Goal: Transaction & Acquisition: Obtain resource

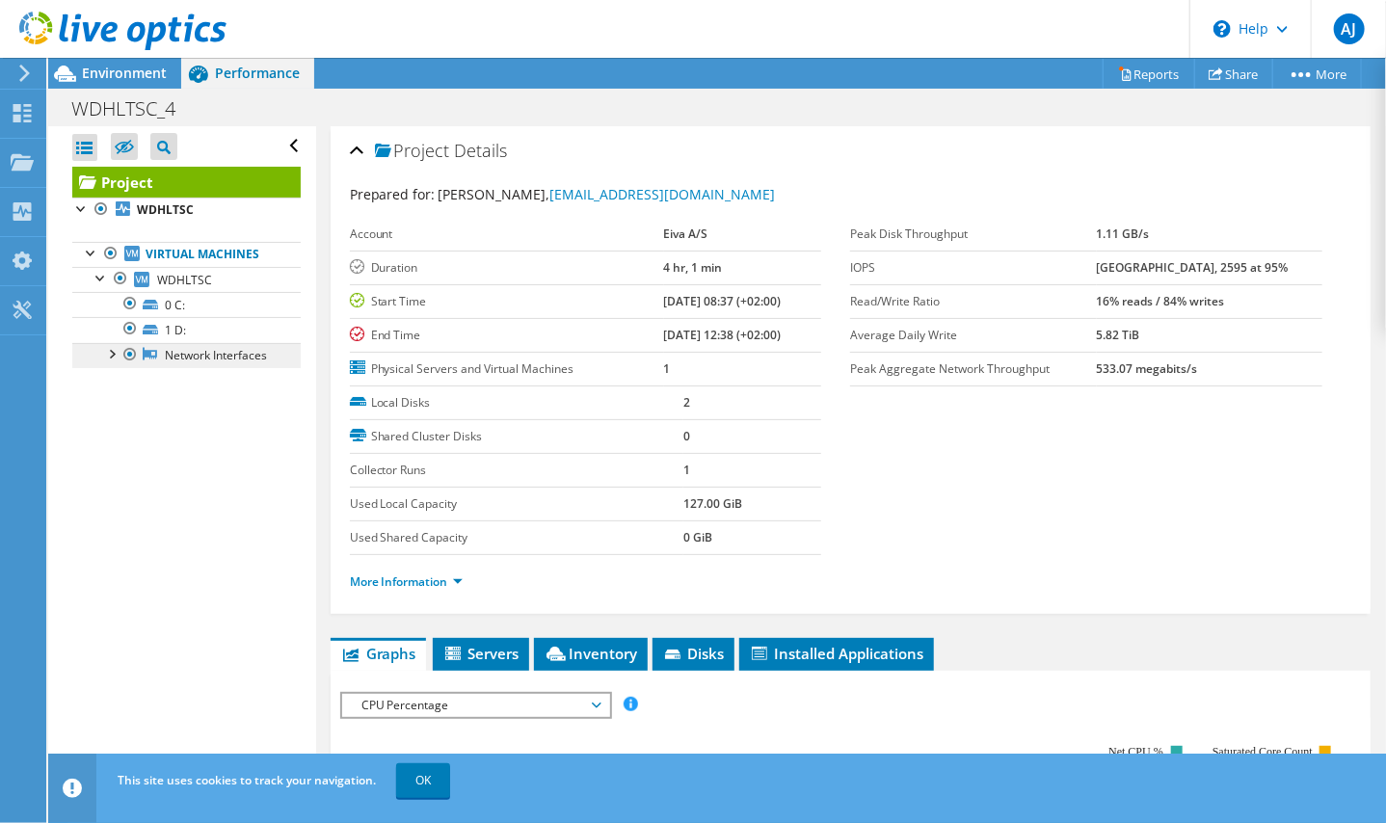
scroll to position [69, 0]
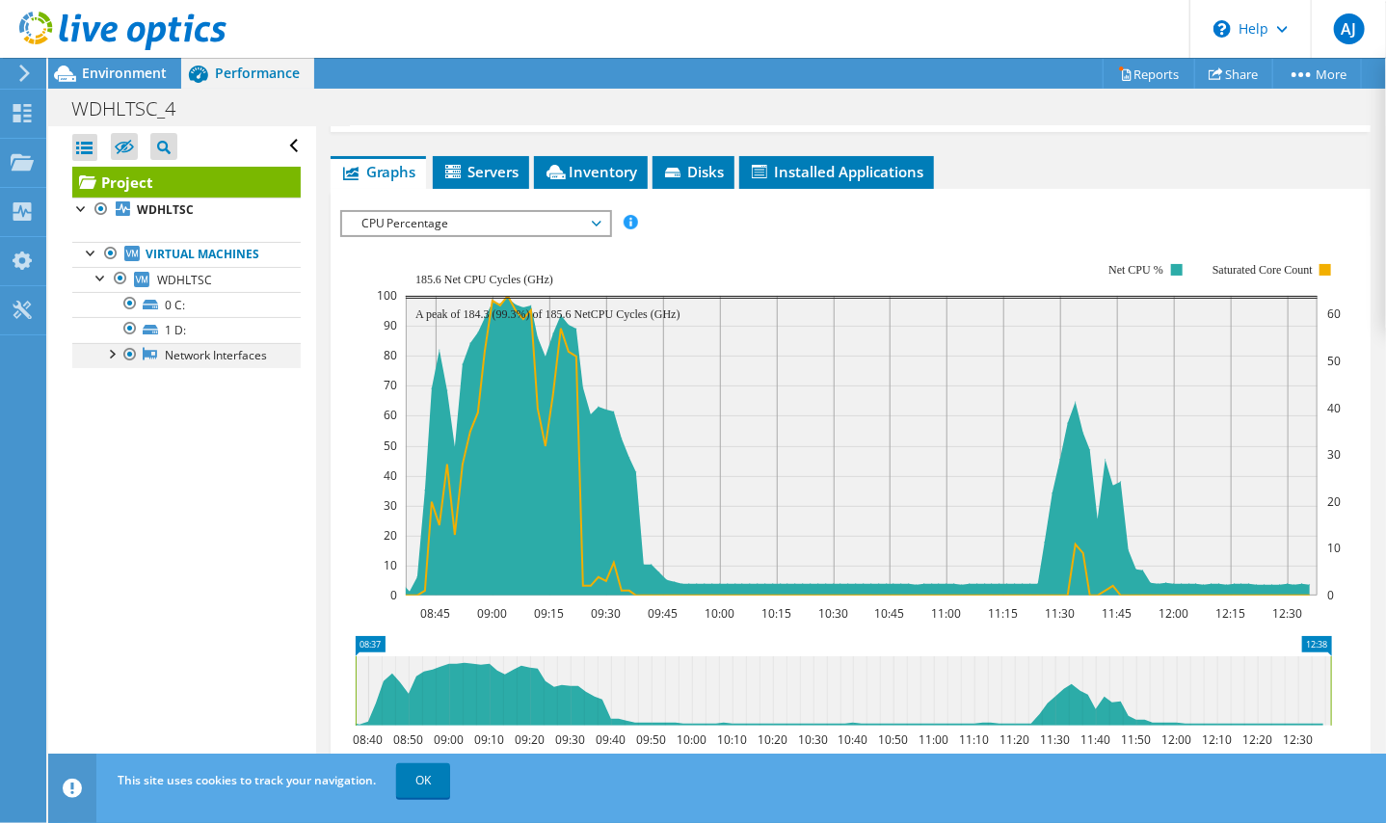
click at [114, 359] on div at bounding box center [110, 352] width 19 height 19
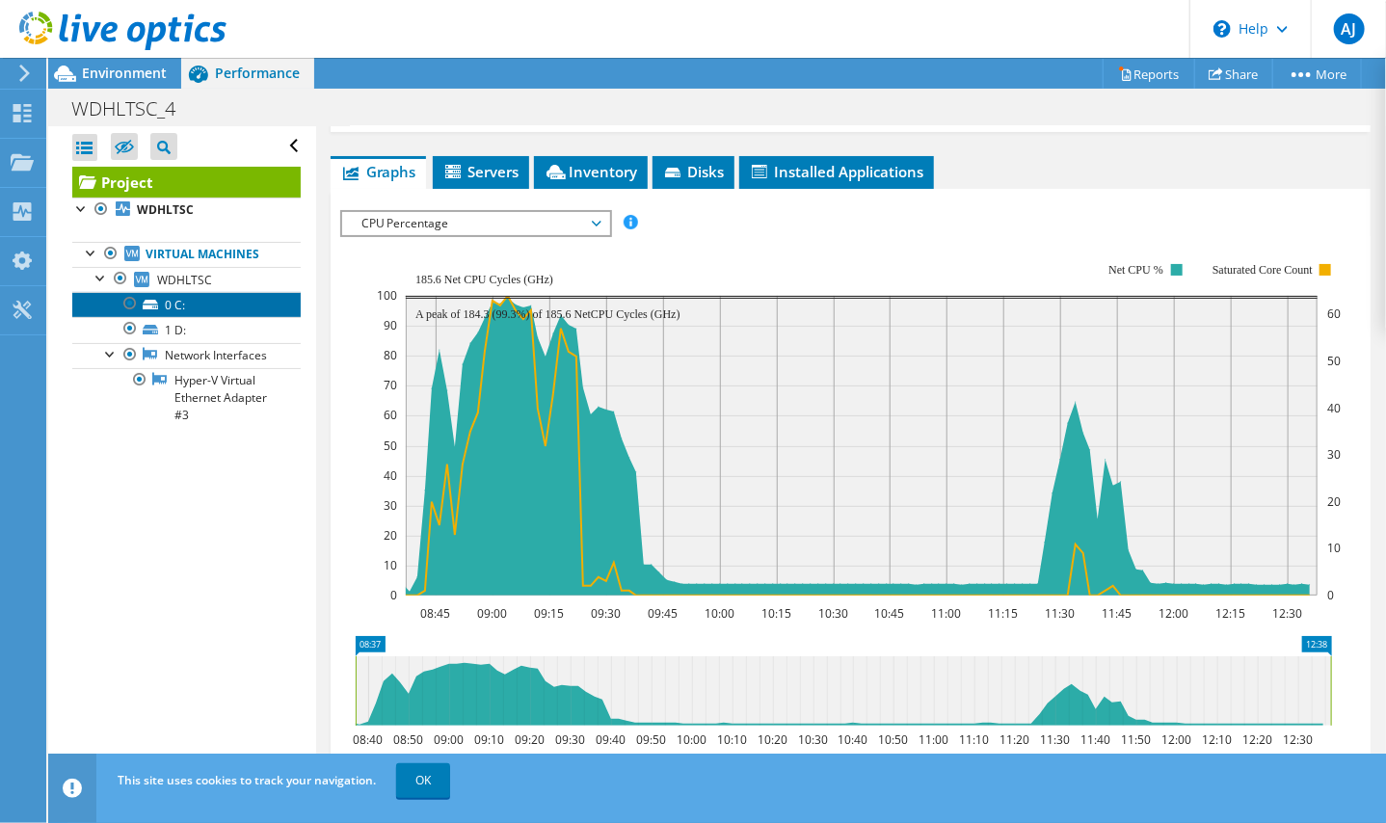
click at [195, 307] on link "0 C:" at bounding box center [186, 304] width 228 height 25
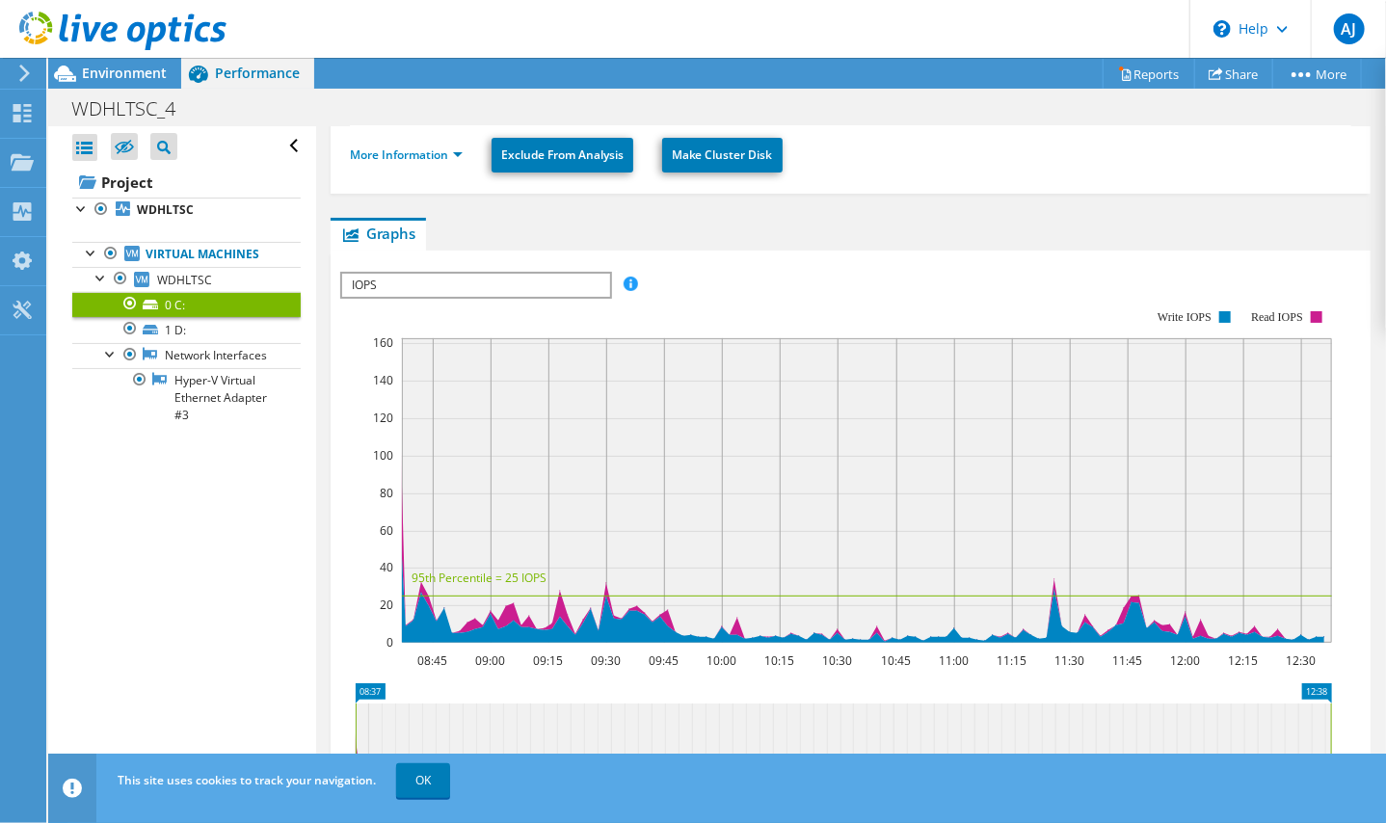
scroll to position [289, 0]
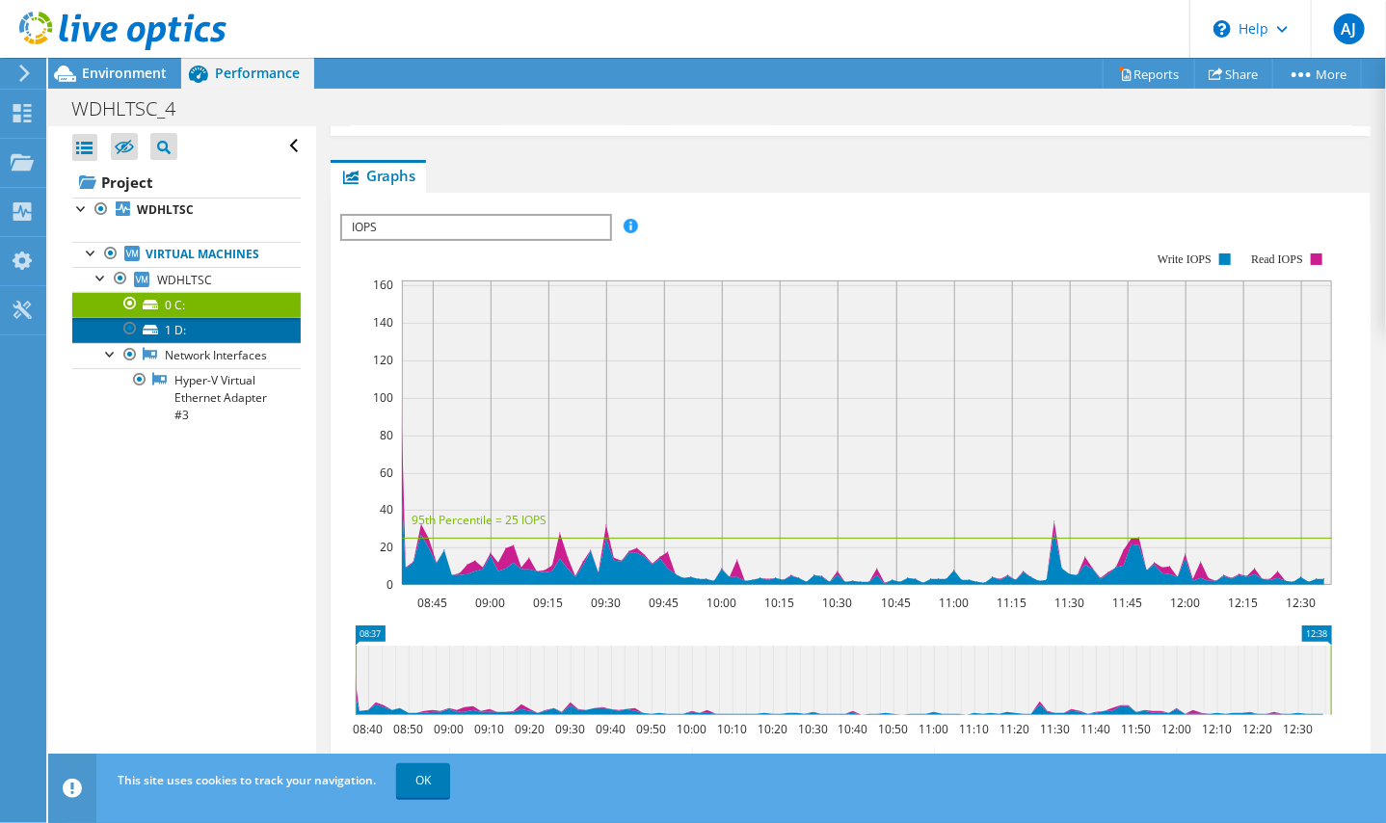
click at [162, 328] on link "1 D:" at bounding box center [186, 329] width 228 height 25
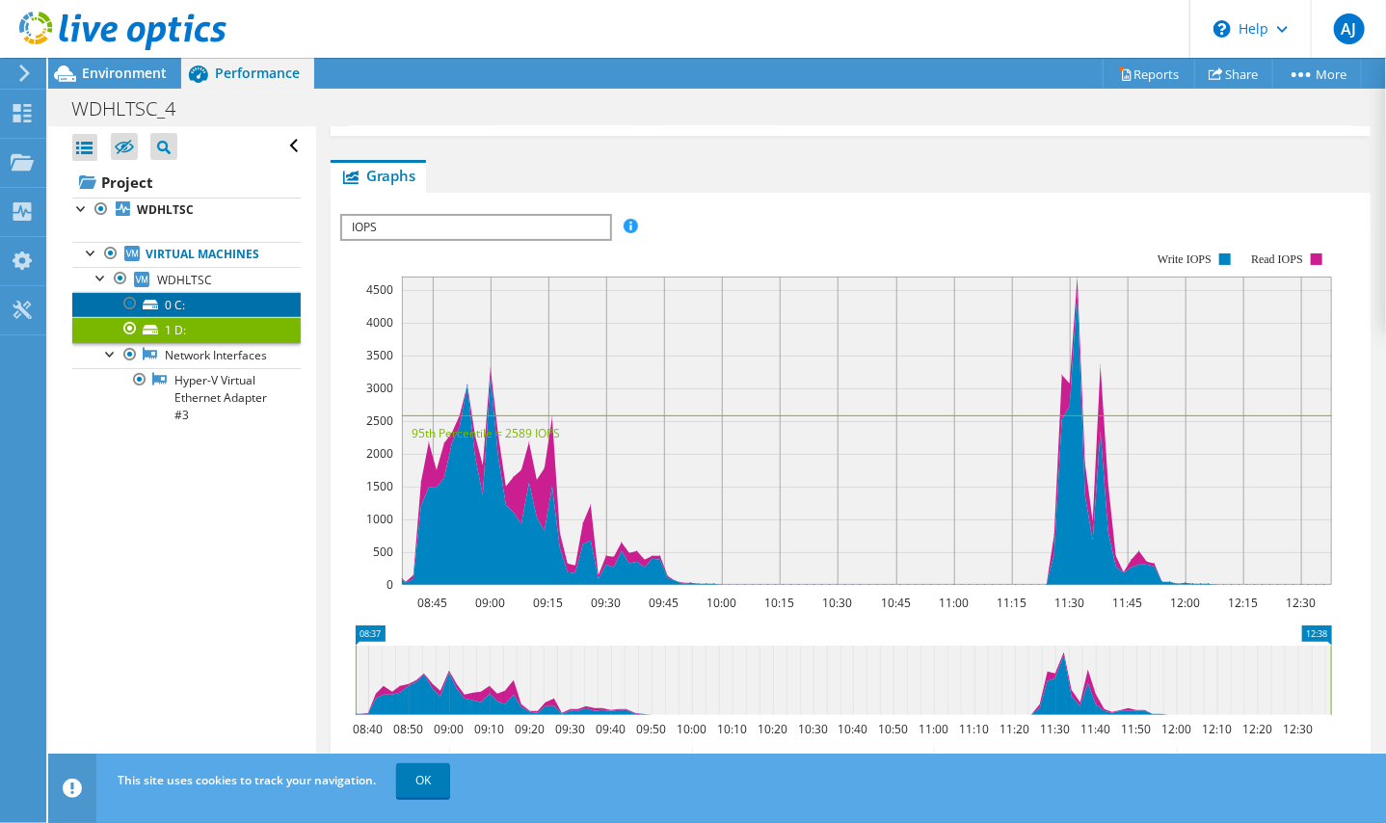
click at [188, 309] on link "0 C:" at bounding box center [186, 304] width 228 height 25
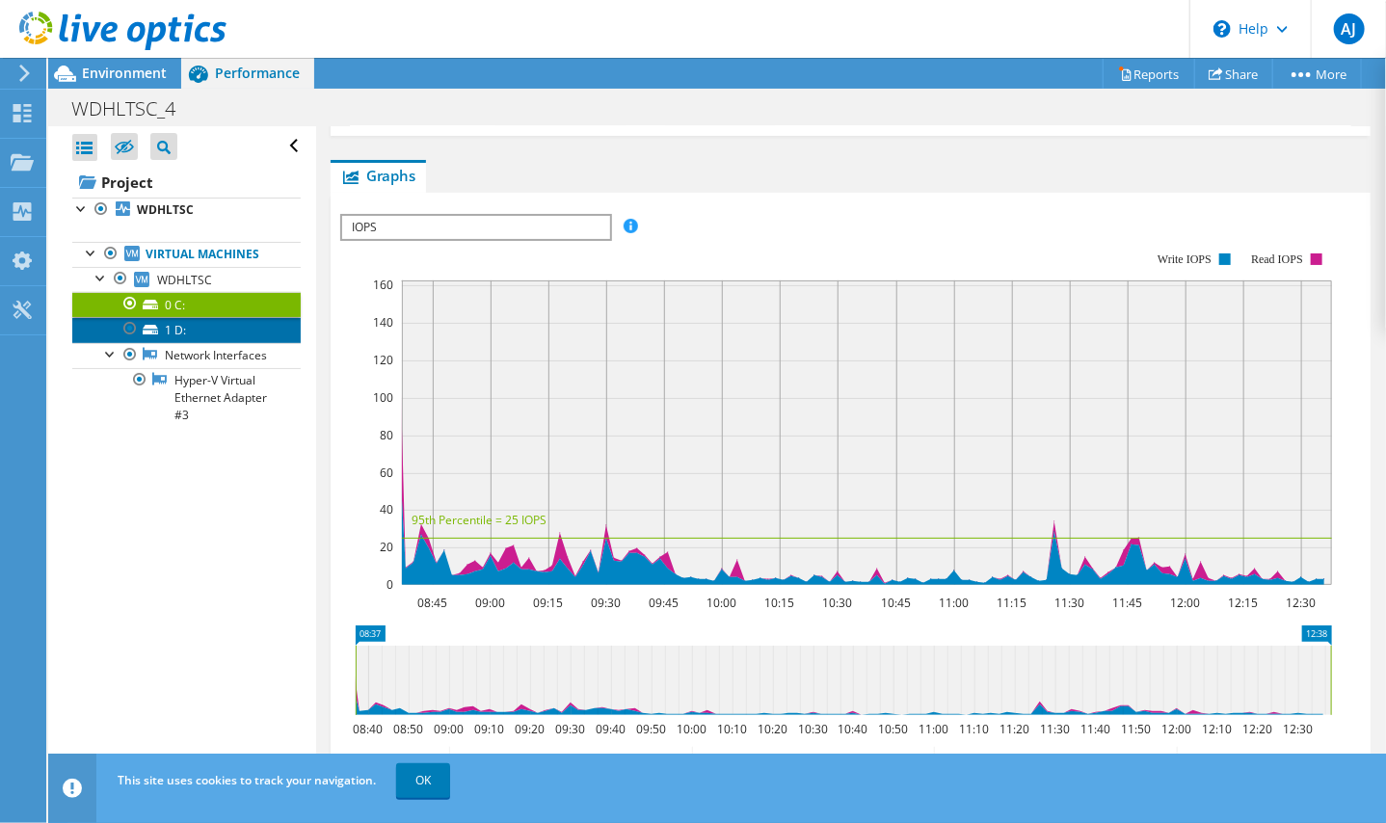
click at [184, 329] on link "1 D:" at bounding box center [186, 329] width 228 height 25
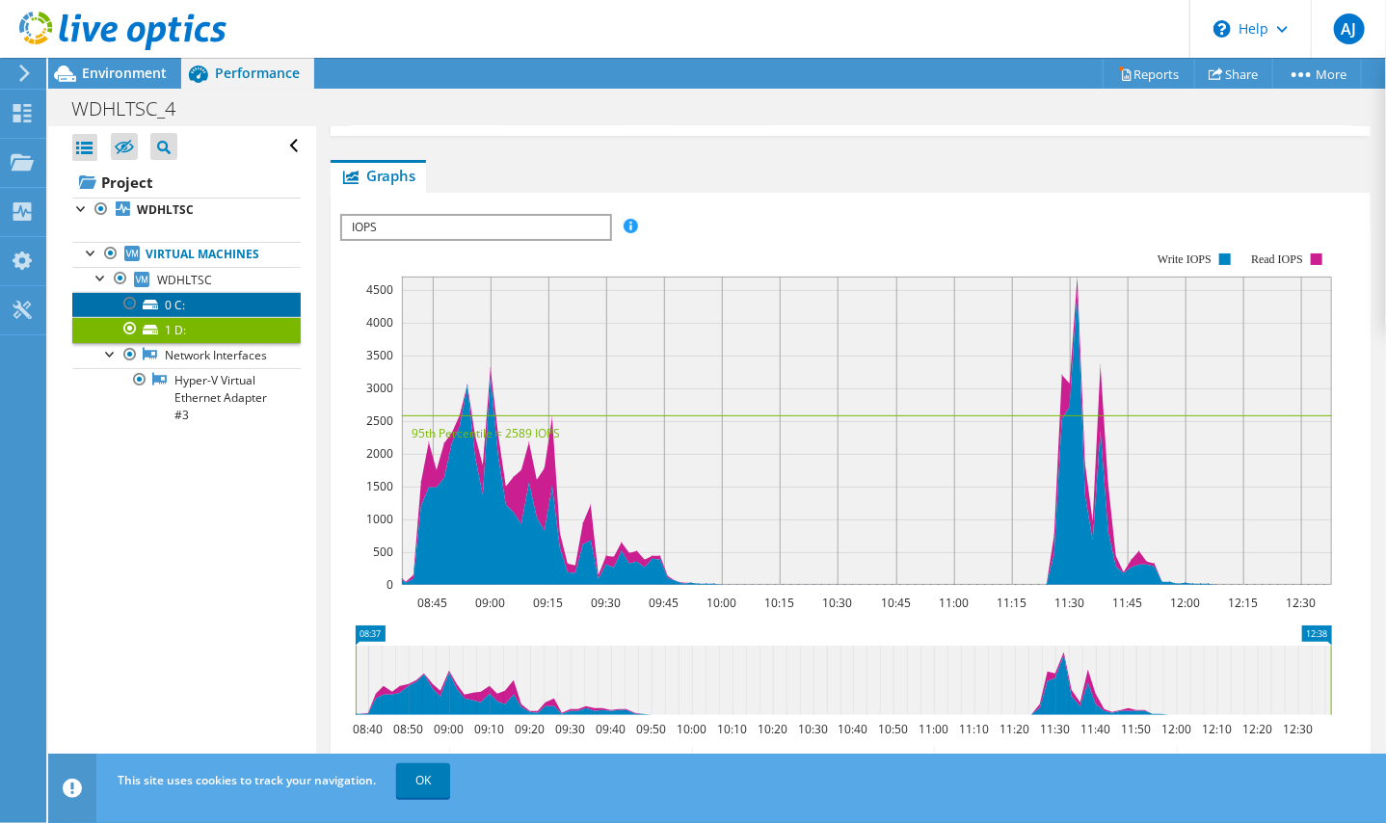
click at [181, 304] on link "0 C:" at bounding box center [186, 304] width 228 height 25
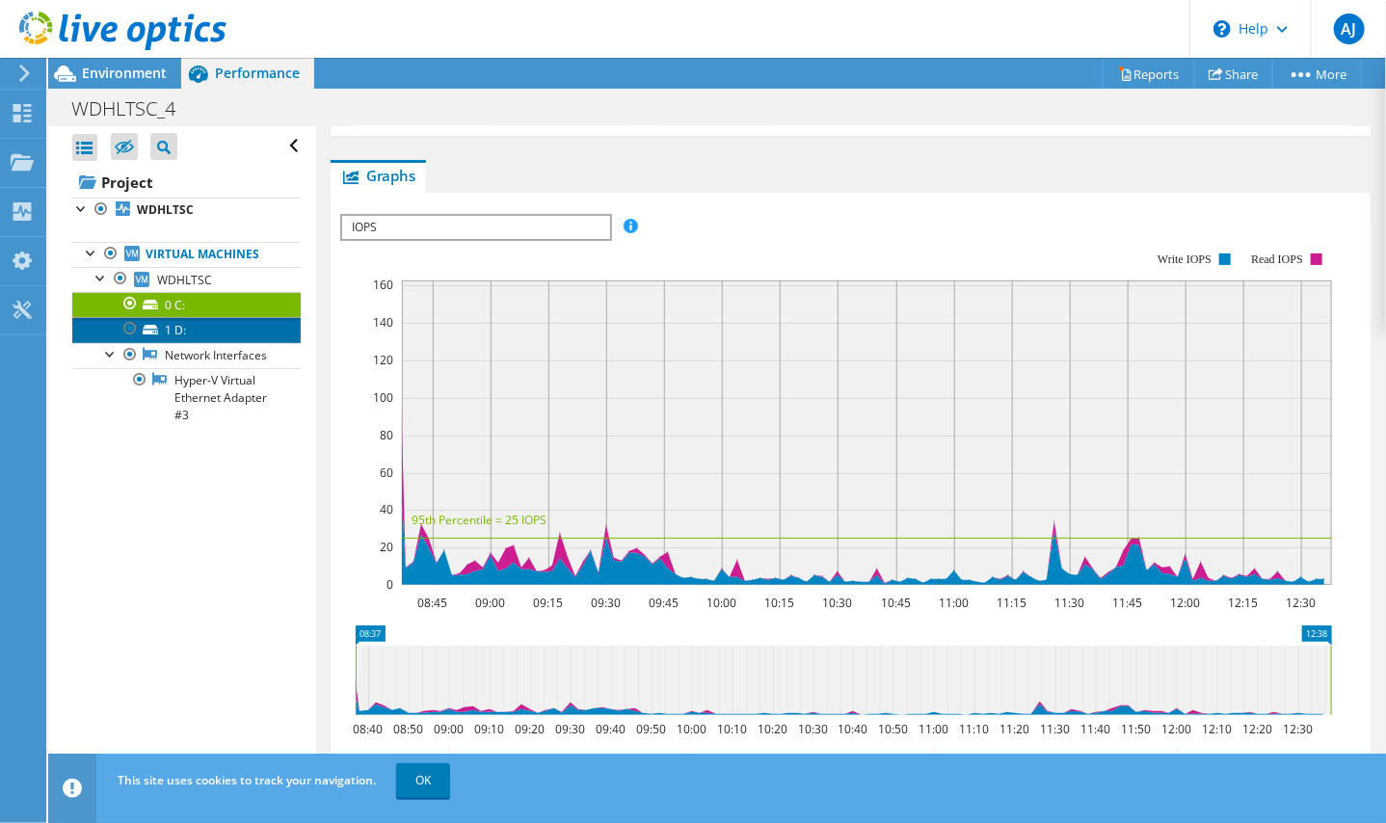
click at [177, 325] on link "1 D:" at bounding box center [186, 329] width 228 height 25
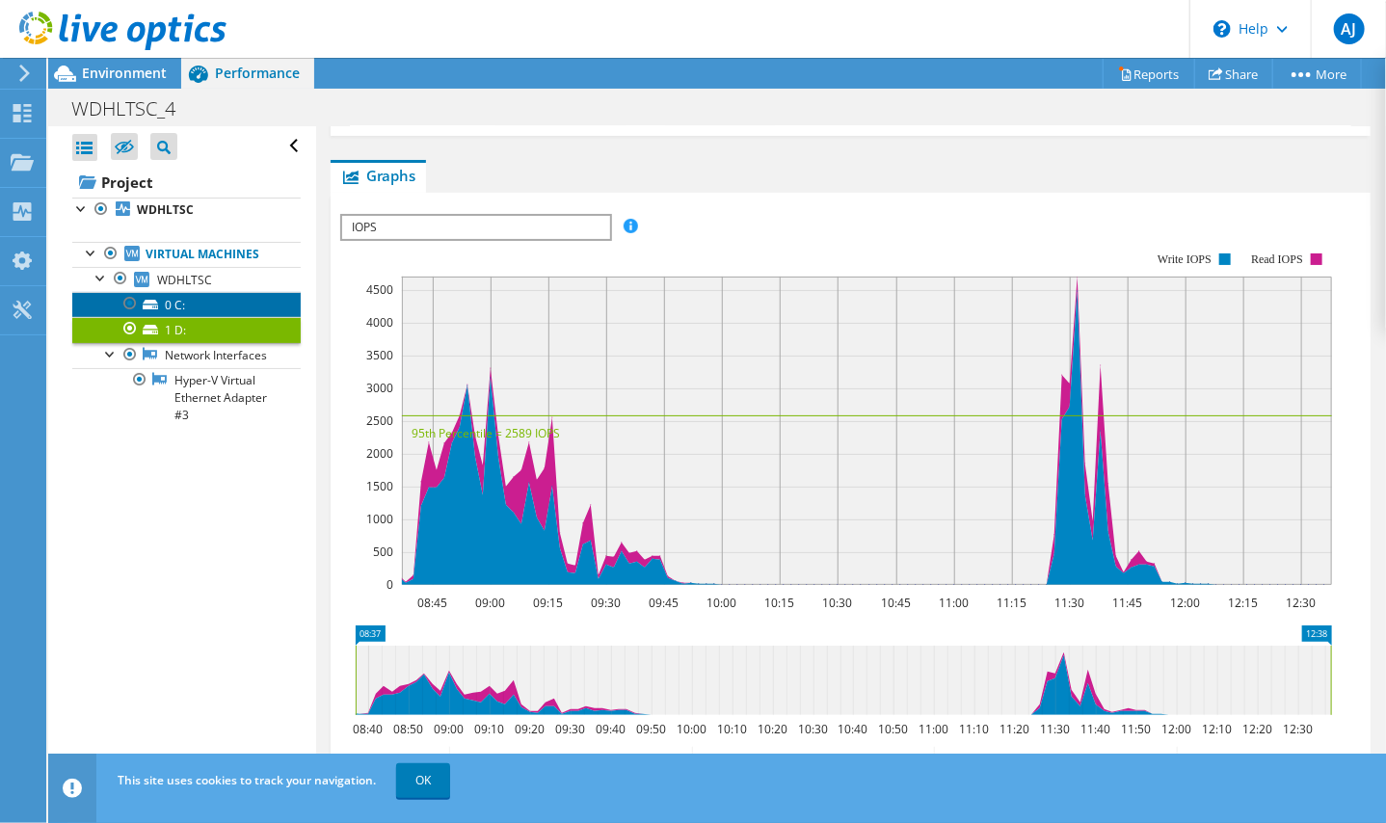
click at [173, 302] on link "0 C:" at bounding box center [186, 304] width 228 height 25
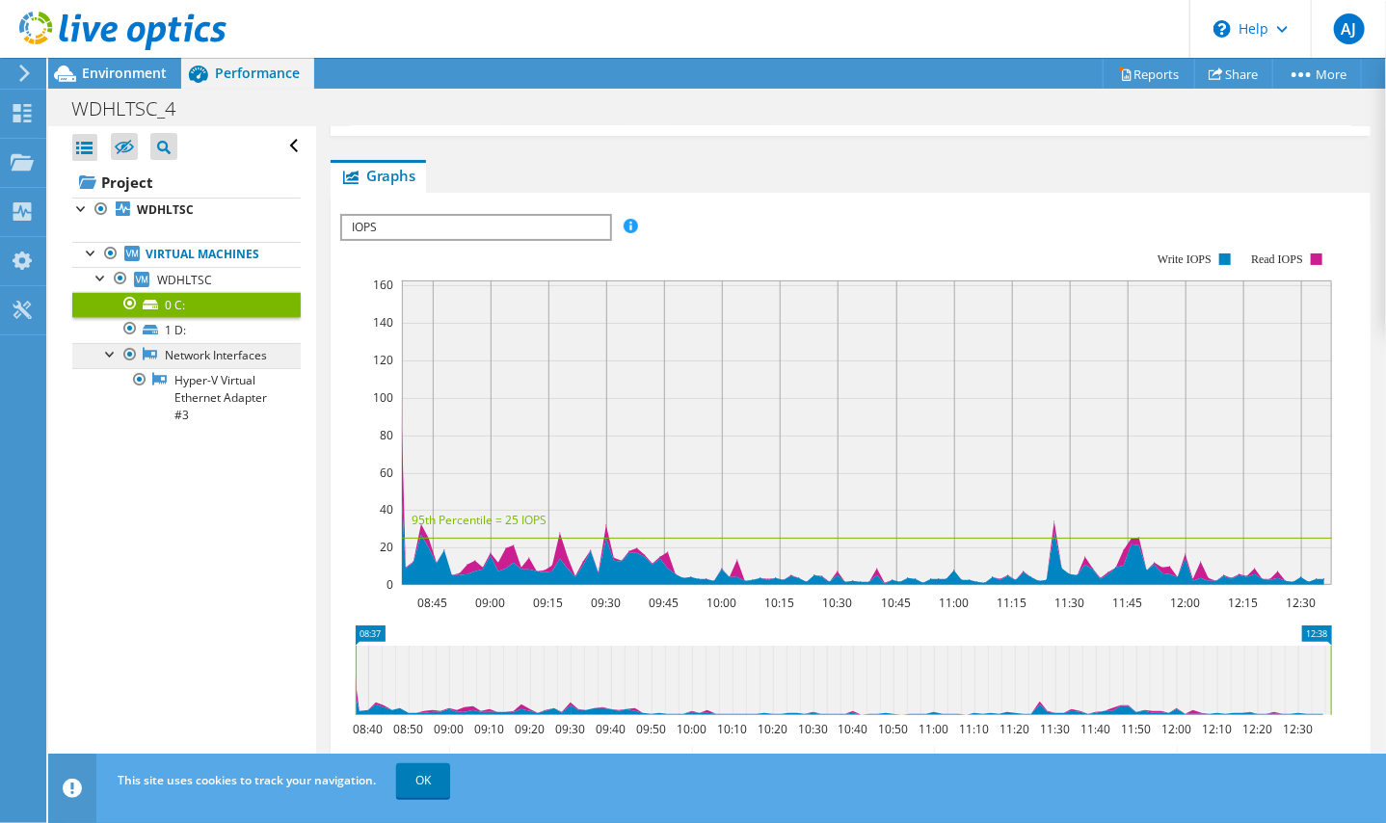
click at [201, 363] on link "Network Interfaces" at bounding box center [186, 355] width 228 height 25
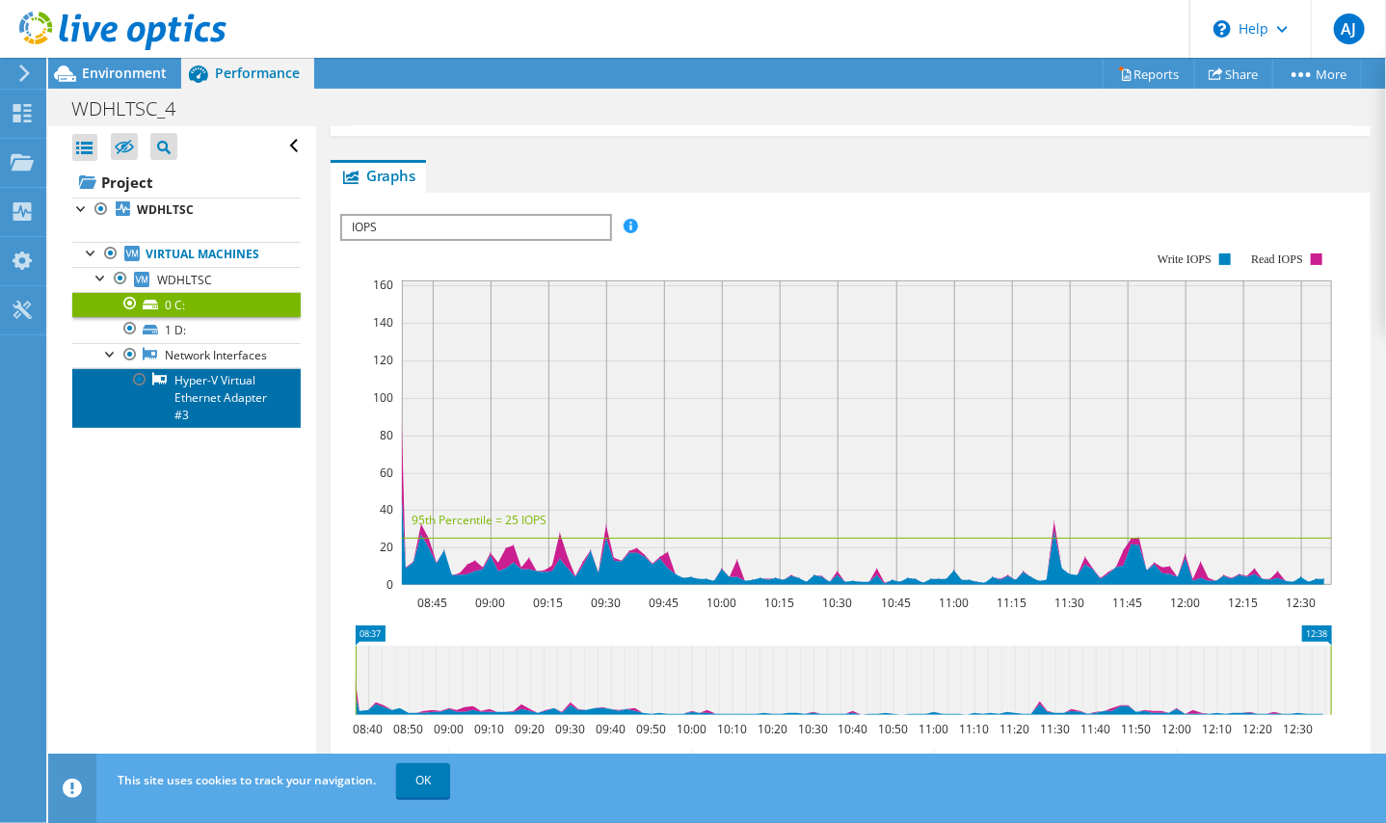
click at [198, 420] on link "Hyper-V Virtual Ethernet Adapter #3" at bounding box center [186, 398] width 228 height 60
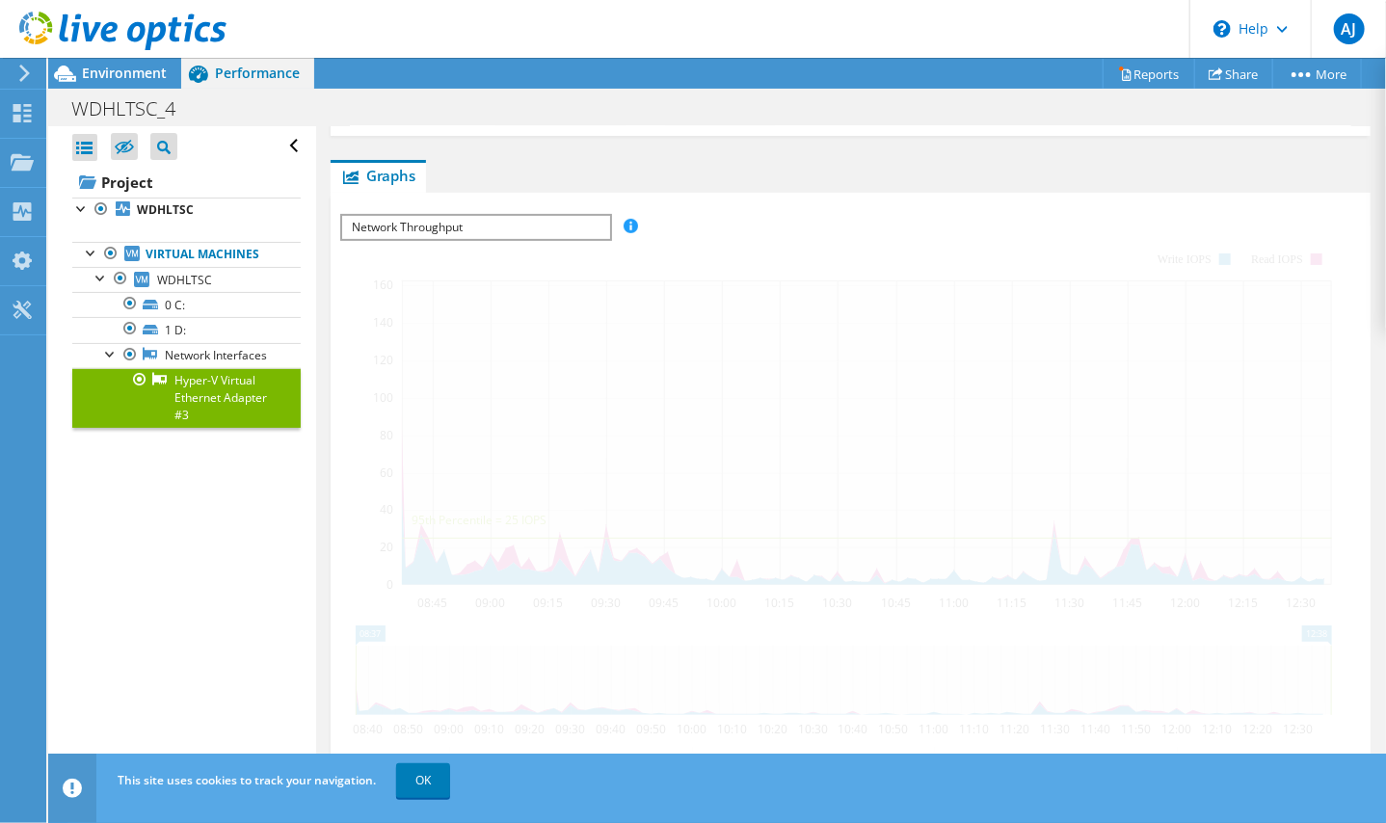
scroll to position [23, 0]
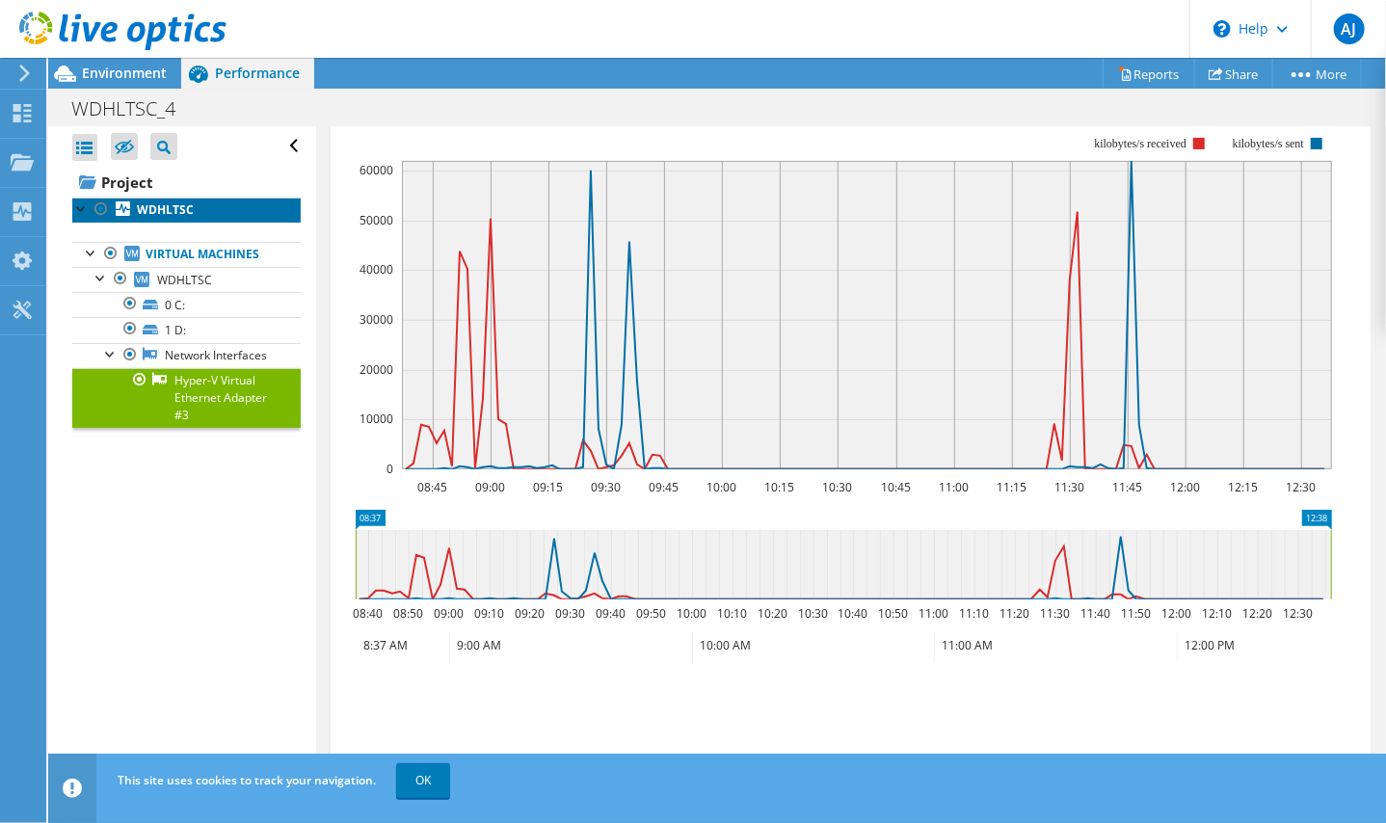
click at [163, 213] on b "WDHLTSC" at bounding box center [165, 209] width 57 height 16
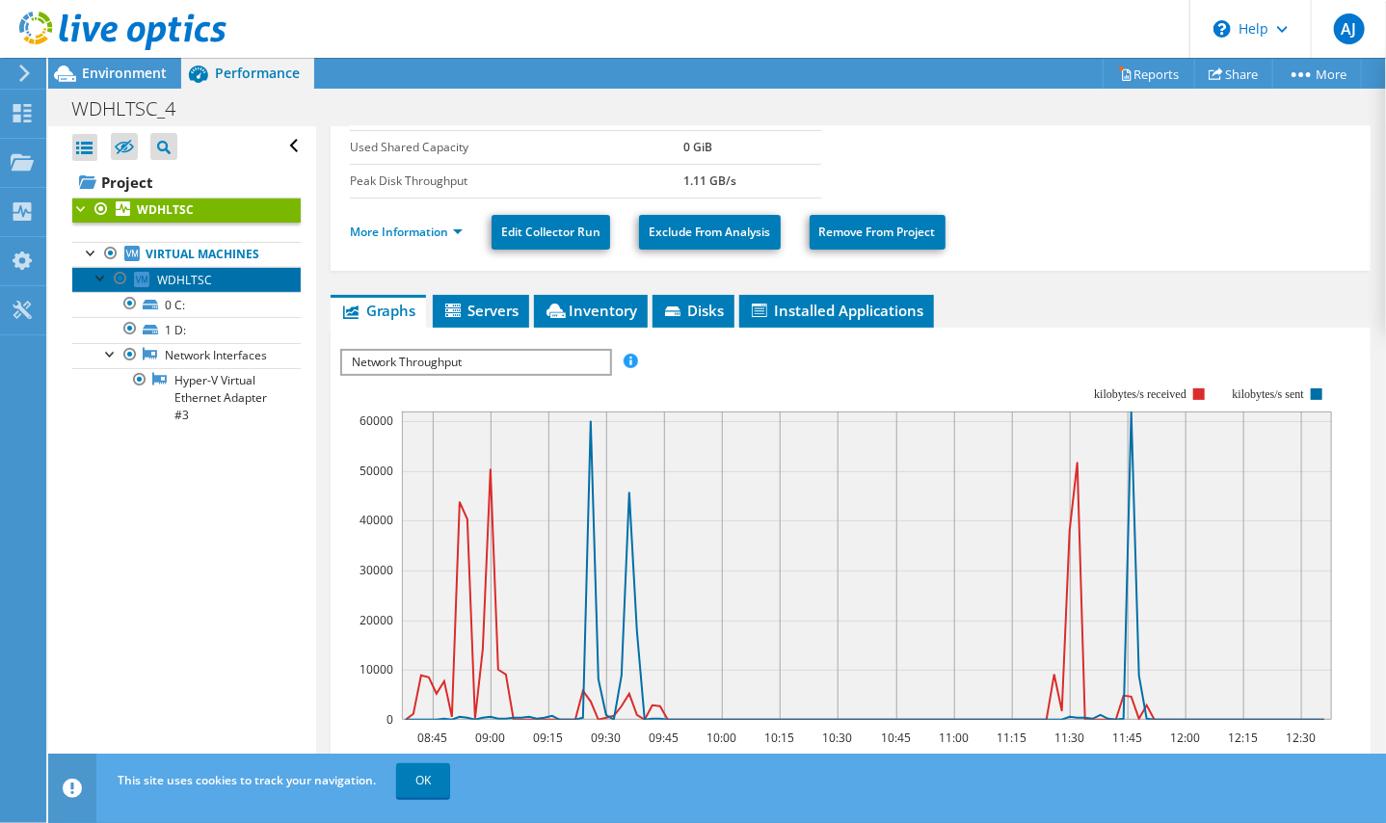
click at [184, 282] on span "WDHLTSC" at bounding box center [184, 280] width 55 height 16
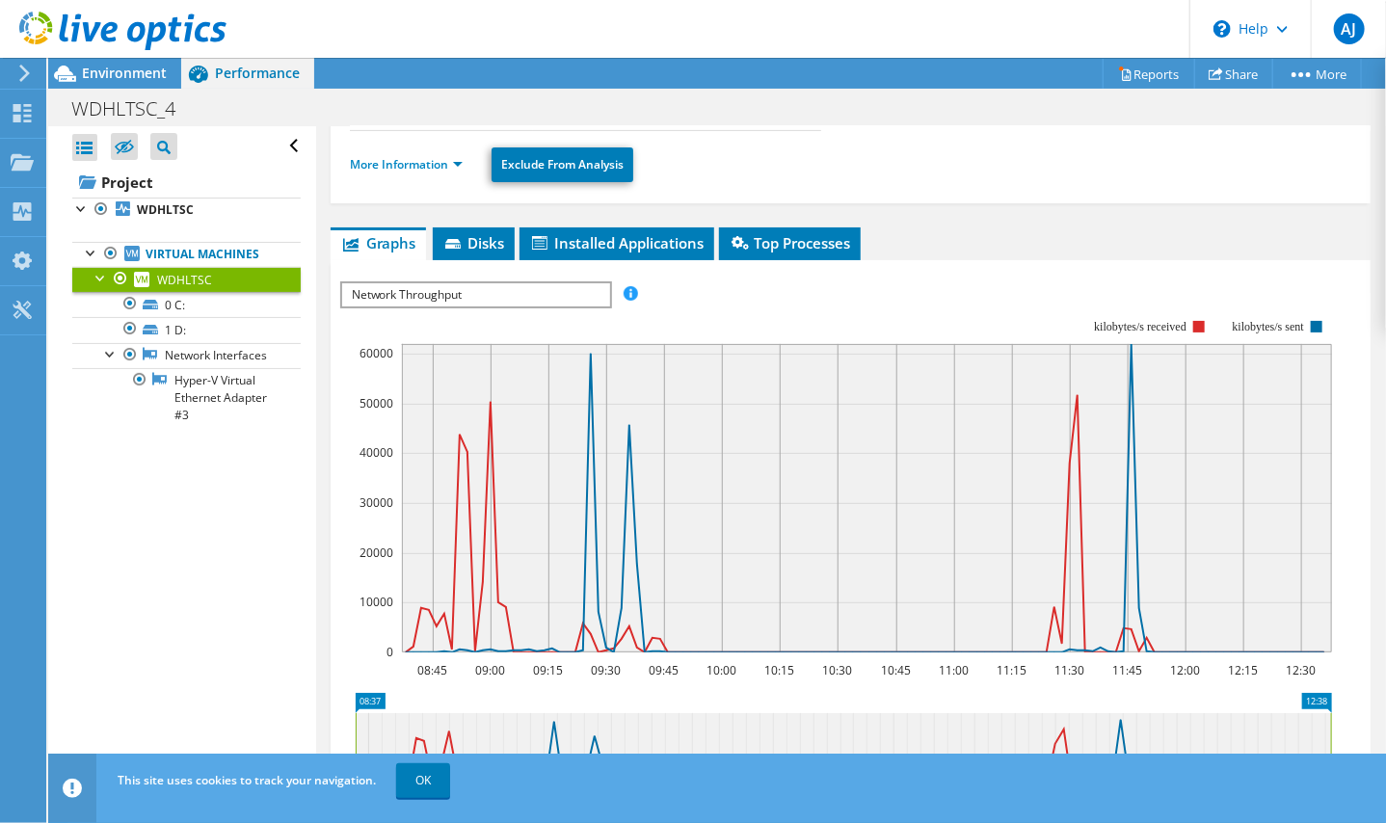
scroll to position [385, 0]
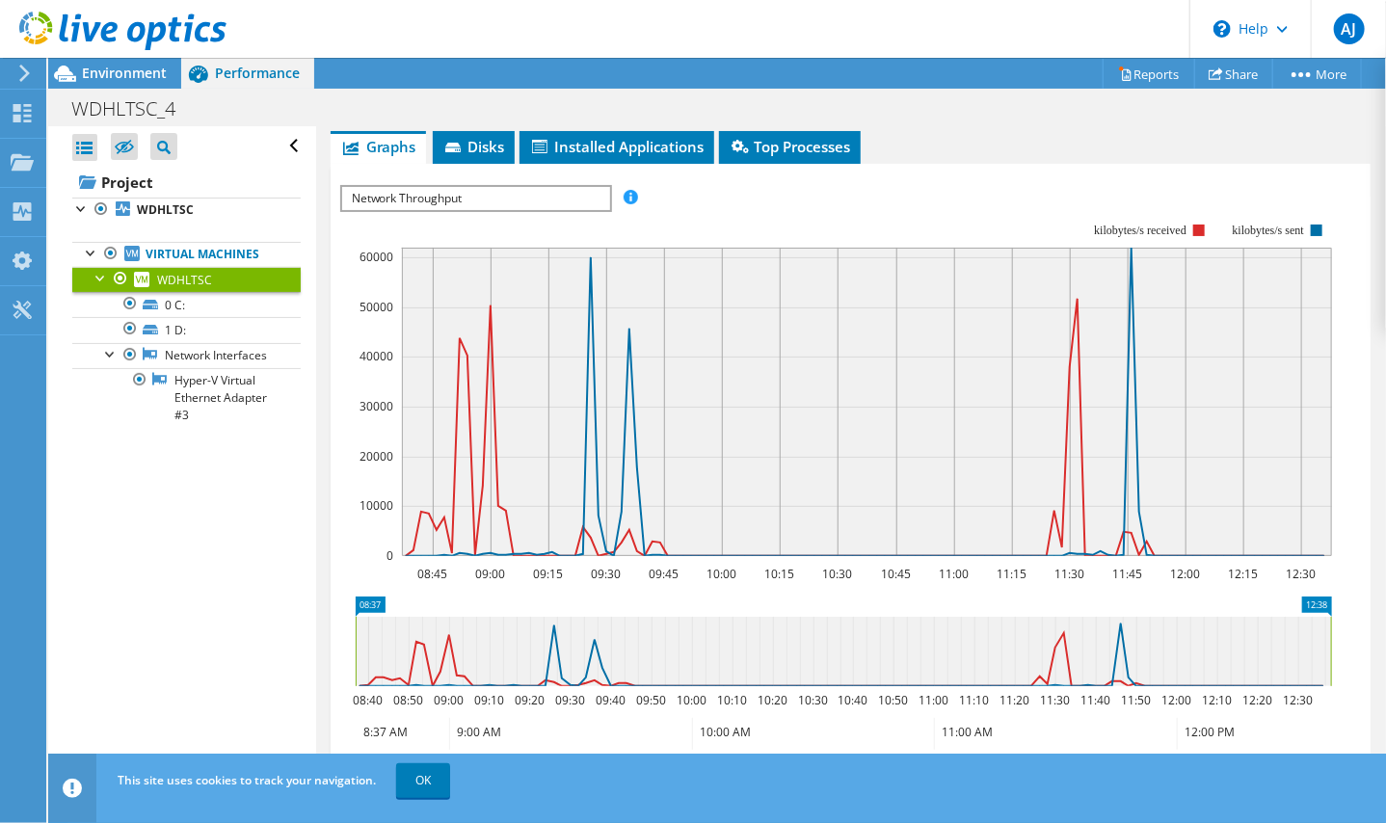
click at [814, 225] on rect at bounding box center [836, 389] width 992 height 385
click at [494, 194] on span "Network Throughput" at bounding box center [475, 198] width 267 height 23
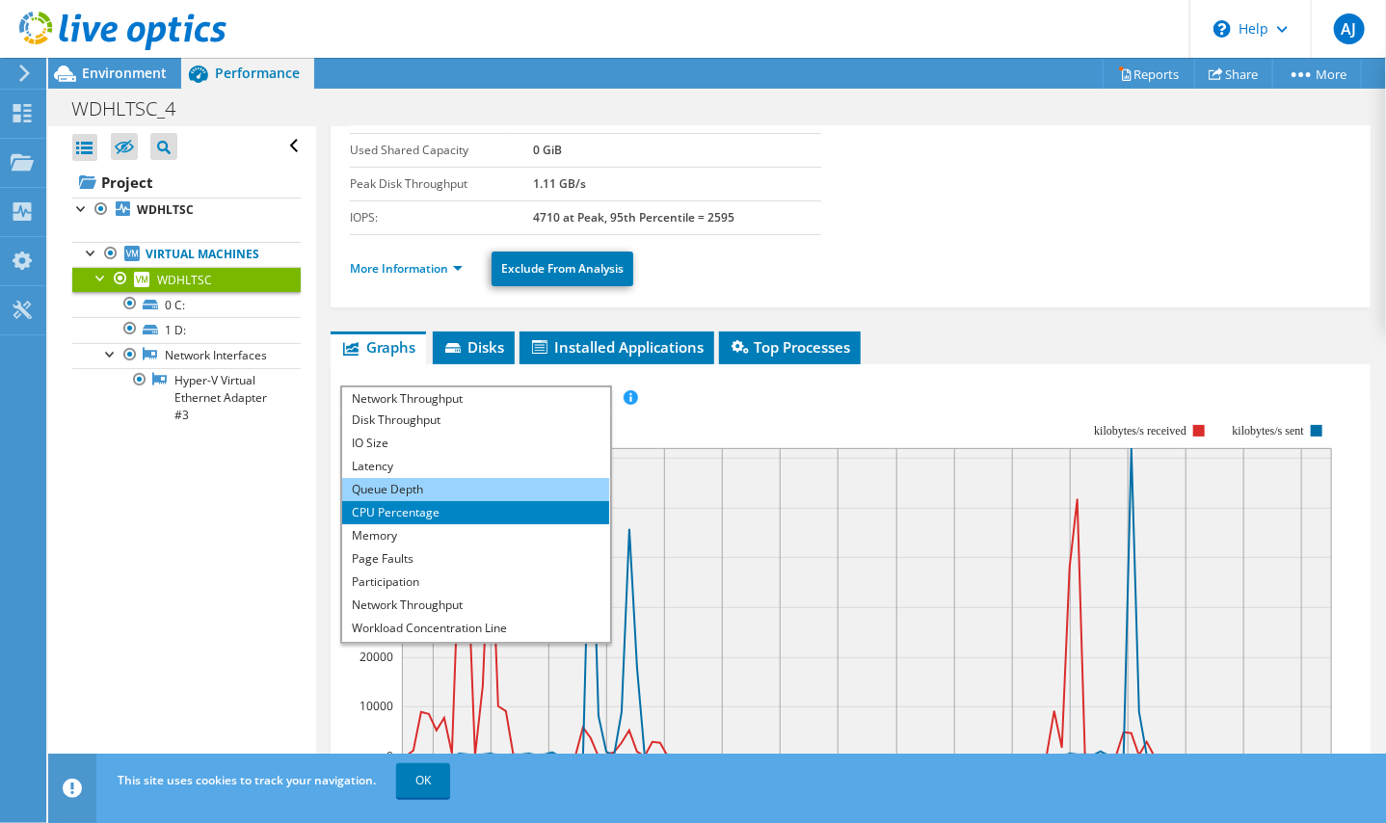
scroll to position [0, 0]
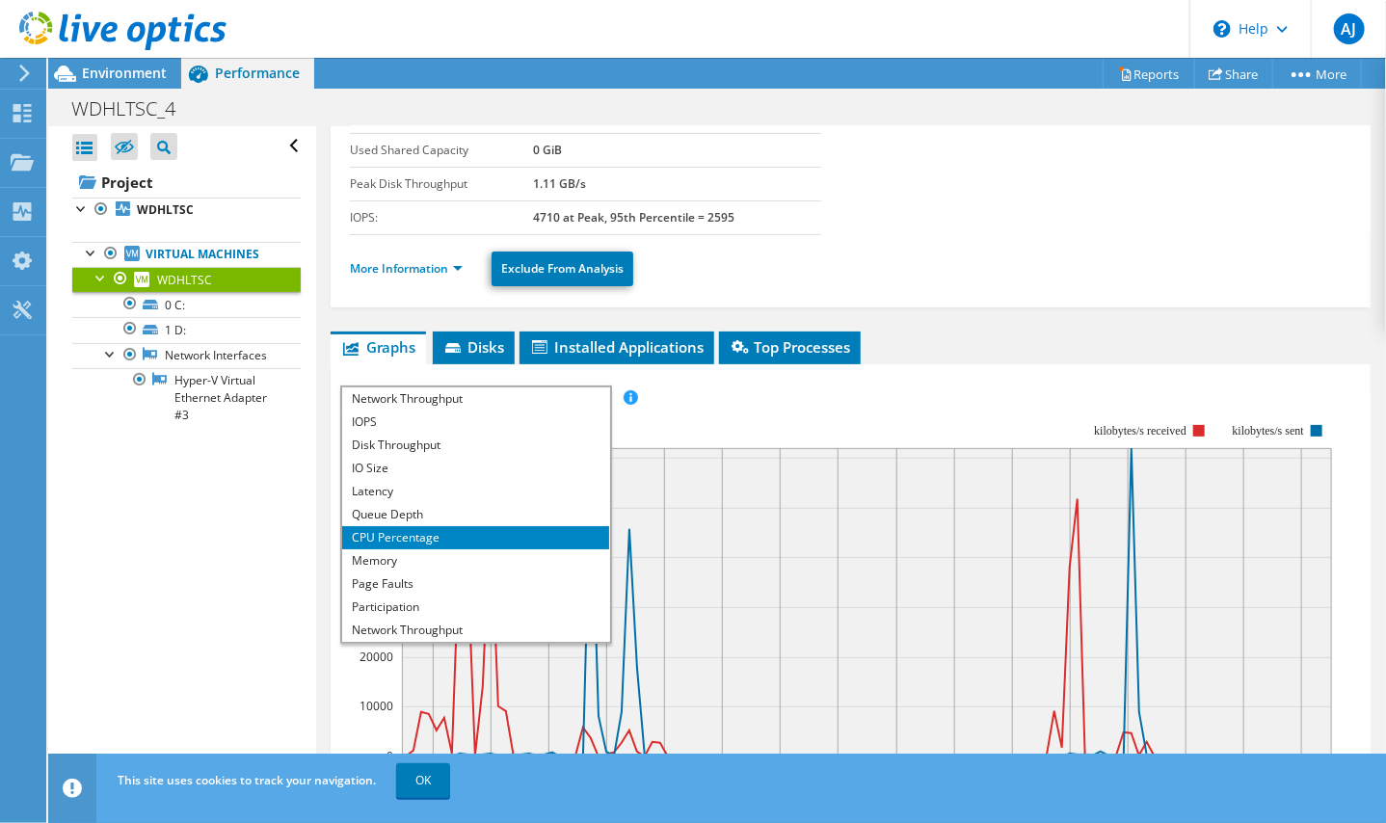
click at [734, 428] on rect at bounding box center [836, 589] width 992 height 385
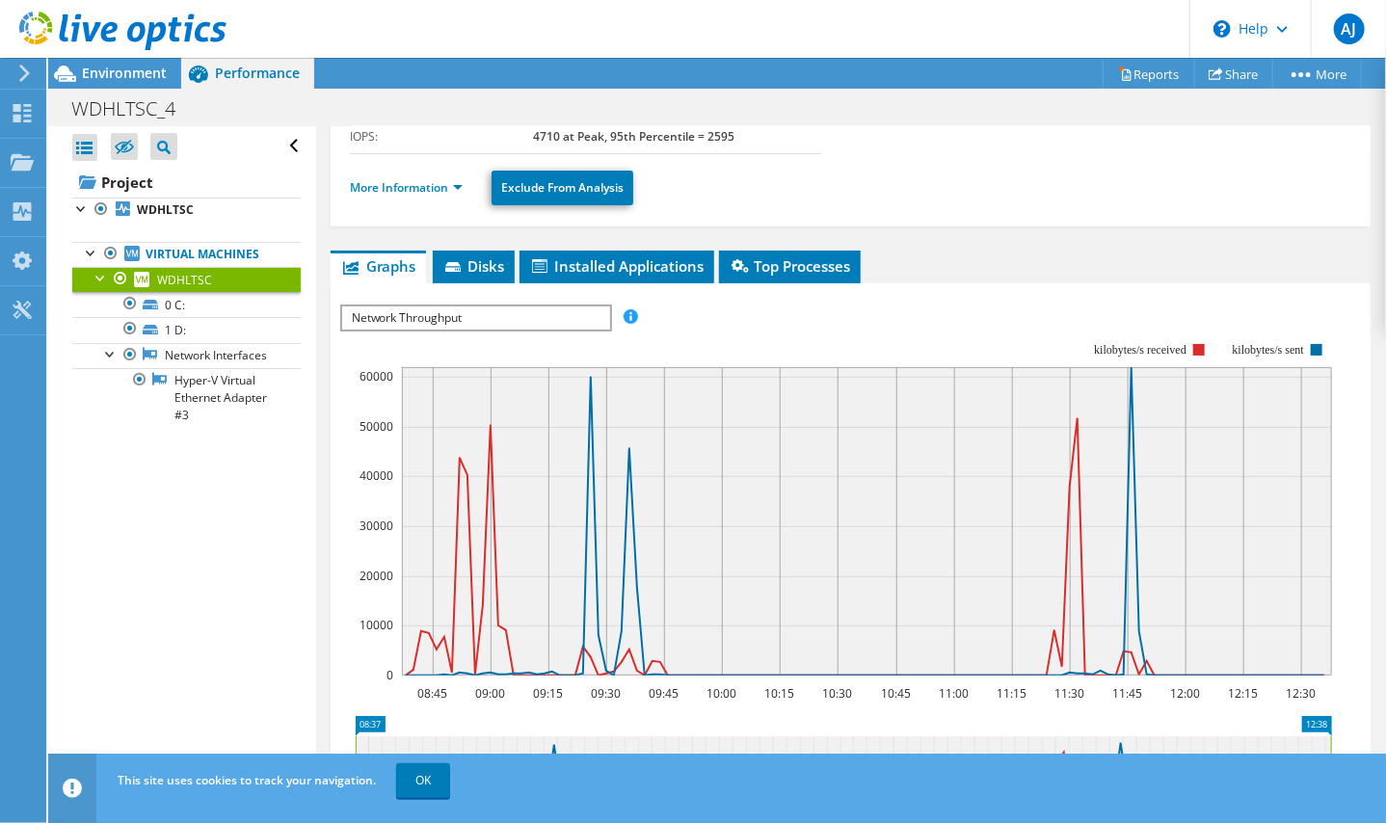
scroll to position [281, 0]
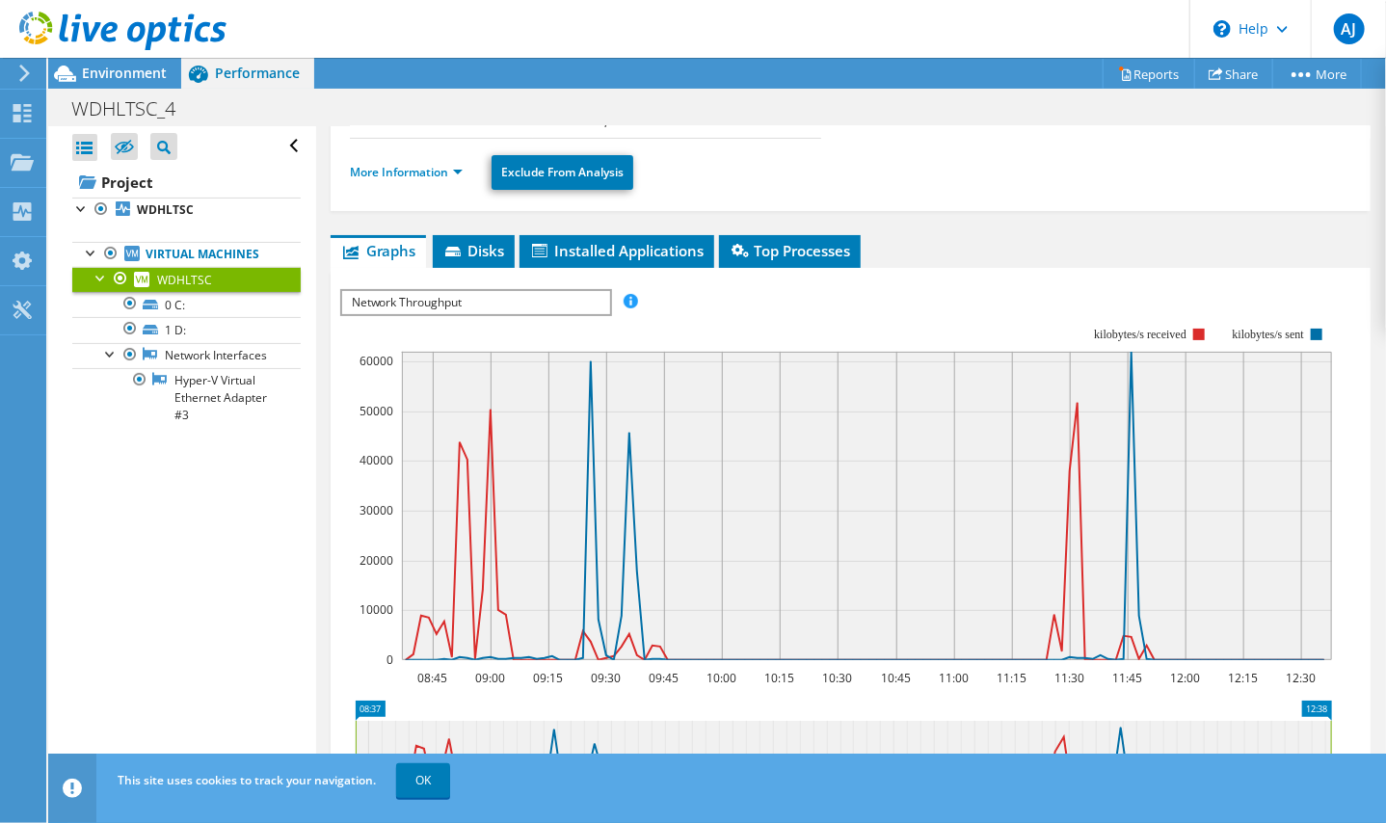
click at [531, 302] on span "Network Throughput" at bounding box center [475, 302] width 267 height 23
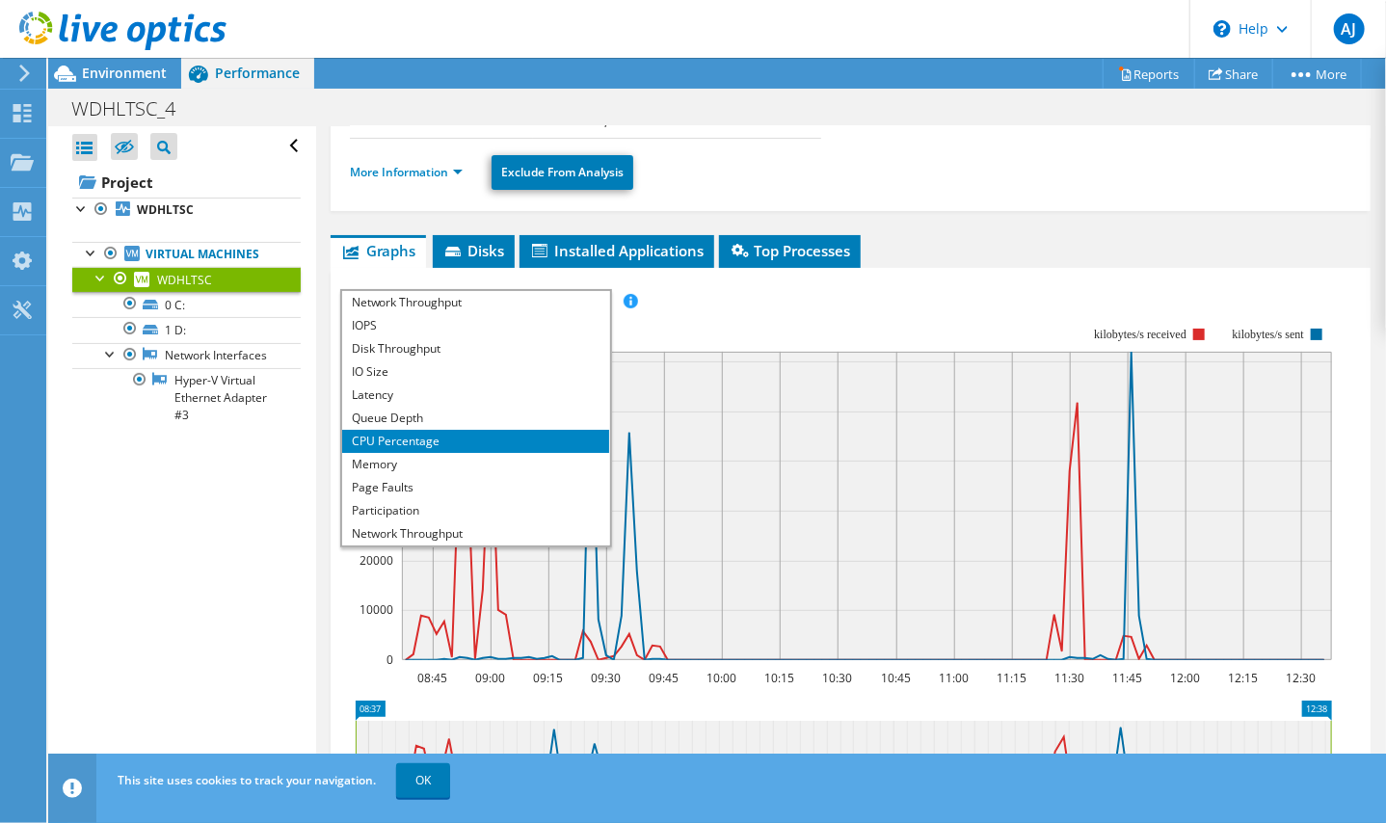
click at [405, 437] on li "CPU Percentage" at bounding box center [475, 441] width 267 height 23
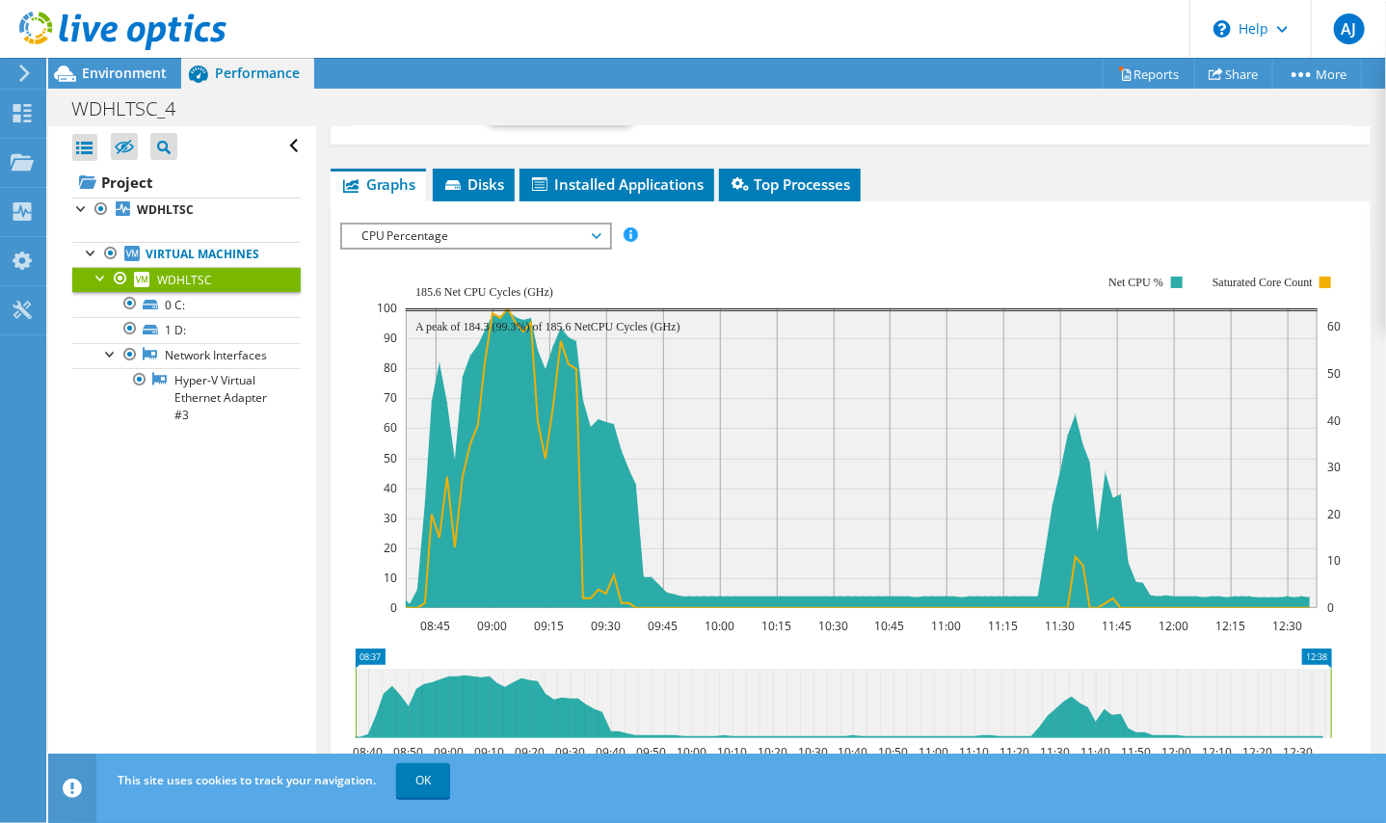
scroll to position [378, 0]
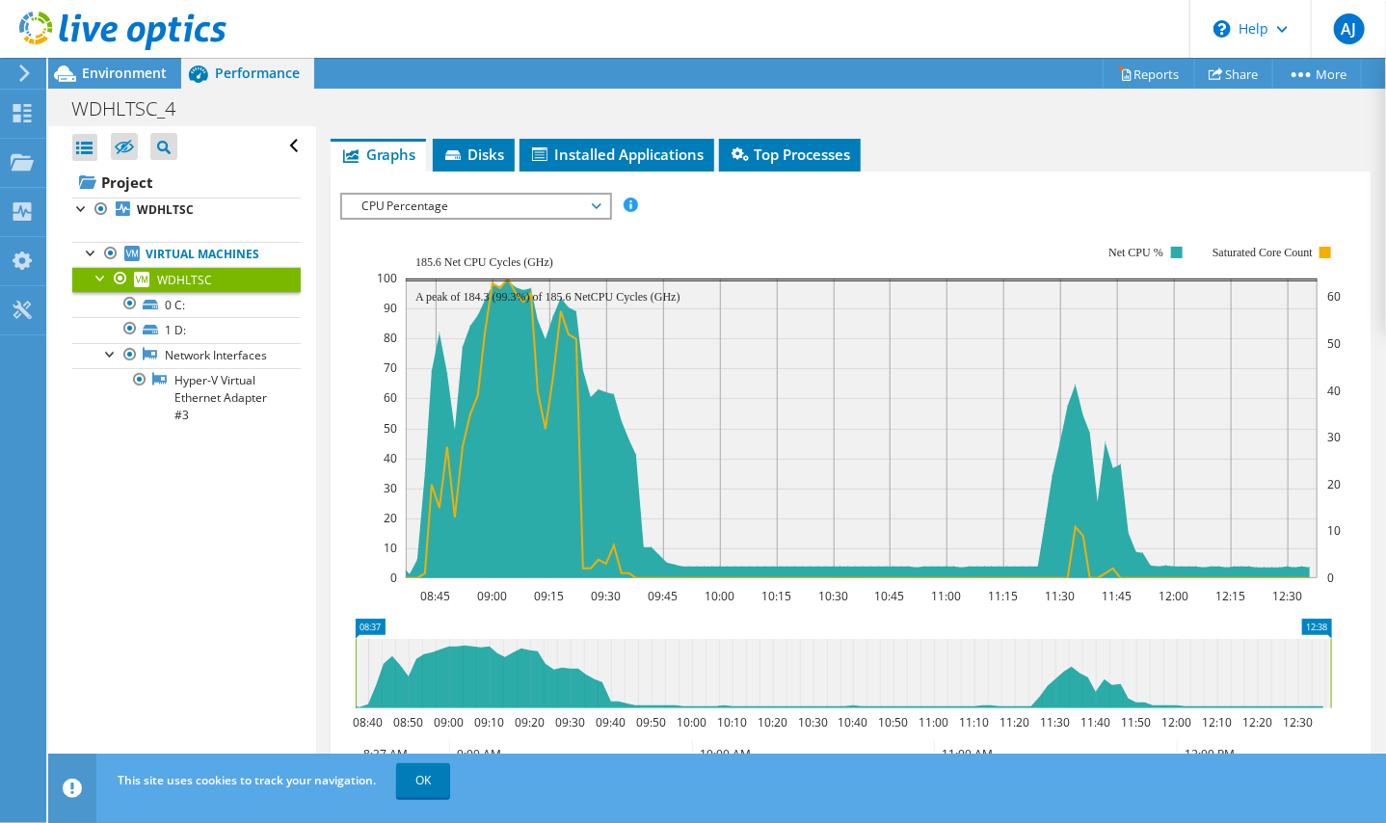
click at [862, 212] on div "IOPS Disk Throughput IO Size Latency Queue Depth CPU Percentage Memory Page Fau…" at bounding box center [850, 206] width 1020 height 26
click at [798, 154] on span "Top Processes" at bounding box center [789, 154] width 122 height 19
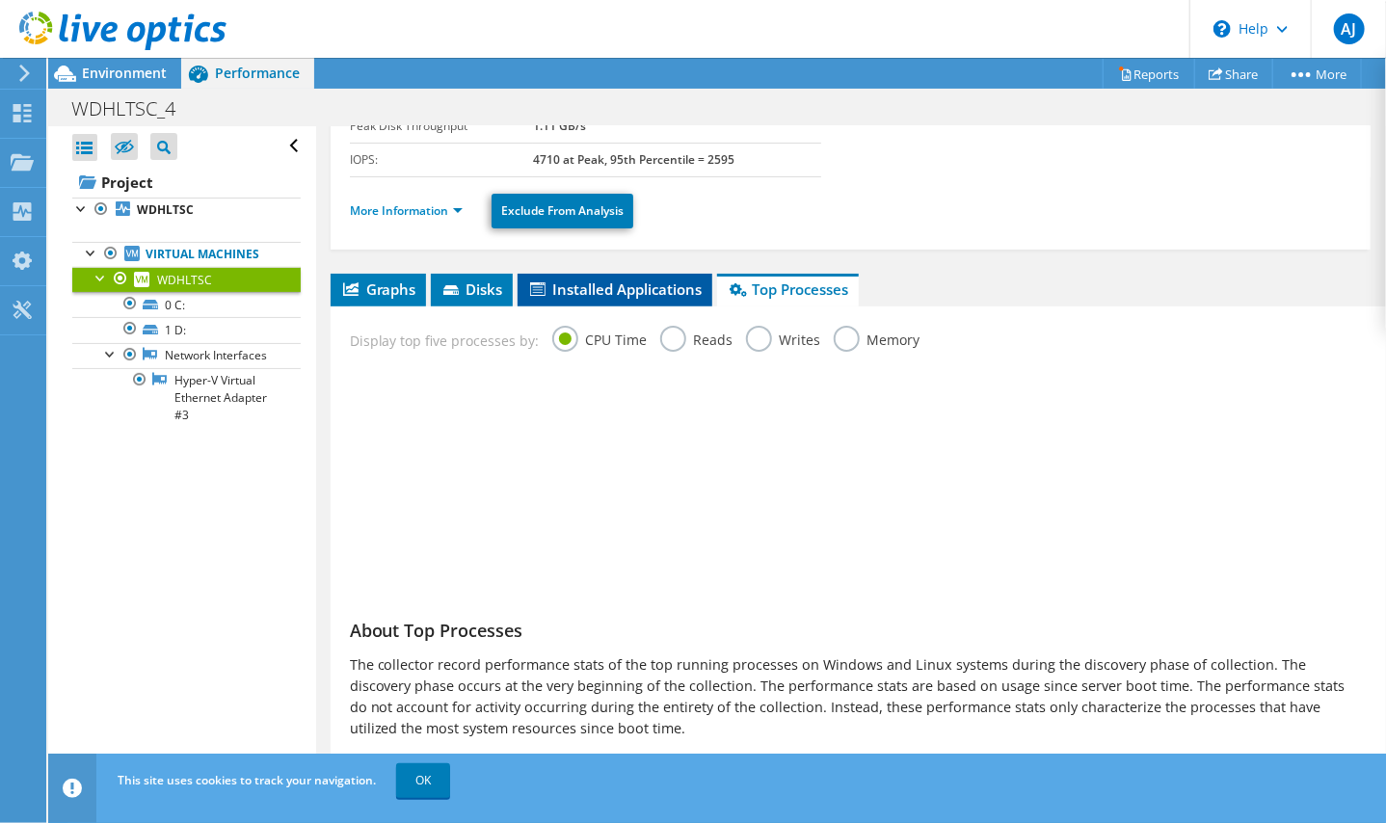
scroll to position [251, 0]
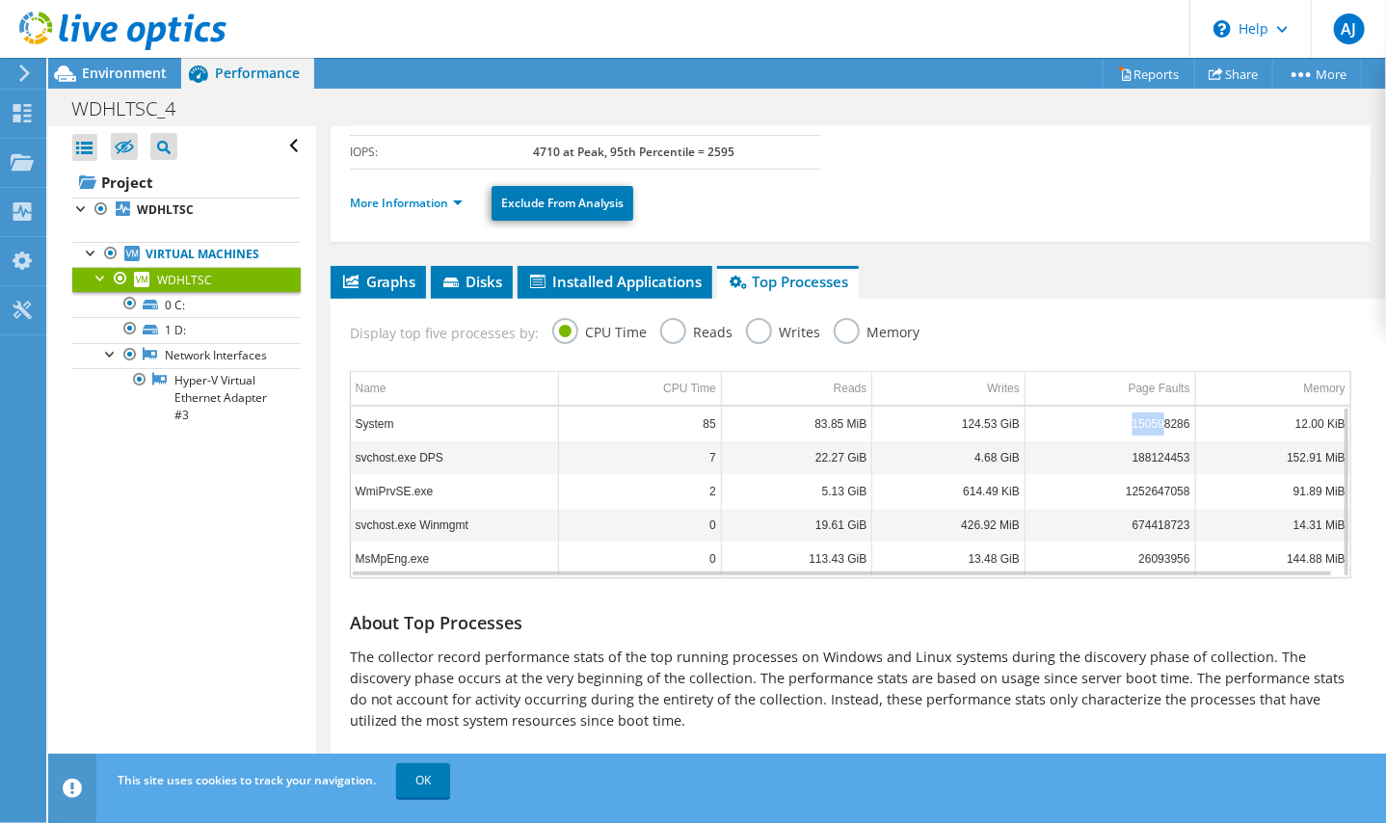
drag, startPoint x: 1114, startPoint y: 433, endPoint x: 1168, endPoint y: 429, distance: 54.1
click at [1168, 429] on td "150598286" at bounding box center [1110, 424] width 171 height 34
drag, startPoint x: 1168, startPoint y: 429, endPoint x: 1153, endPoint y: 448, distance: 24.1
click at [1153, 448] on td "188124453" at bounding box center [1110, 457] width 171 height 34
drag, startPoint x: 1153, startPoint y: 448, endPoint x: 1193, endPoint y: 456, distance: 40.3
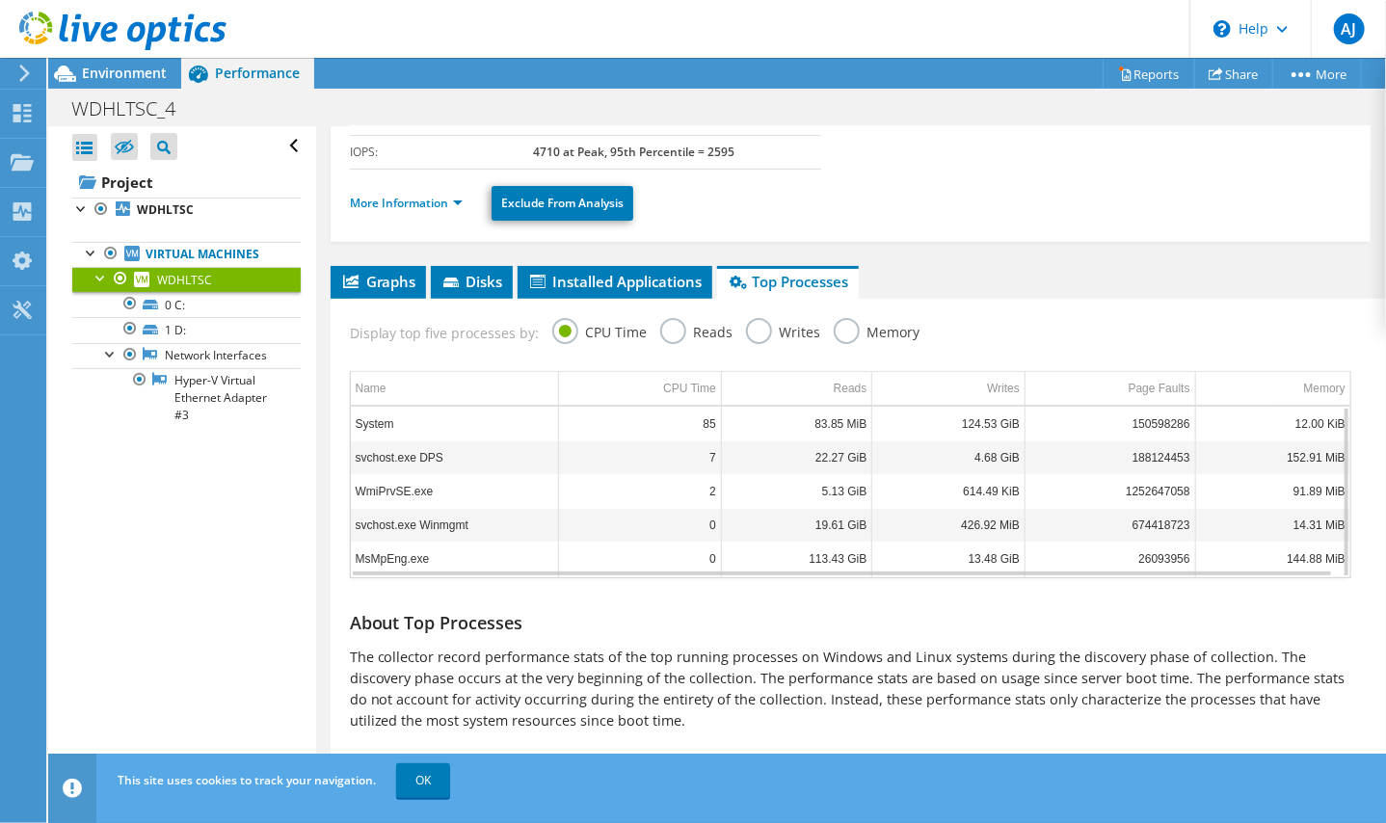
click at [1195, 456] on td "152.91 MiB" at bounding box center [1272, 457] width 155 height 34
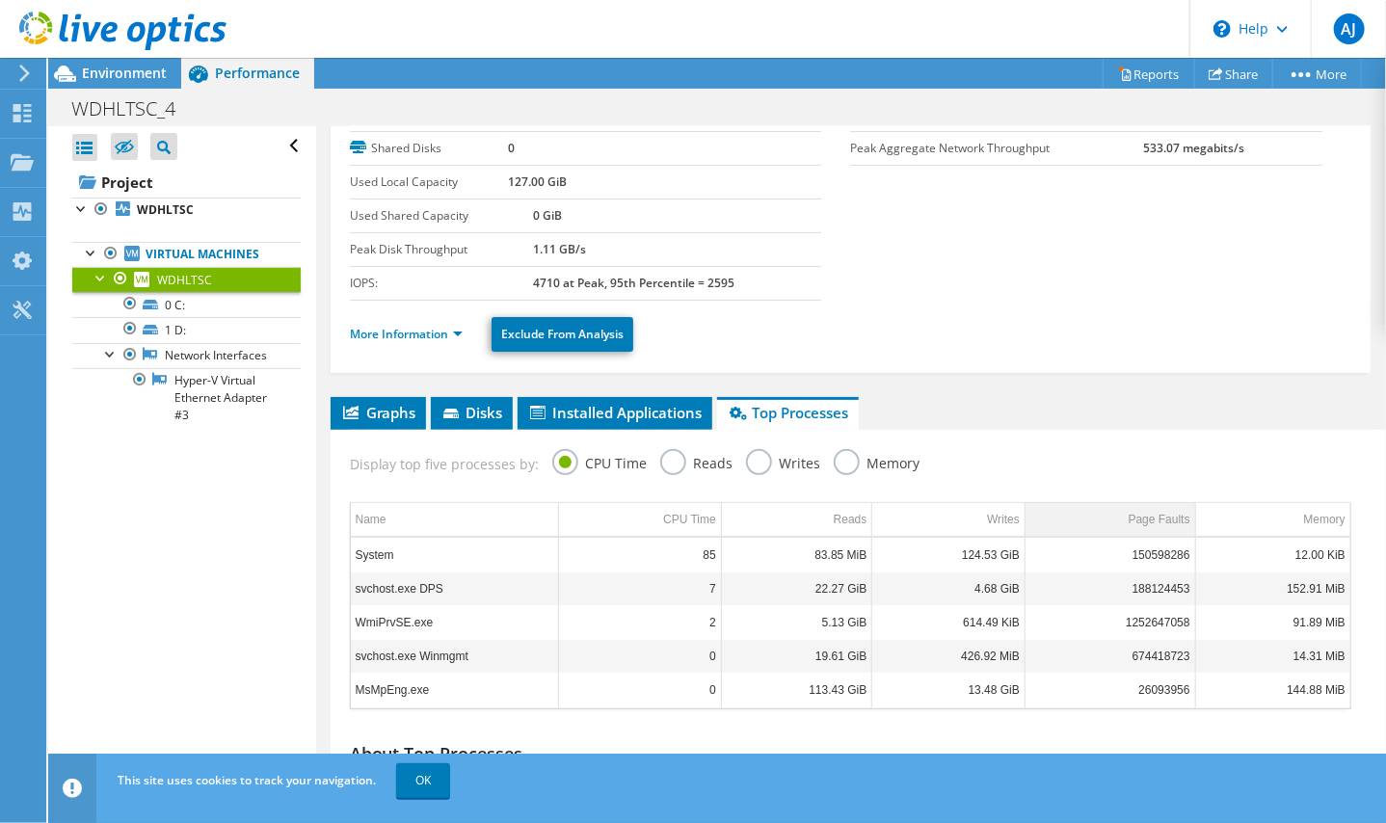
scroll to position [193, 0]
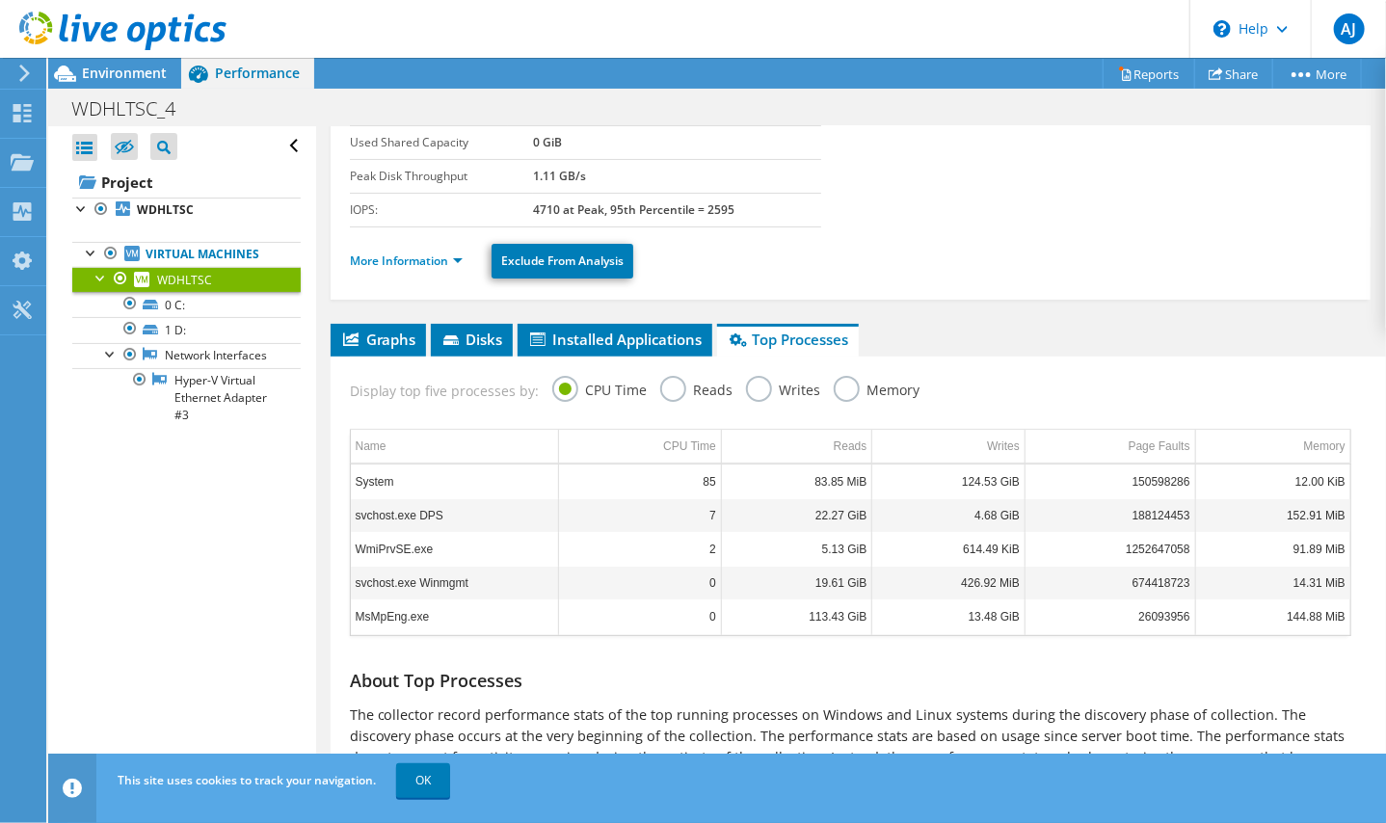
click at [844, 390] on label "Memory" at bounding box center [877, 388] width 87 height 24
click at [0, 0] on input "Memory" at bounding box center [0, 0] width 0 height 0
click at [755, 389] on label "Writes" at bounding box center [783, 388] width 75 height 24
click at [0, 0] on input "Writes" at bounding box center [0, 0] width 0 height 0
click at [671, 389] on label "Reads" at bounding box center [696, 388] width 73 height 24
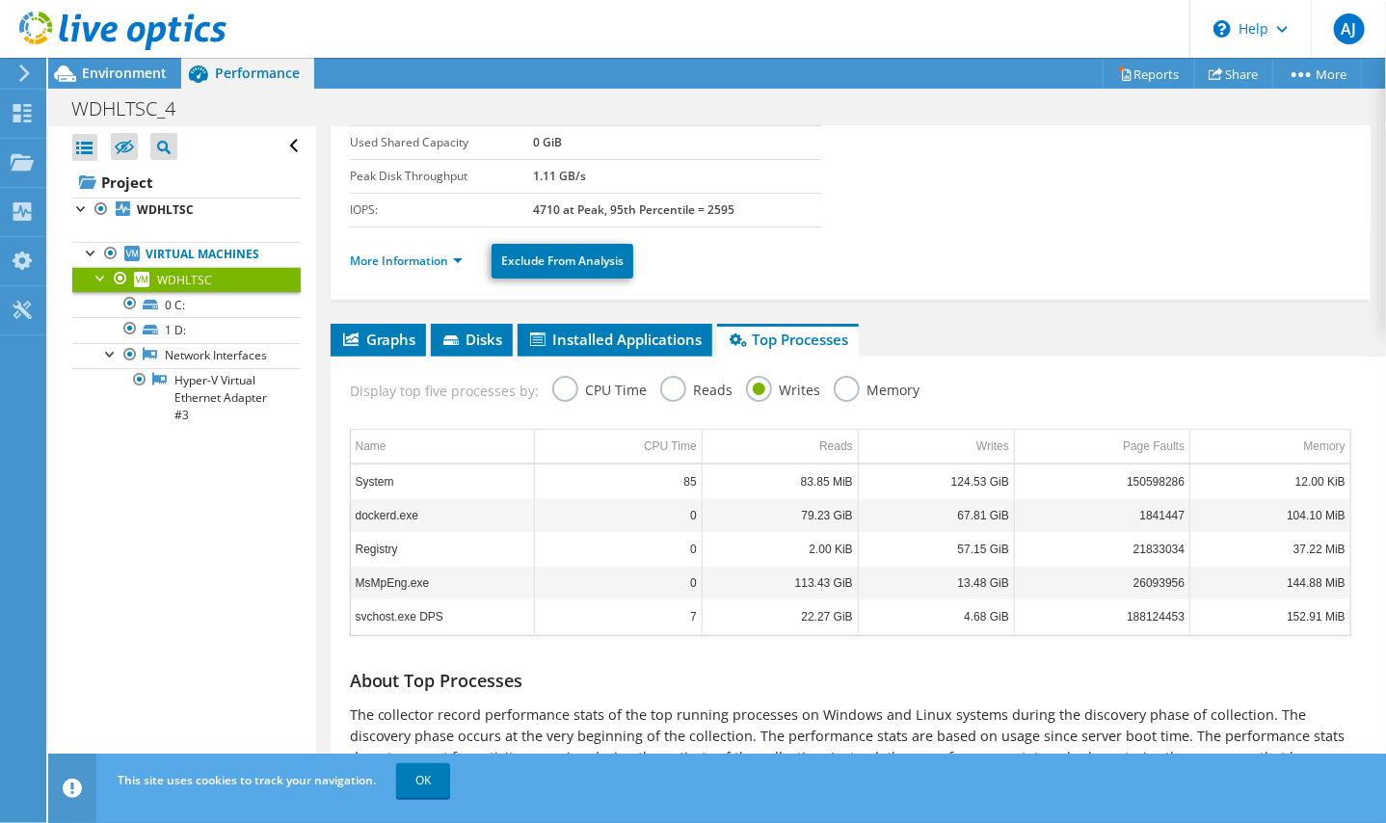
click at [0, 0] on input "Reads" at bounding box center [0, 0] width 0 height 0
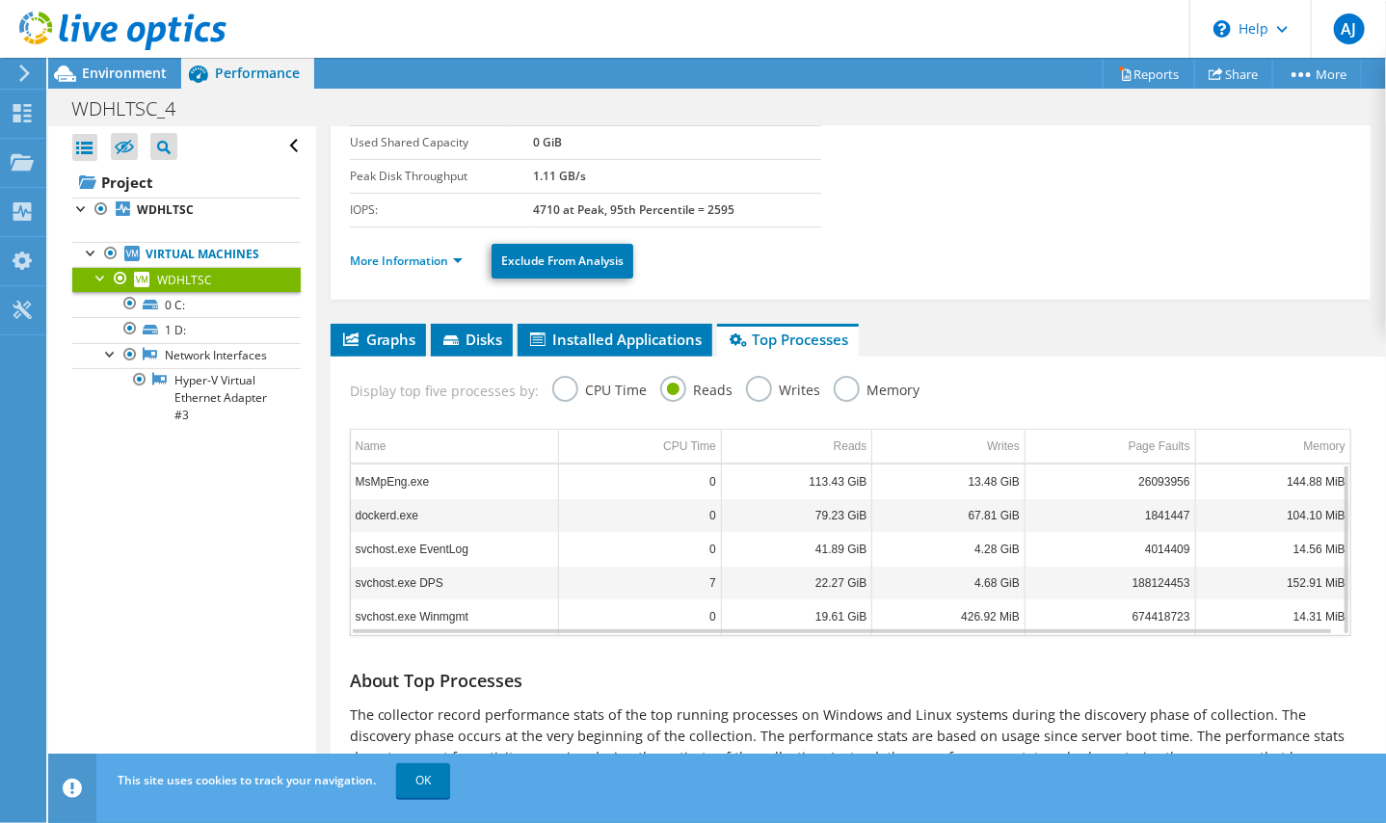
click at [412, 478] on td "MsMpEng.exe" at bounding box center [455, 481] width 208 height 34
drag, startPoint x: 412, startPoint y: 478, endPoint x: 386, endPoint y: 479, distance: 26.0
click at [386, 479] on td "MsMpEng.exe" at bounding box center [455, 481] width 208 height 34
click at [403, 479] on td "MsMpEng.exe" at bounding box center [455, 481] width 208 height 34
click at [759, 385] on label "Writes" at bounding box center [783, 388] width 75 height 24
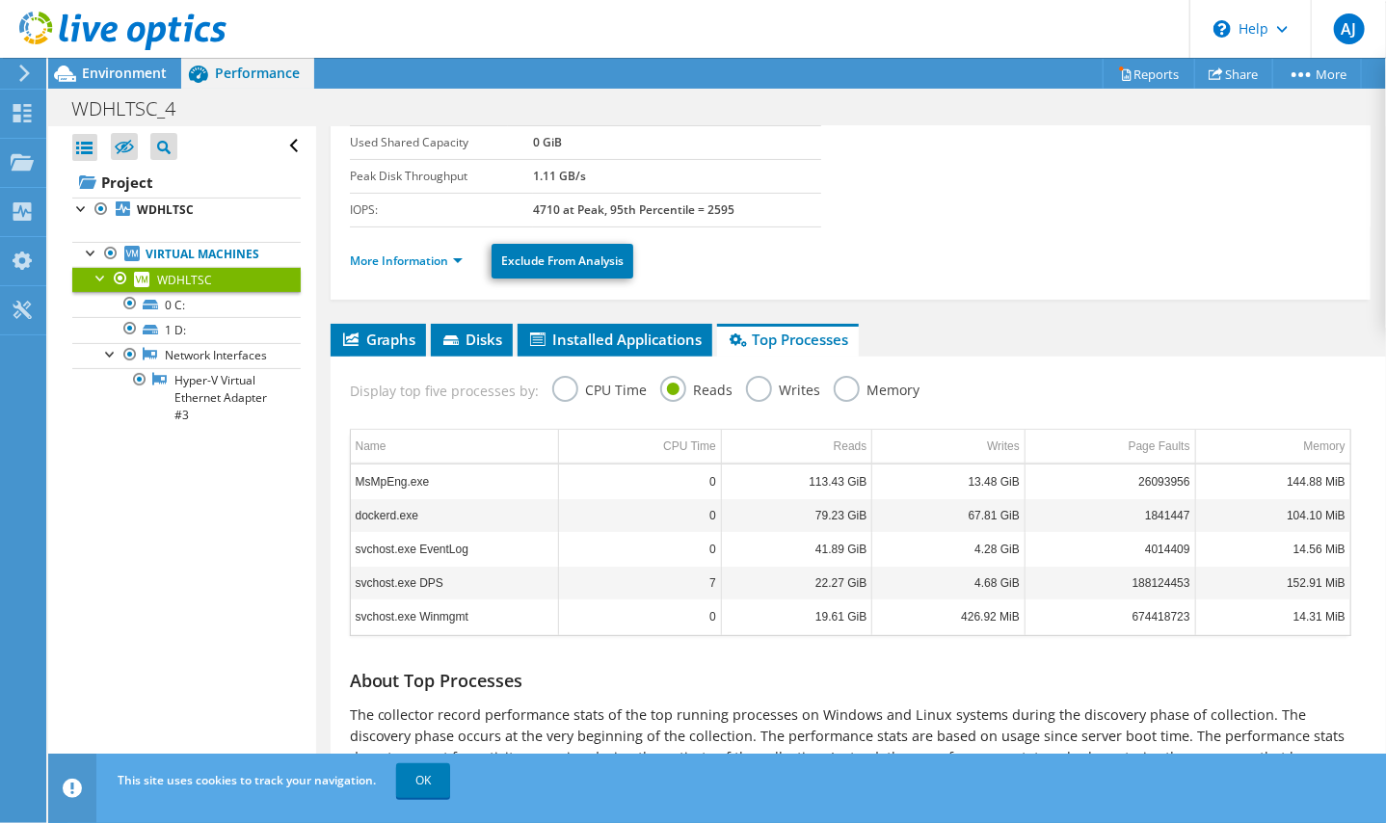
click at [0, 0] on input "Writes" at bounding box center [0, 0] width 0 height 0
click at [665, 383] on label "Reads" at bounding box center [696, 388] width 73 height 24
click at [0, 0] on input "Reads" at bounding box center [0, 0] width 0 height 0
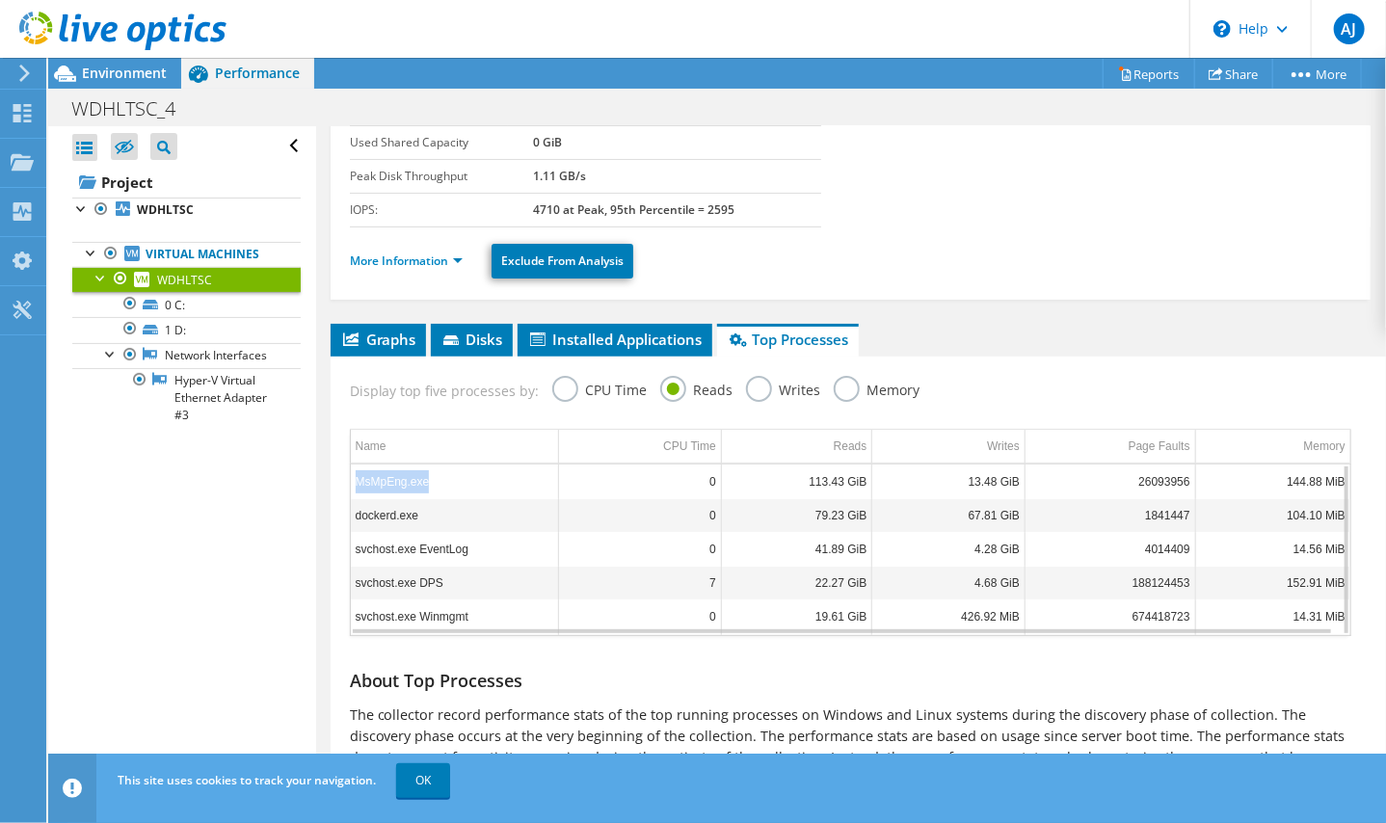
drag, startPoint x: 432, startPoint y: 474, endPoint x: 357, endPoint y: 479, distance: 74.4
click at [357, 479] on td "MsMpEng.exe" at bounding box center [455, 481] width 208 height 34
drag, startPoint x: 357, startPoint y: 479, endPoint x: 377, endPoint y: 477, distance: 19.4
copy td "MsMpEng.exe"
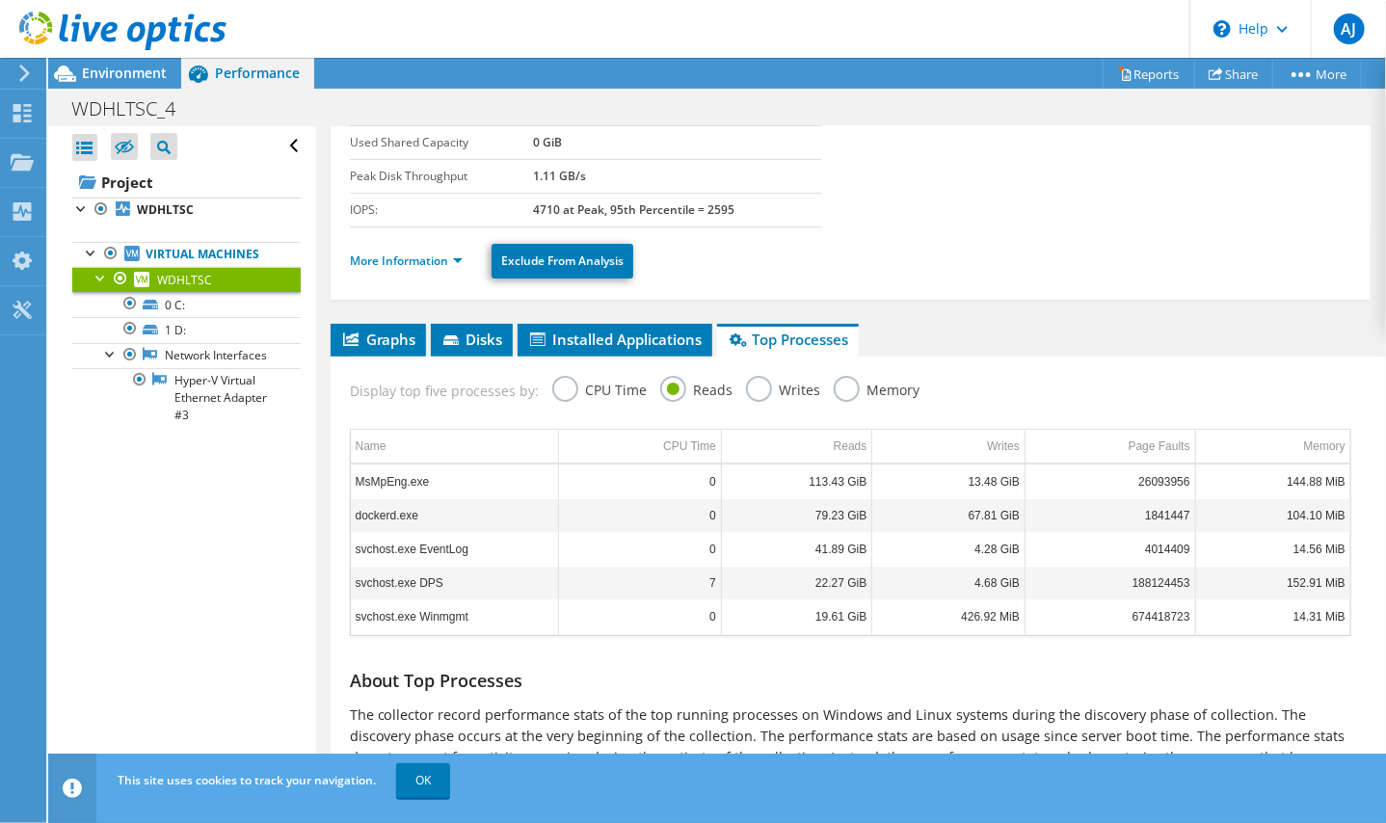
click at [972, 383] on div "Display top five processes by: CPU Time Reads Writes Memory" at bounding box center [850, 388] width 1020 height 63
click at [937, 518] on td "67.81 GiB" at bounding box center [948, 515] width 153 height 34
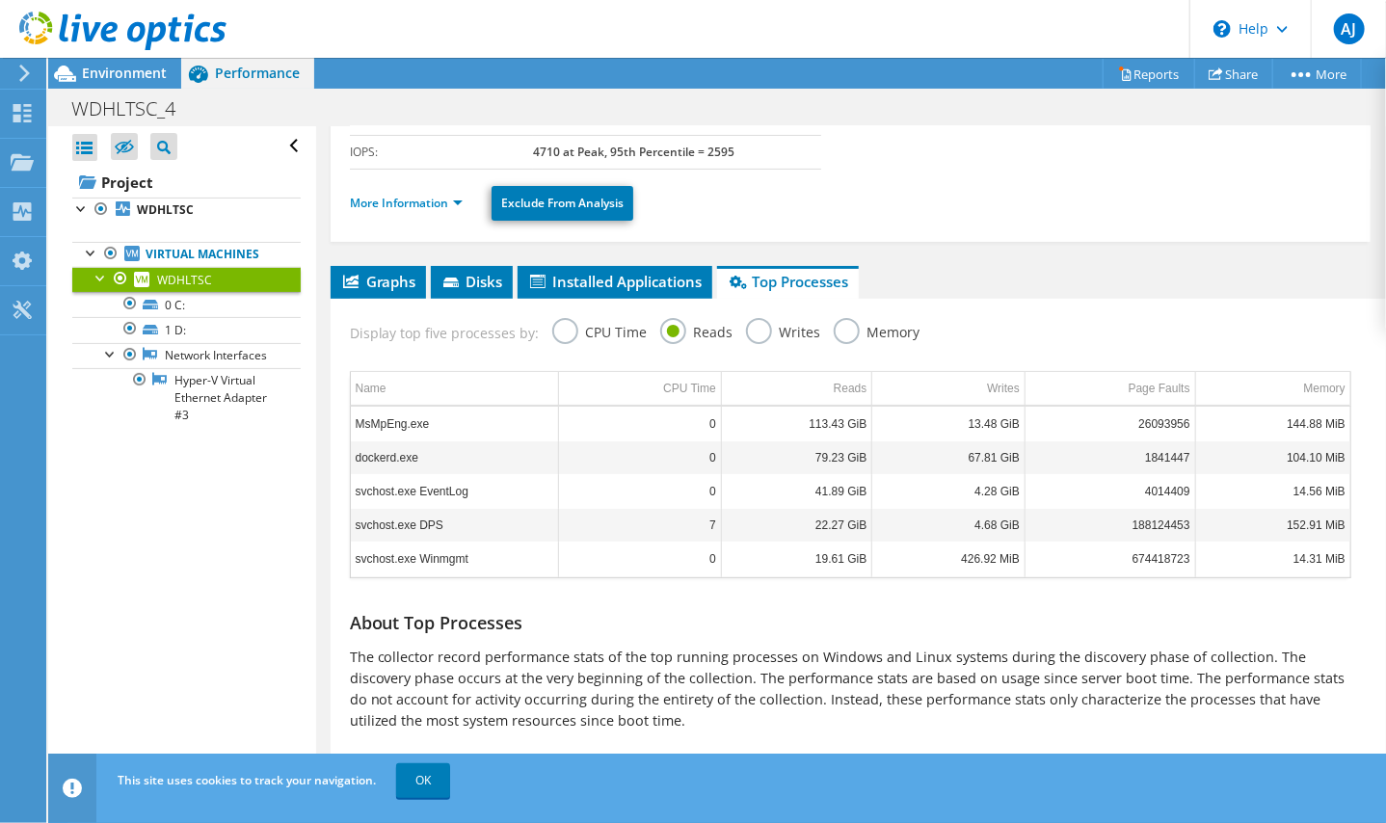
click at [750, 327] on label "Writes" at bounding box center [783, 330] width 75 height 24
click at [0, 0] on input "Writes" at bounding box center [0, 0] width 0 height 0
click at [671, 330] on label "Reads" at bounding box center [696, 330] width 73 height 24
click at [0, 0] on input "Reads" at bounding box center [0, 0] width 0 height 0
click at [752, 332] on label "Writes" at bounding box center [783, 330] width 75 height 24
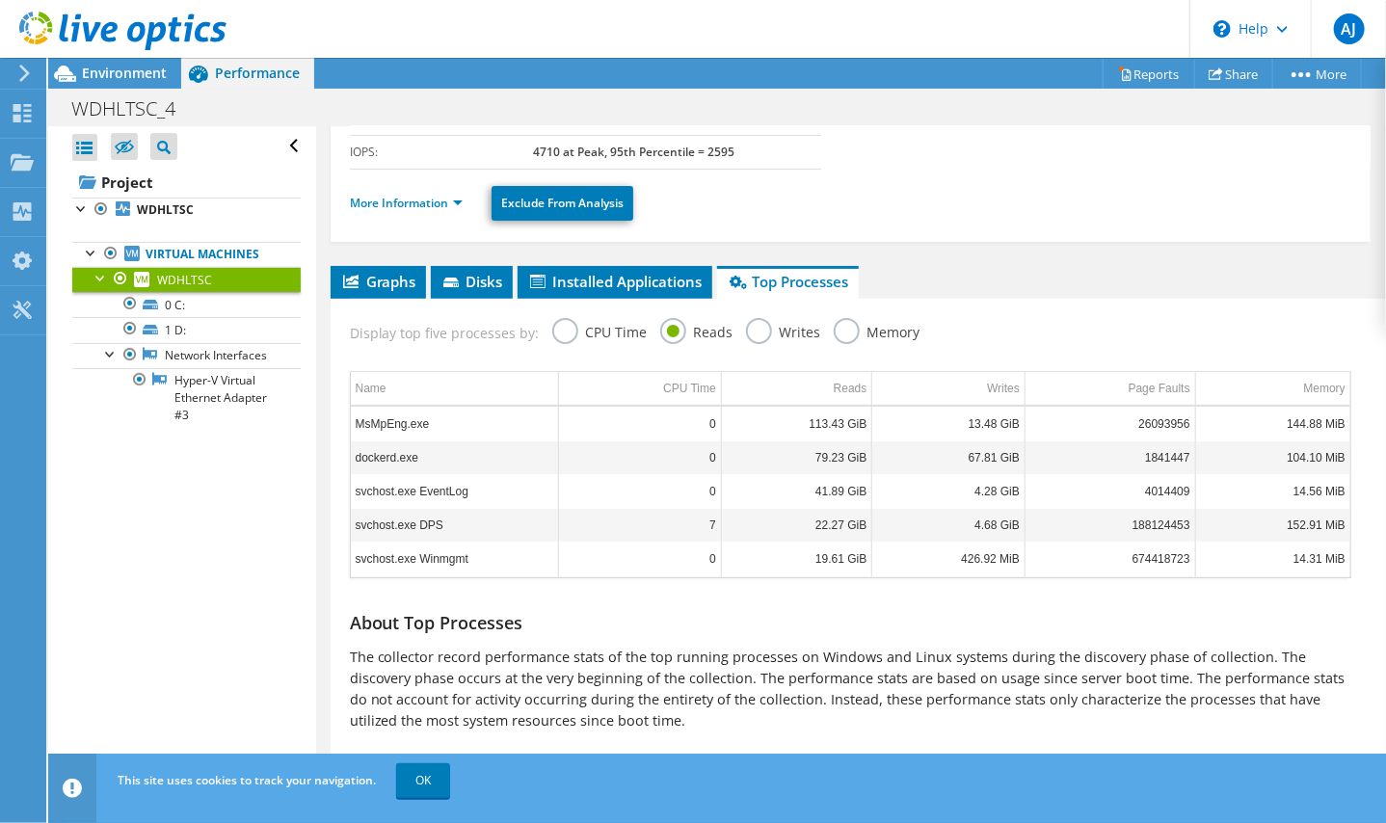
click at [0, 0] on input "Writes" at bounding box center [0, 0] width 0 height 0
click at [675, 325] on label "Reads" at bounding box center [696, 330] width 73 height 24
click at [0, 0] on input "Reads" at bounding box center [0, 0] width 0 height 0
click at [760, 328] on label "Writes" at bounding box center [783, 330] width 75 height 24
click at [0, 0] on input "Writes" at bounding box center [0, 0] width 0 height 0
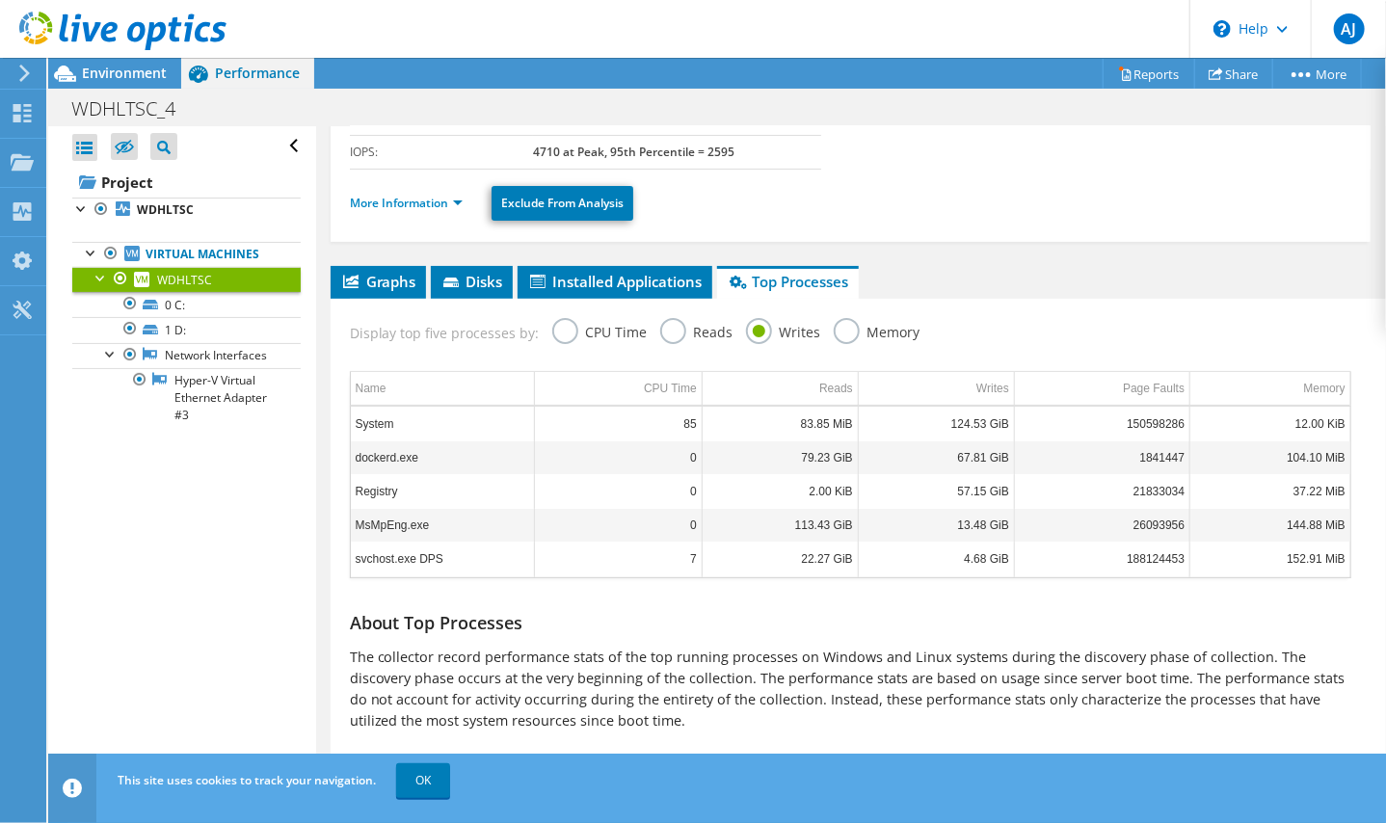
click at [675, 326] on label "Reads" at bounding box center [696, 330] width 73 height 24
click at [0, 0] on input "Reads" at bounding box center [0, 0] width 0 height 0
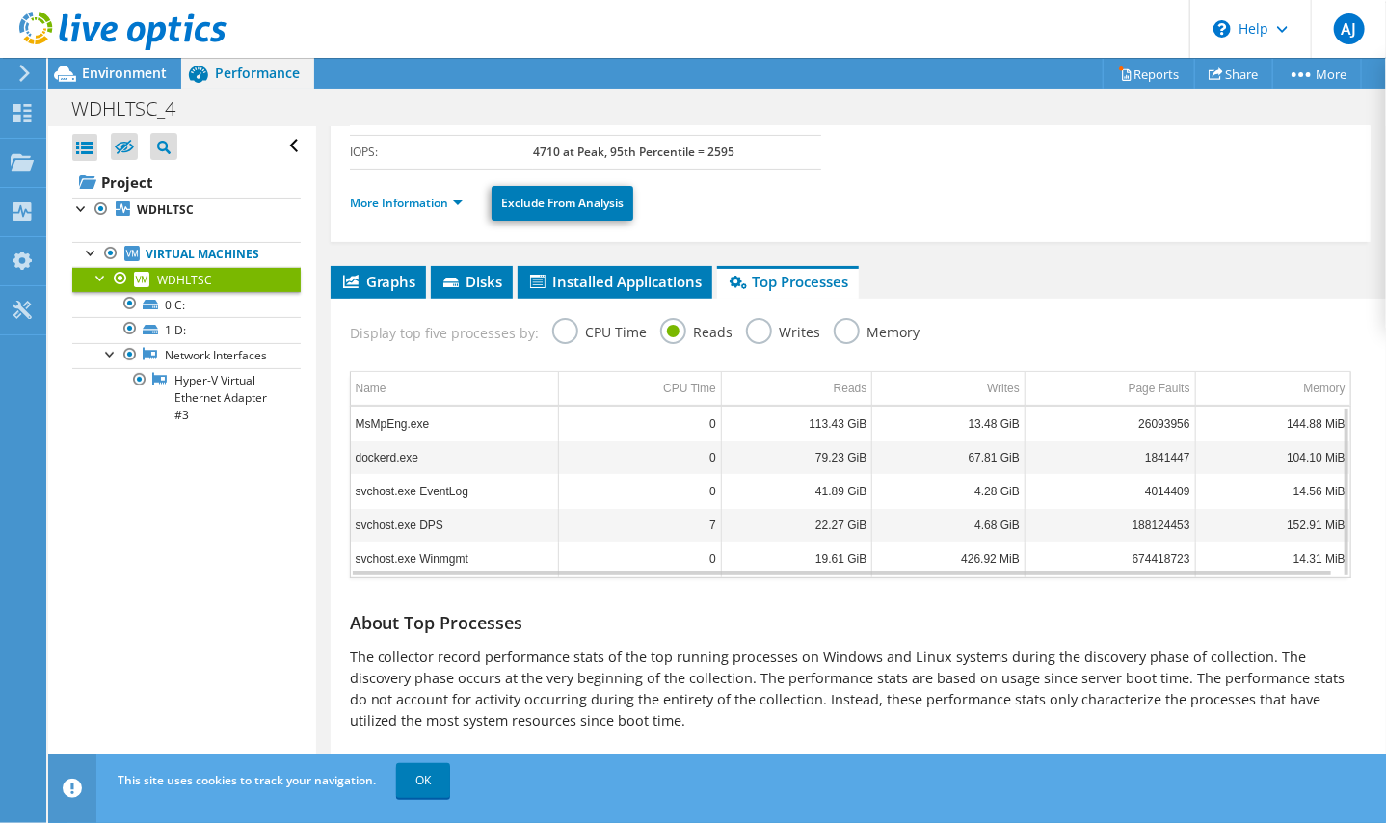
click at [689, 423] on td "0" at bounding box center [640, 424] width 163 height 34
click at [738, 416] on td "113.43 GiB" at bounding box center [796, 424] width 151 height 34
drag, startPoint x: 609, startPoint y: 421, endPoint x: 1139, endPoint y: 437, distance: 530.2
click at [1141, 437] on tbody "MsMpEng.exe 0 113.43 GiB 13.48 GiB 26093956 144.88 MiB dockerd.exe 0 79.23 GiB …" at bounding box center [850, 493] width 999 height 172
drag, startPoint x: 1139, startPoint y: 437, endPoint x: 1058, endPoint y: 480, distance: 91.4
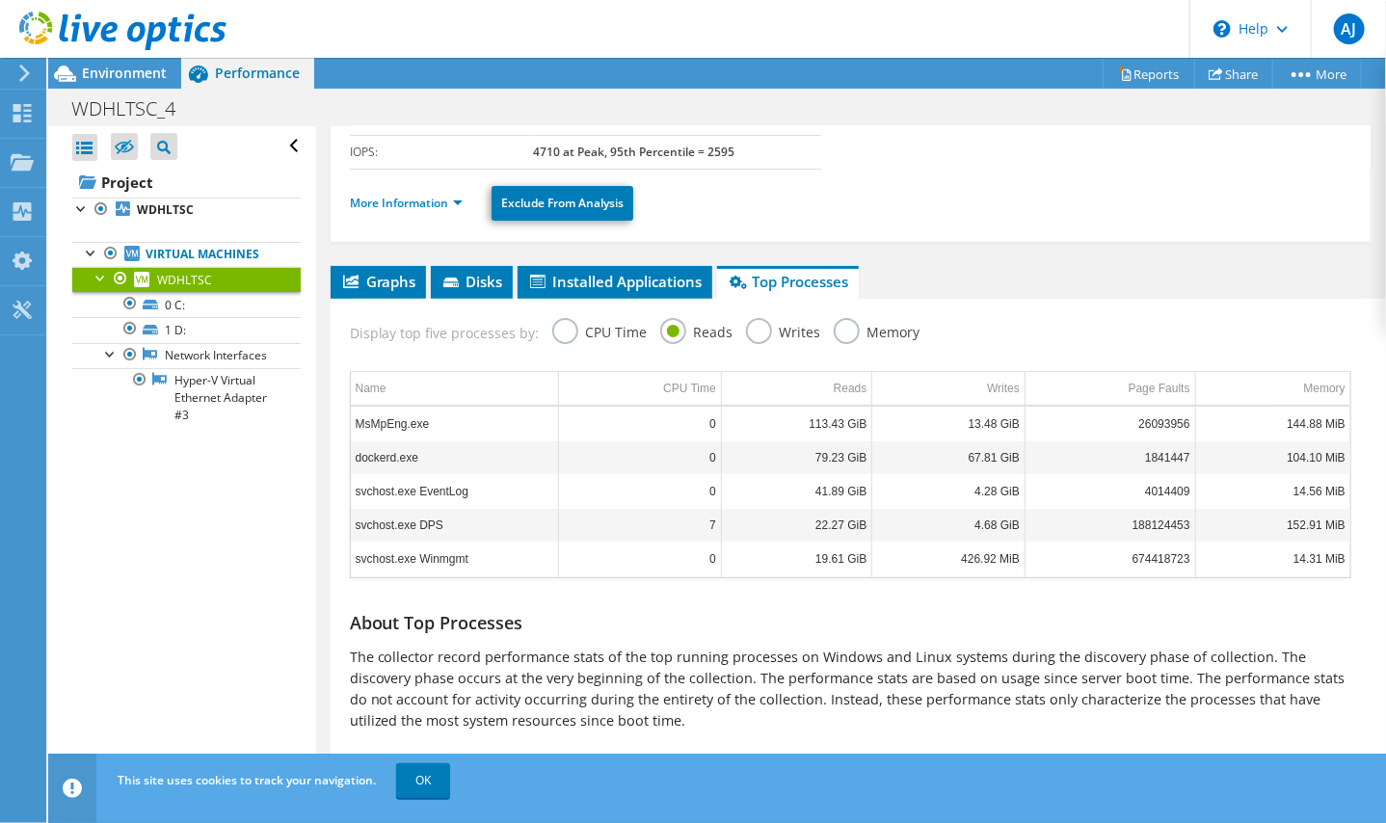
click at [1058, 480] on td "4014409" at bounding box center [1110, 491] width 171 height 34
drag, startPoint x: 391, startPoint y: 416, endPoint x: 397, endPoint y: 425, distance: 10.4
click at [395, 417] on td "MsMpEng.exe" at bounding box center [455, 424] width 208 height 34
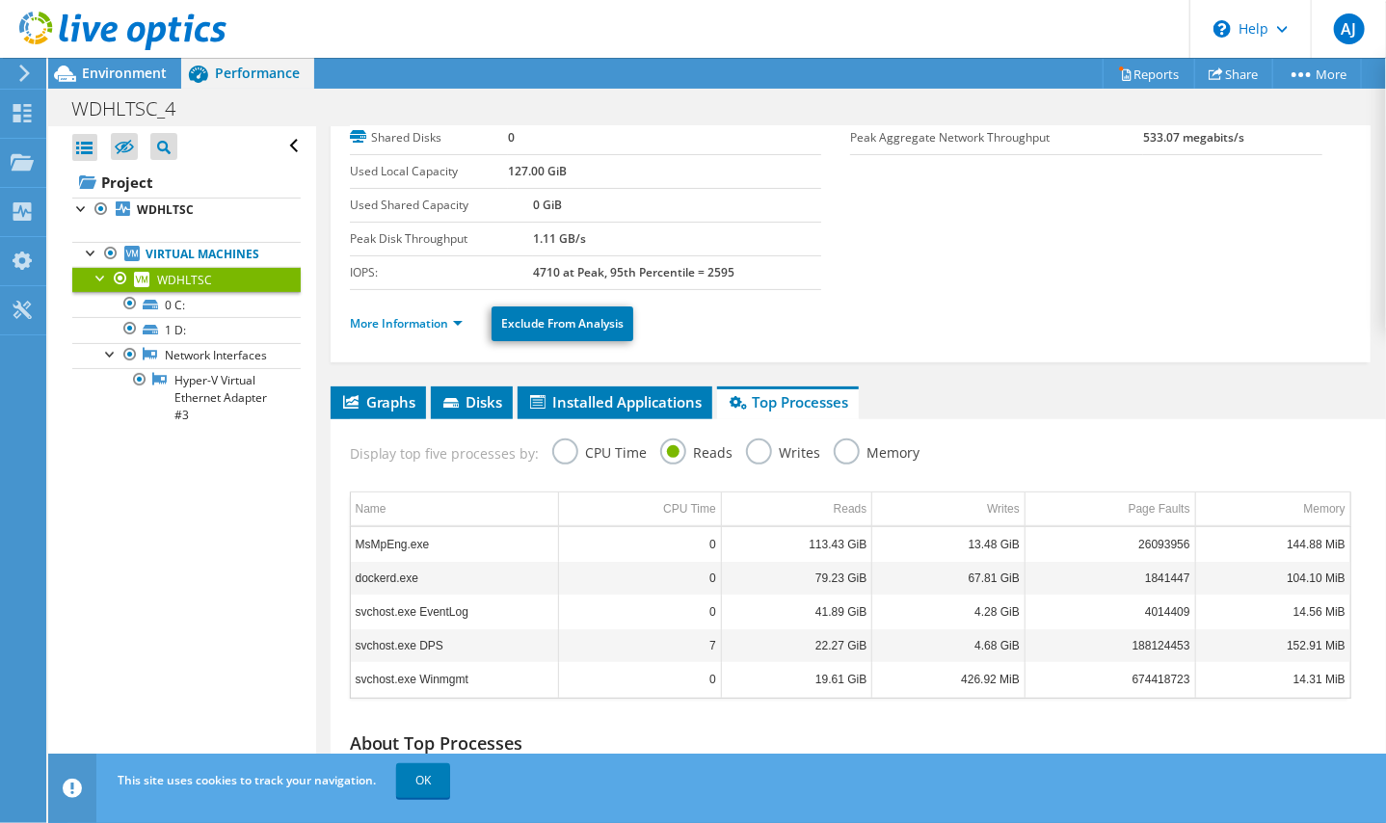
scroll to position [58, 0]
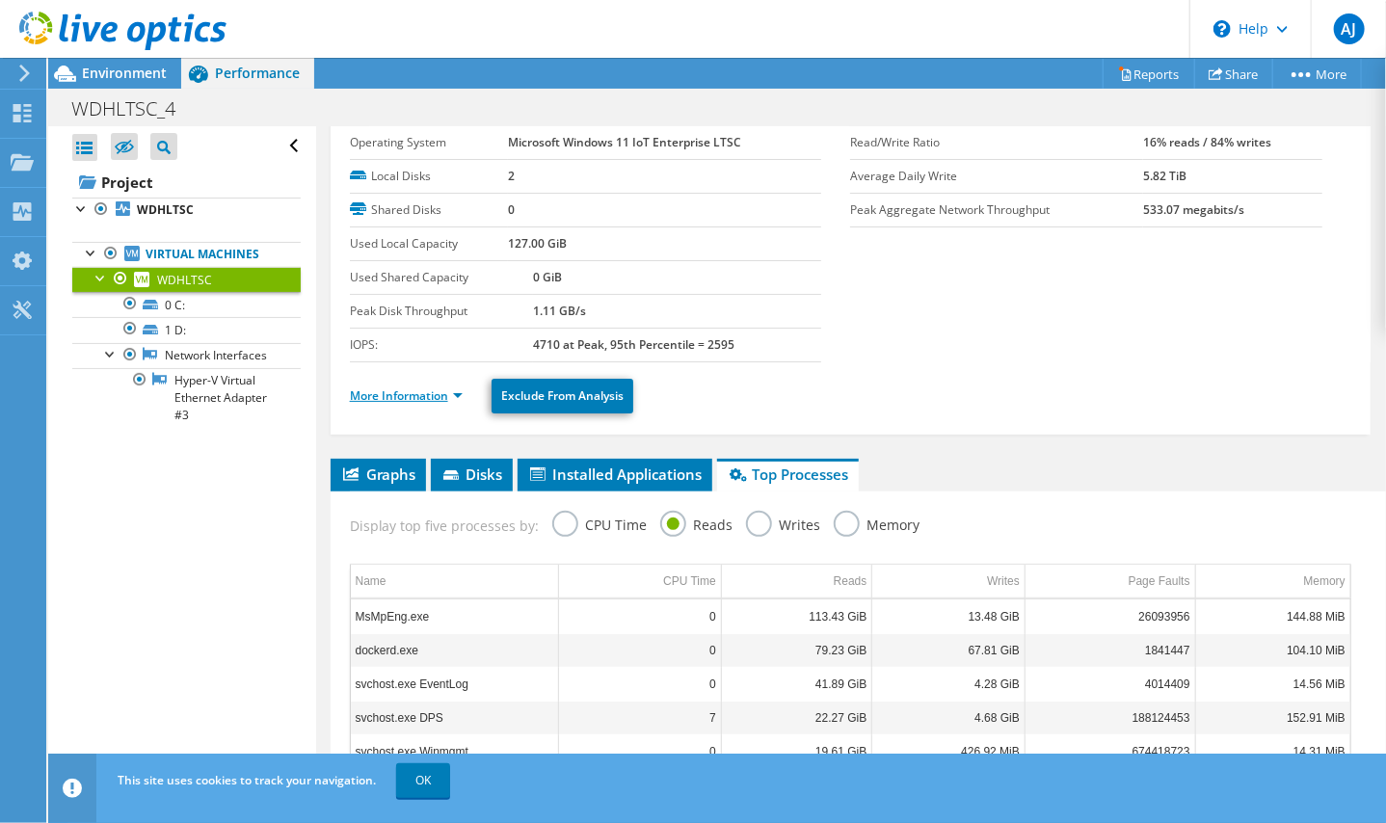
click at [449, 390] on link "More Information" at bounding box center [406, 395] width 113 height 16
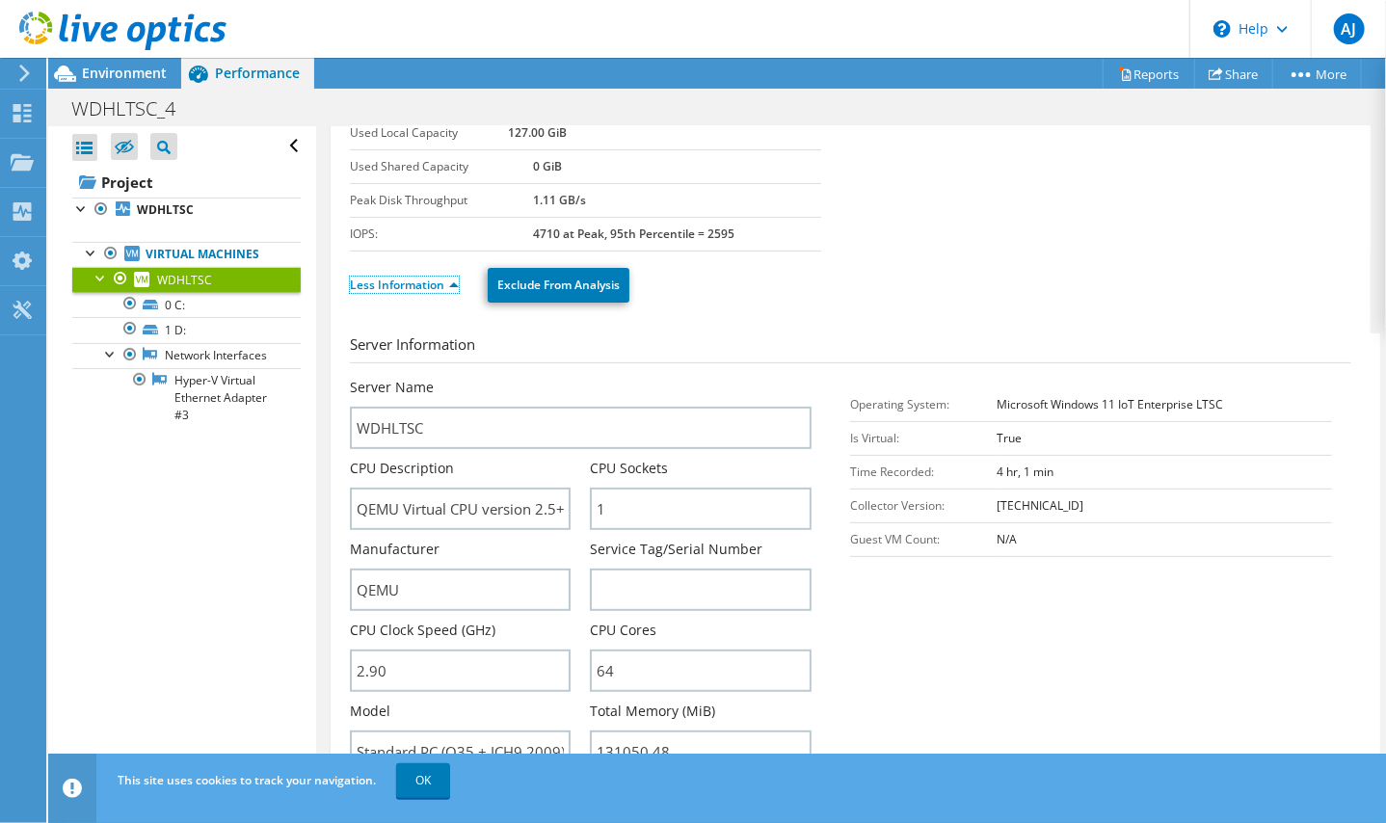
scroll to position [154, 0]
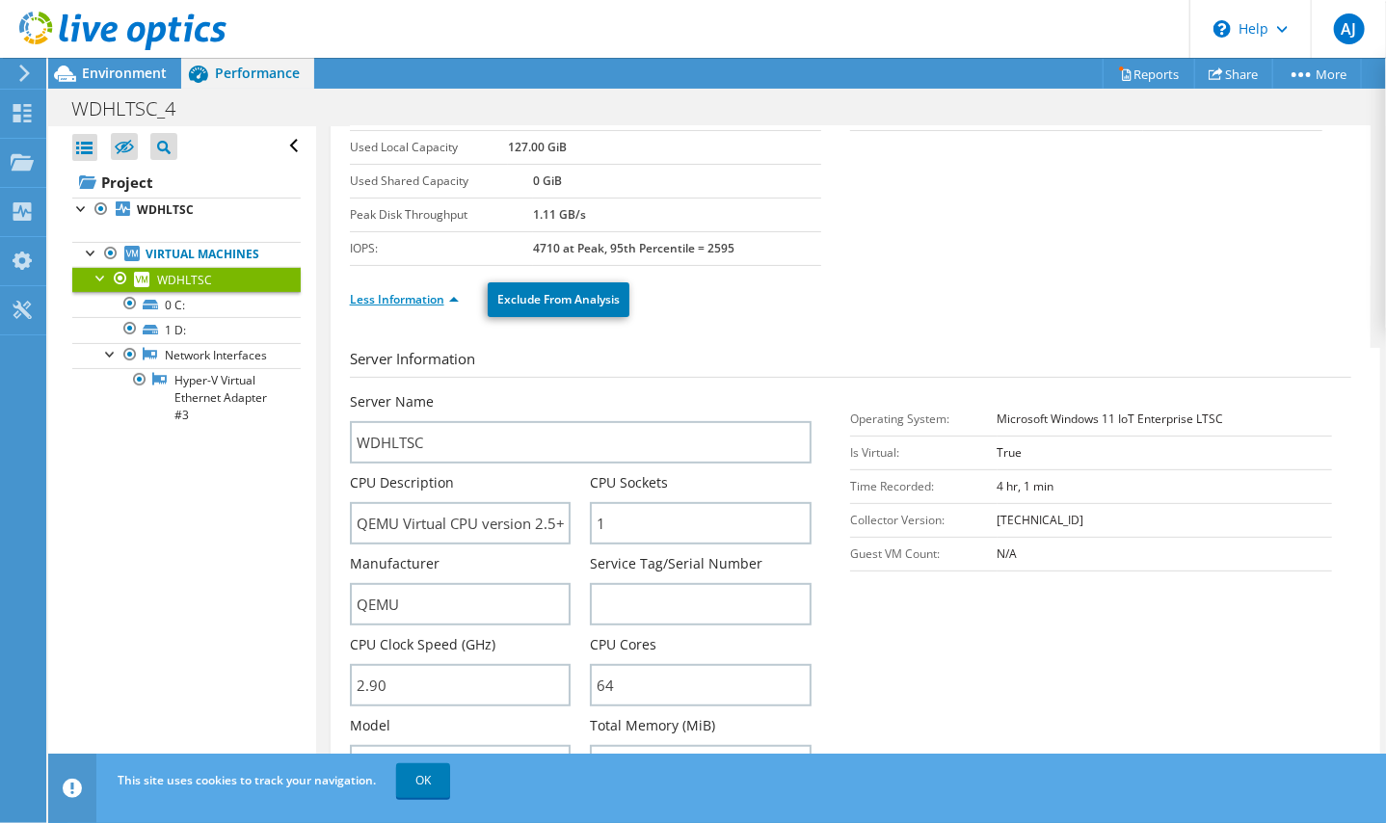
click at [425, 294] on link "Less Information" at bounding box center [404, 299] width 109 height 16
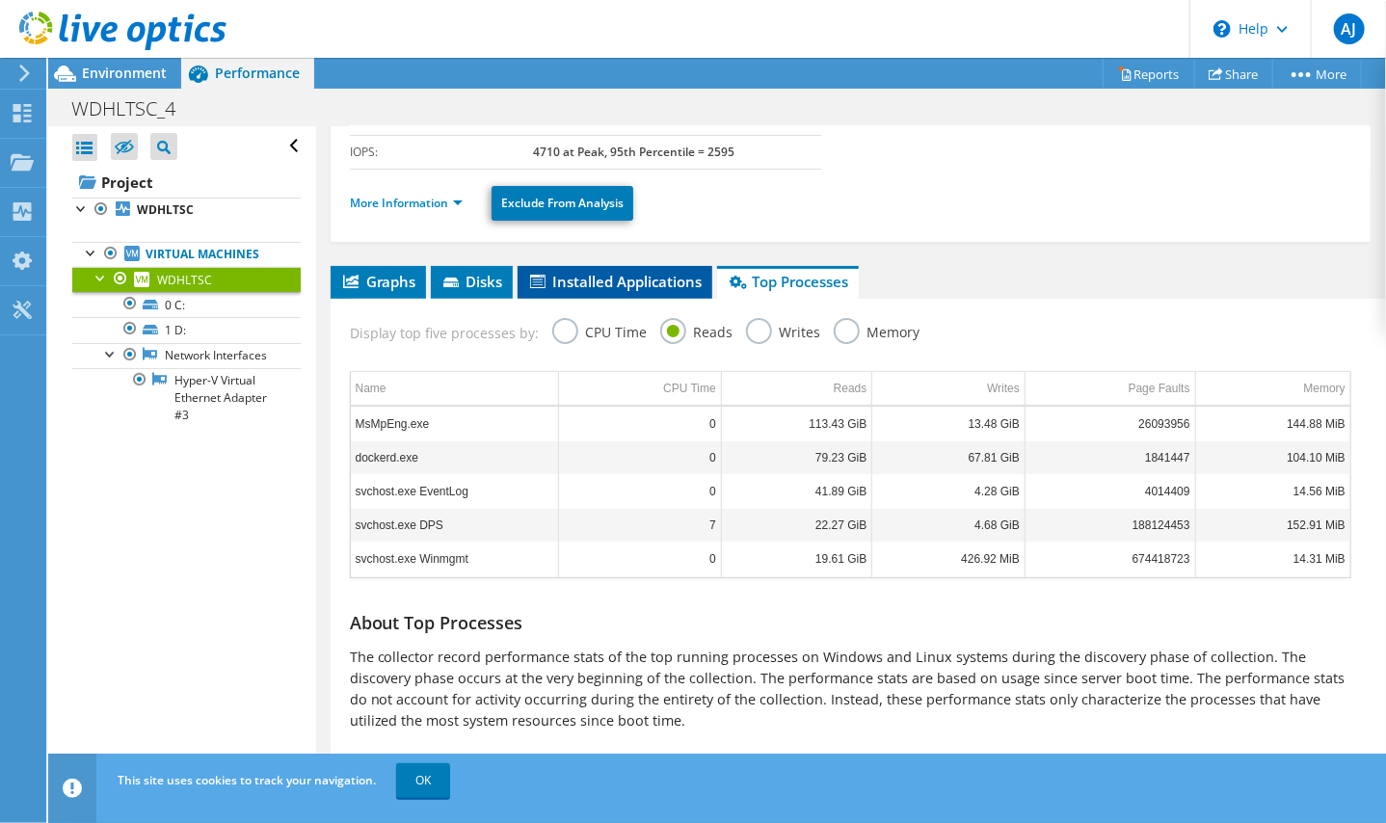
click at [582, 282] on span "Installed Applications" at bounding box center [614, 281] width 175 height 19
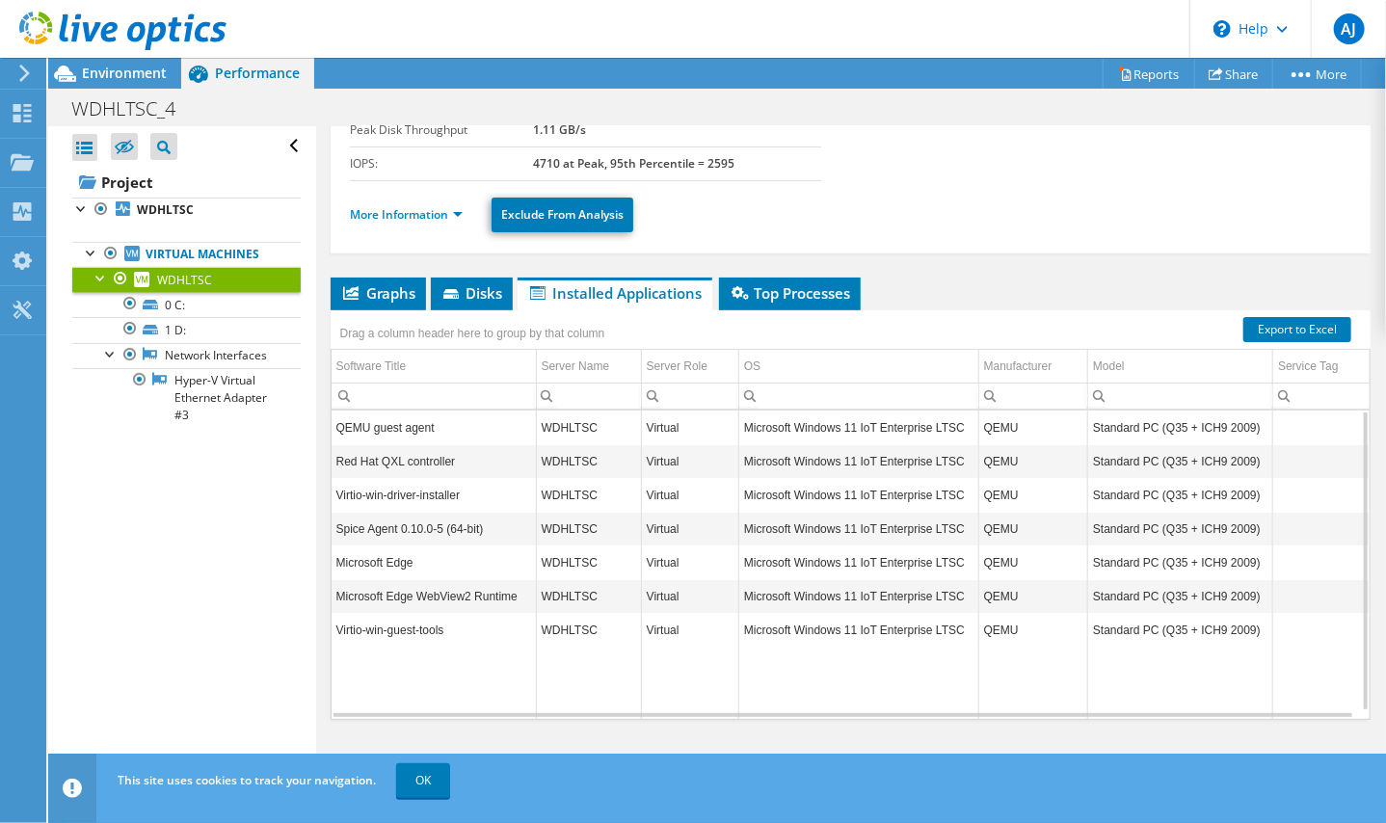
scroll to position [243, 0]
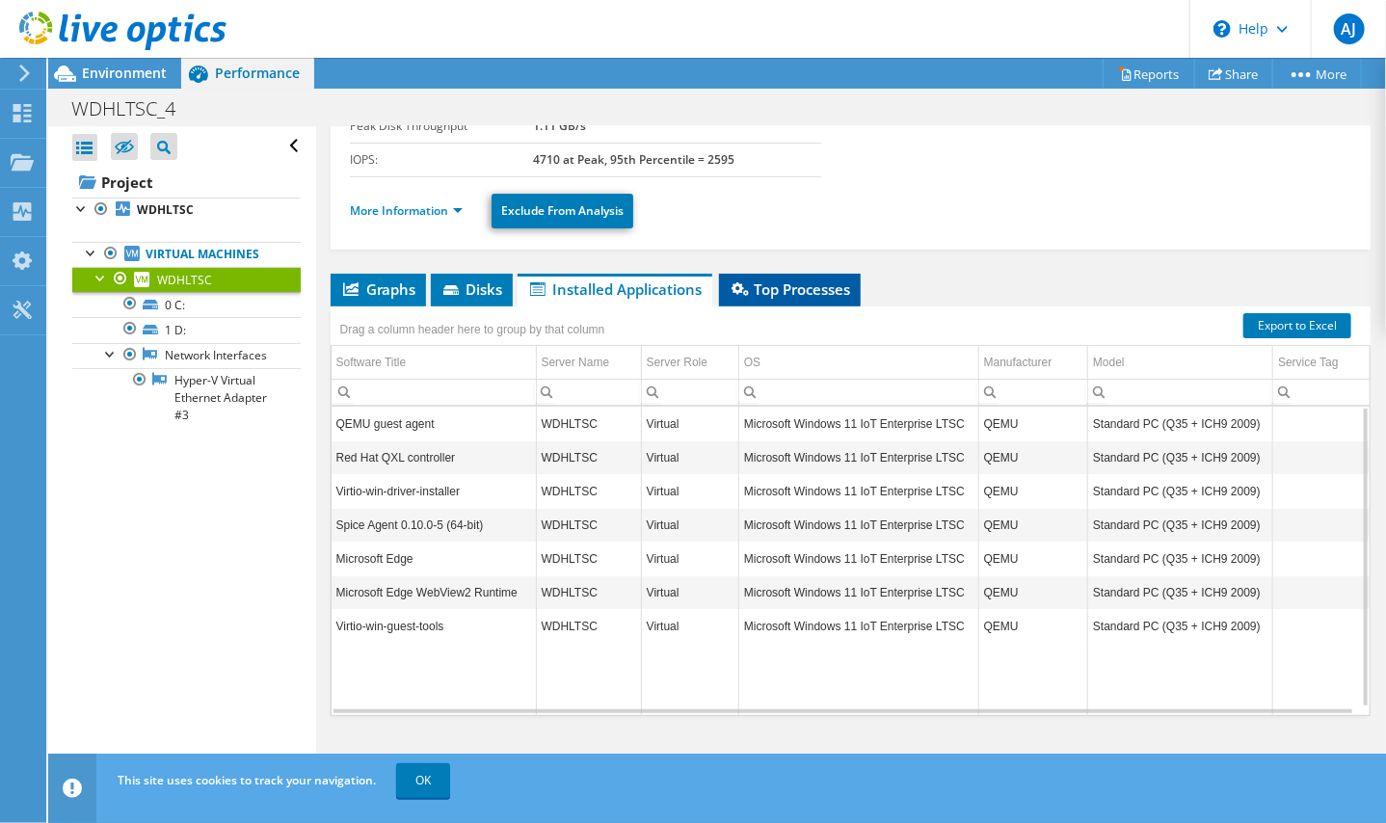
click at [800, 286] on span "Top Processes" at bounding box center [789, 288] width 122 height 19
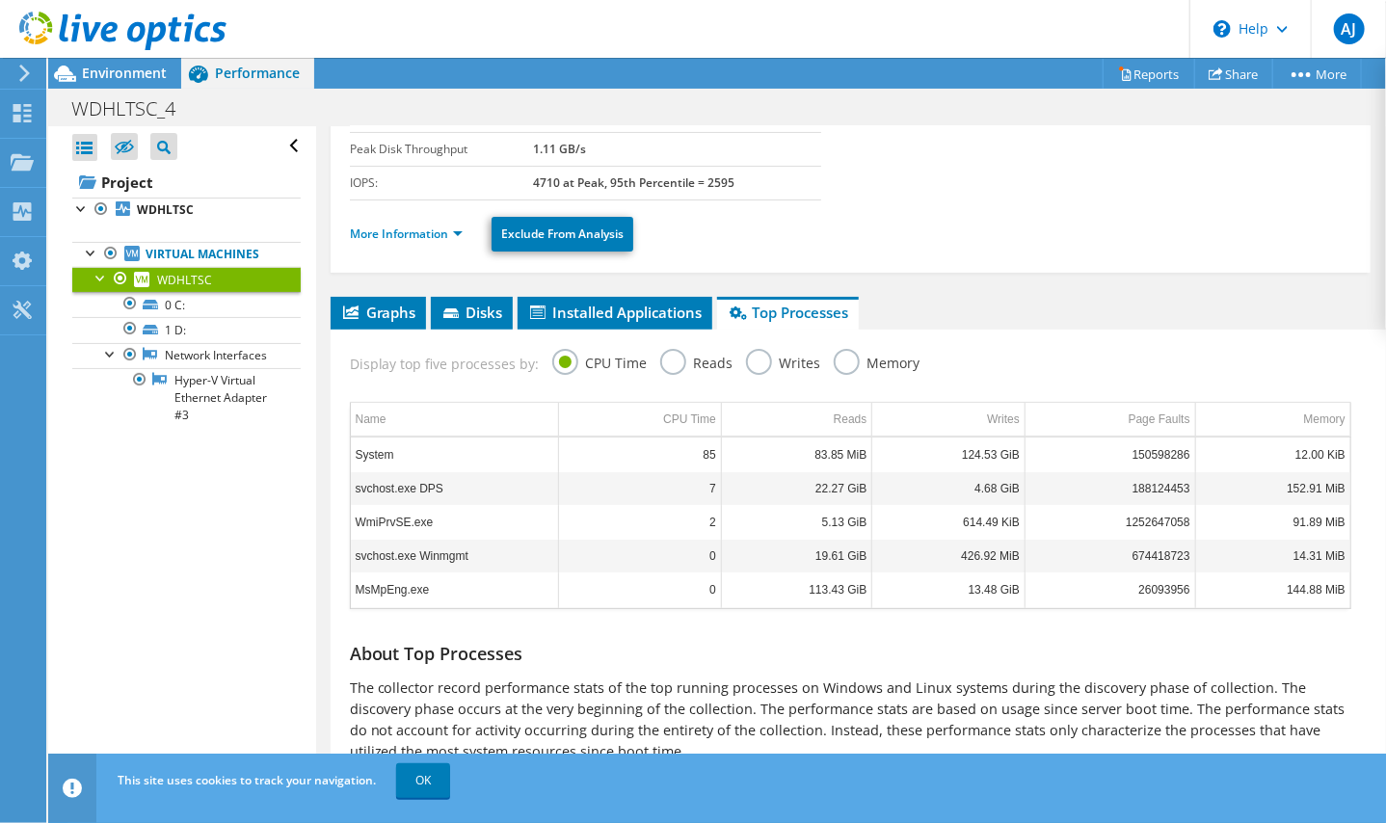
scroll to position [251, 0]
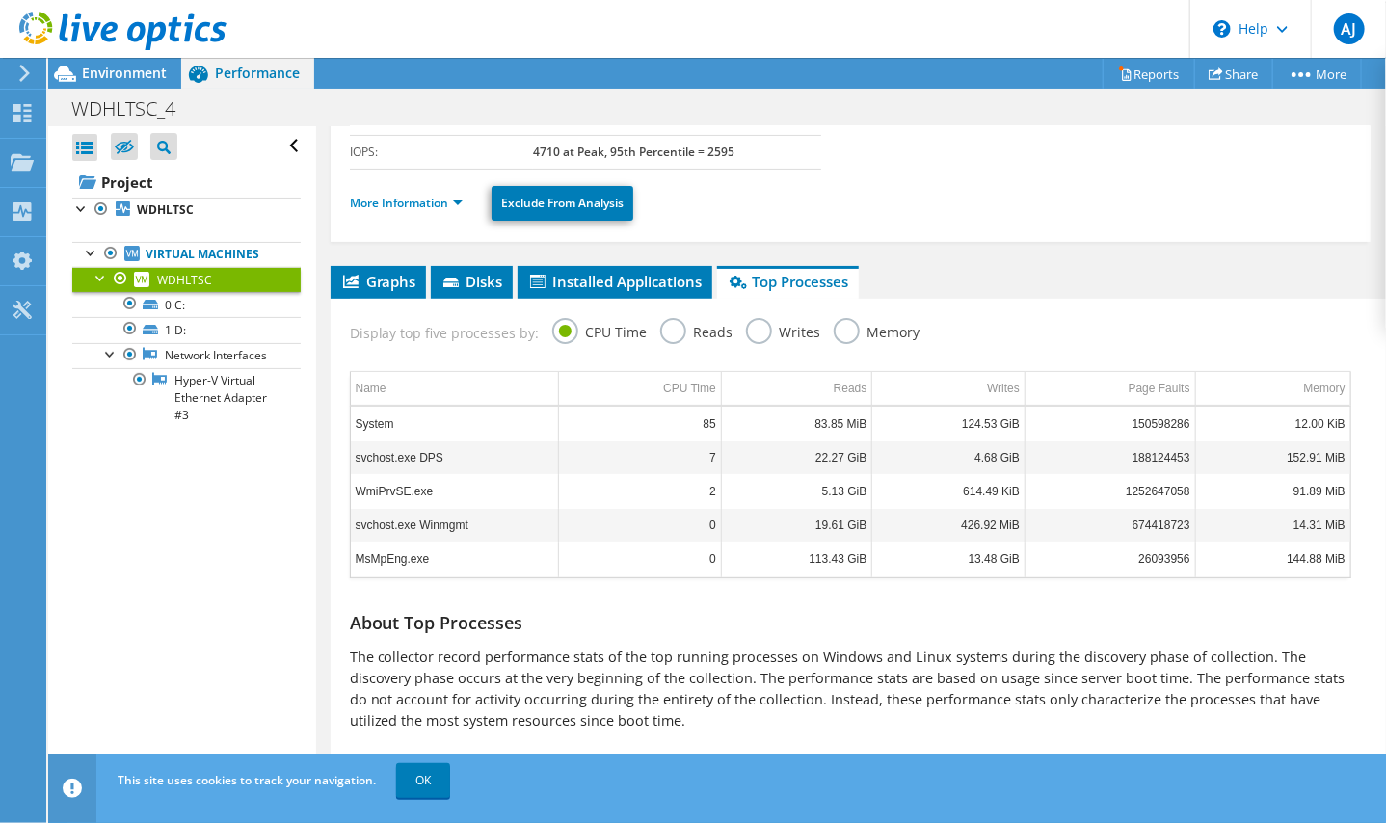
click at [203, 772] on span "This site uses cookies to track your navigation." at bounding box center [247, 780] width 258 height 16
click at [429, 787] on link "OK" at bounding box center [423, 780] width 54 height 35
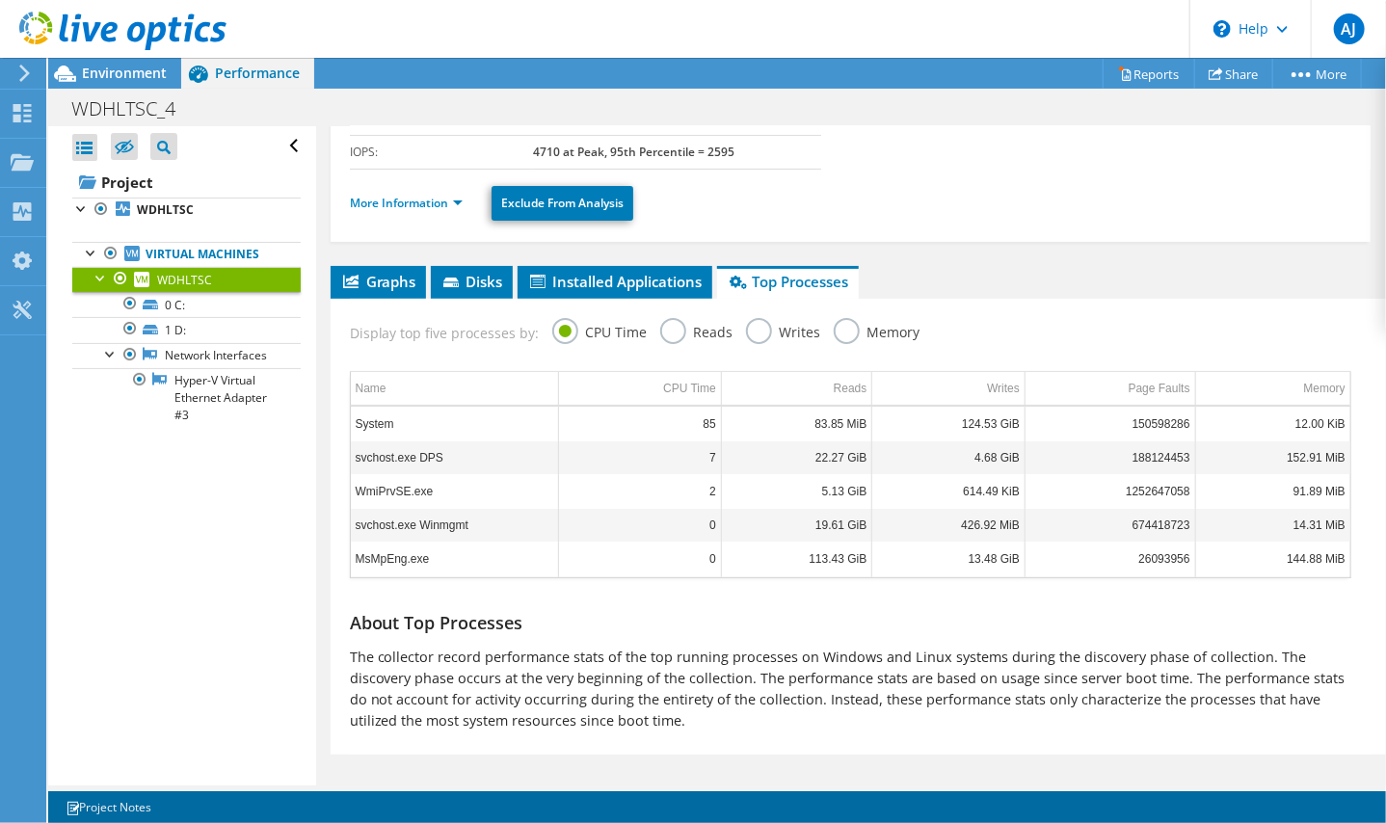
click at [818, 331] on div "Display top five processes by: CPU Time Reads Writes Memory" at bounding box center [850, 330] width 1020 height 63
click at [838, 329] on label "Memory" at bounding box center [877, 330] width 87 height 24
click at [0, 0] on input "Memory" at bounding box center [0, 0] width 0 height 0
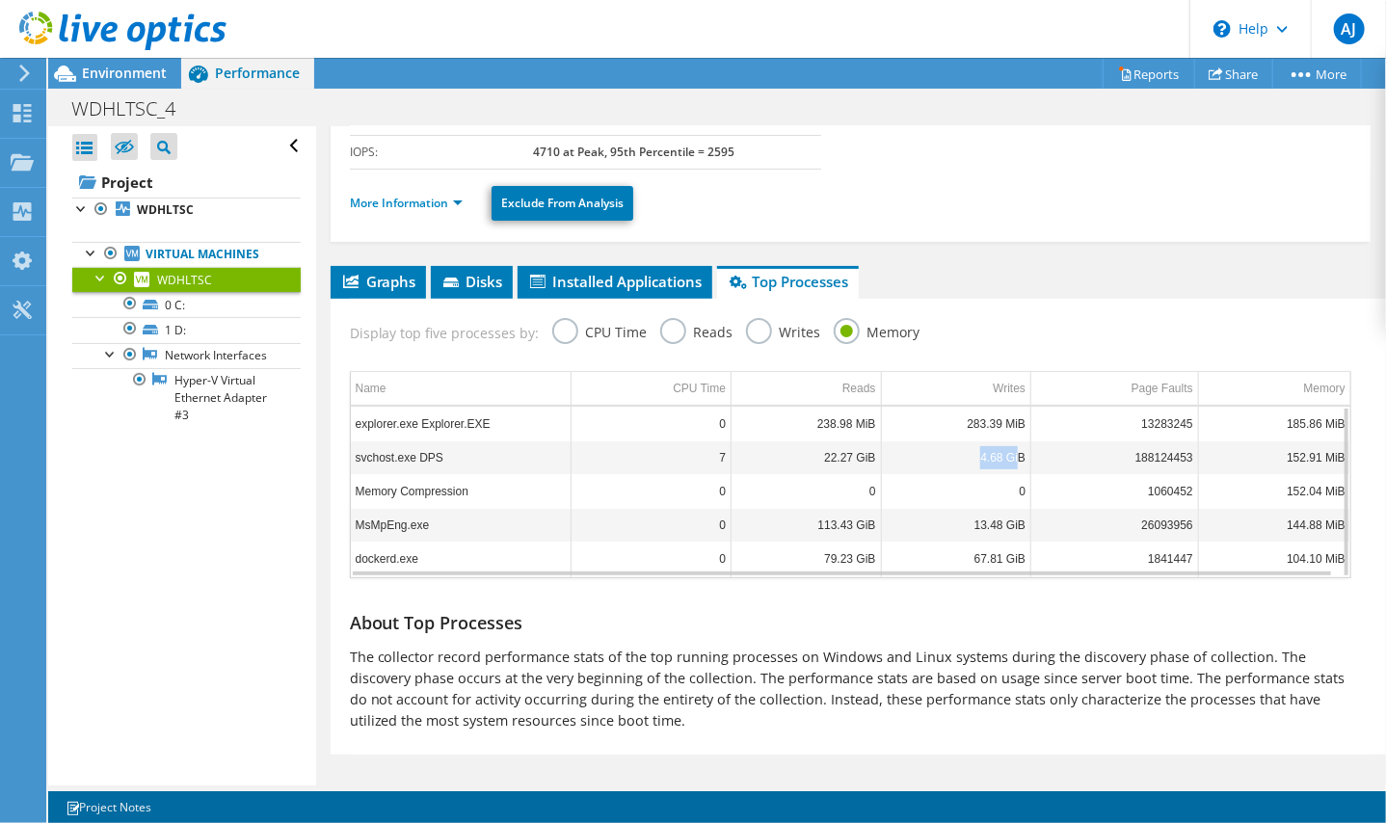
drag, startPoint x: 1015, startPoint y: 455, endPoint x: 949, endPoint y: 460, distance: 65.7
click at [949, 460] on td "4.68 GiB" at bounding box center [956, 457] width 150 height 34
drag, startPoint x: 949, startPoint y: 460, endPoint x: 931, endPoint y: 461, distance: 18.3
click at [931, 461] on td "4.68 GiB" at bounding box center [956, 457] width 150 height 34
click at [746, 332] on label "Writes" at bounding box center [783, 330] width 75 height 24
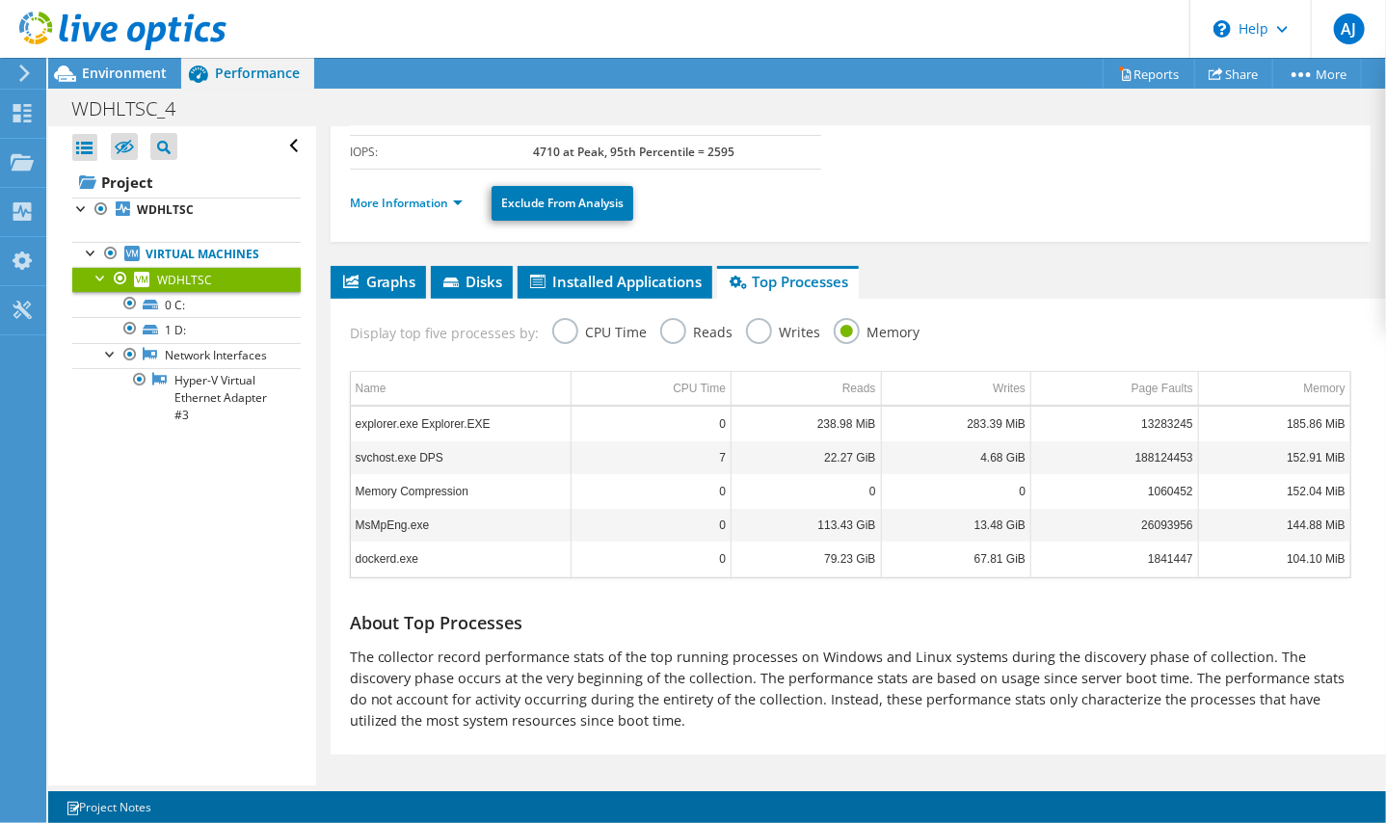
click at [0, 0] on input "Writes" at bounding box center [0, 0] width 0 height 0
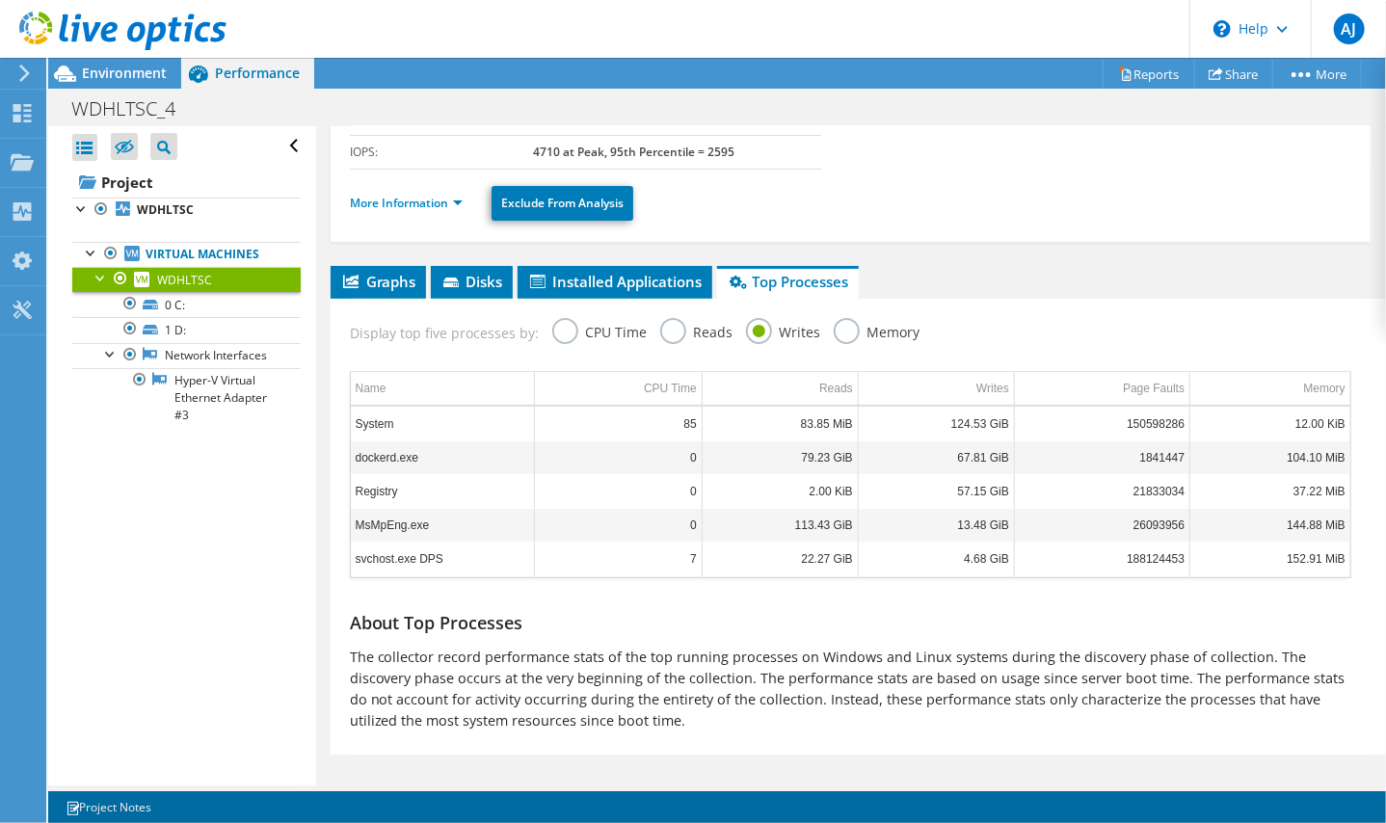
click at [671, 332] on label "Reads" at bounding box center [696, 330] width 73 height 24
click at [0, 0] on input "Reads" at bounding box center [0, 0] width 0 height 0
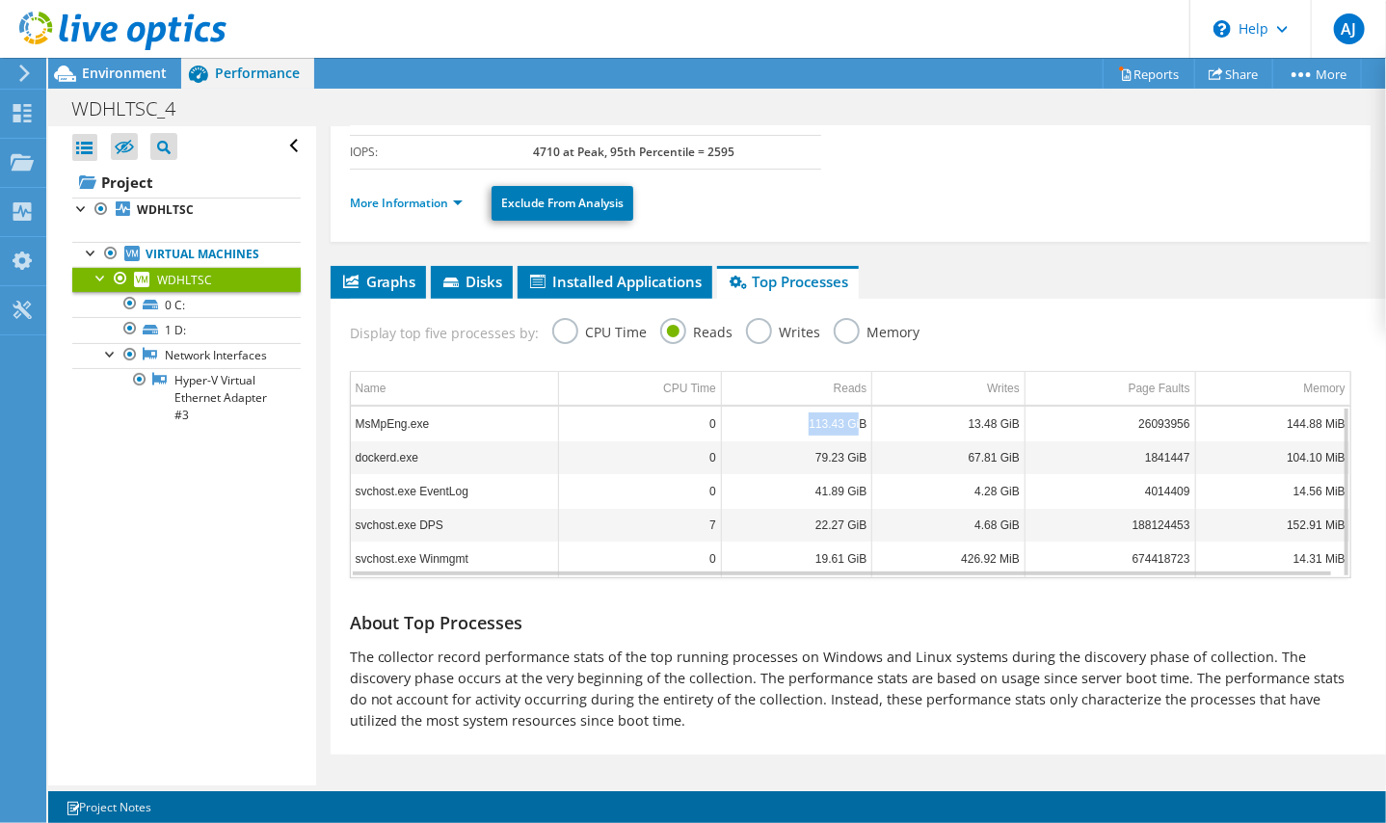
drag, startPoint x: 857, startPoint y: 417, endPoint x: 771, endPoint y: 414, distance: 85.8
click at [771, 414] on td "113.43 GiB" at bounding box center [796, 424] width 151 height 34
drag, startPoint x: 771, startPoint y: 414, endPoint x: 739, endPoint y: 418, distance: 32.0
click at [739, 418] on td "113.43 GiB" at bounding box center [796, 424] width 151 height 34
click at [742, 421] on td "113.43 GiB" at bounding box center [796, 424] width 151 height 34
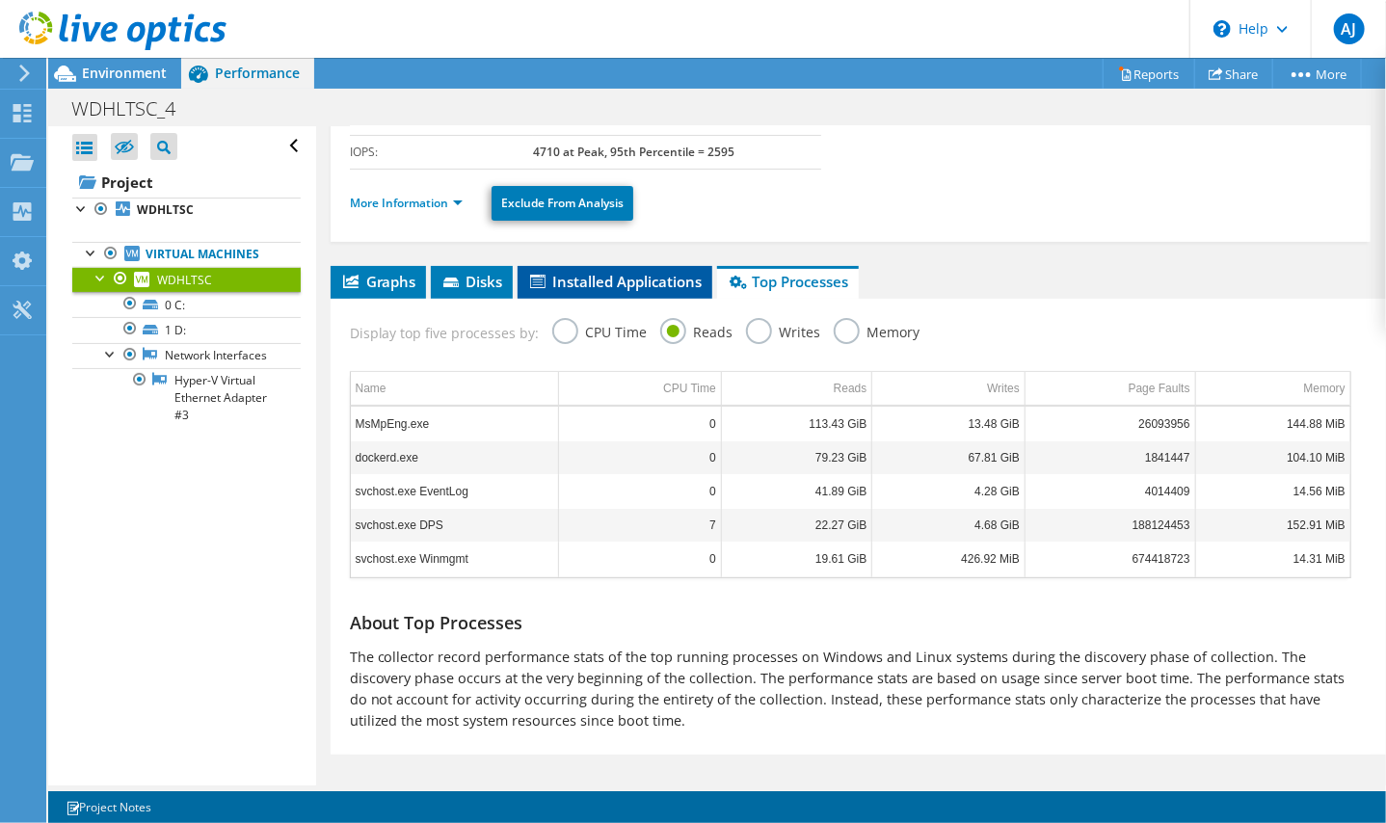
click at [642, 282] on span "Installed Applications" at bounding box center [614, 281] width 175 height 19
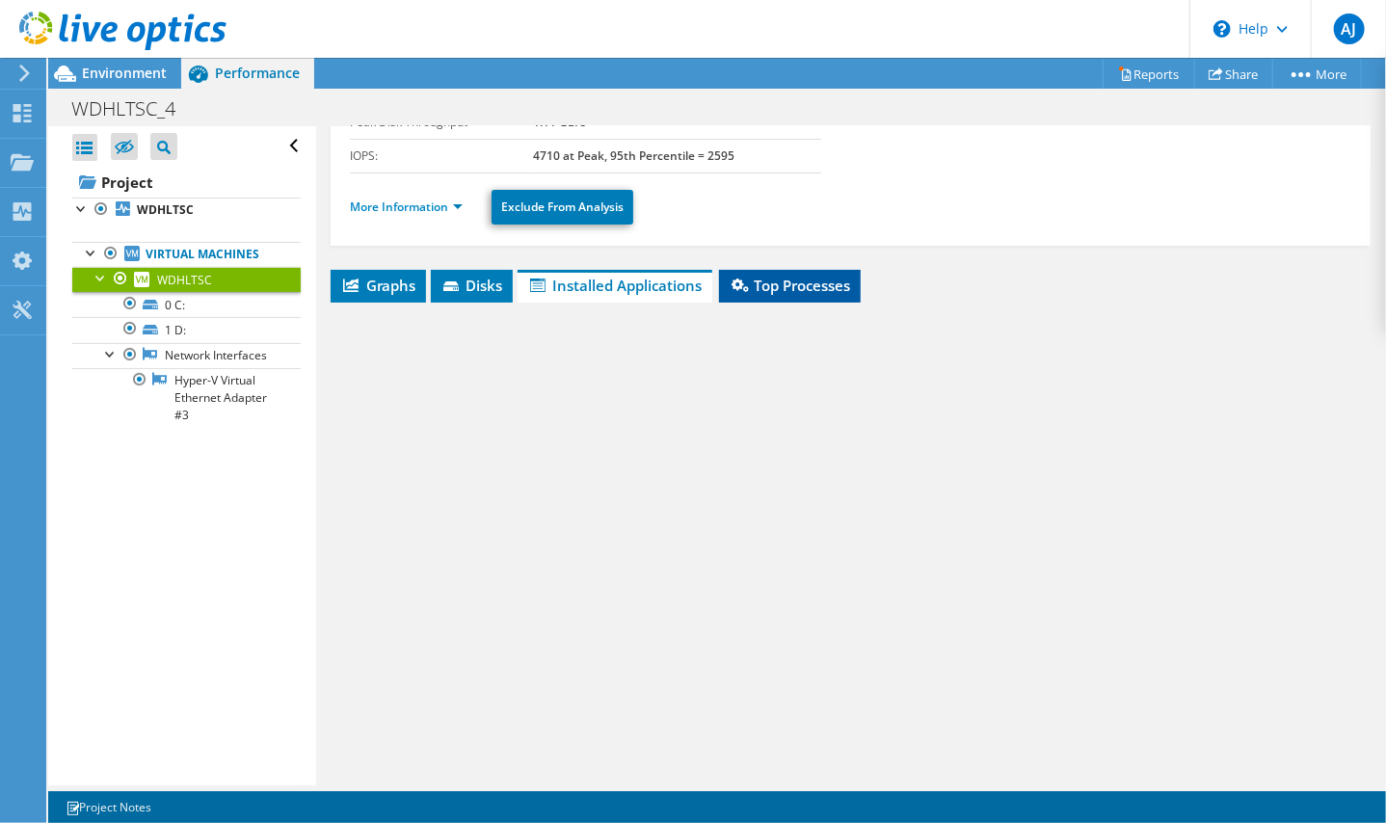
scroll to position [243, 0]
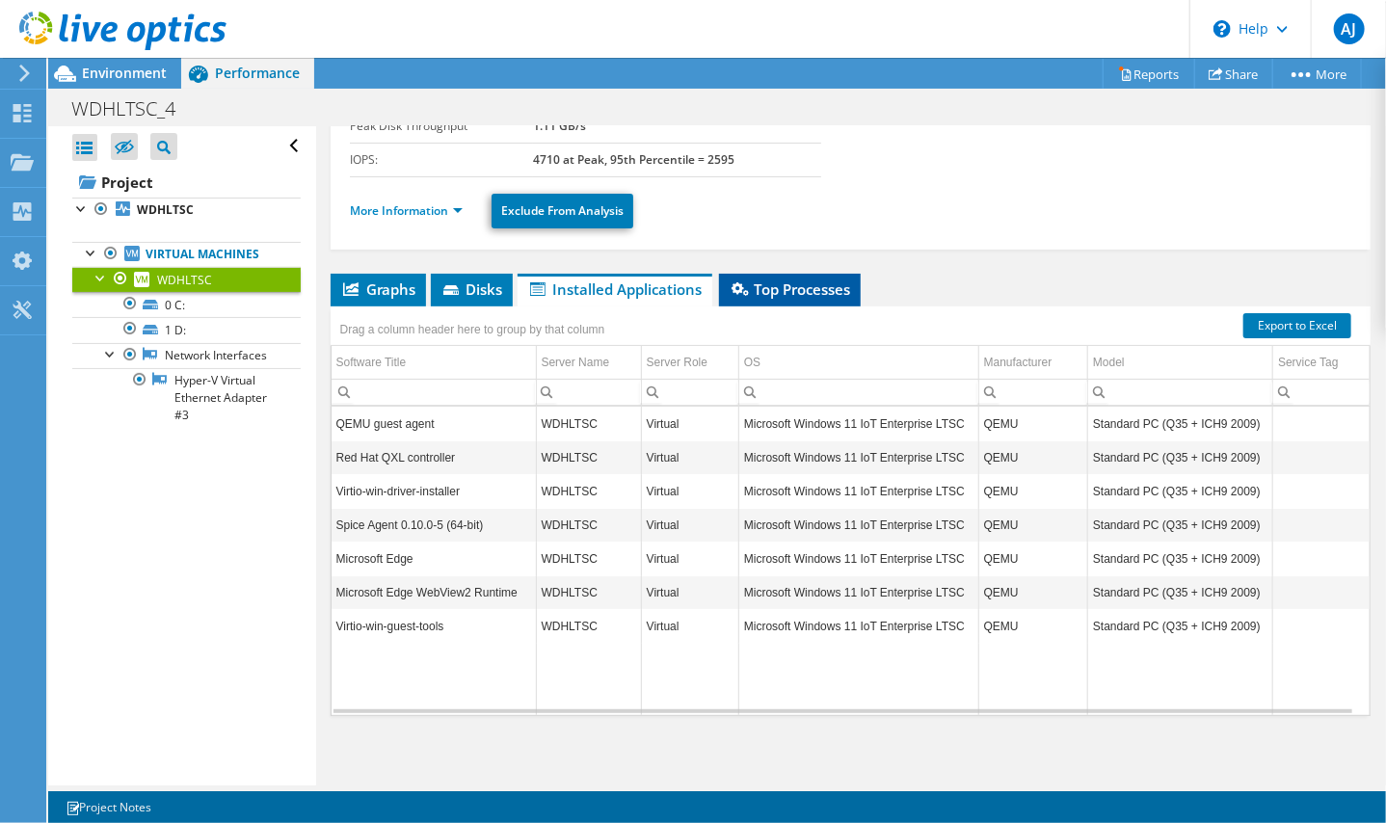
click at [804, 289] on span "Top Processes" at bounding box center [789, 288] width 122 height 19
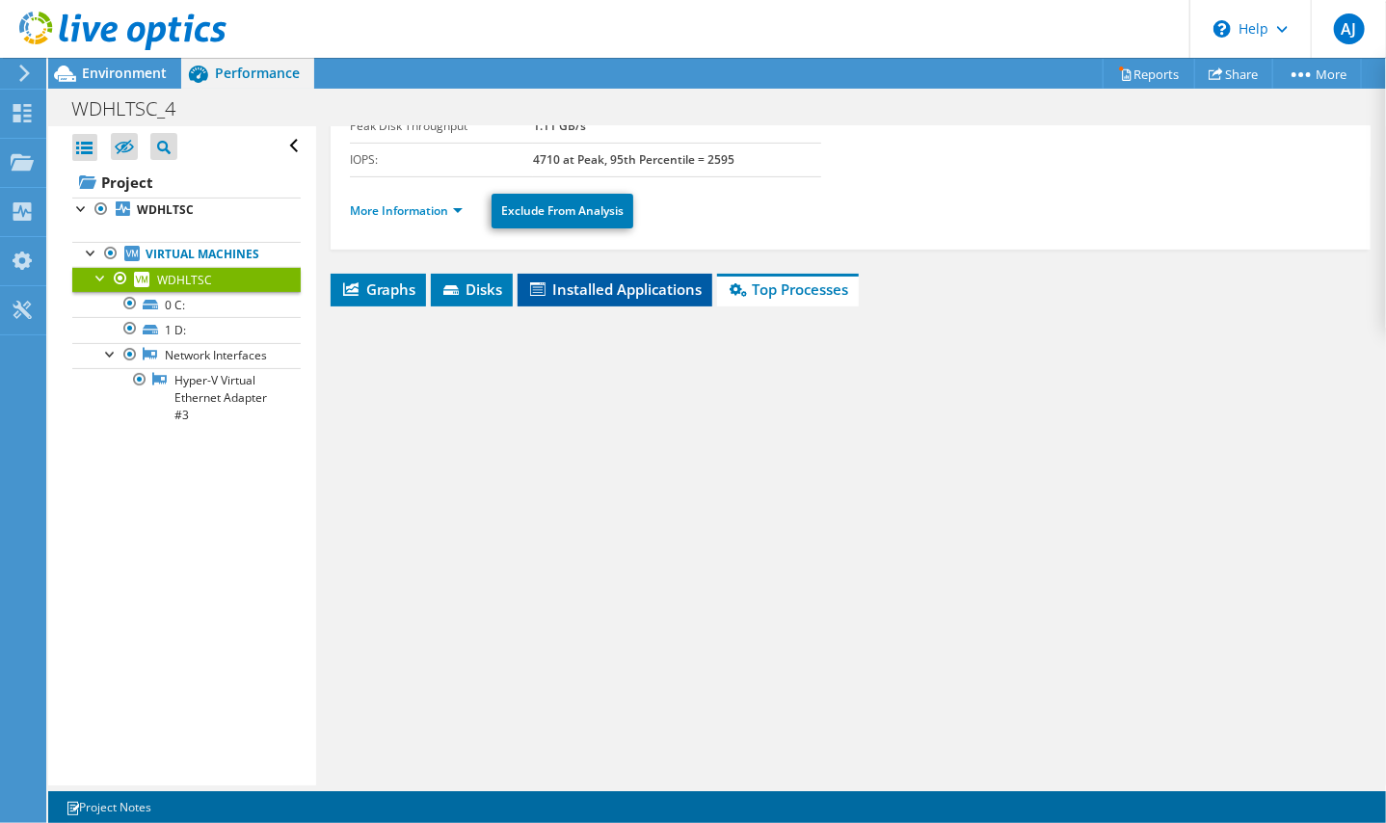
scroll to position [251, 0]
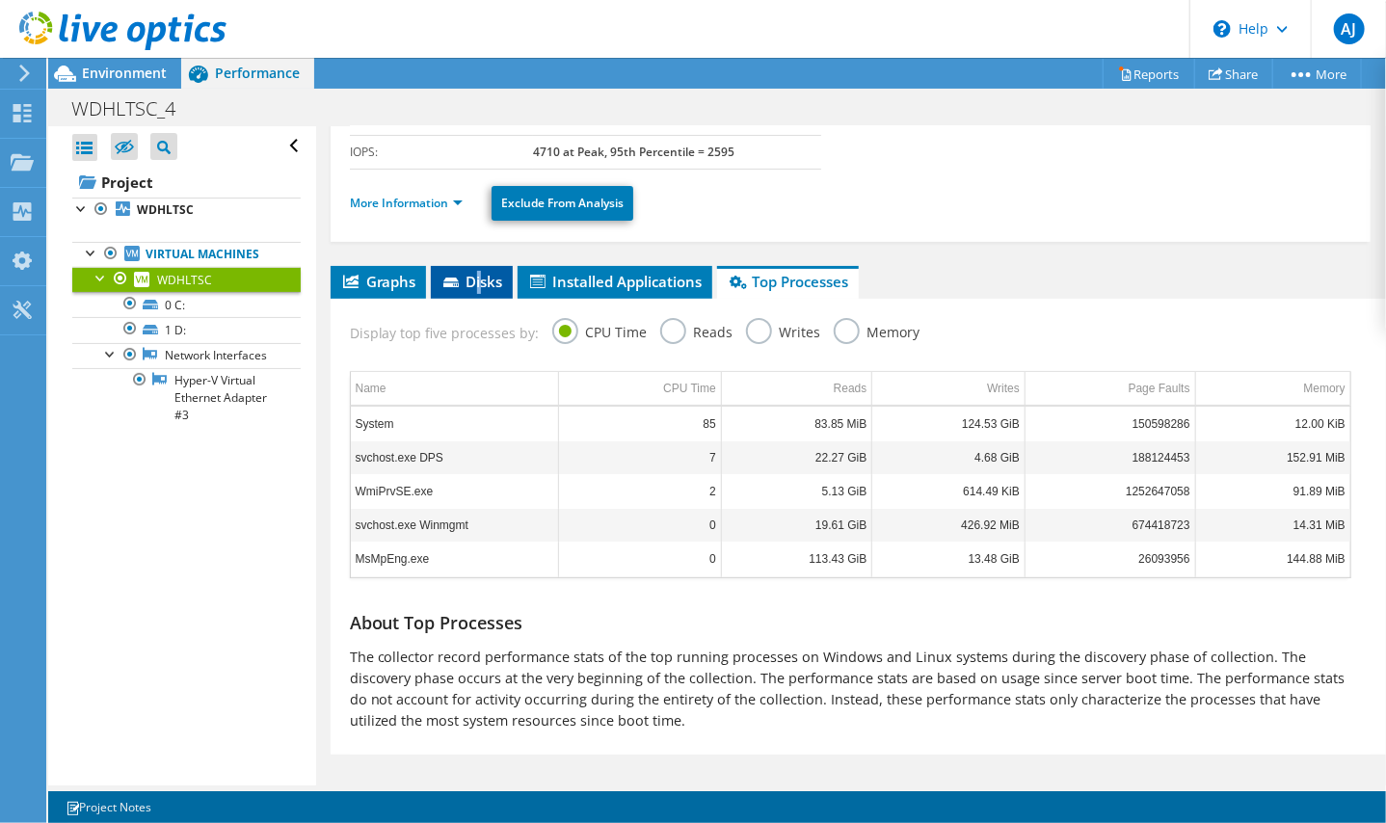
click at [479, 282] on span "Disks" at bounding box center [471, 281] width 63 height 19
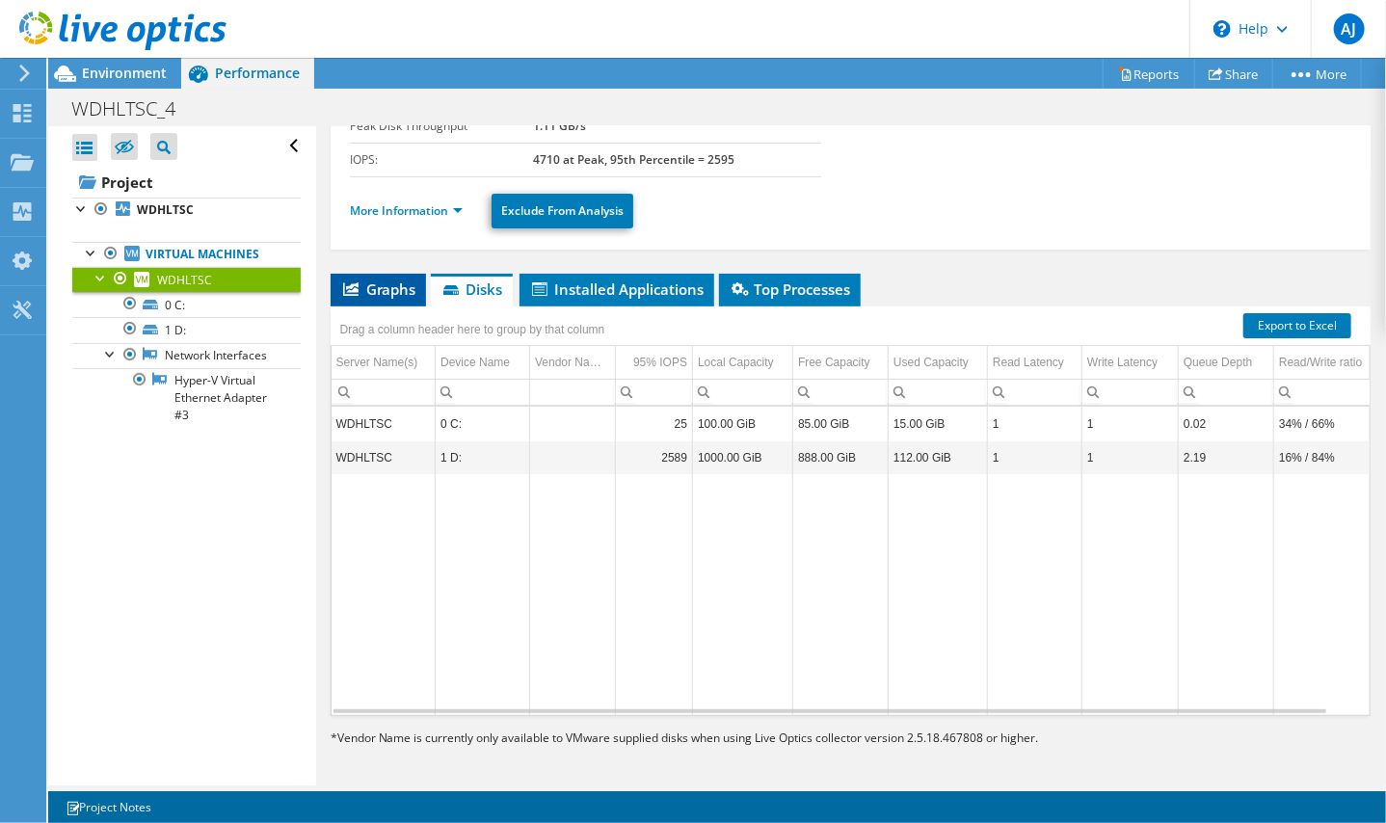
click at [363, 286] on span "Graphs" at bounding box center [378, 288] width 76 height 19
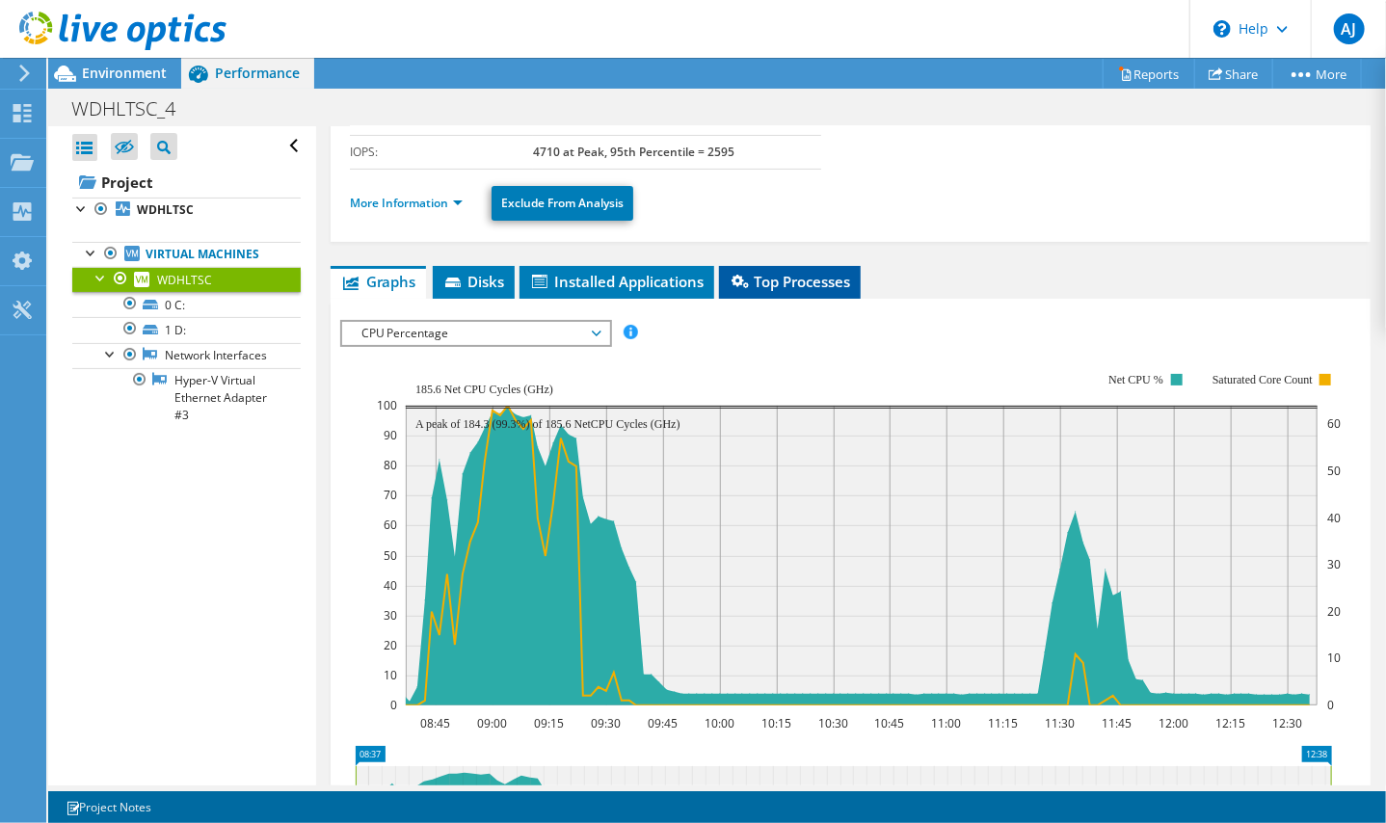
click at [786, 285] on span "Top Processes" at bounding box center [789, 281] width 122 height 19
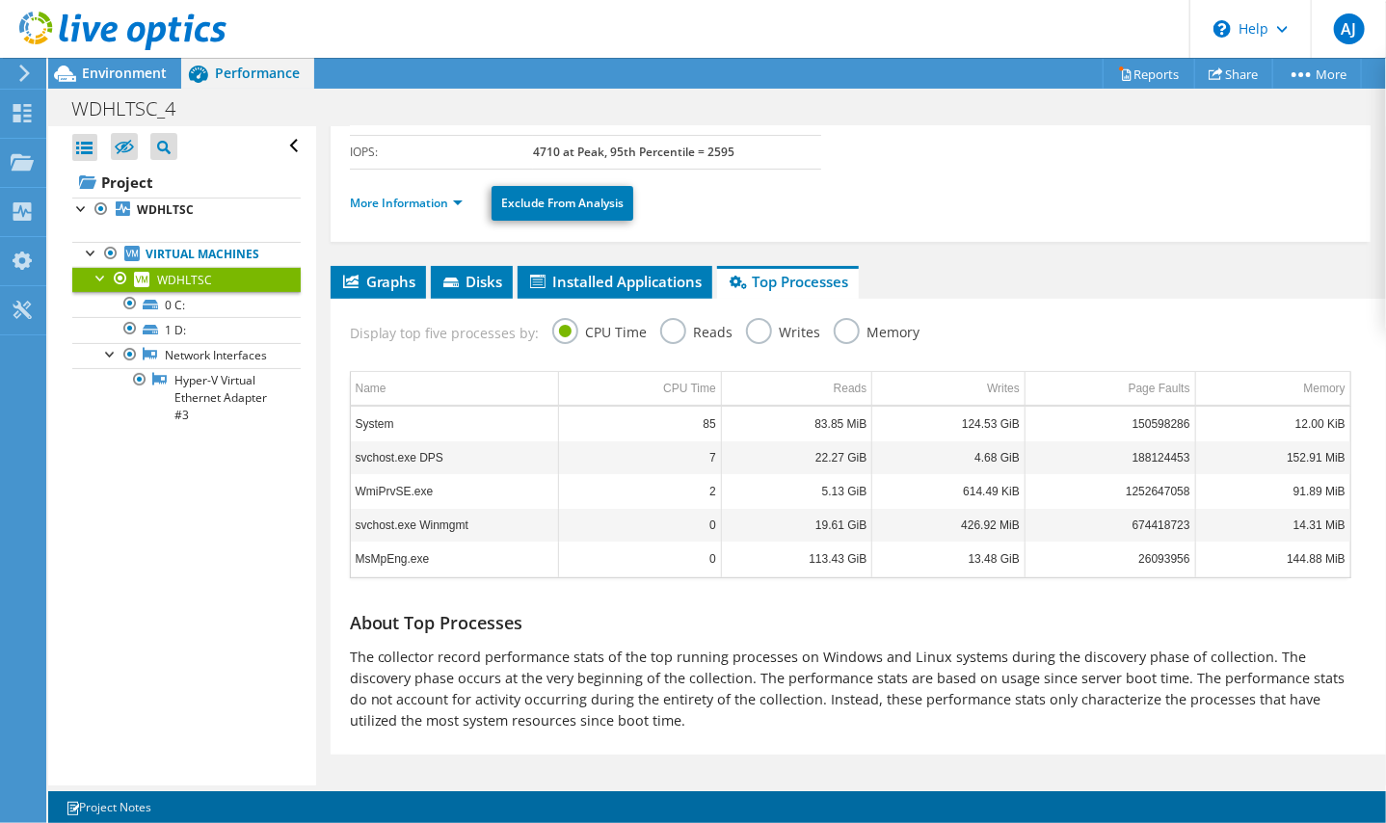
click at [937, 170] on div "More Information Exclude From Analysis" at bounding box center [850, 203] width 1001 height 67
click at [1310, 242] on div "WDHLTSC Details Operating System Microsoft Windows 11 IoT Enterprise LTSC Local…" at bounding box center [850, 332] width 1069 height 913
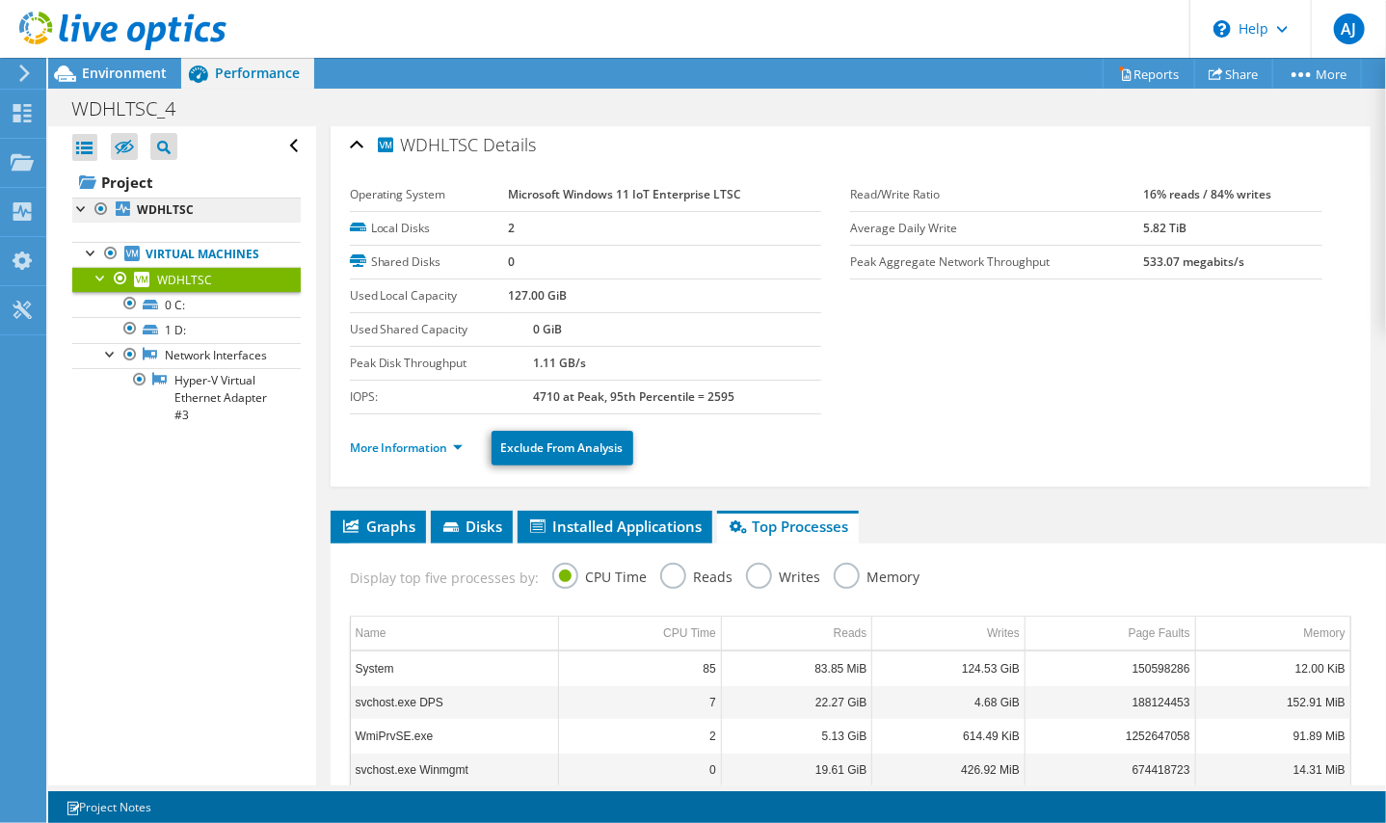
scroll to position [0, 0]
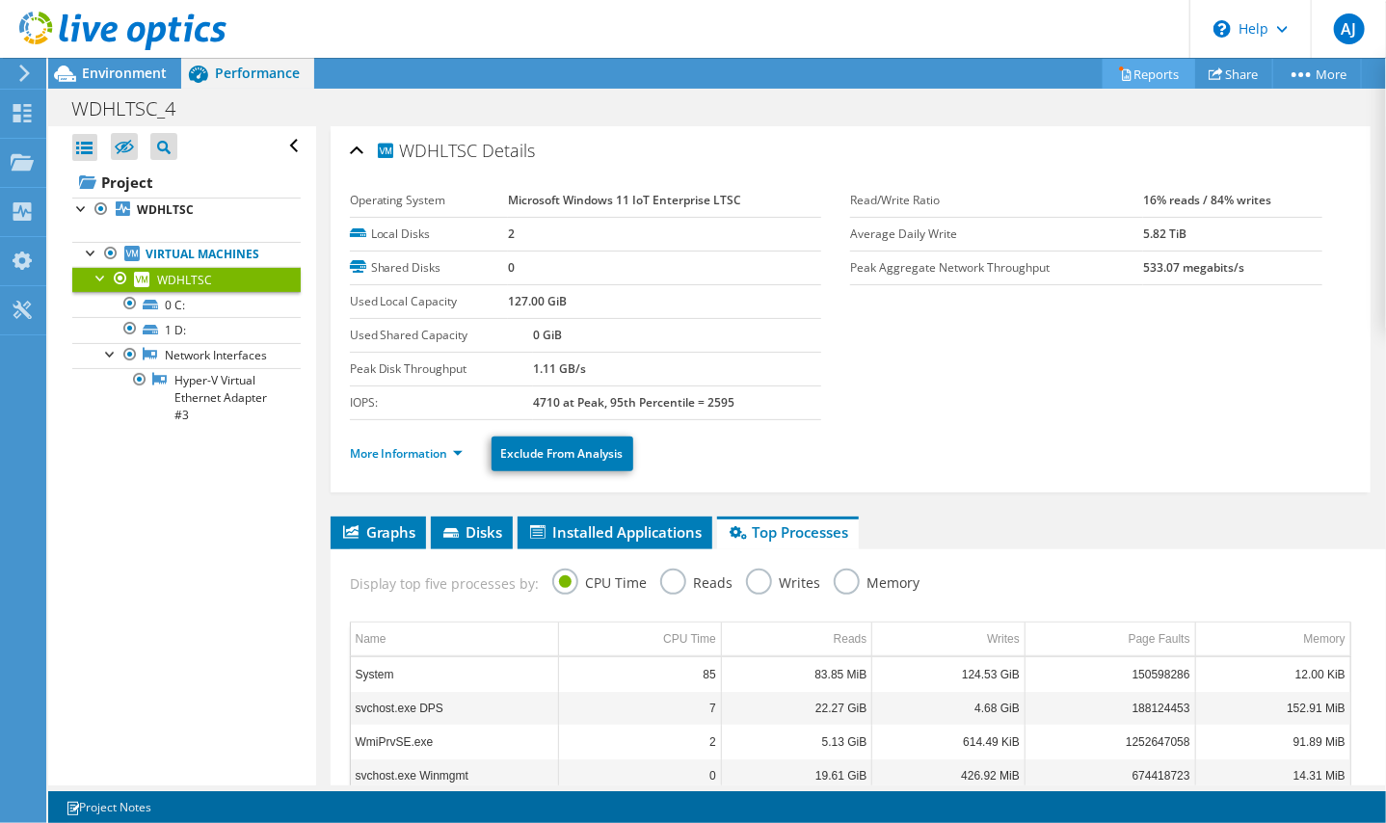
click at [1144, 71] on link "Reports" at bounding box center [1148, 74] width 93 height 30
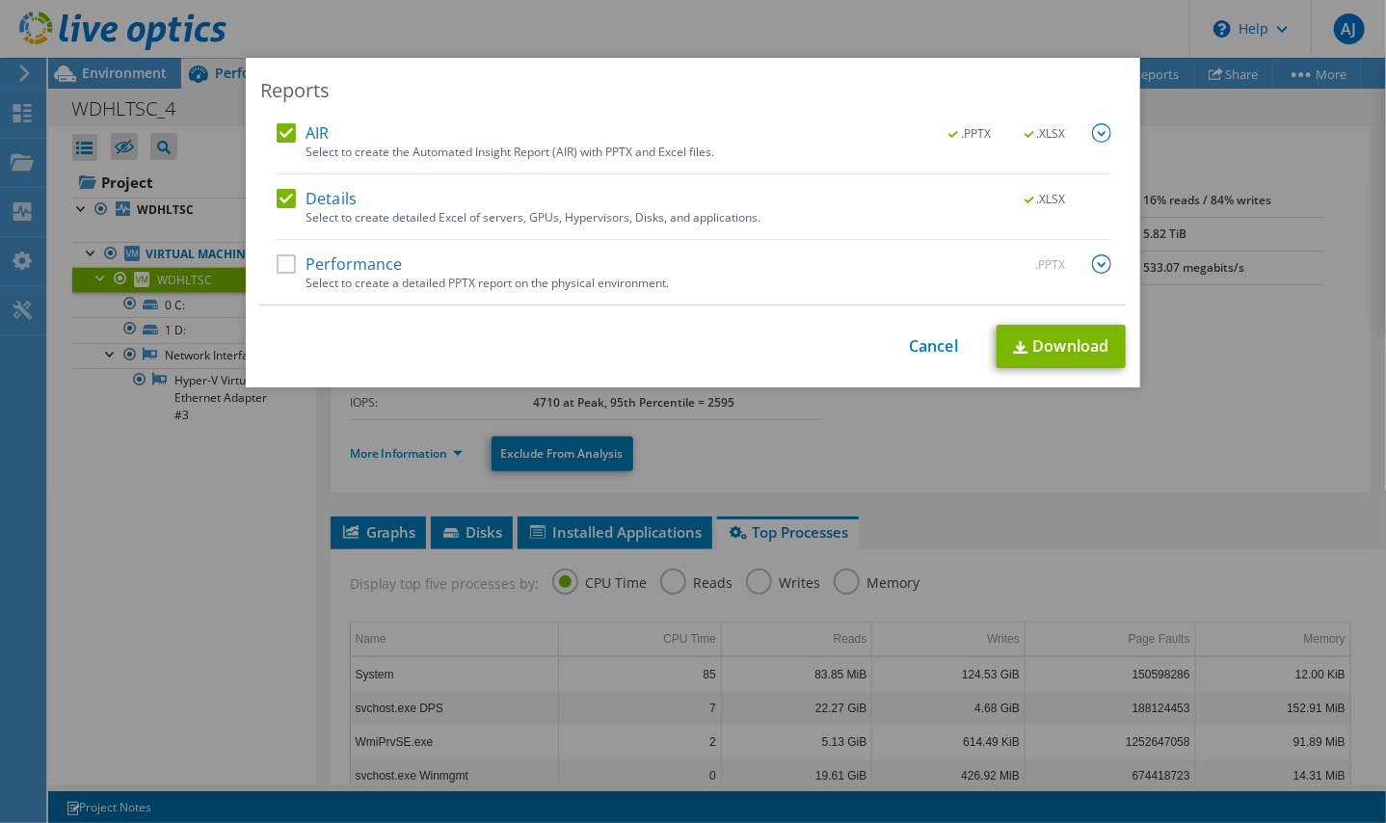
click at [1097, 140] on img at bounding box center [1101, 132] width 19 height 19
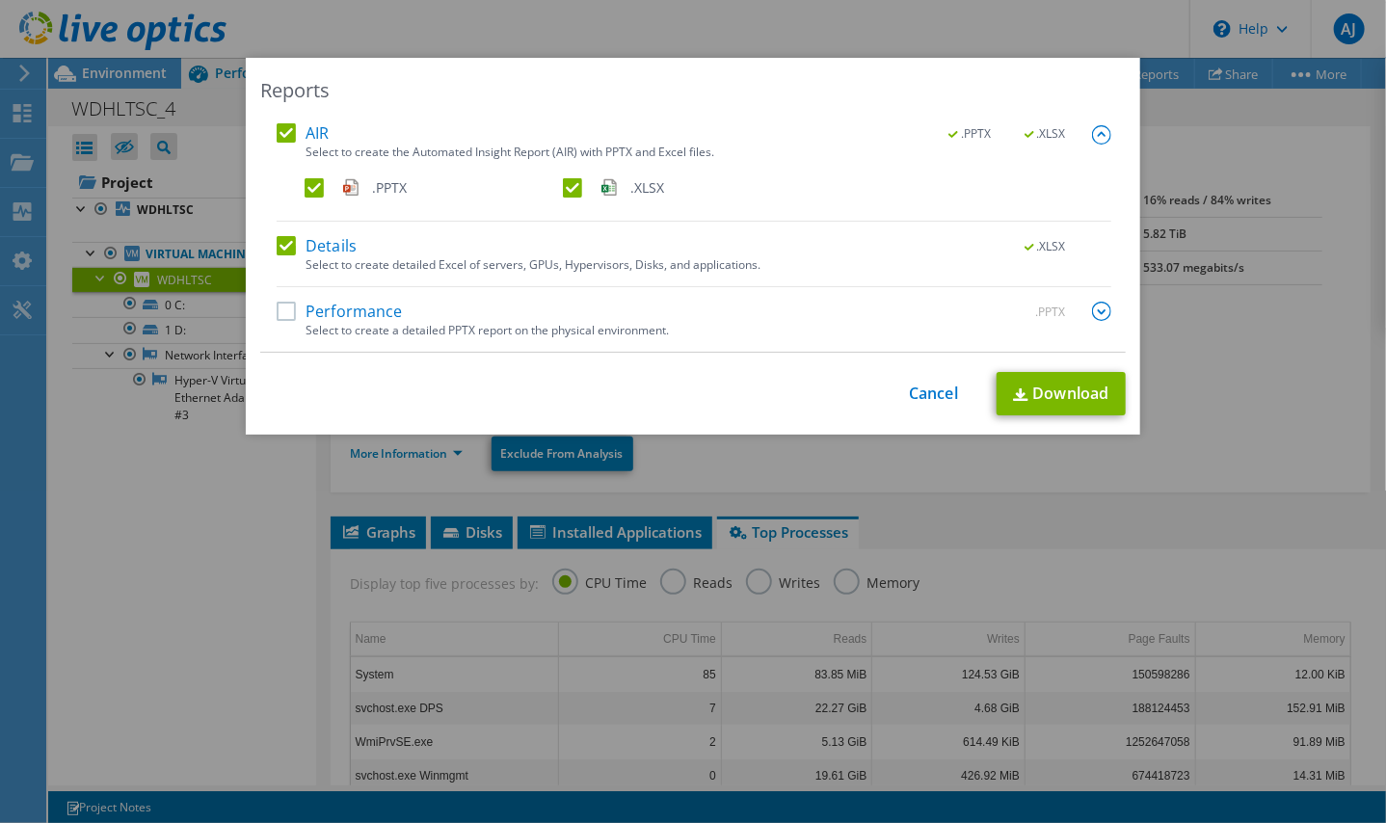
click at [1097, 140] on img at bounding box center [1101, 134] width 19 height 19
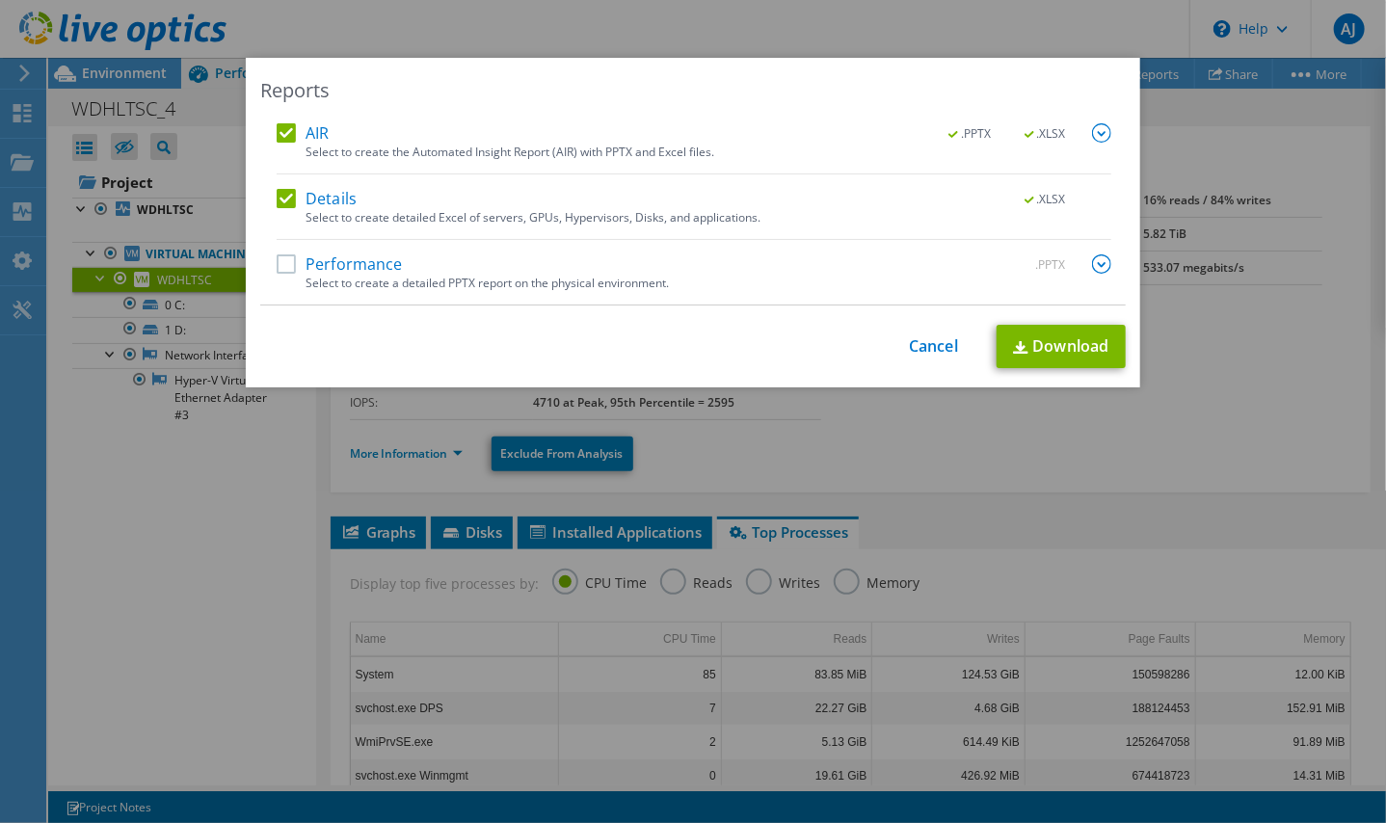
click at [1098, 259] on img at bounding box center [1101, 263] width 19 height 19
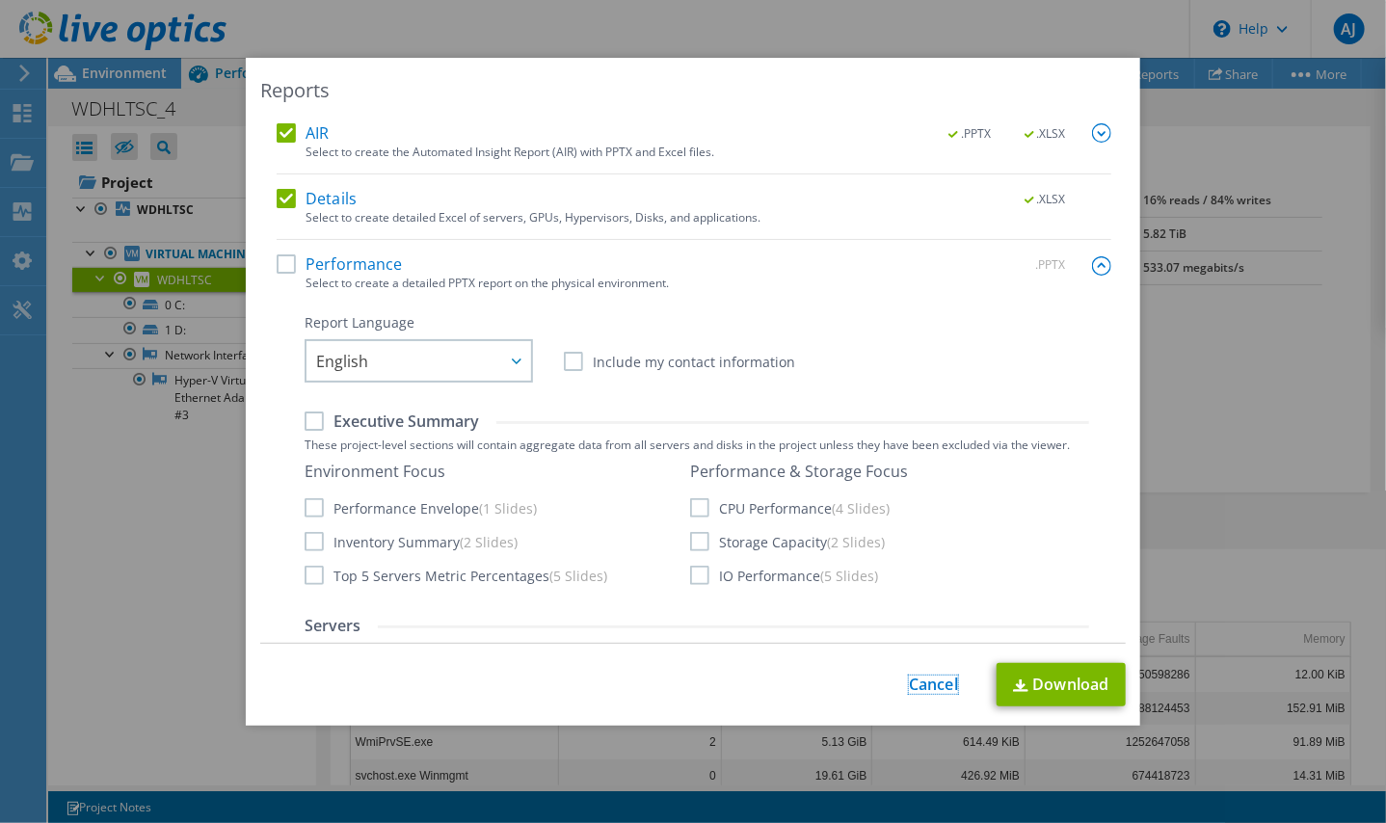
click at [922, 693] on link "Cancel" at bounding box center [933, 684] width 49 height 18
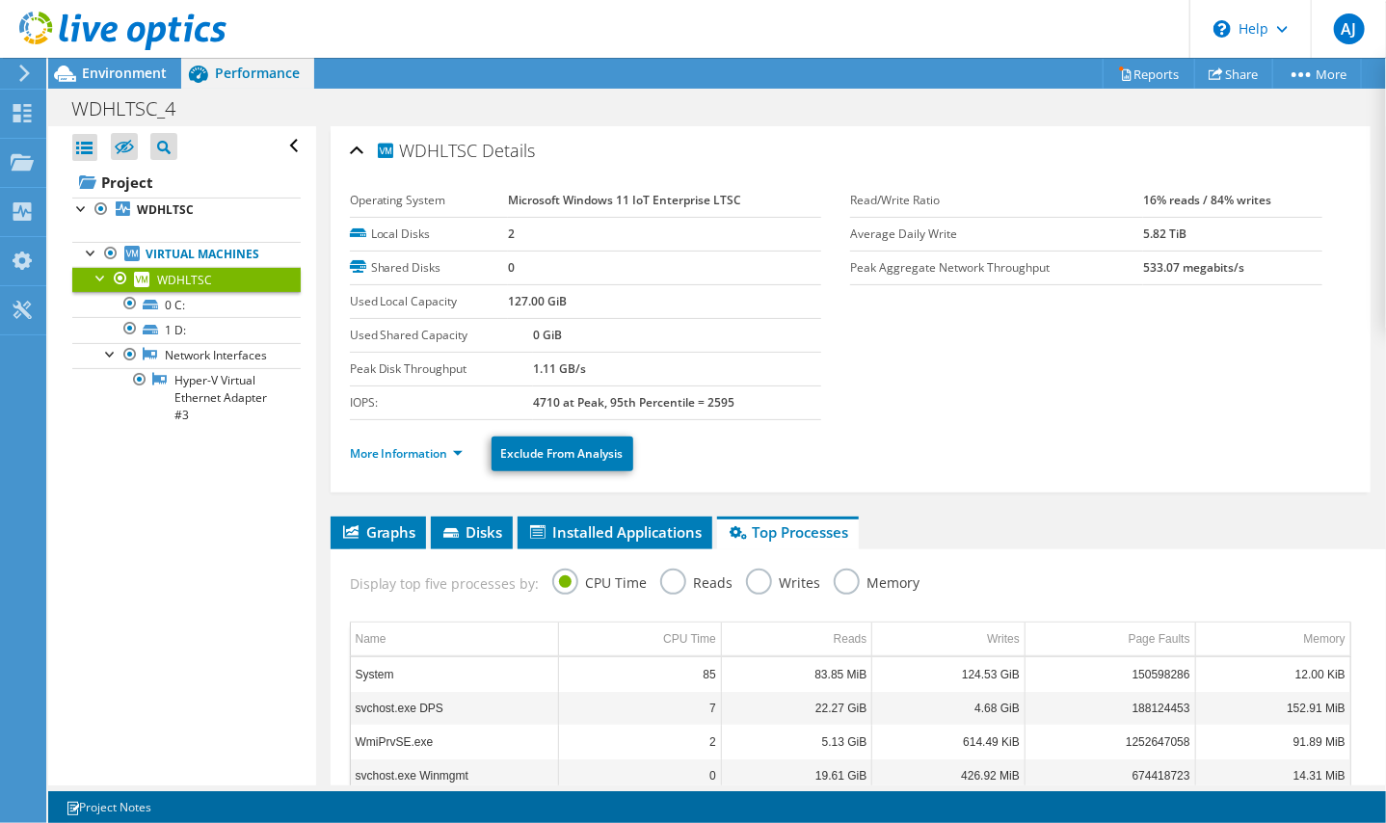
click at [979, 359] on section "Operating System Microsoft Windows 11 IoT Enterprise LTSC Local Disks 2 Shared …" at bounding box center [850, 302] width 1001 height 236
click at [1041, 405] on section "Operating System Microsoft Windows 11 IoT Enterprise LTSC Local Disks 2 Shared …" at bounding box center [850, 302] width 1001 height 236
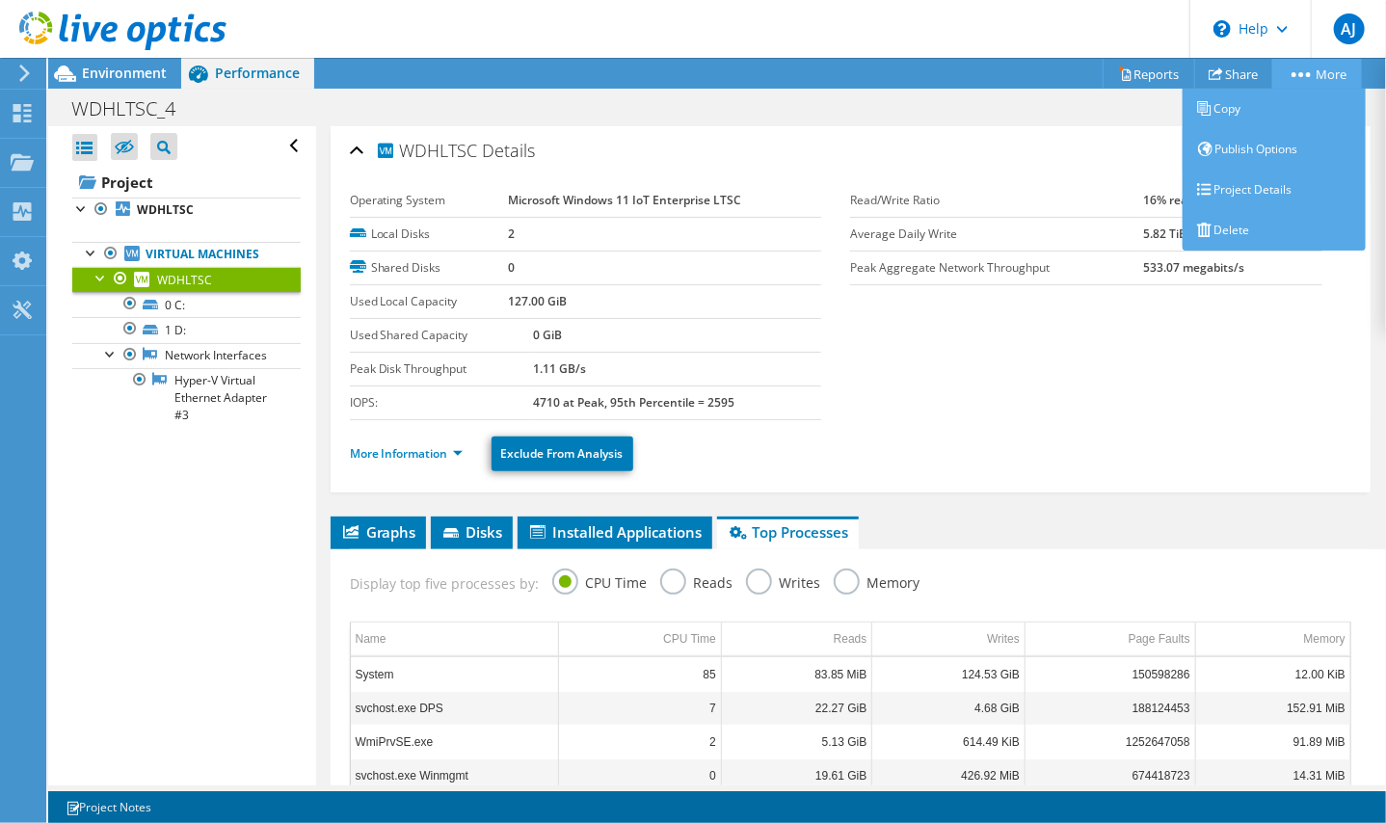
click at [1333, 91] on div "WDHLTSC_4 Print" at bounding box center [716, 109] width 1337 height 36
click at [1314, 79] on link "More" at bounding box center [1317, 74] width 90 height 30
click at [1279, 186] on link "Project Details" at bounding box center [1273, 190] width 183 height 40
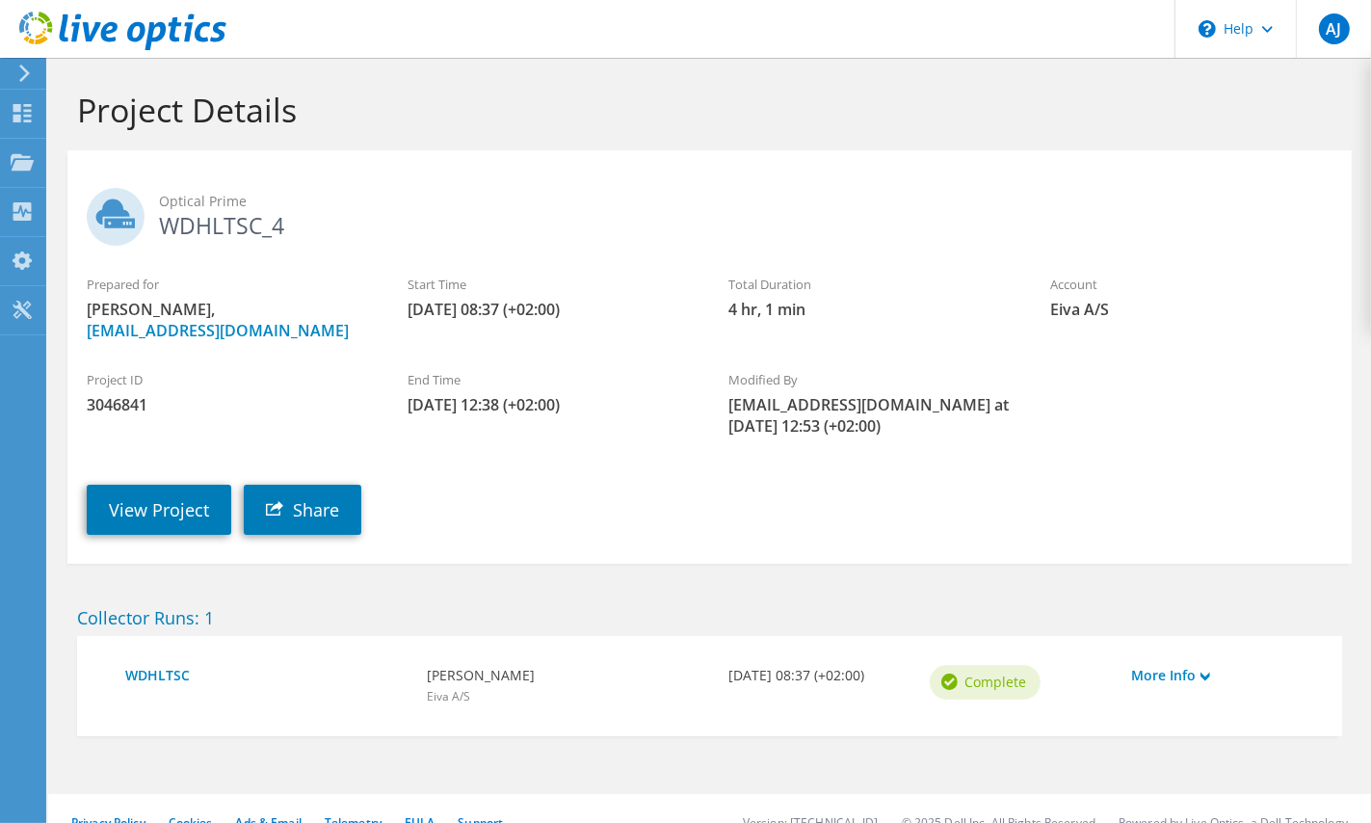
scroll to position [28, 0]
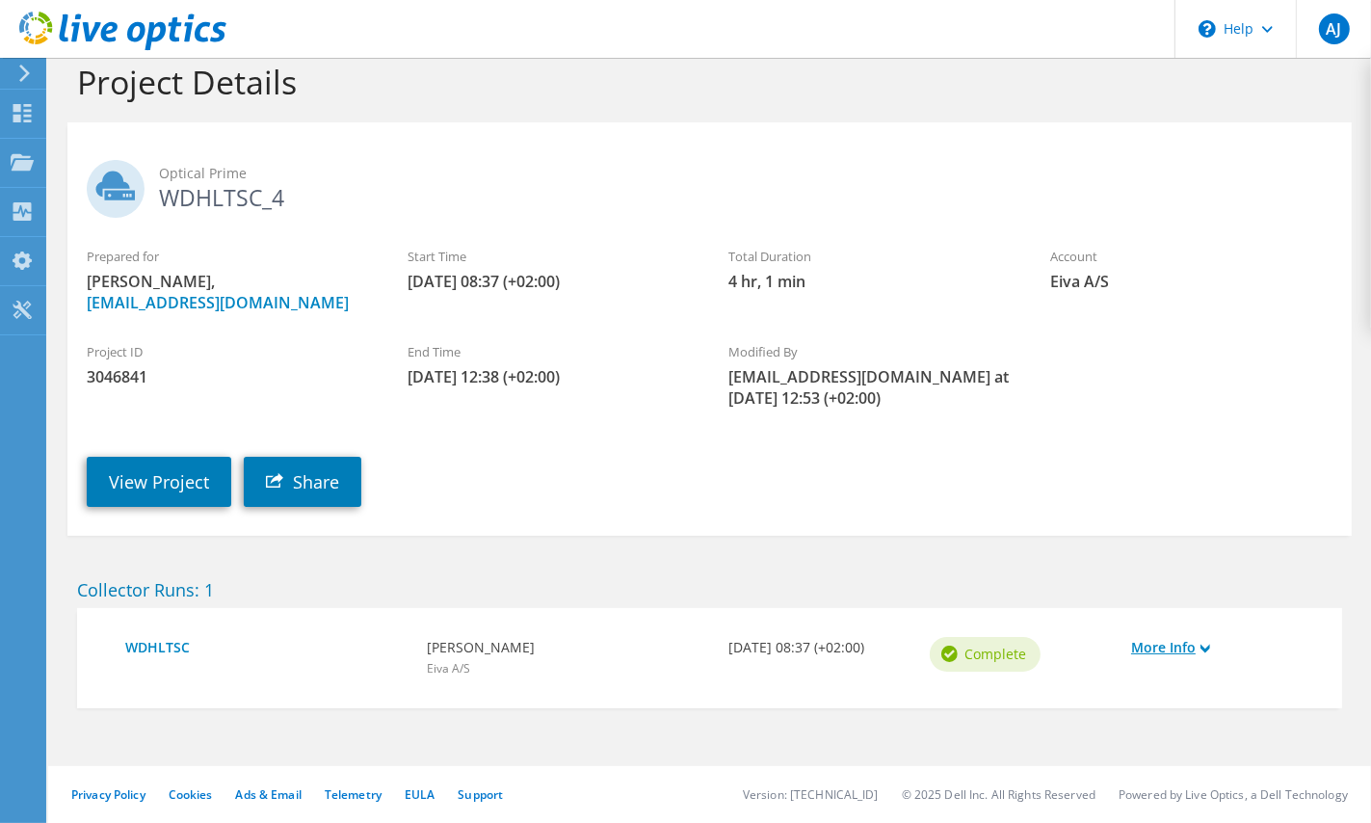
click at [1161, 648] on link "More Info" at bounding box center [1222, 647] width 182 height 21
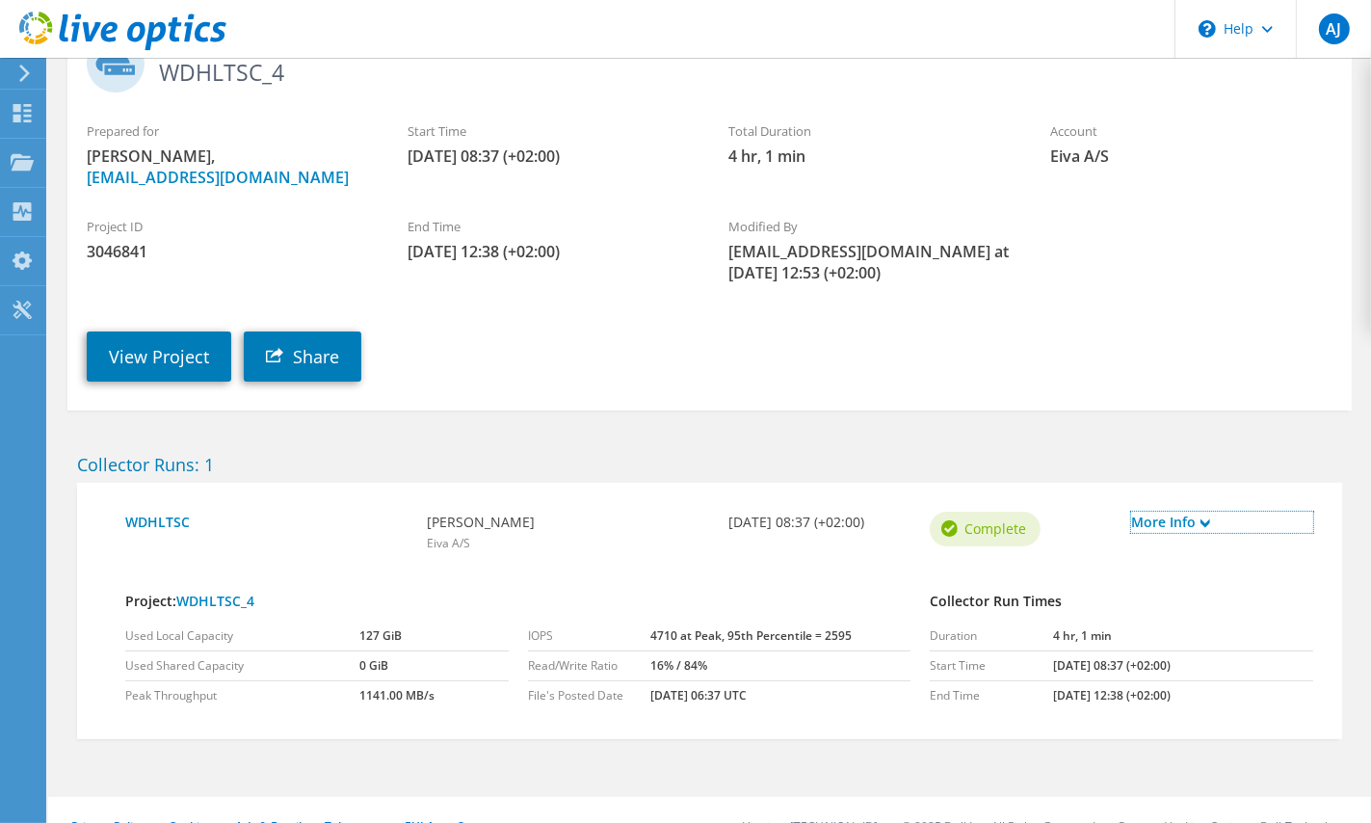
scroll to position [184, 0]
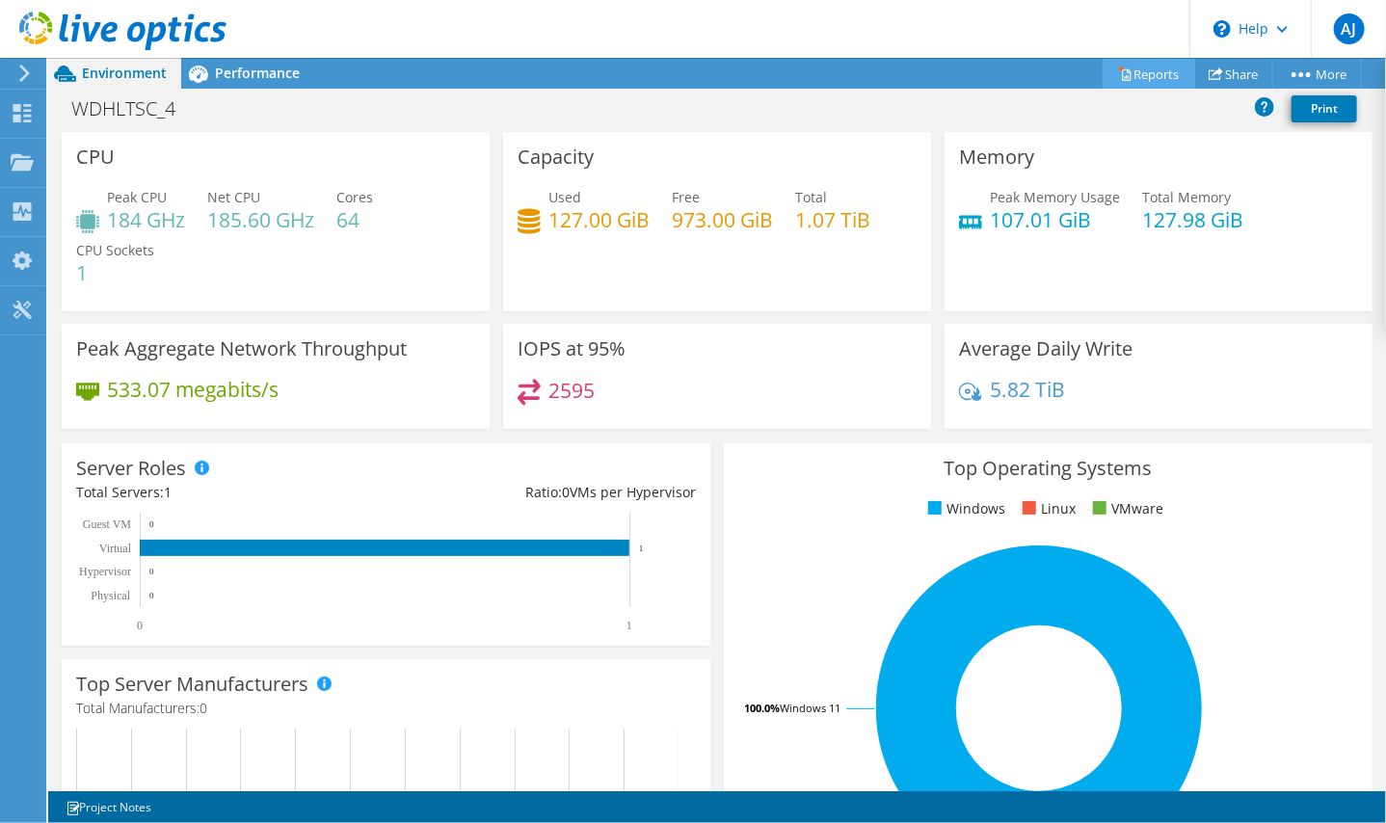
click at [1164, 66] on link "Reports" at bounding box center [1148, 74] width 93 height 30
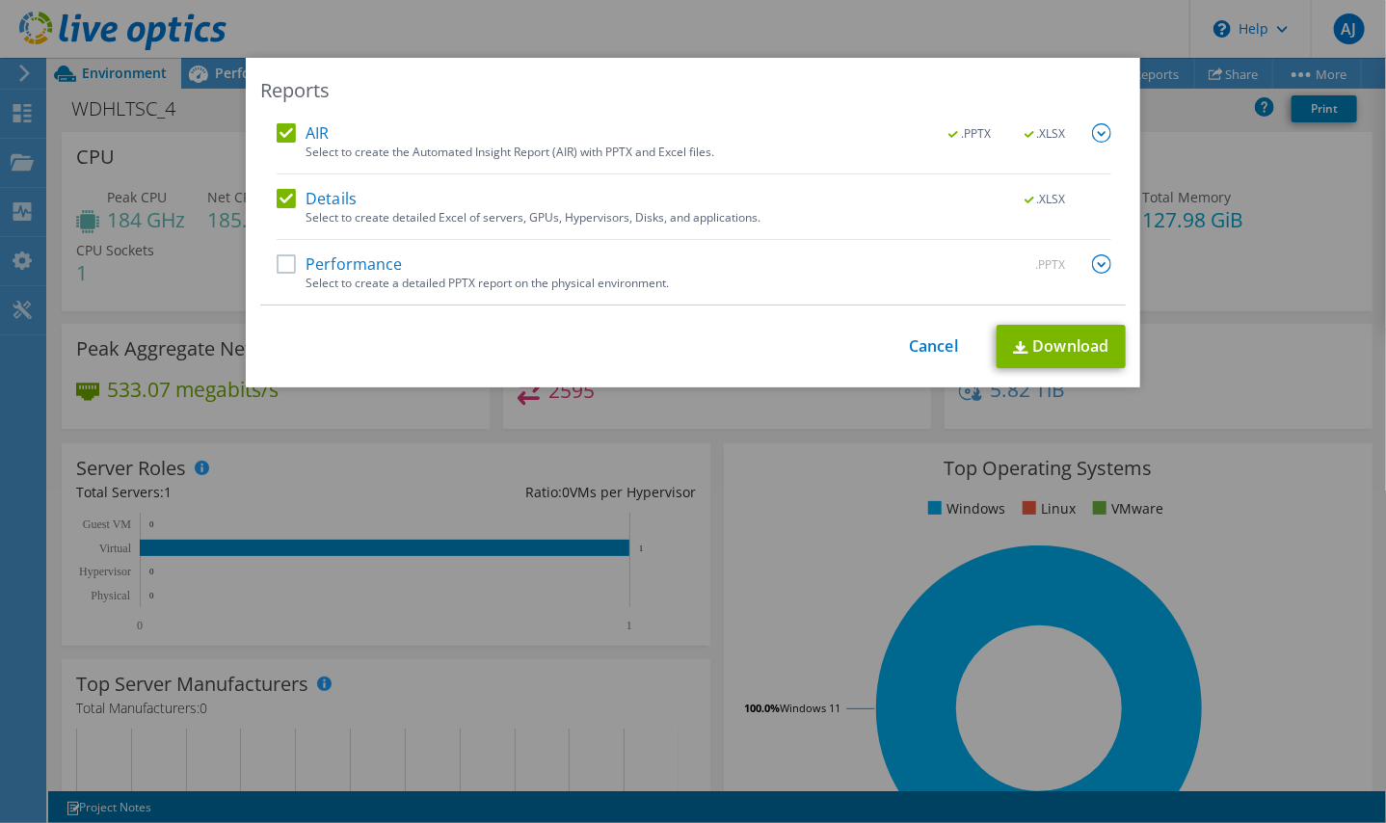
click at [281, 266] on label "Performance" at bounding box center [340, 263] width 126 height 19
click at [0, 0] on input "Performance" at bounding box center [0, 0] width 0 height 0
click at [1095, 272] on img at bounding box center [1101, 263] width 19 height 19
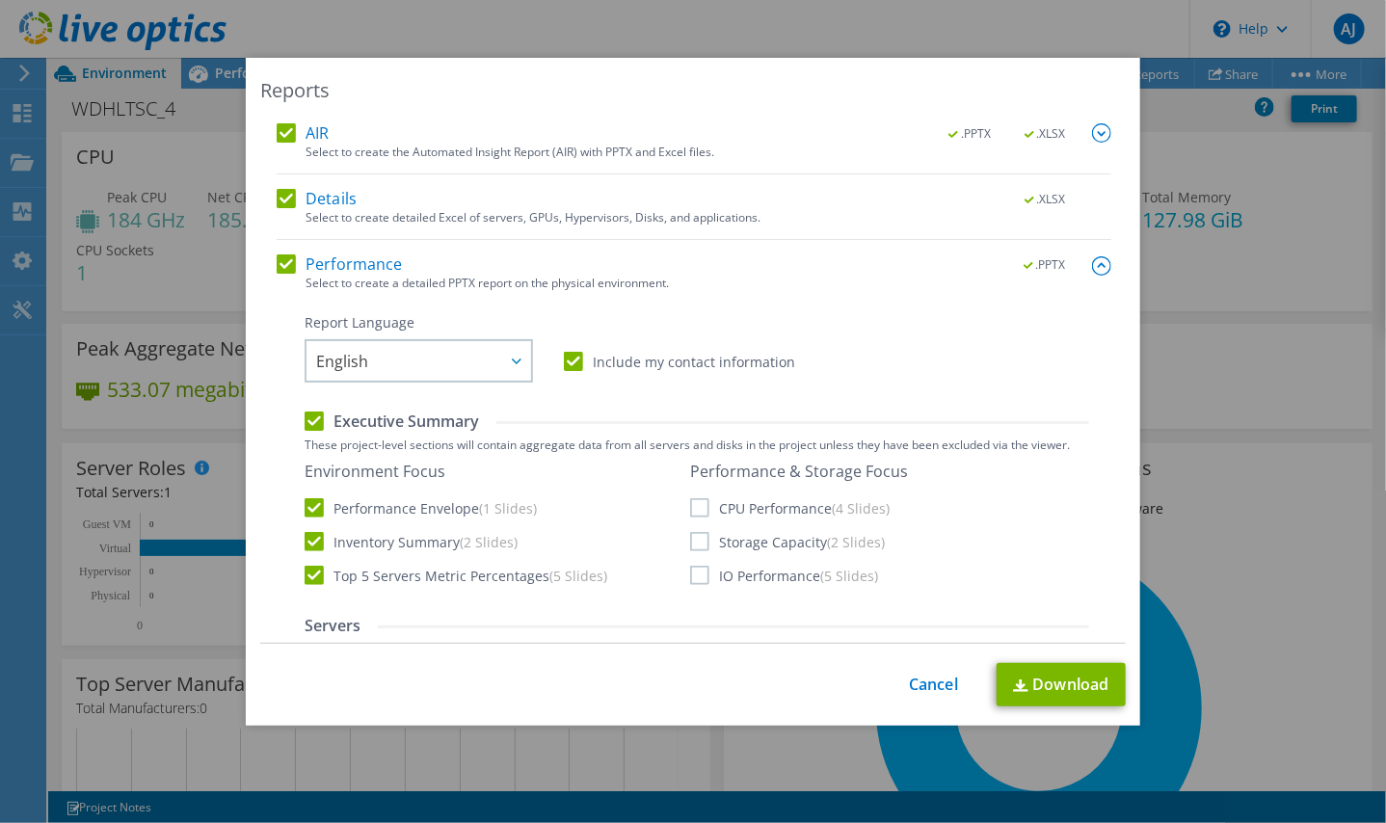
click at [1092, 131] on img at bounding box center [1101, 132] width 19 height 19
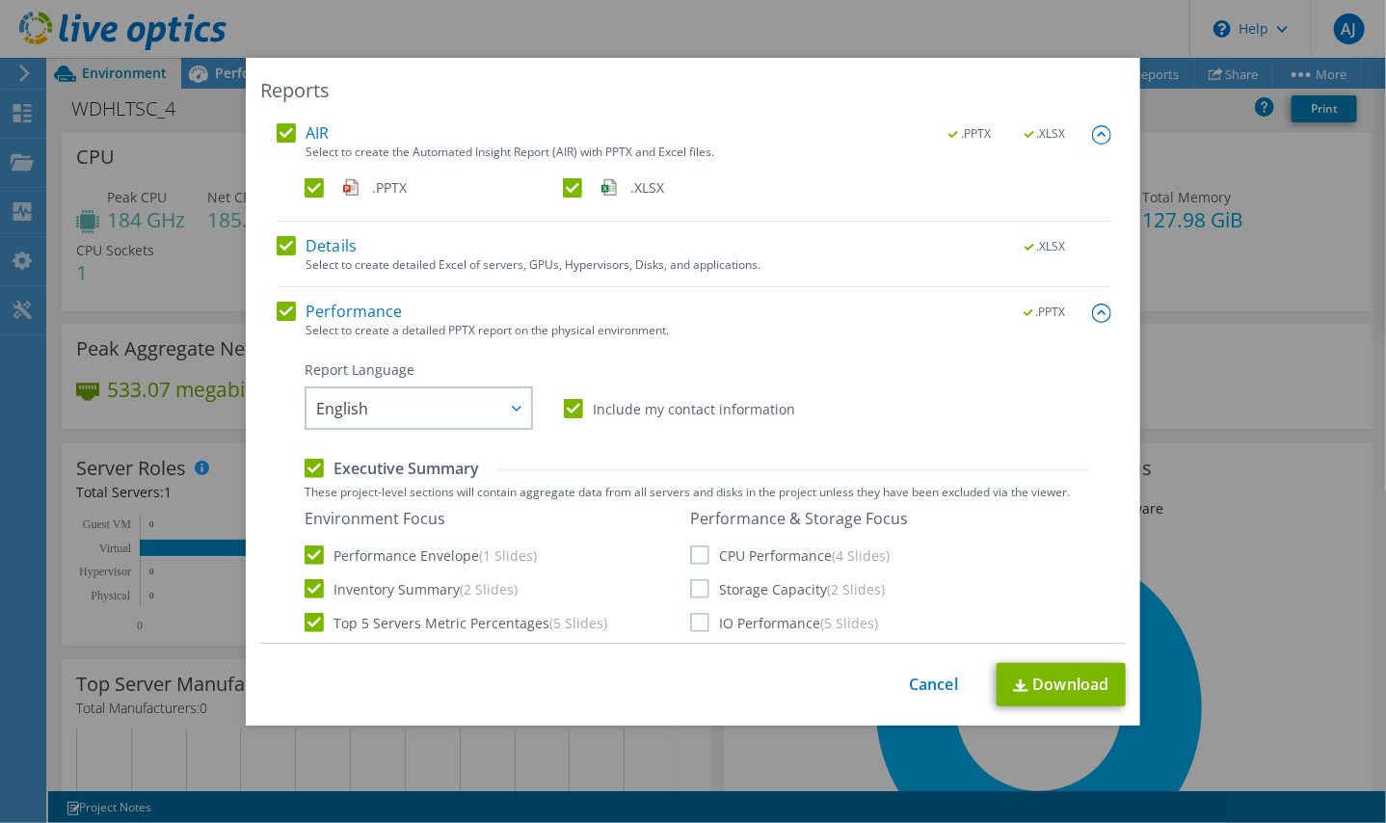
click at [1092, 131] on img at bounding box center [1101, 134] width 19 height 19
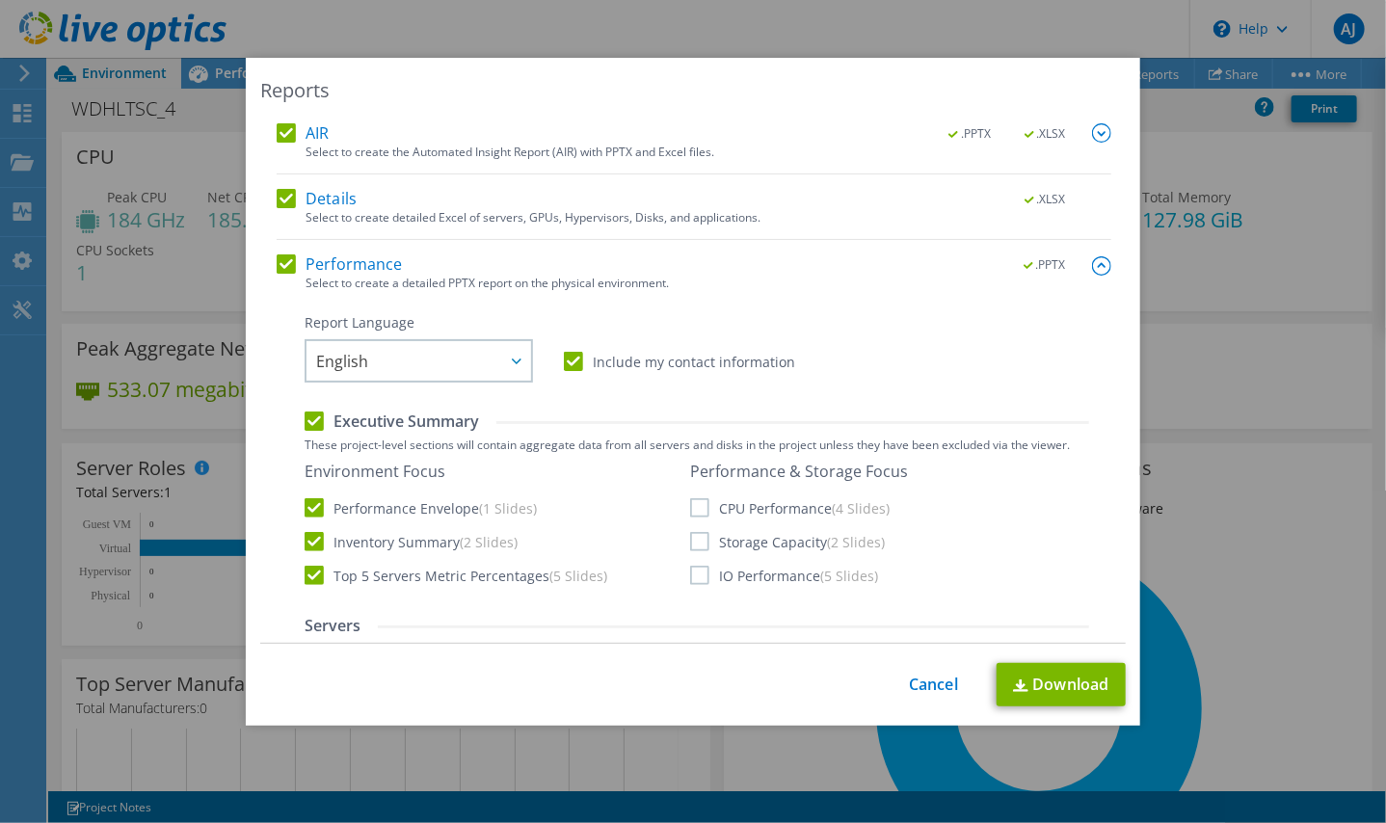
click at [1092, 139] on img at bounding box center [1101, 132] width 19 height 19
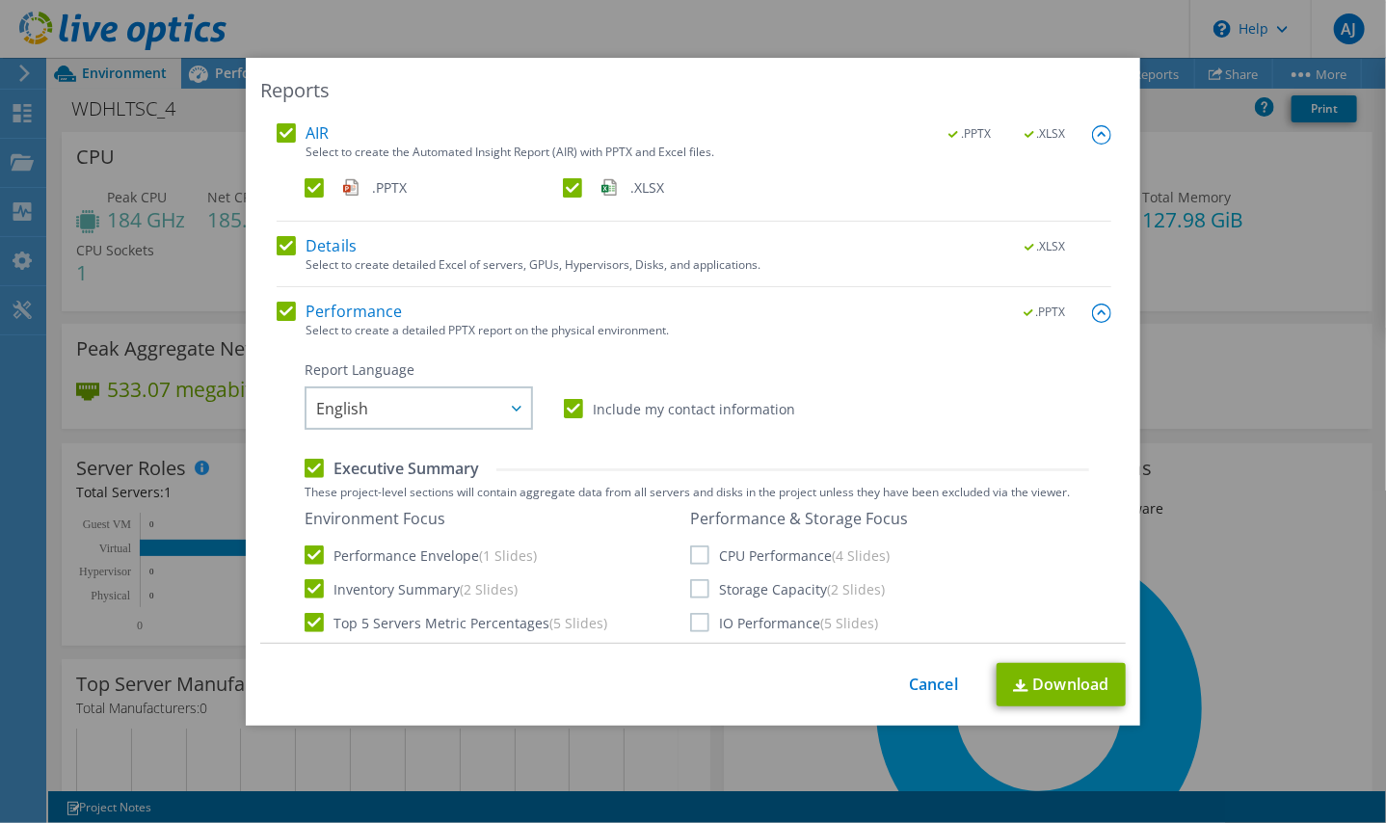
click at [1092, 134] on img at bounding box center [1101, 134] width 19 height 19
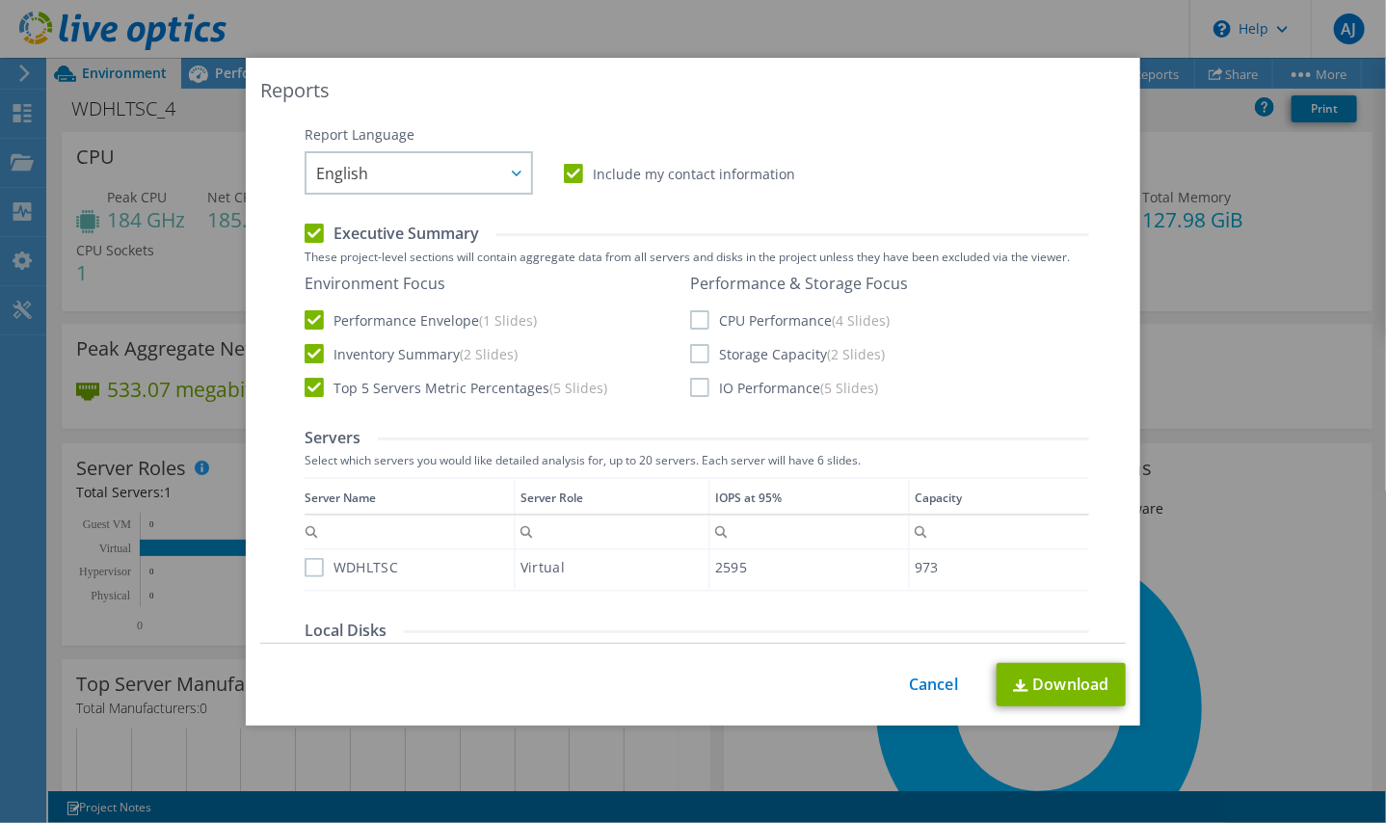
scroll to position [193, 0]
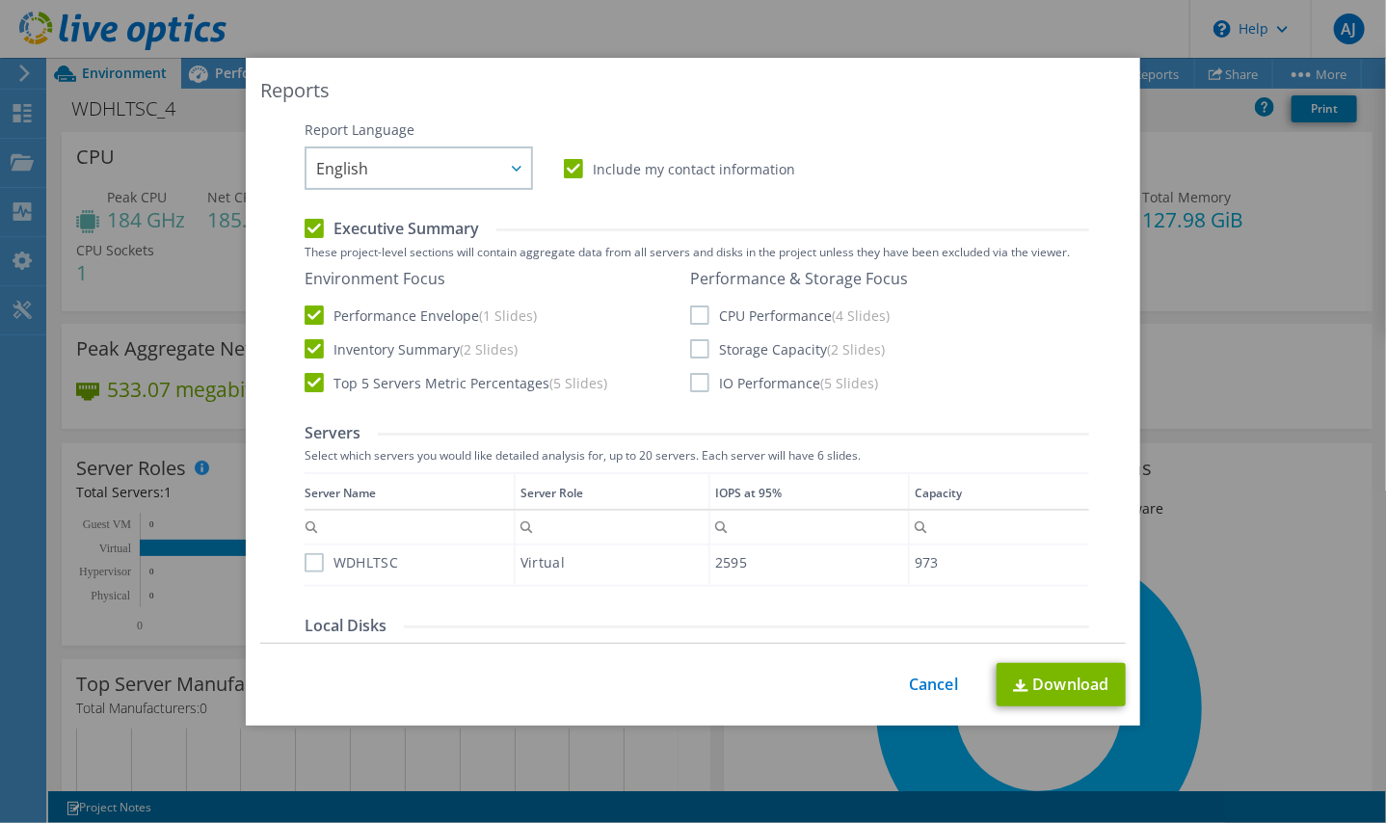
click at [693, 312] on label "CPU Performance (4 Slides)" at bounding box center [789, 314] width 199 height 19
click at [0, 0] on input "CPU Performance (4 Slides)" at bounding box center [0, 0] width 0 height 0
click at [693, 345] on label "Storage Capacity (2 Slides)" at bounding box center [787, 348] width 195 height 19
click at [0, 0] on input "Storage Capacity (2 Slides)" at bounding box center [0, 0] width 0 height 0
click at [693, 390] on label "IO Performance (5 Slides)" at bounding box center [784, 382] width 188 height 19
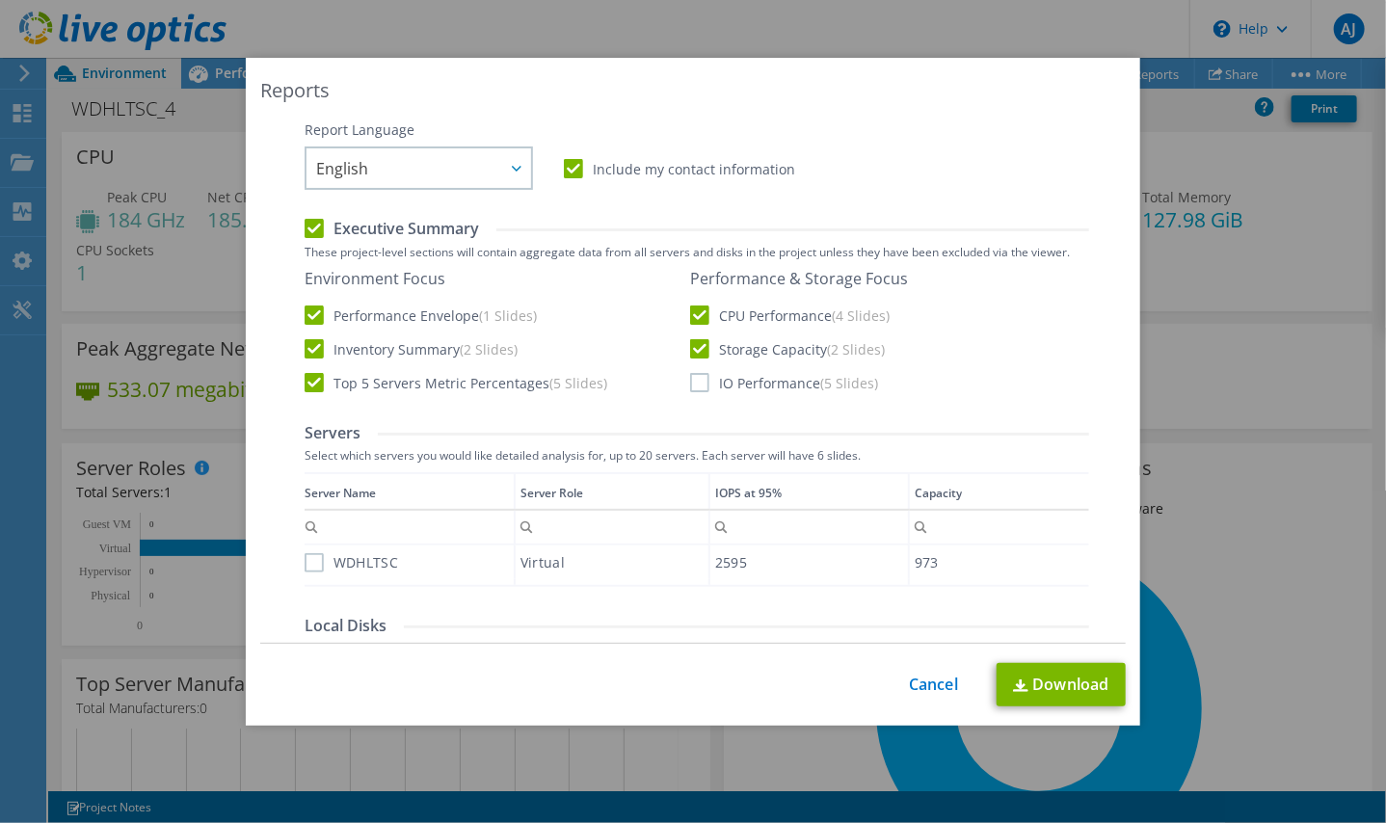
click at [0, 0] on input "IO Performance (5 Slides)" at bounding box center [0, 0] width 0 height 0
click at [564, 177] on label "Include my contact information" at bounding box center [679, 168] width 231 height 19
click at [0, 0] on input "Include my contact information" at bounding box center [0, 0] width 0 height 0
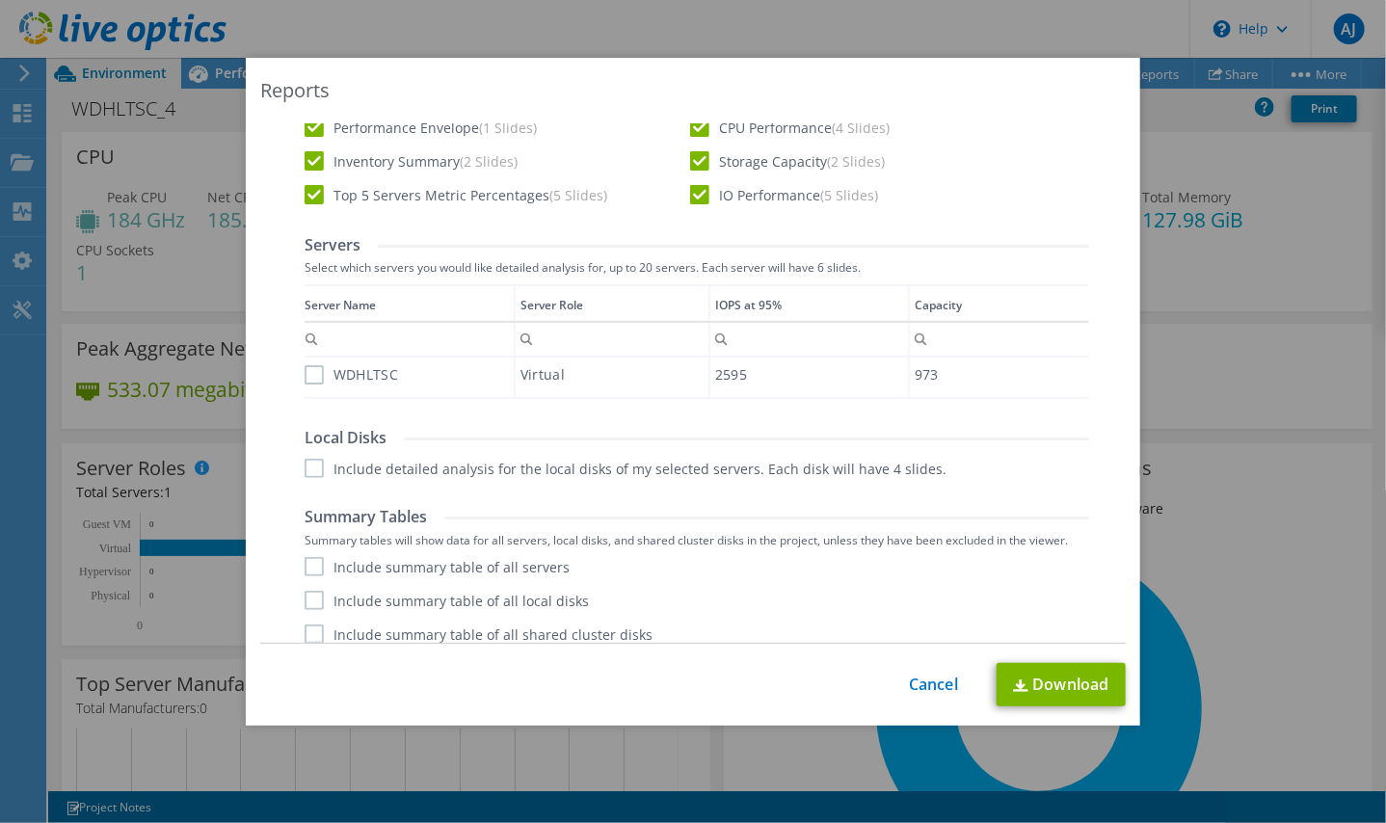
scroll to position [385, 0]
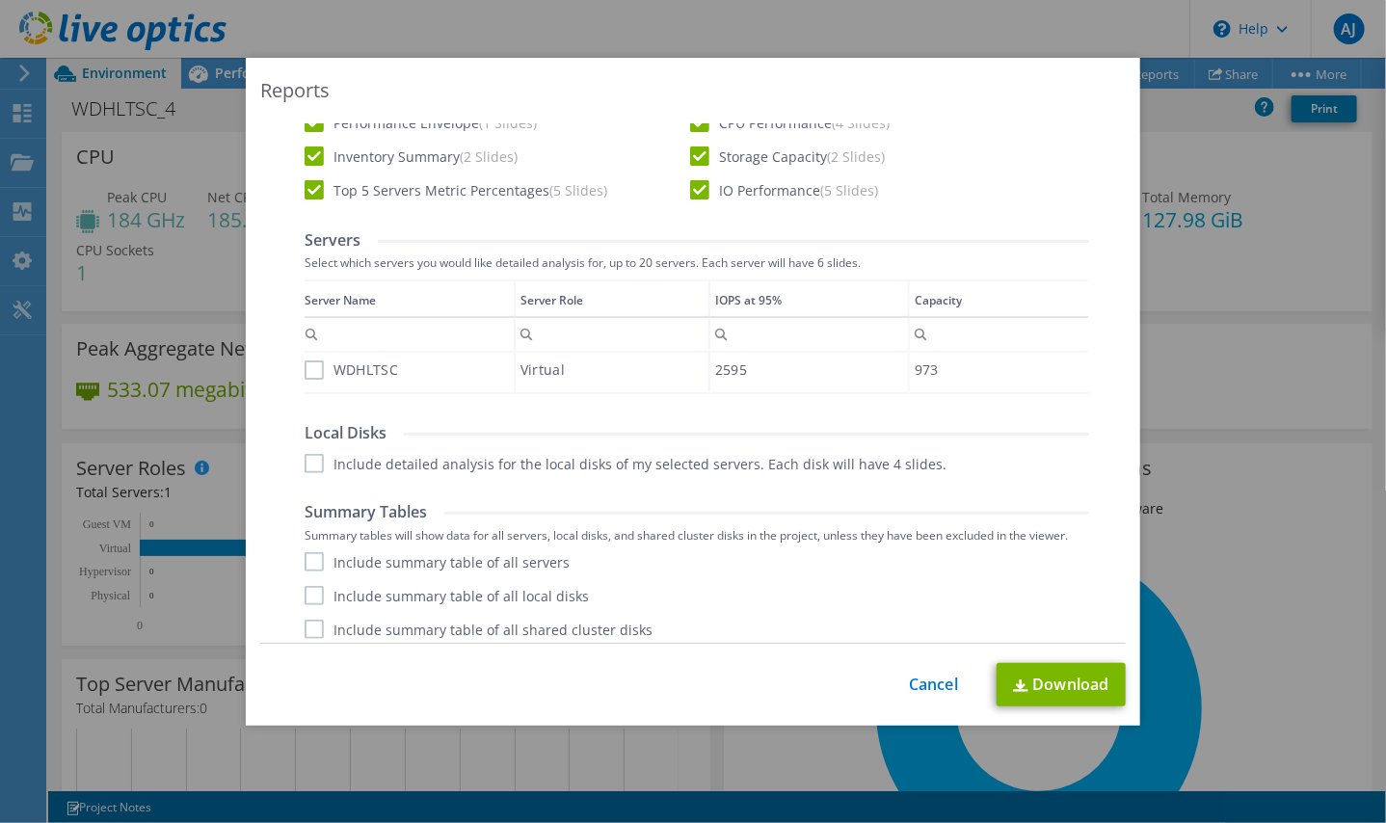
click at [308, 375] on label "WDHLTSC" at bounding box center [350, 369] width 93 height 19
click at [0, 0] on input "WDHLTSC" at bounding box center [0, 0] width 0 height 0
click at [310, 470] on label "Include detailed analysis for the local disks of my selected servers. Each disk…" at bounding box center [625, 463] width 642 height 19
click at [0, 0] on input "Include detailed analysis for the local disks of my selected servers. Each disk…" at bounding box center [0, 0] width 0 height 0
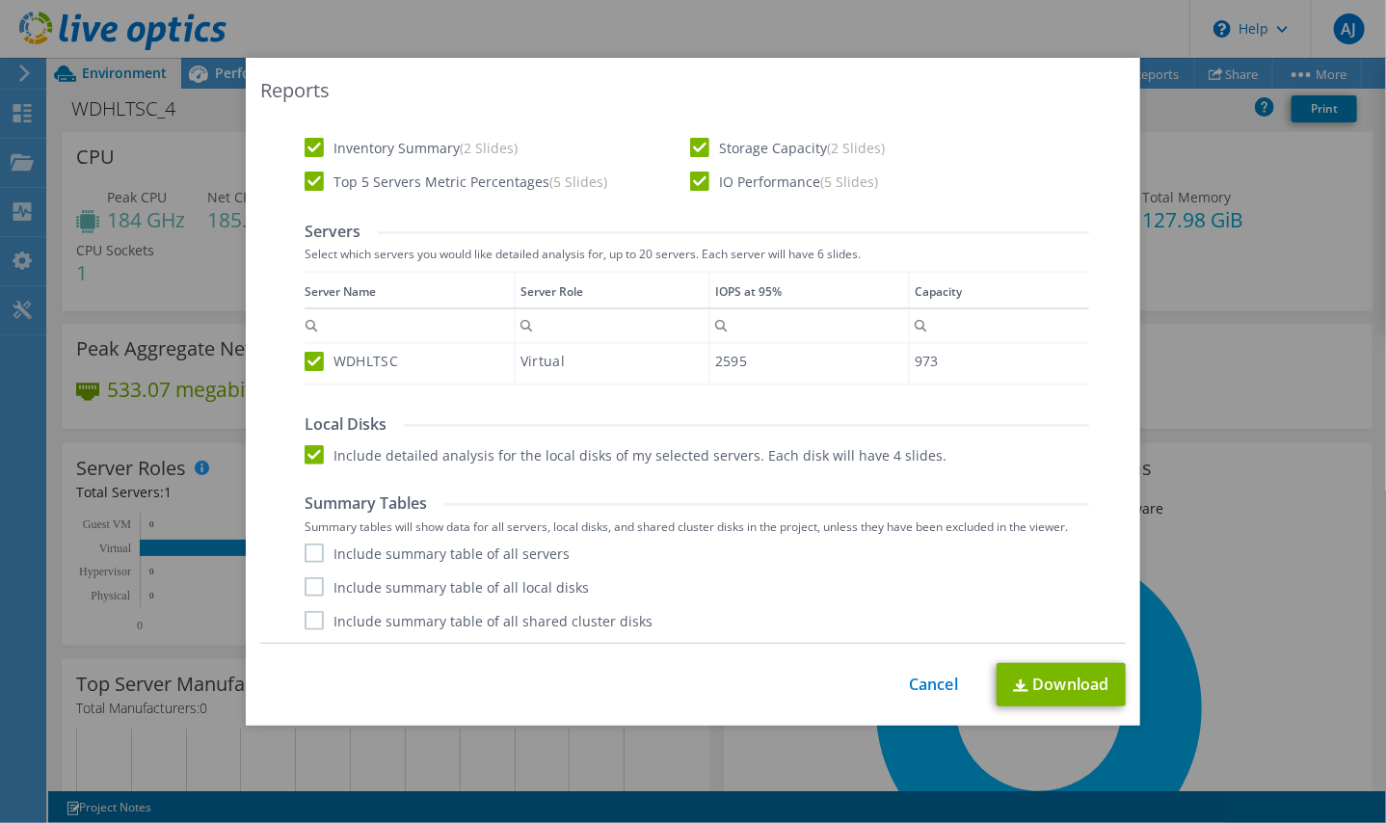
scroll to position [0, 0]
click at [306, 555] on label "Include summary table of all servers" at bounding box center [436, 552] width 265 height 19
click at [0, 0] on input "Include summary table of all servers" at bounding box center [0, 0] width 0 height 0
click at [309, 591] on label "Include summary table of all local disks" at bounding box center [446, 586] width 284 height 19
click at [0, 0] on input "Include summary table of all local disks" at bounding box center [0, 0] width 0 height 0
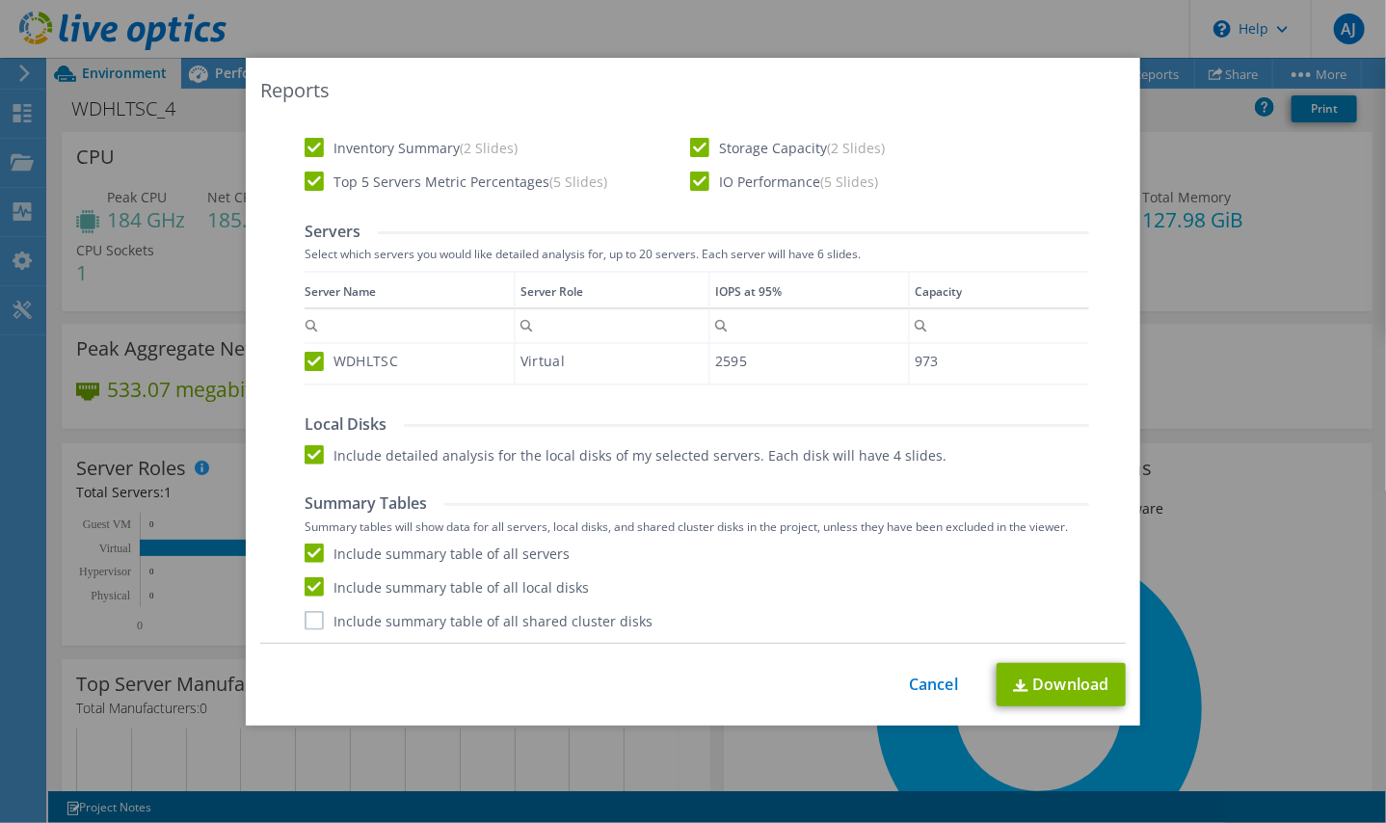
click at [305, 627] on label "Include summary table of all shared cluster disks" at bounding box center [478, 620] width 348 height 19
click at [0, 0] on input "Include summary table of all shared cluster disks" at bounding box center [0, 0] width 0 height 0
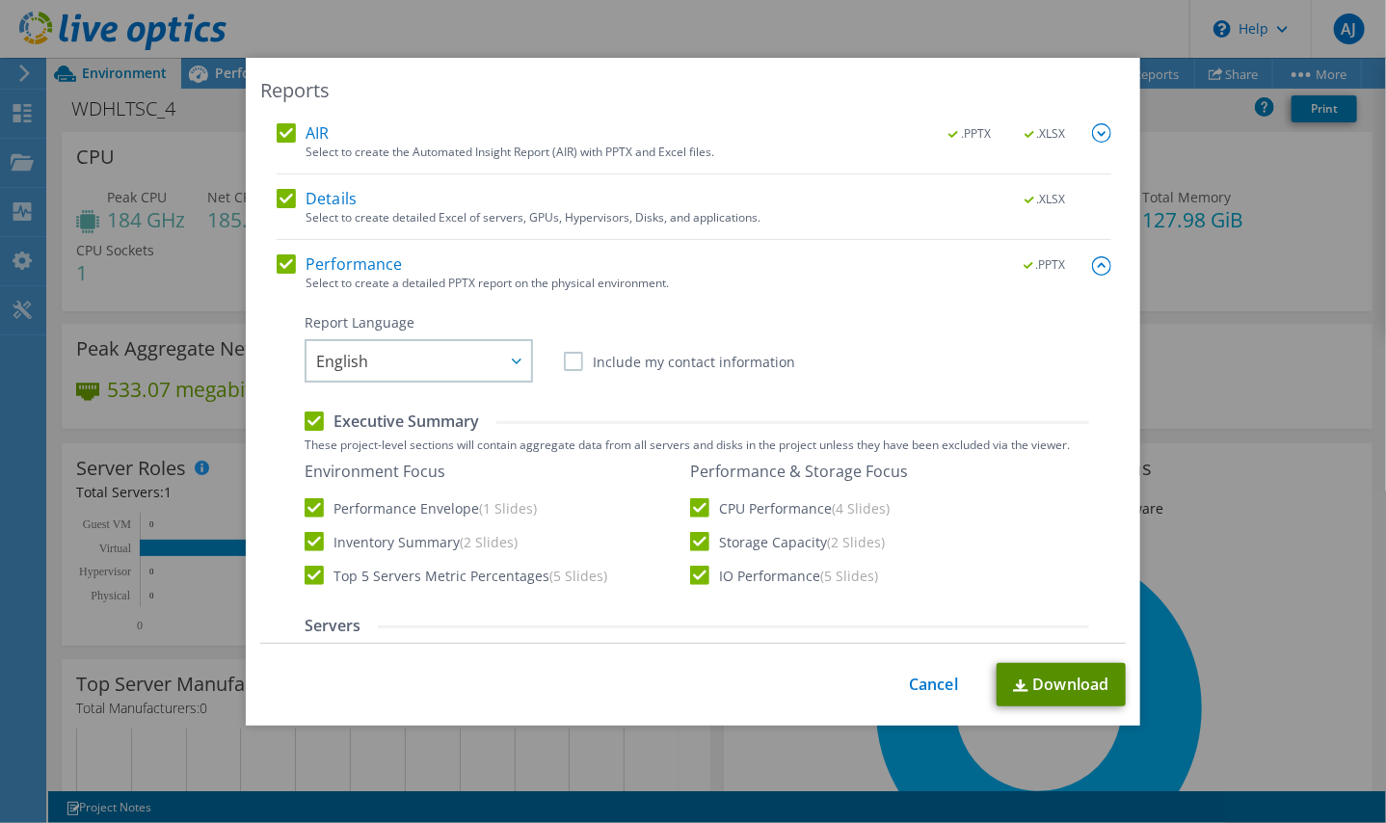
click at [1027, 691] on link "Download" at bounding box center [1060, 684] width 129 height 43
click at [938, 683] on link "Cancel" at bounding box center [933, 684] width 49 height 18
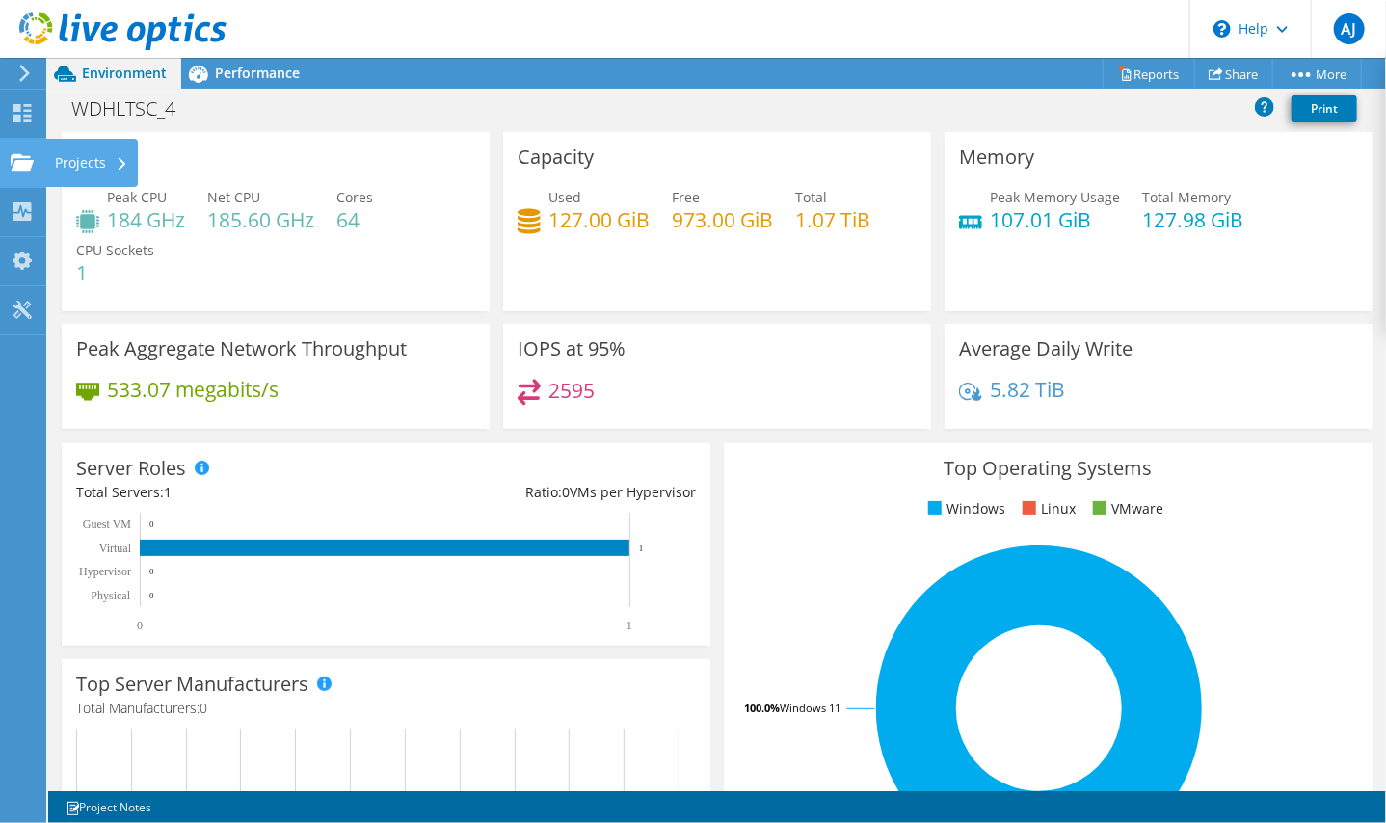
click at [27, 167] on use at bounding box center [22, 161] width 23 height 16
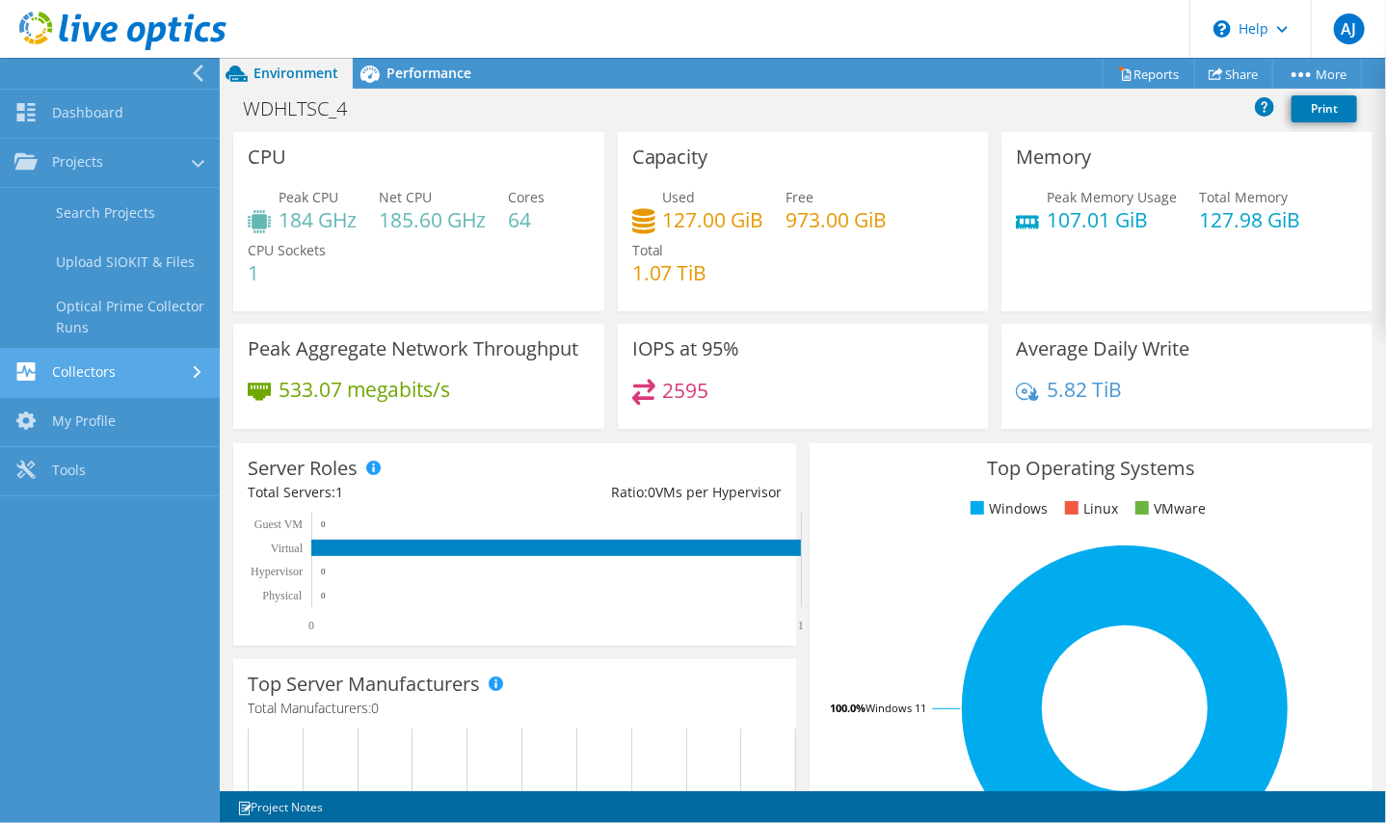
click at [89, 369] on link "Collectors" at bounding box center [110, 373] width 220 height 49
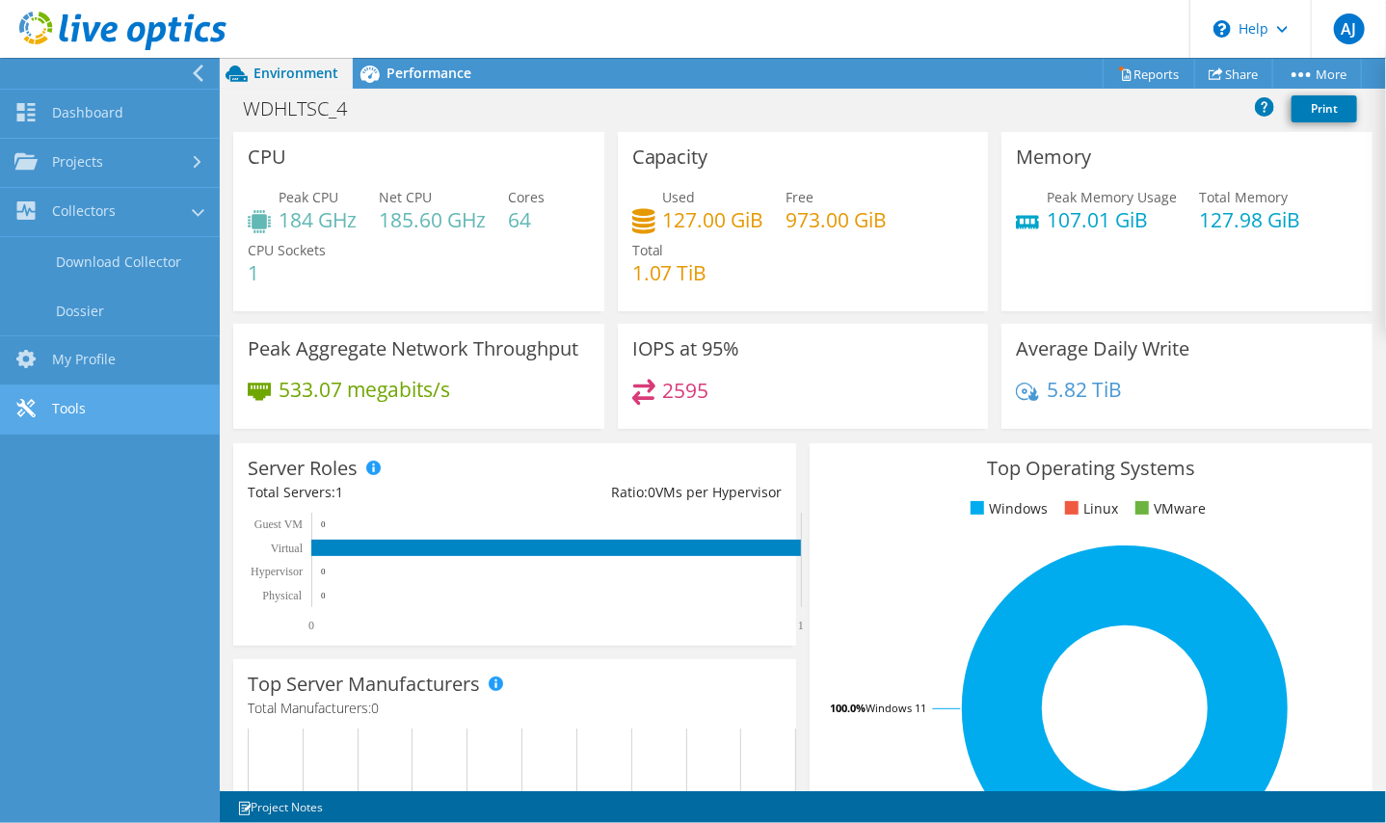
click at [91, 401] on link "Tools" at bounding box center [110, 409] width 220 height 49
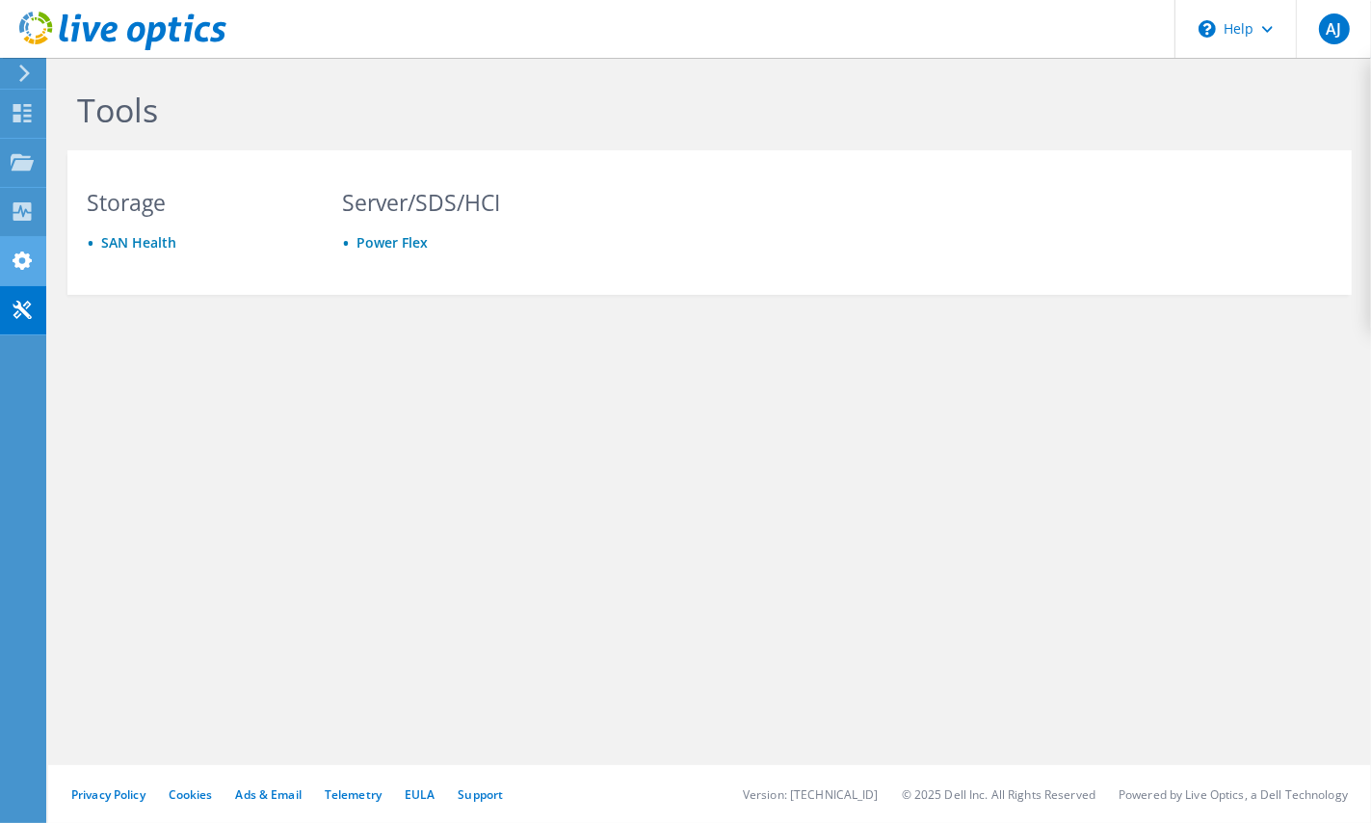
click at [32, 255] on icon at bounding box center [22, 260] width 23 height 18
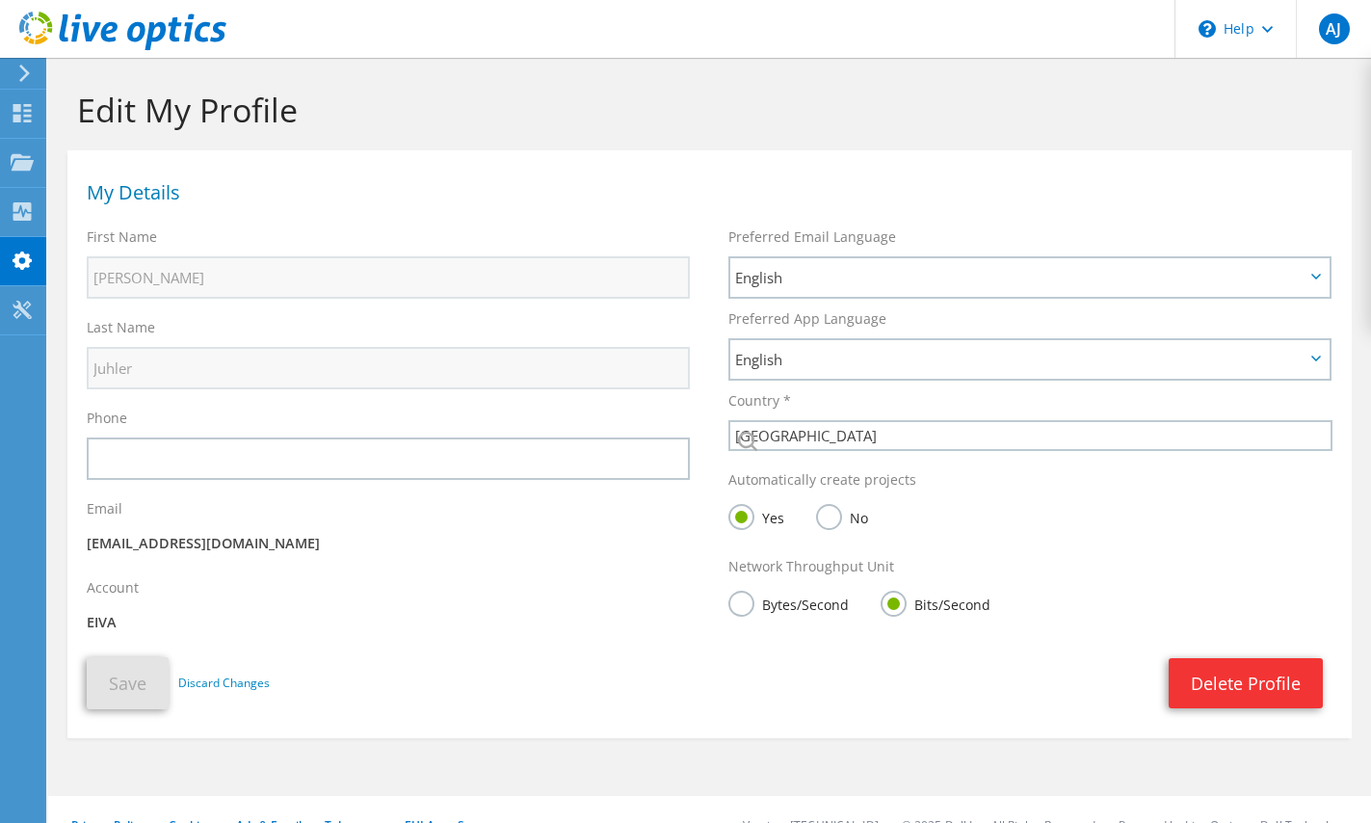
select select "58"
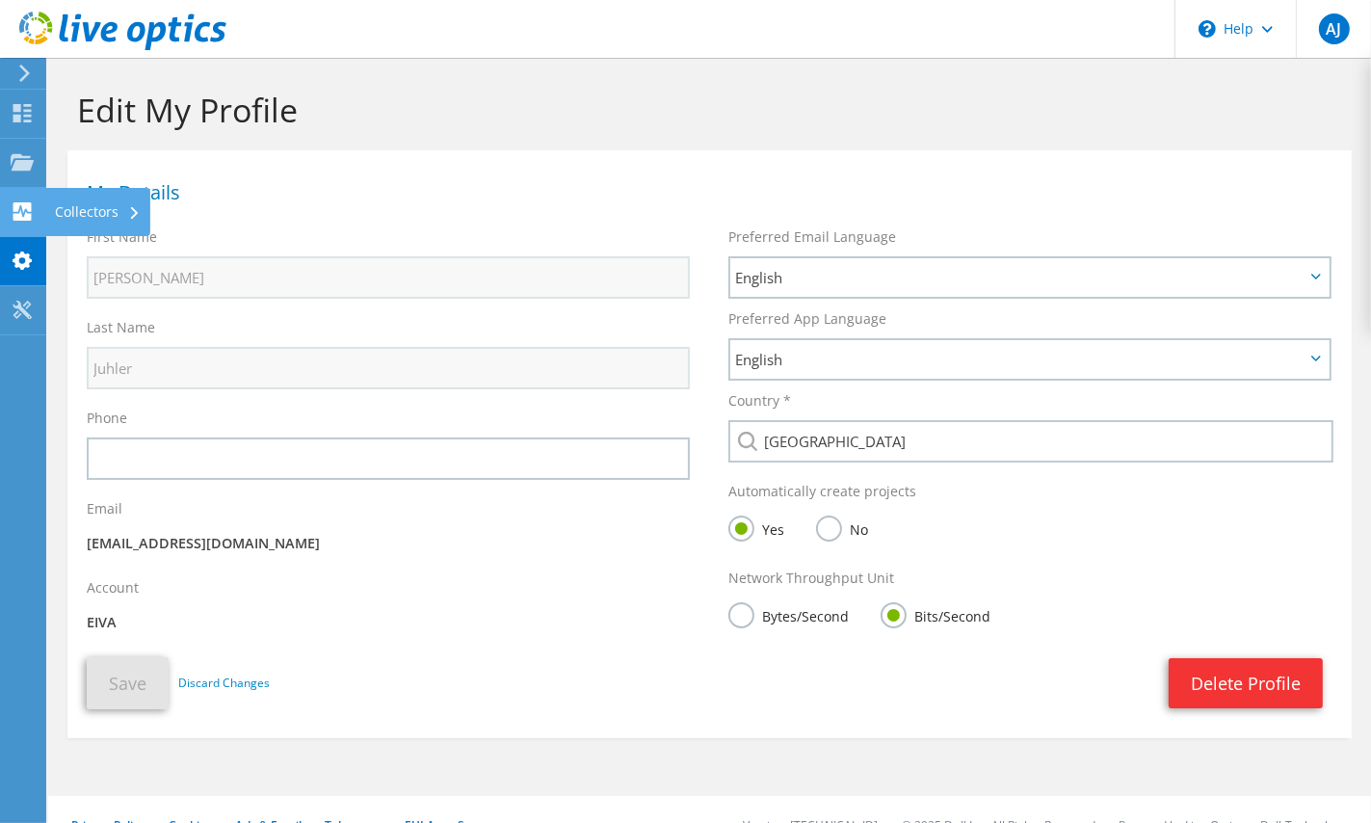
click at [15, 210] on use at bounding box center [22, 211] width 18 height 18
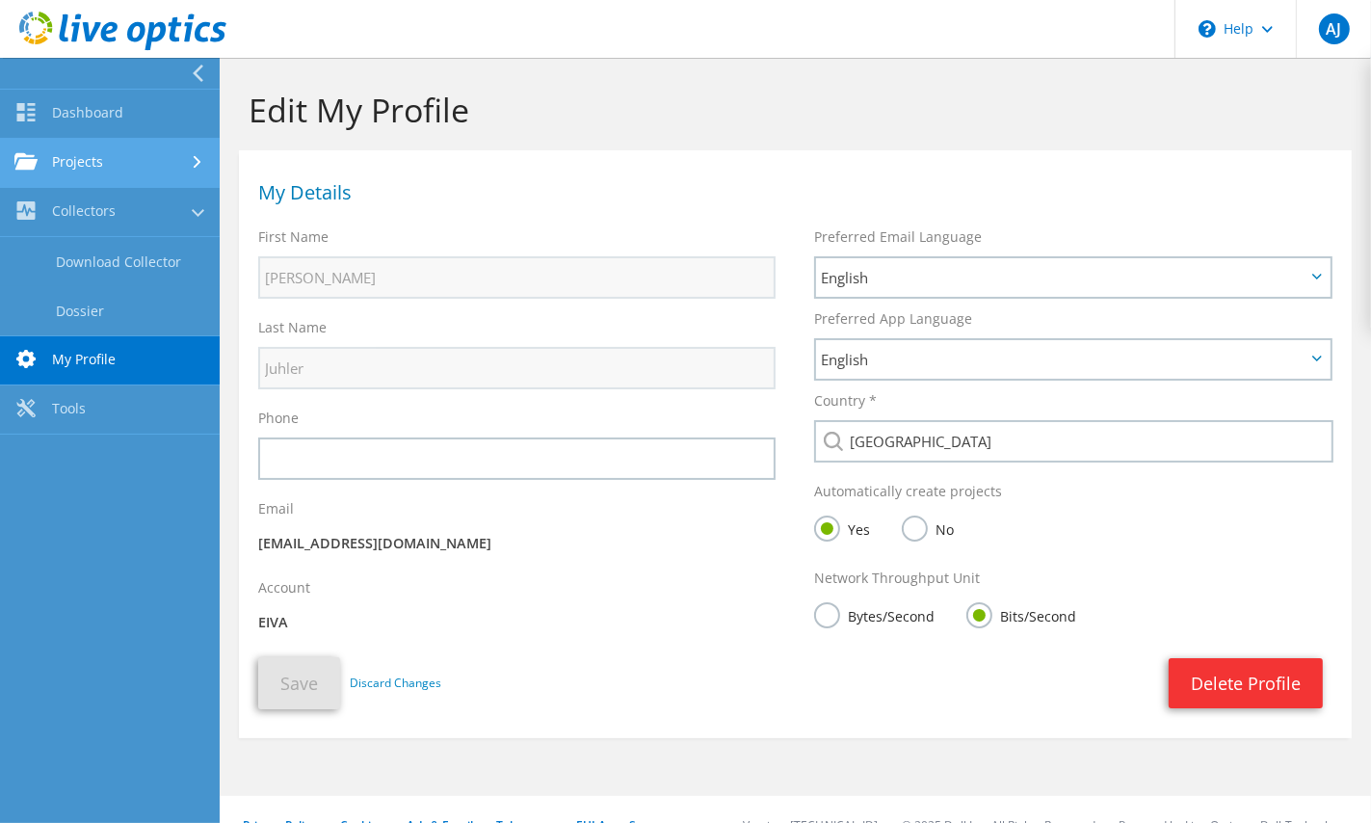
click at [102, 169] on link "Projects" at bounding box center [110, 163] width 220 height 49
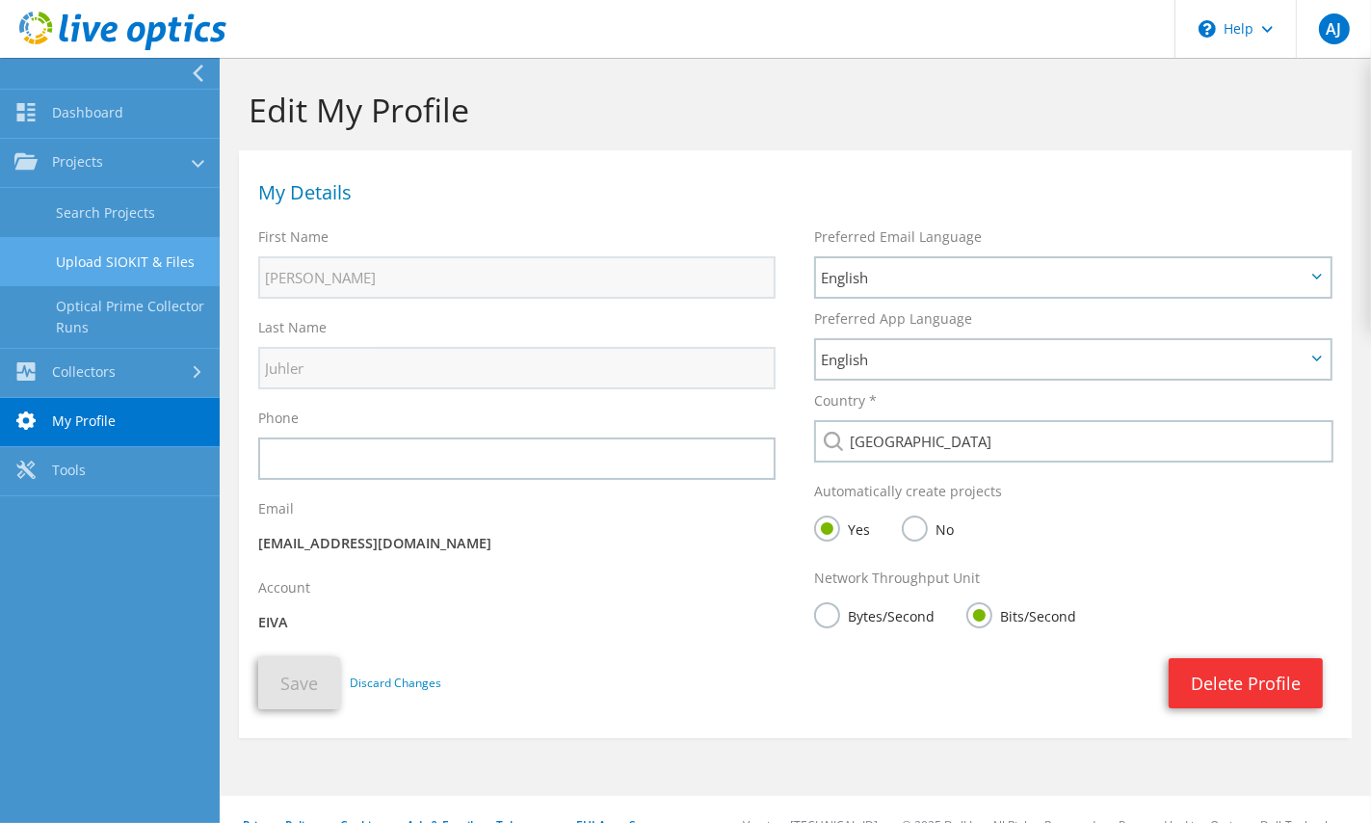
click at [107, 262] on link "Upload SIOKIT & Files" at bounding box center [110, 261] width 220 height 49
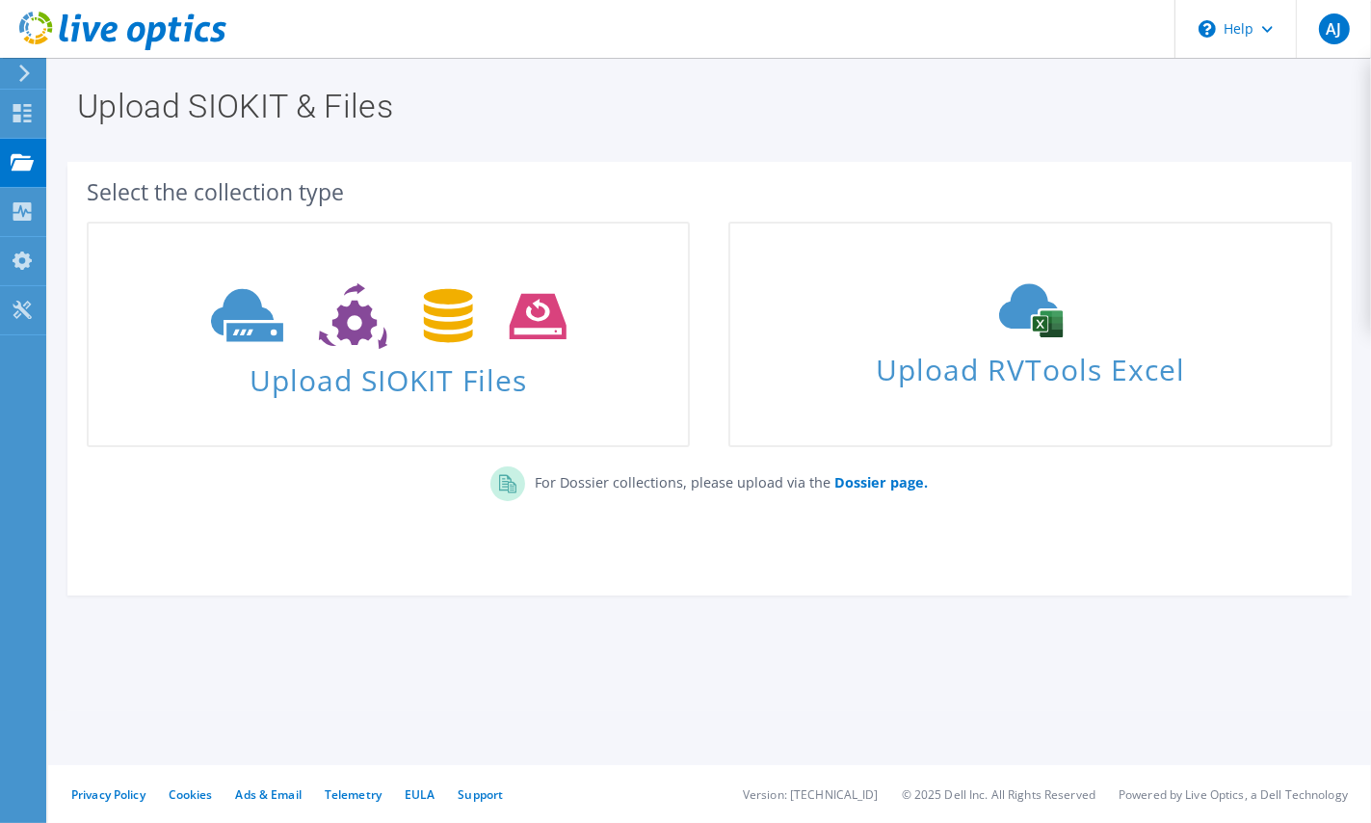
click at [293, 201] on div "Select the collection type" at bounding box center [710, 191] width 1246 height 21
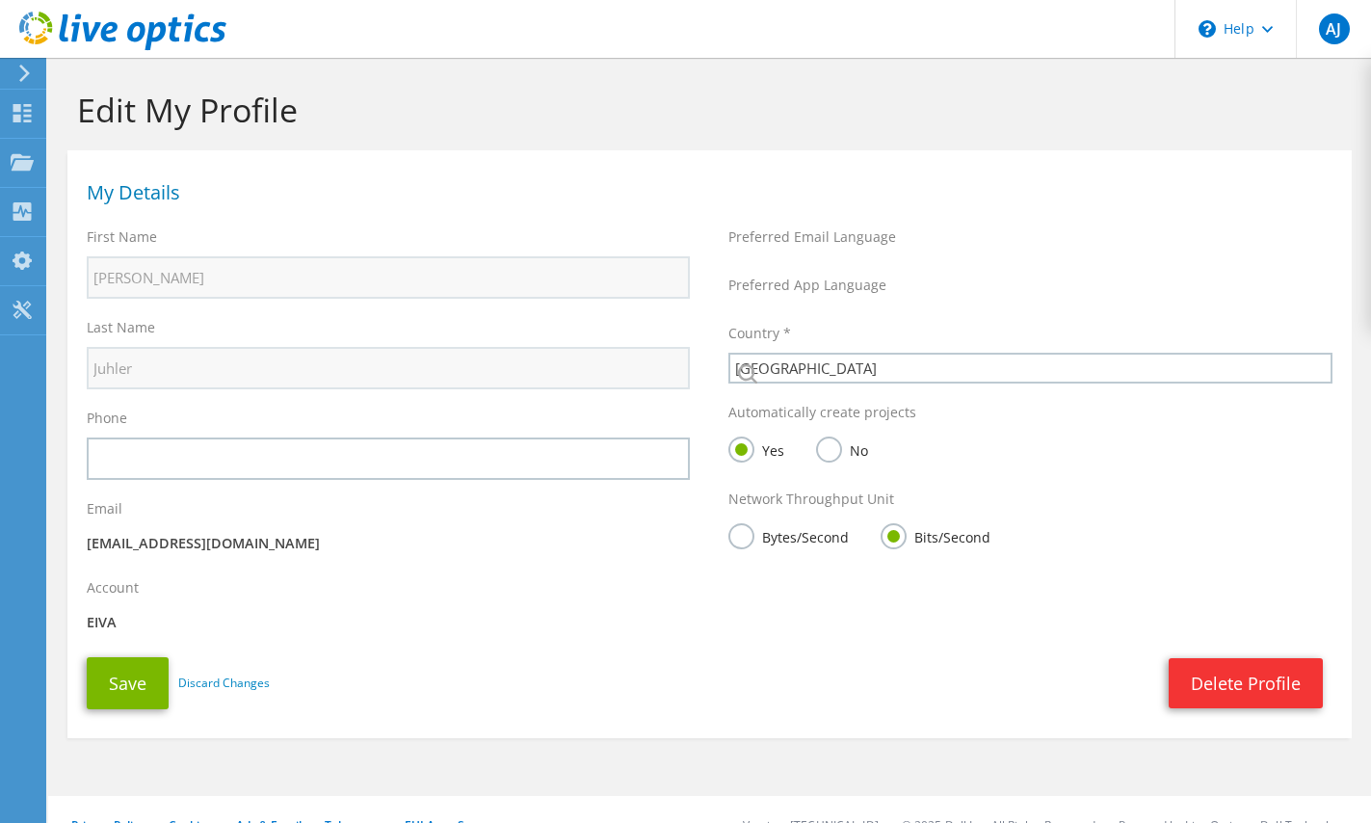
select select "58"
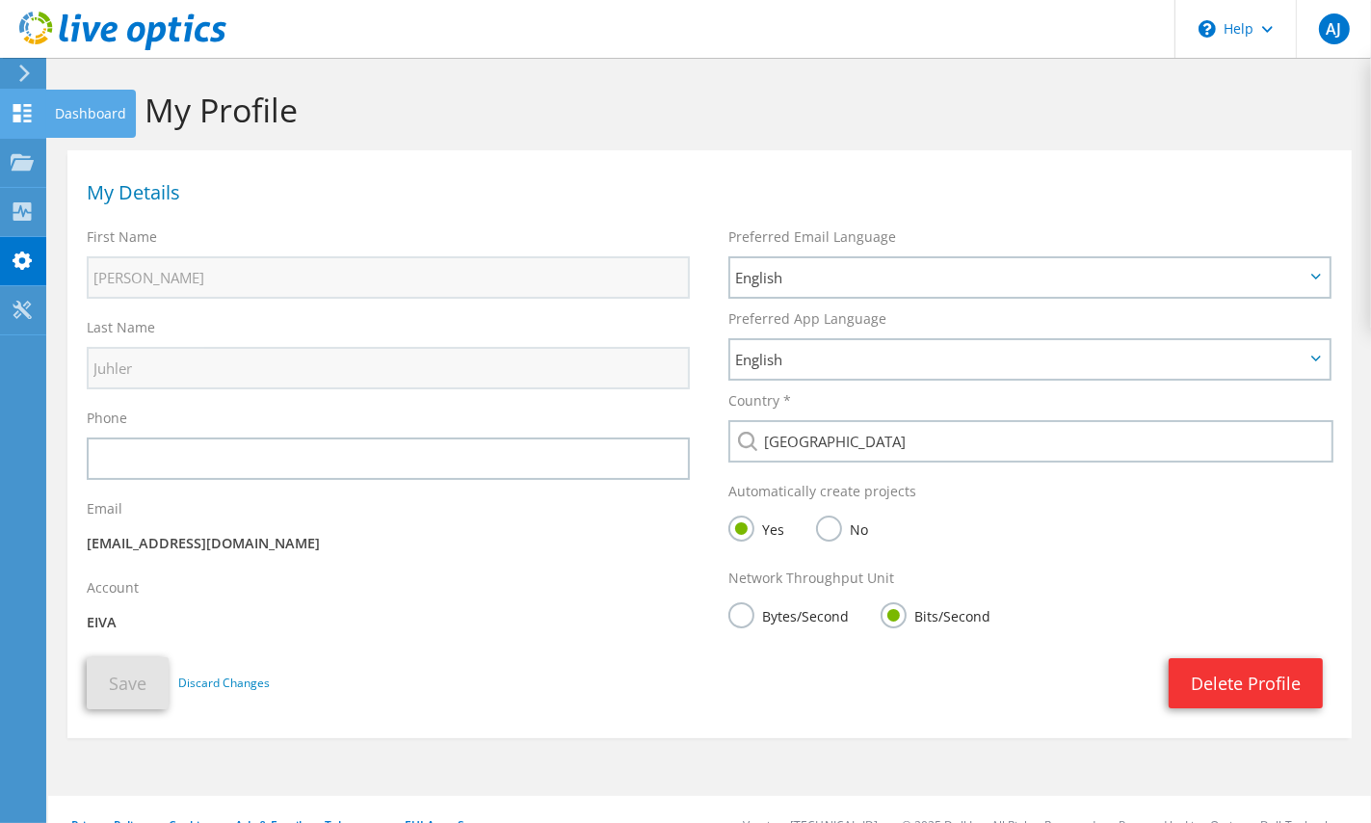
click at [31, 117] on icon at bounding box center [22, 113] width 23 height 18
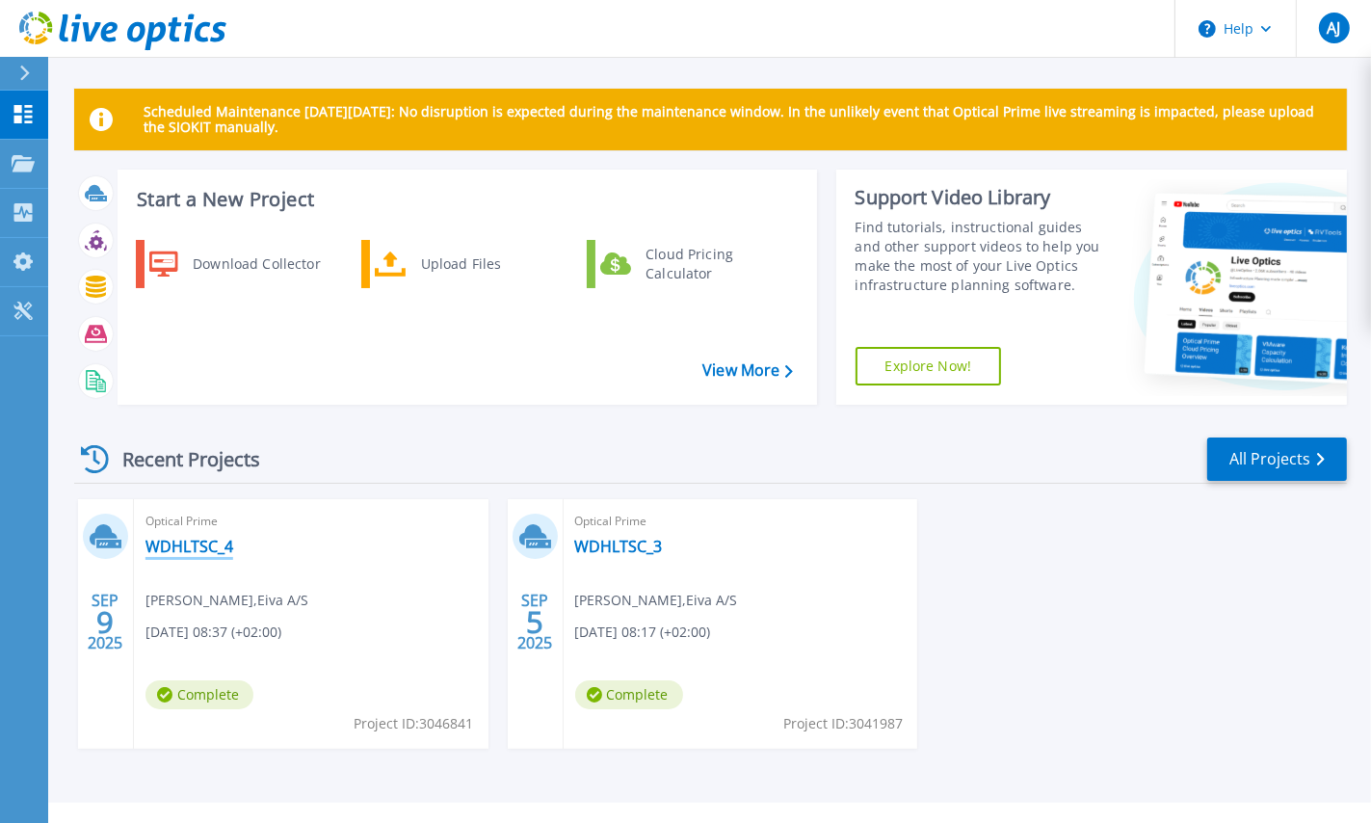
click at [220, 551] on link "WDHLTSC_4" at bounding box center [190, 546] width 88 height 19
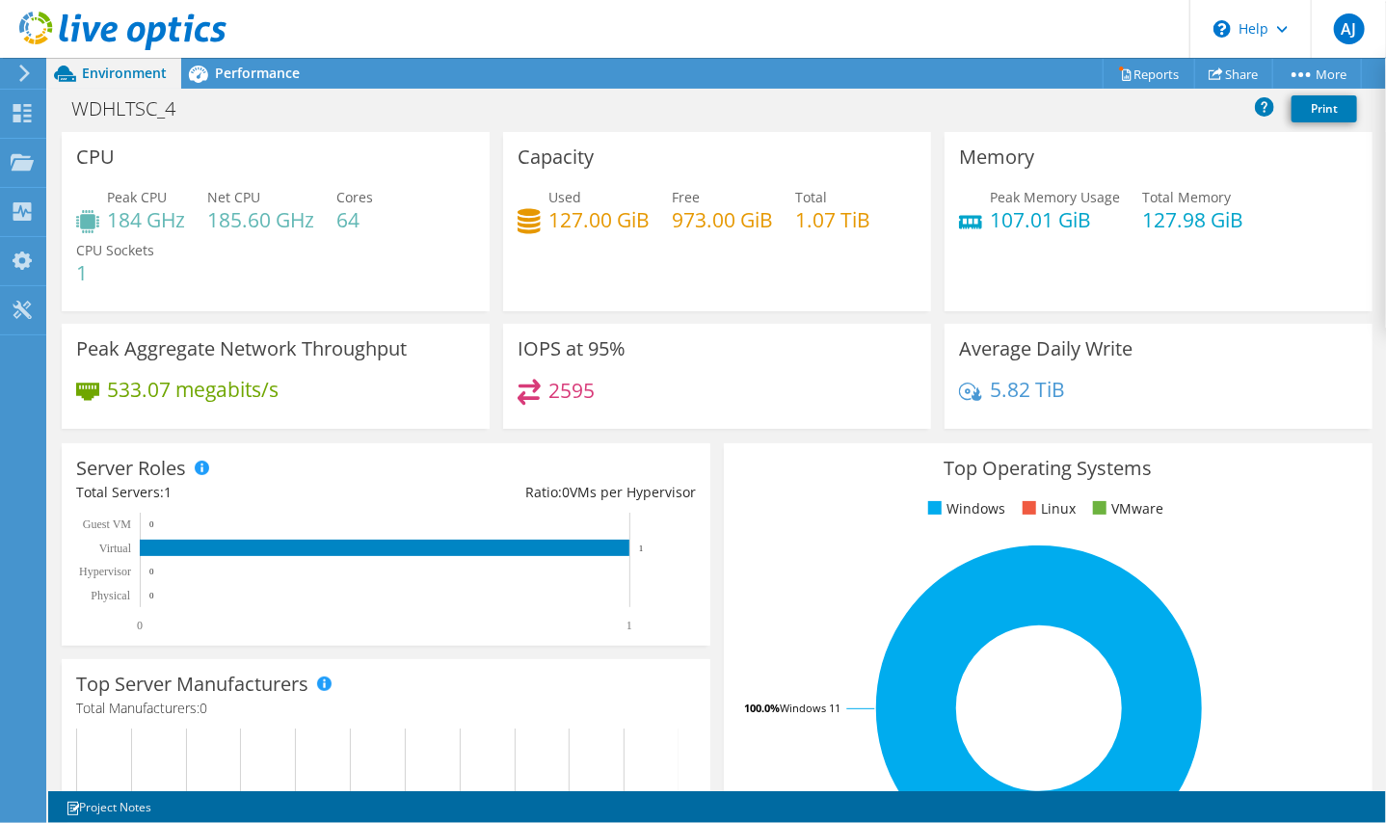
click at [578, 381] on h4 "2595" at bounding box center [571, 390] width 46 height 21
drag, startPoint x: 501, startPoint y: 218, endPoint x: 511, endPoint y: 221, distance: 10.1
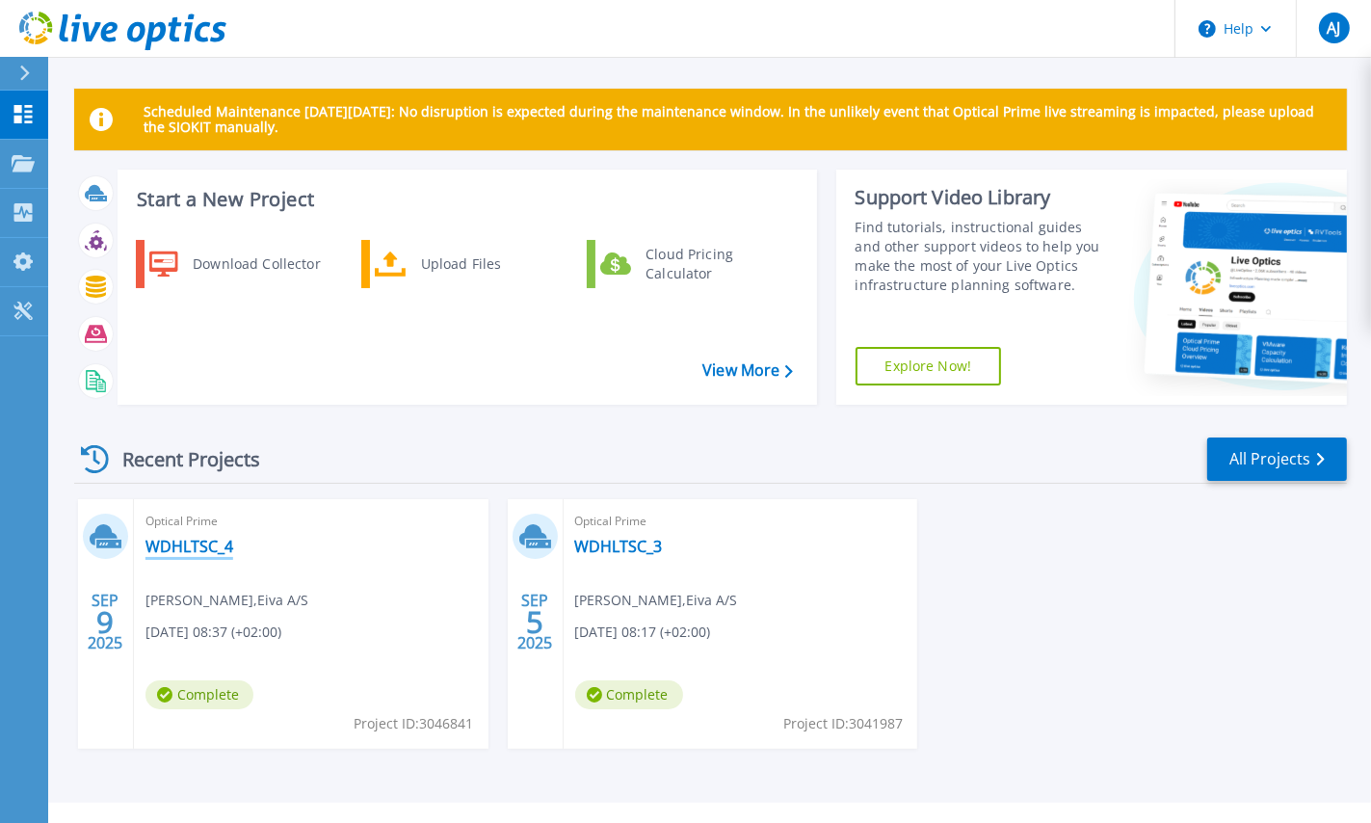
scroll to position [37, 0]
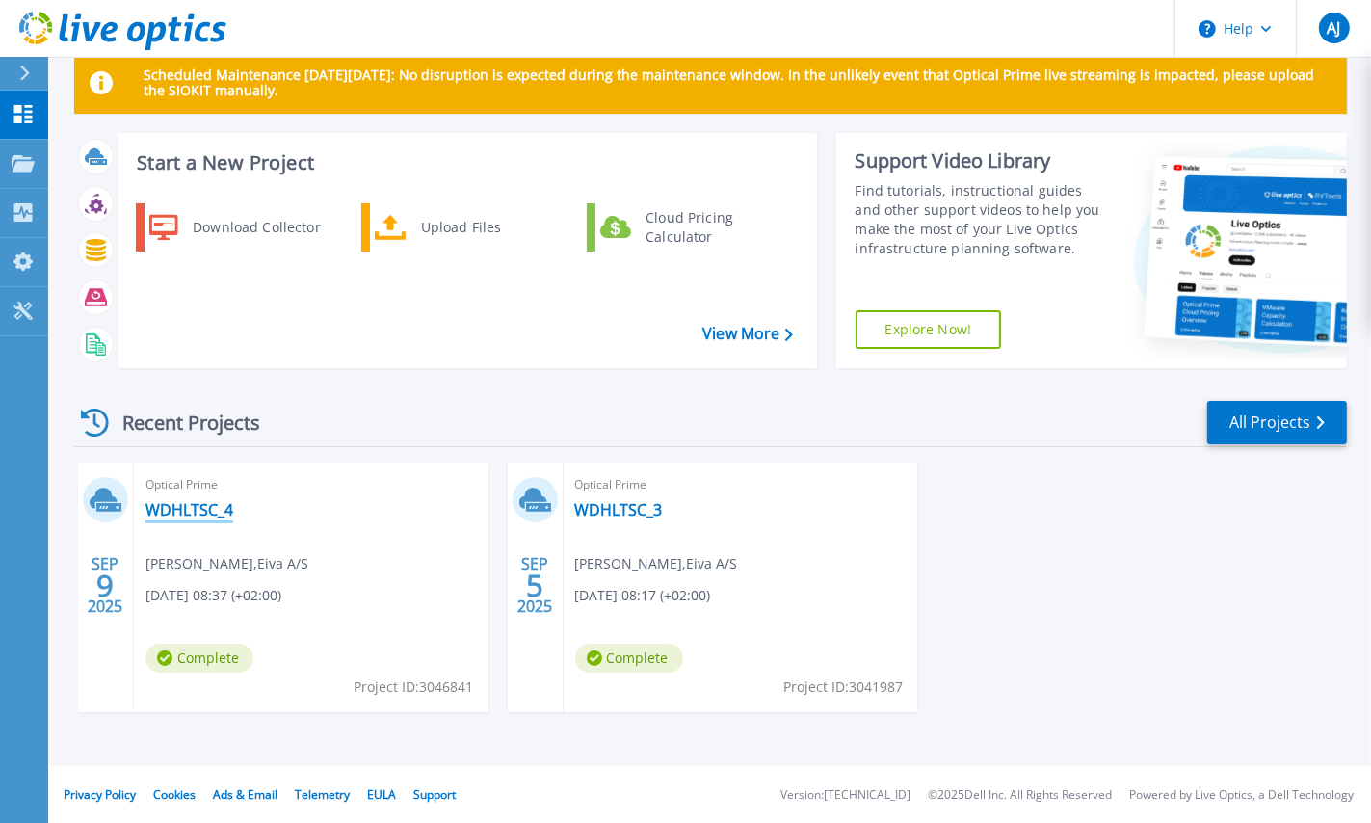
click at [189, 517] on link "WDHLTSC_4" at bounding box center [190, 509] width 88 height 19
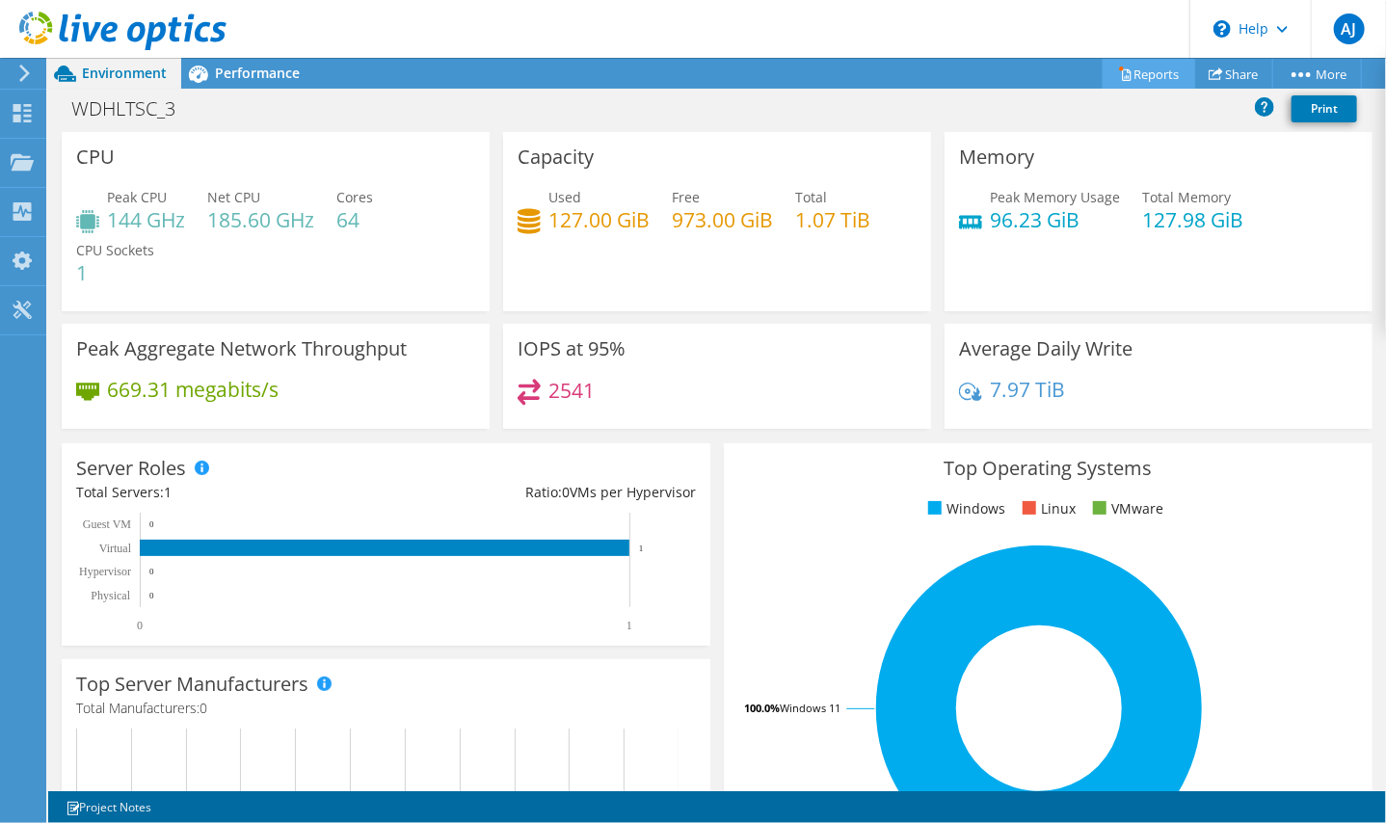
click at [1127, 73] on link "Reports" at bounding box center [1148, 74] width 93 height 30
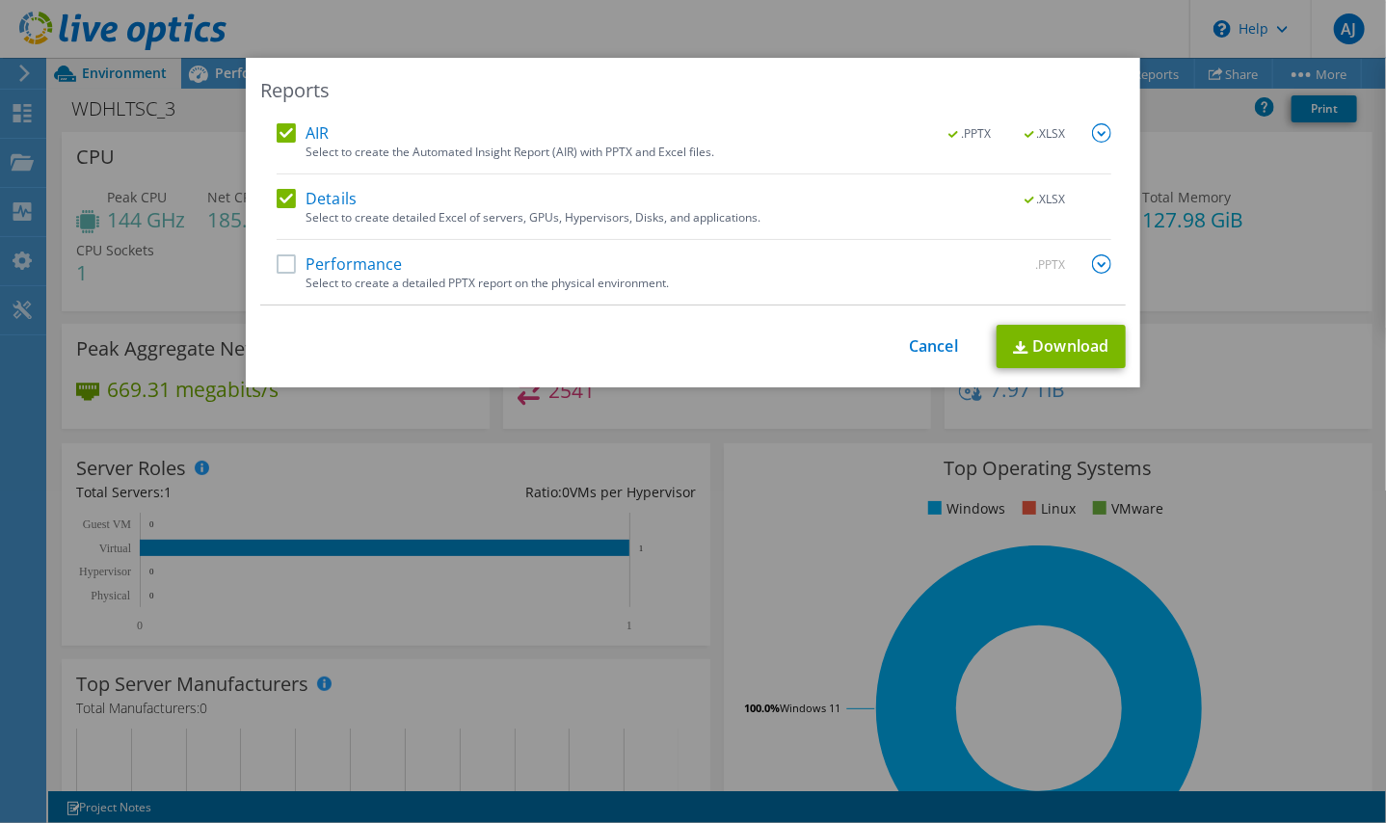
click at [285, 268] on label "Performance" at bounding box center [340, 263] width 126 height 19
click at [0, 0] on input "Performance" at bounding box center [0, 0] width 0 height 0
click at [1102, 269] on img at bounding box center [1101, 263] width 19 height 19
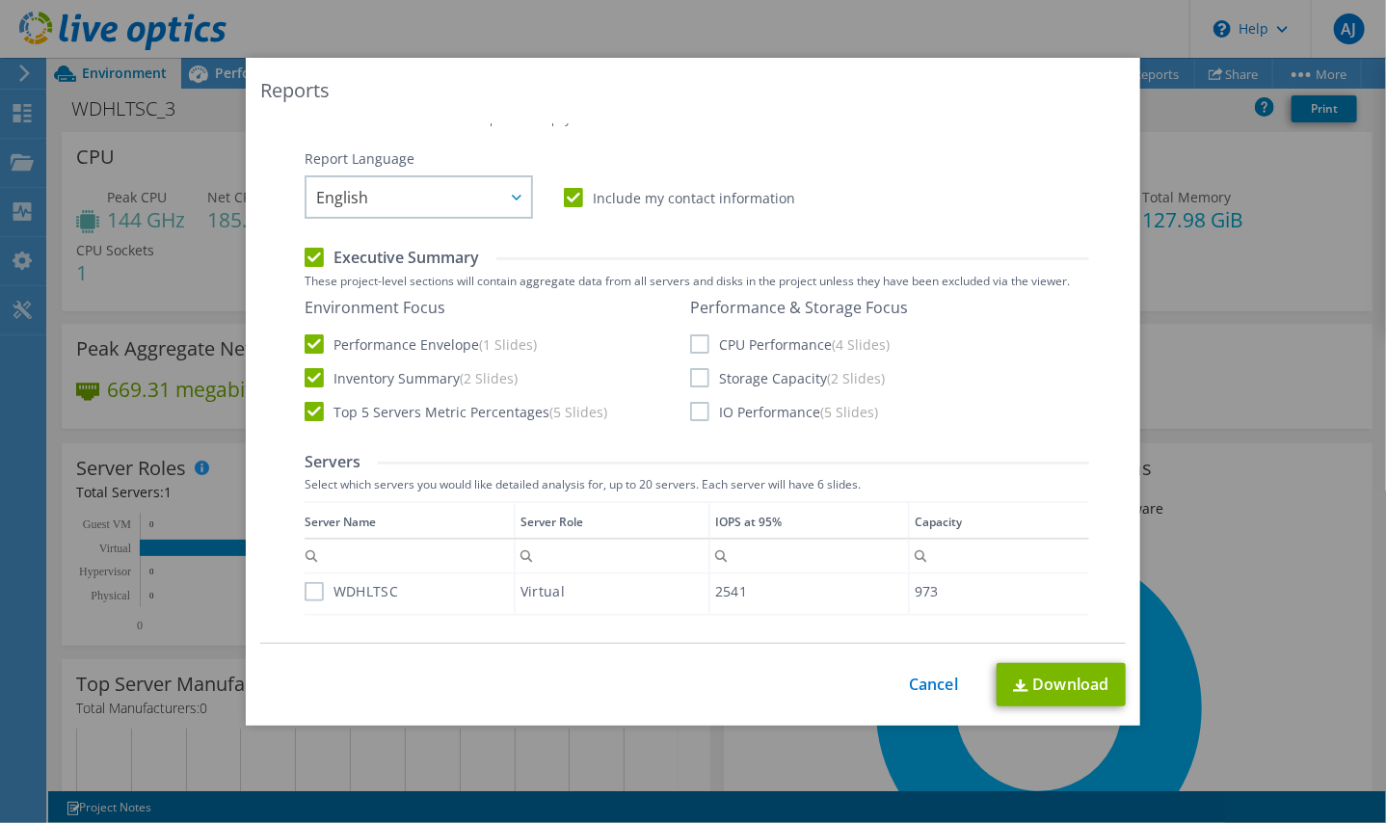
scroll to position [96, 0]
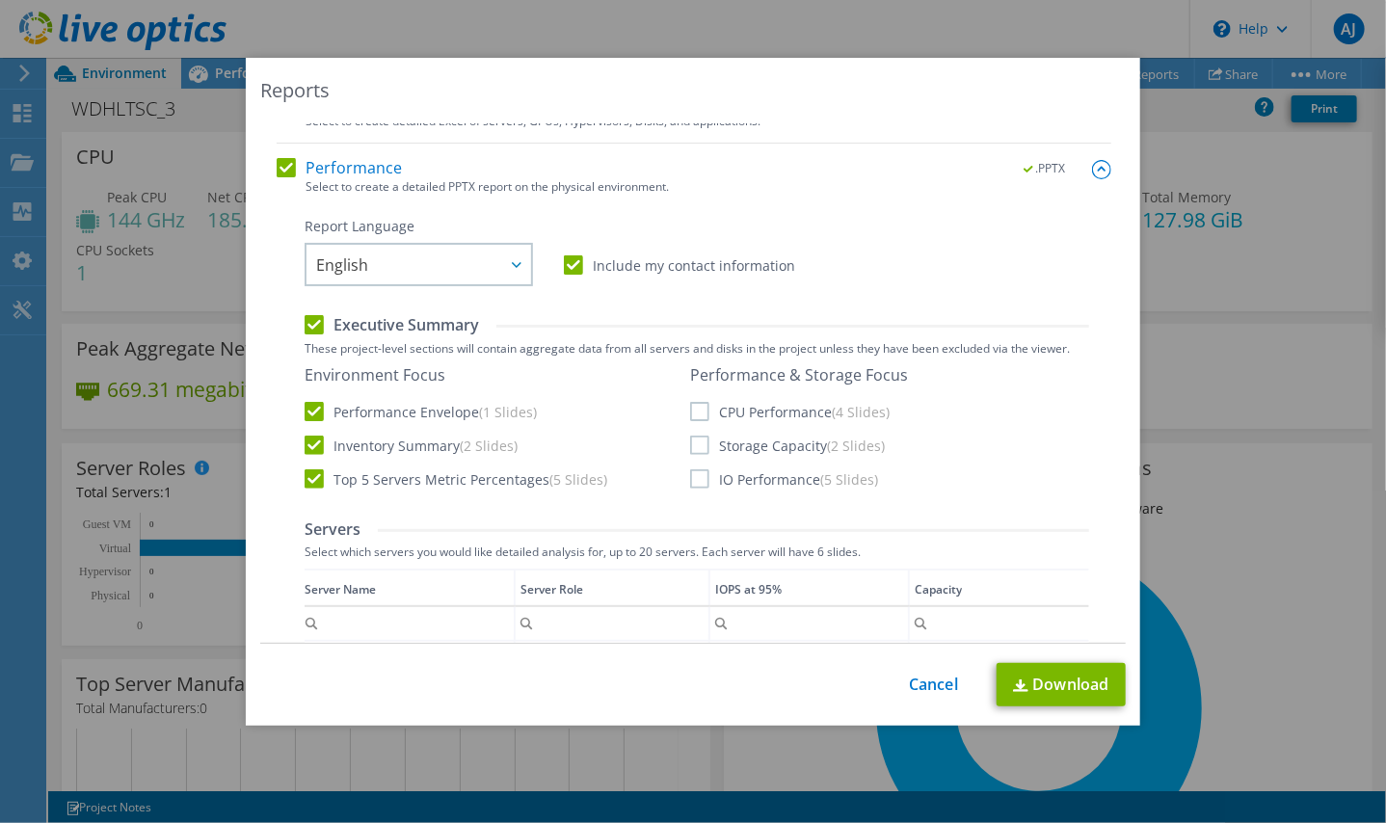
click at [561, 264] on div "Report Language English Deutsch Español Français Italiano Polski Português Русс…" at bounding box center [696, 251] width 784 height 69
click at [564, 264] on label "Include my contact information" at bounding box center [679, 264] width 231 height 19
click at [0, 0] on input "Include my contact information" at bounding box center [0, 0] width 0 height 0
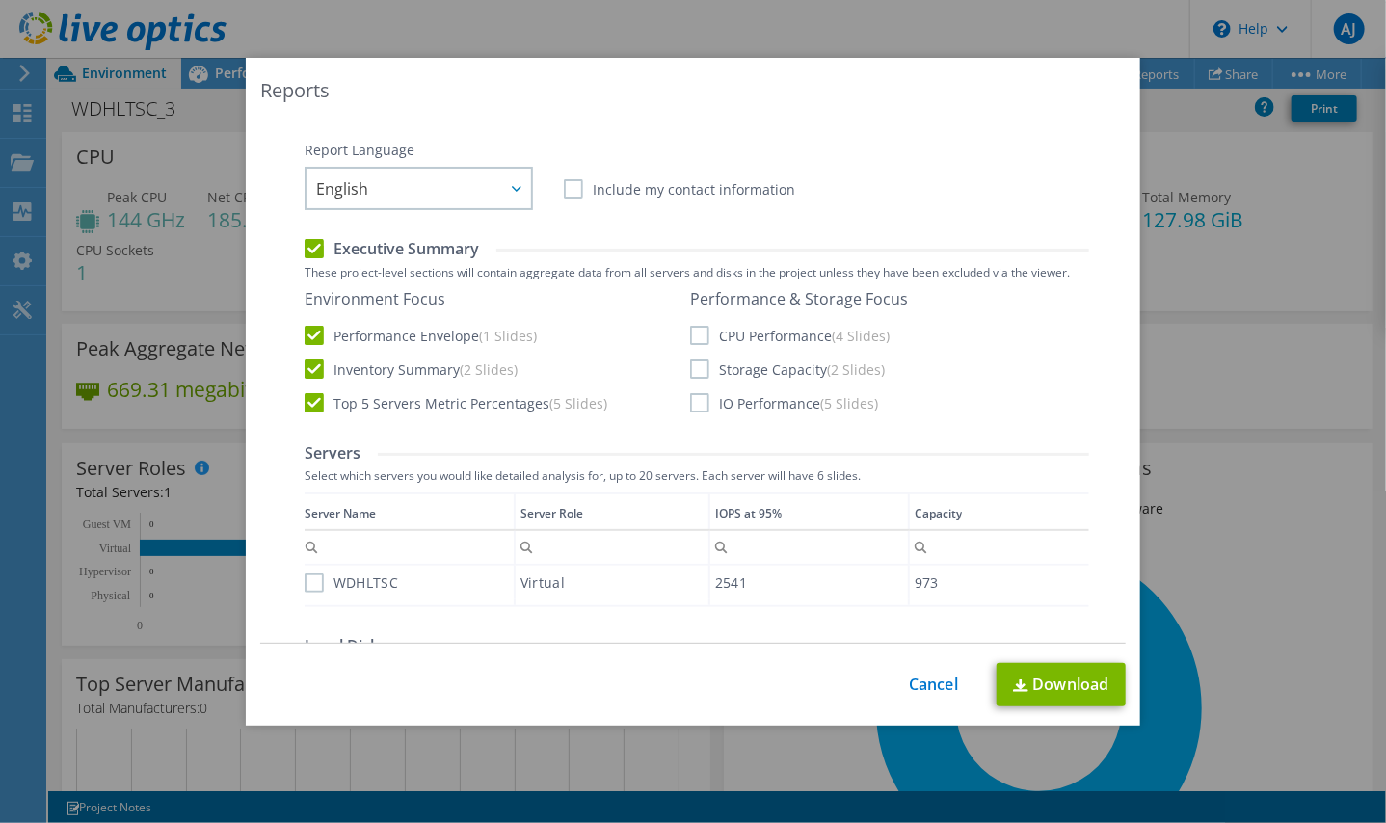
scroll to position [289, 0]
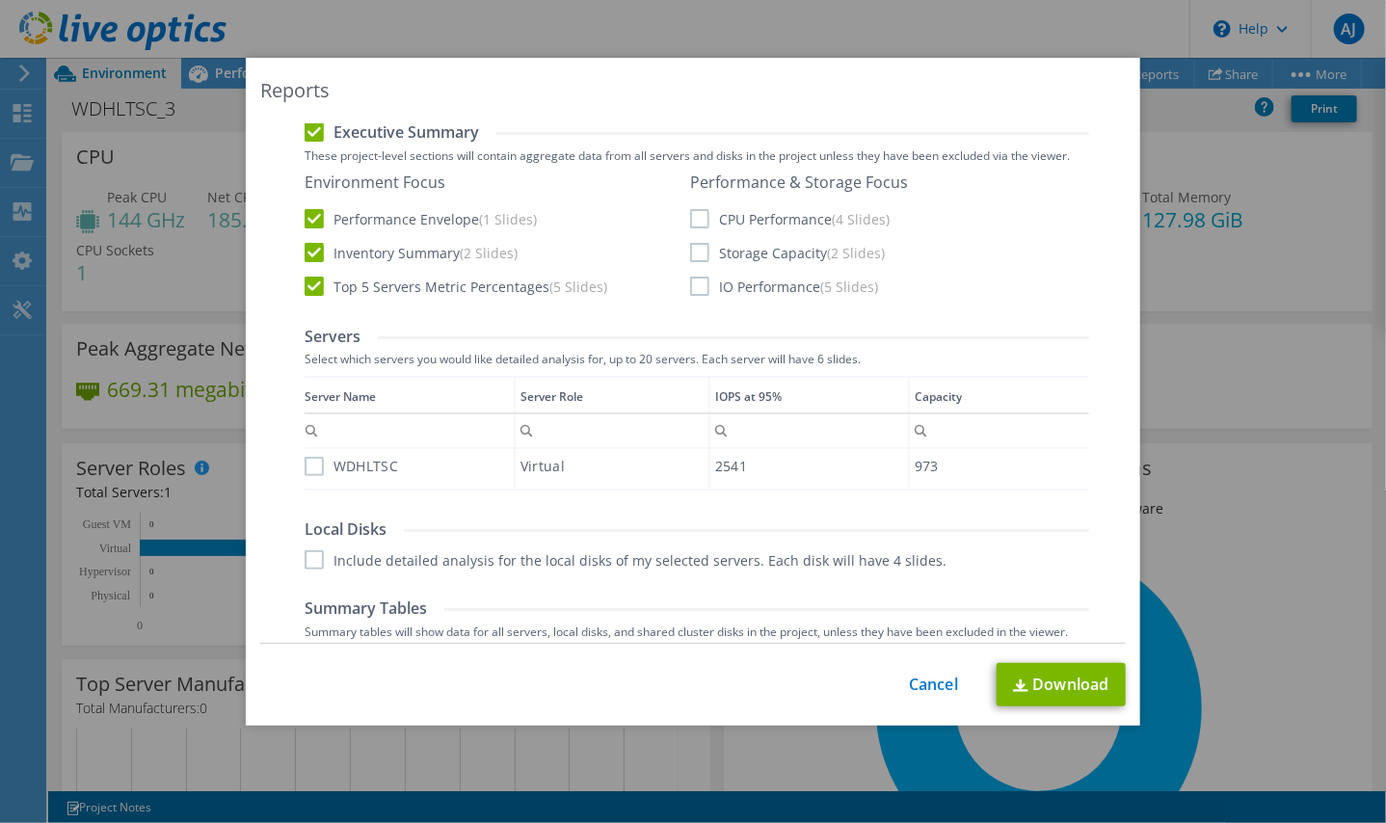
click at [691, 222] on label "CPU Performance (4 Slides)" at bounding box center [789, 218] width 199 height 19
click at [0, 0] on input "CPU Performance (4 Slides)" at bounding box center [0, 0] width 0 height 0
click at [694, 258] on label "Storage Capacity (2 Slides)" at bounding box center [787, 252] width 195 height 19
click at [0, 0] on input "Storage Capacity (2 Slides)" at bounding box center [0, 0] width 0 height 0
click at [695, 286] on label "IO Performance (5 Slides)" at bounding box center [784, 286] width 188 height 19
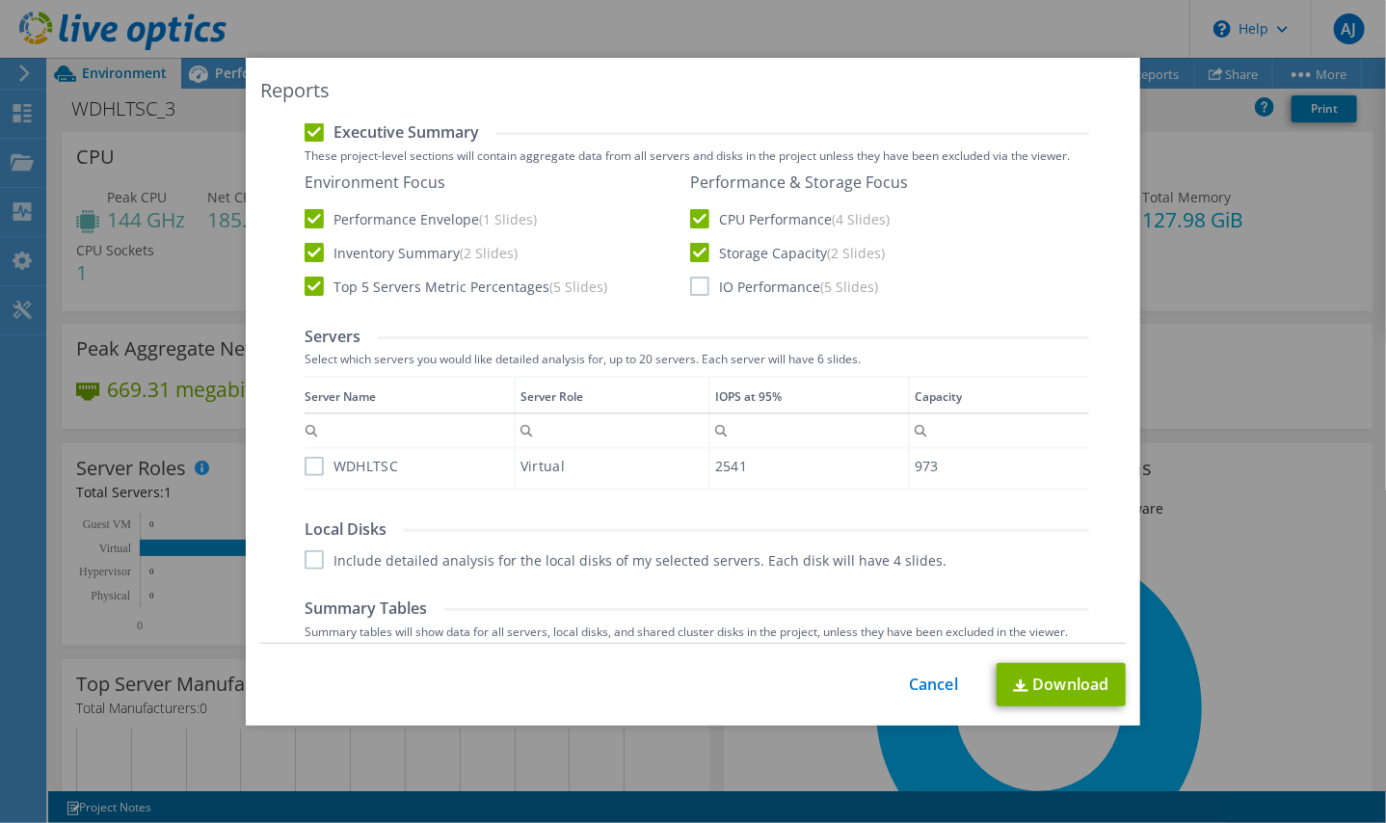
click at [0, 0] on input "IO Performance (5 Slides)" at bounding box center [0, 0] width 0 height 0
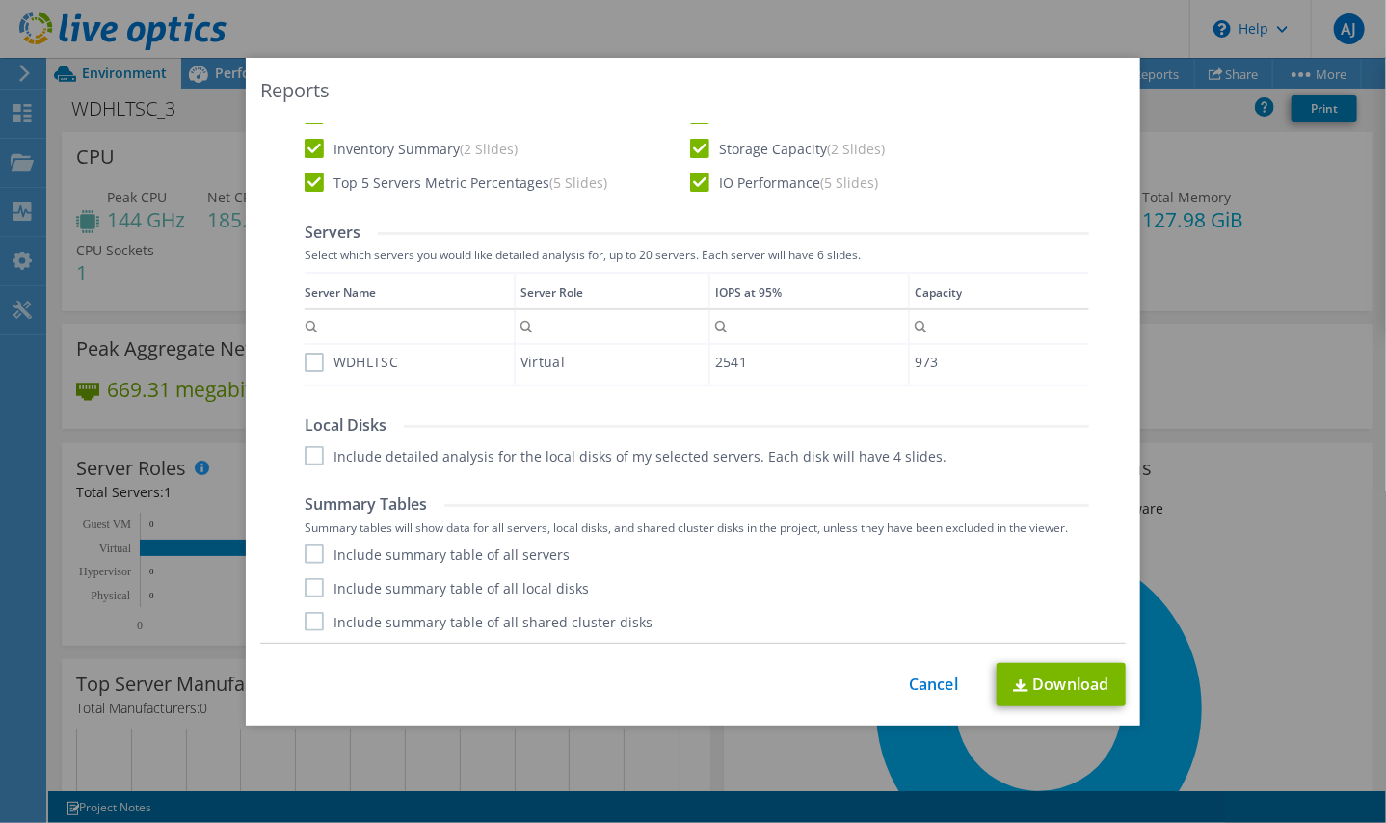
scroll to position [394, 0]
click at [315, 366] on label "WDHLTSC" at bounding box center [350, 361] width 93 height 19
click at [0, 0] on input "WDHLTSC" at bounding box center [0, 0] width 0 height 0
click at [307, 454] on label "Include detailed analysis for the local disks of my selected servers. Each disk…" at bounding box center [625, 454] width 642 height 19
click at [0, 0] on input "Include detailed analysis for the local disks of my selected servers. Each disk…" at bounding box center [0, 0] width 0 height 0
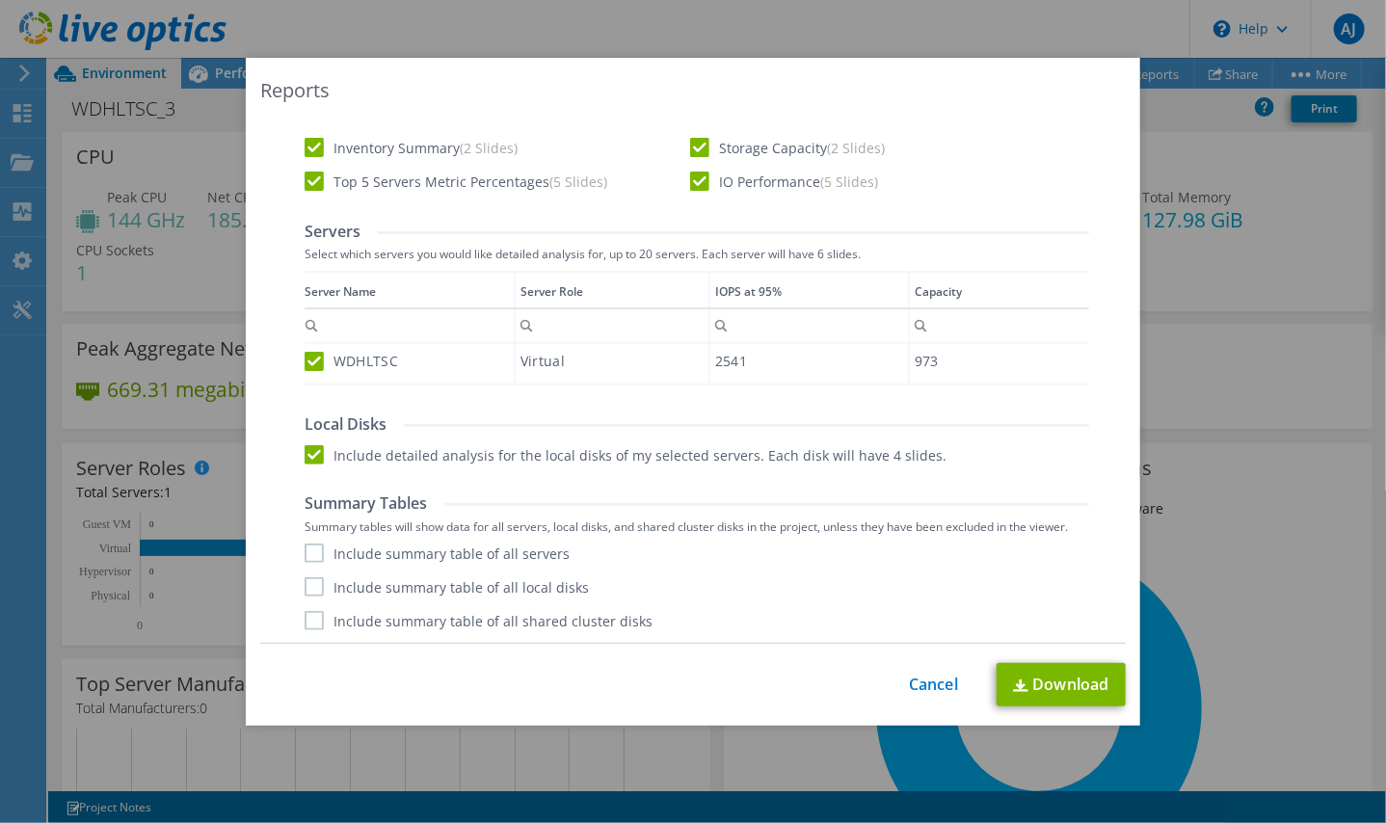
click at [304, 558] on label "Include summary table of all servers" at bounding box center [436, 552] width 265 height 19
click at [0, 0] on input "Include summary table of all servers" at bounding box center [0, 0] width 0 height 0
drag, startPoint x: 305, startPoint y: 577, endPoint x: 309, endPoint y: 588, distance: 11.3
click at [308, 580] on label "Include summary table of all local disks" at bounding box center [446, 586] width 284 height 19
click at [0, 0] on input "Include summary table of all local disks" at bounding box center [0, 0] width 0 height 0
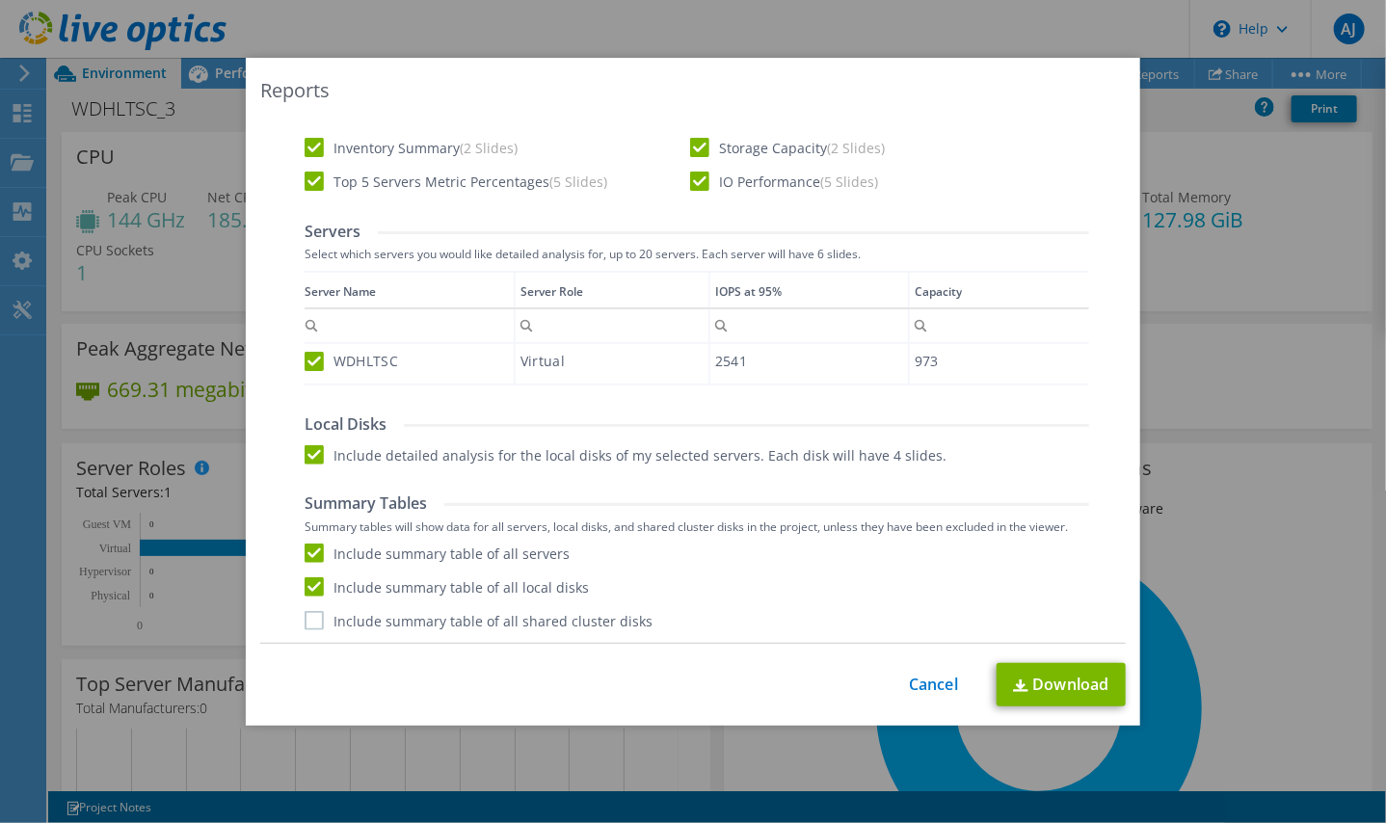
click at [304, 625] on label "Include summary table of all shared cluster disks" at bounding box center [478, 620] width 348 height 19
click at [0, 0] on input "Include summary table of all shared cluster disks" at bounding box center [0, 0] width 0 height 0
click at [1042, 680] on link "Download" at bounding box center [1060, 684] width 129 height 43
click at [1176, 359] on div "Reports AIR .PPTX .XLSX Select to create the Automated Insight Report (AIR) wit…" at bounding box center [693, 411] width 1386 height 707
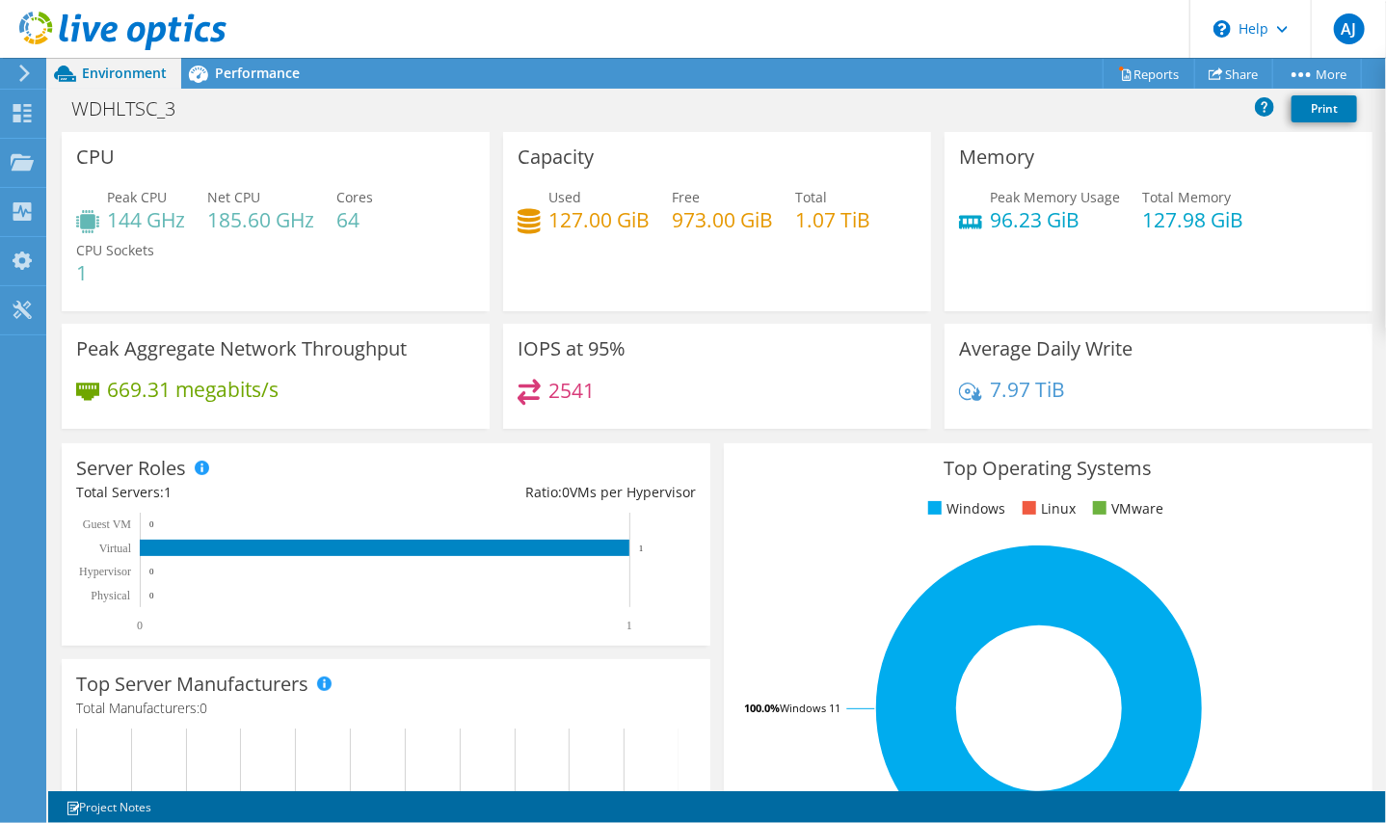
scroll to position [114, 0]
click at [116, 160] on div "Projects" at bounding box center [91, 163] width 93 height 48
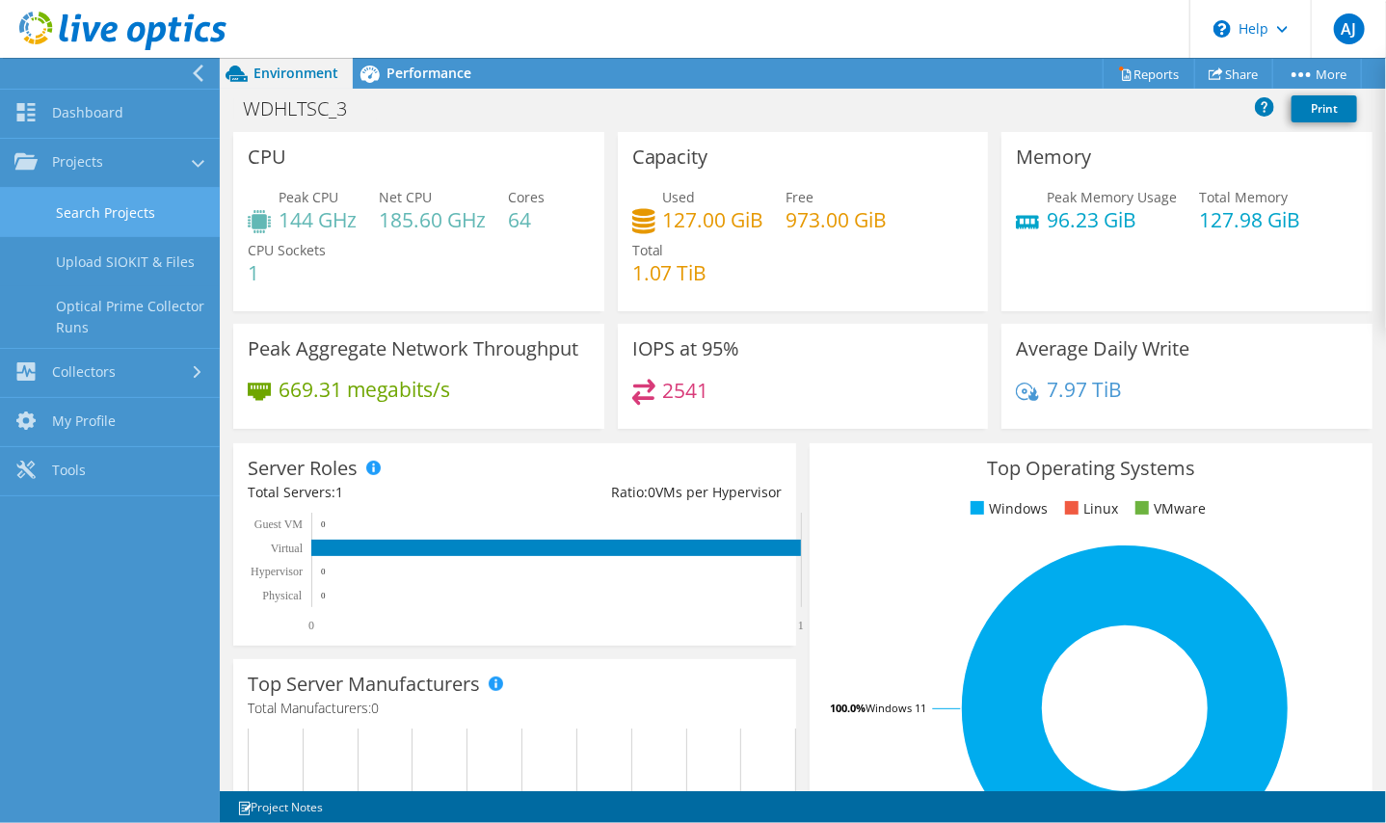
click at [93, 216] on link "Search Projects" at bounding box center [110, 212] width 220 height 49
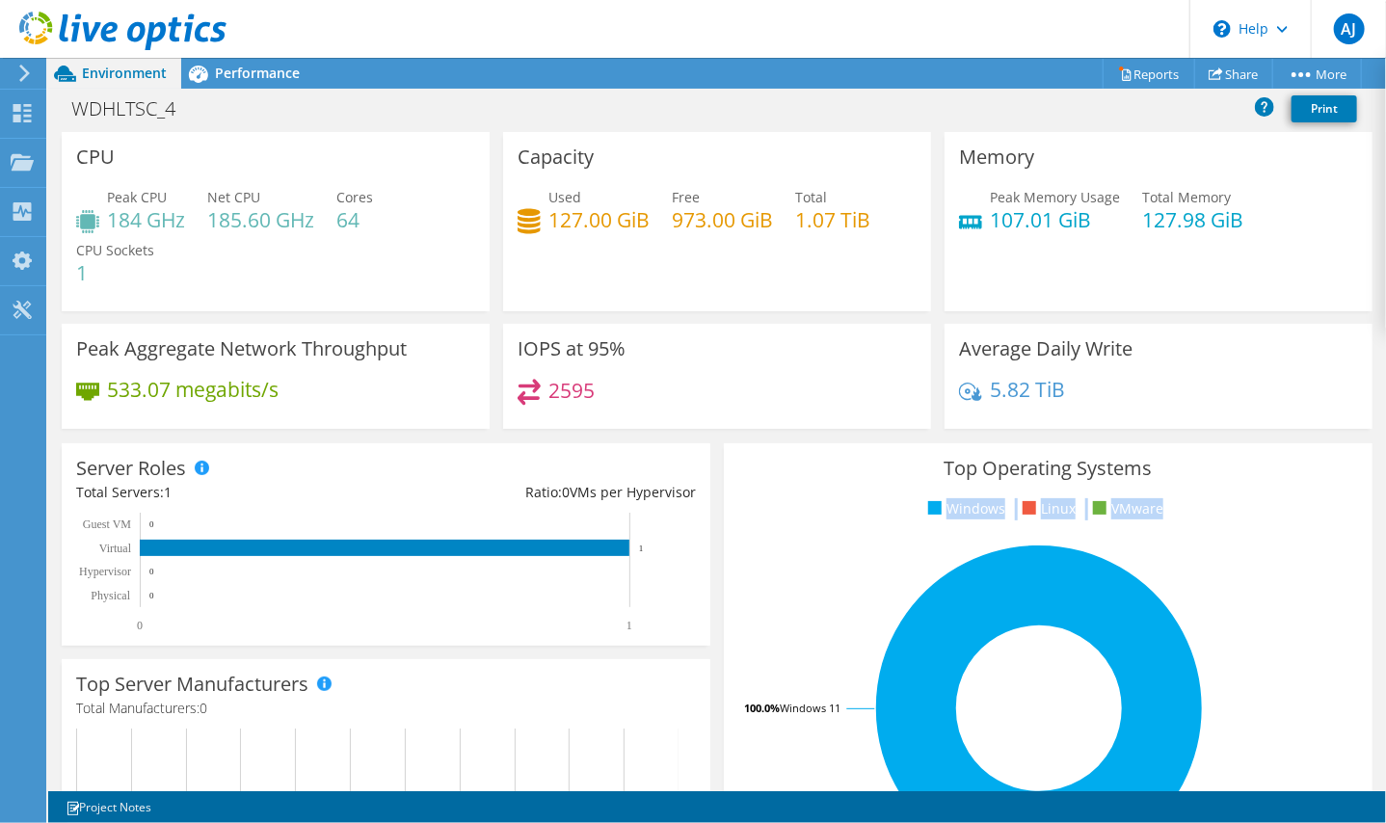
click at [1197, 480] on div "Top Operating Systems Windows Linux VMware 100.0% Windows 11" at bounding box center [1048, 674] width 648 height 462
click at [776, 479] on div "Top Operating Systems Windows Linux VMware 100.0% Windows 11" at bounding box center [1048, 674] width 648 height 462
click at [259, 77] on span "Performance" at bounding box center [257, 73] width 85 height 18
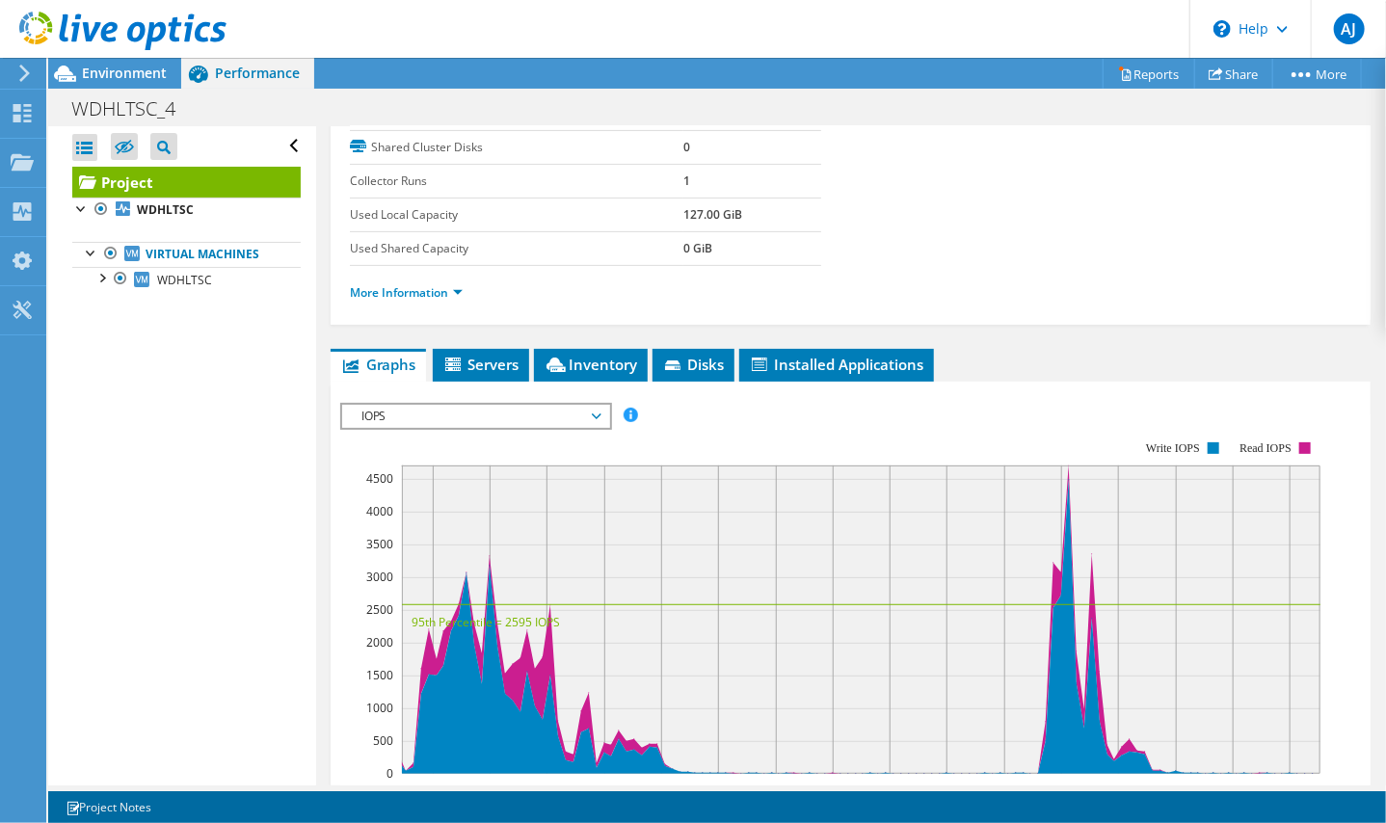
scroll to position [306, 0]
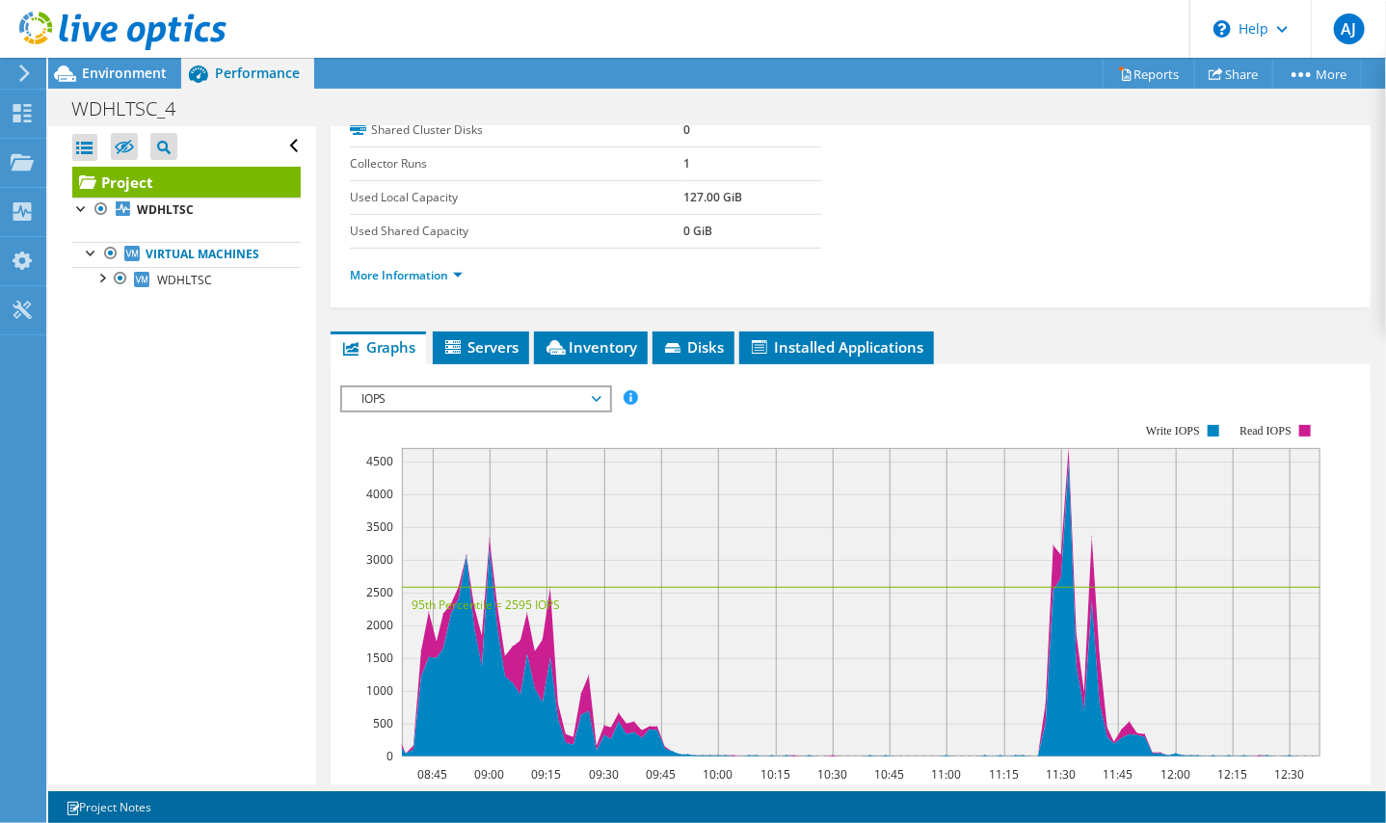
click at [490, 398] on span "IOPS" at bounding box center [476, 398] width 248 height 23
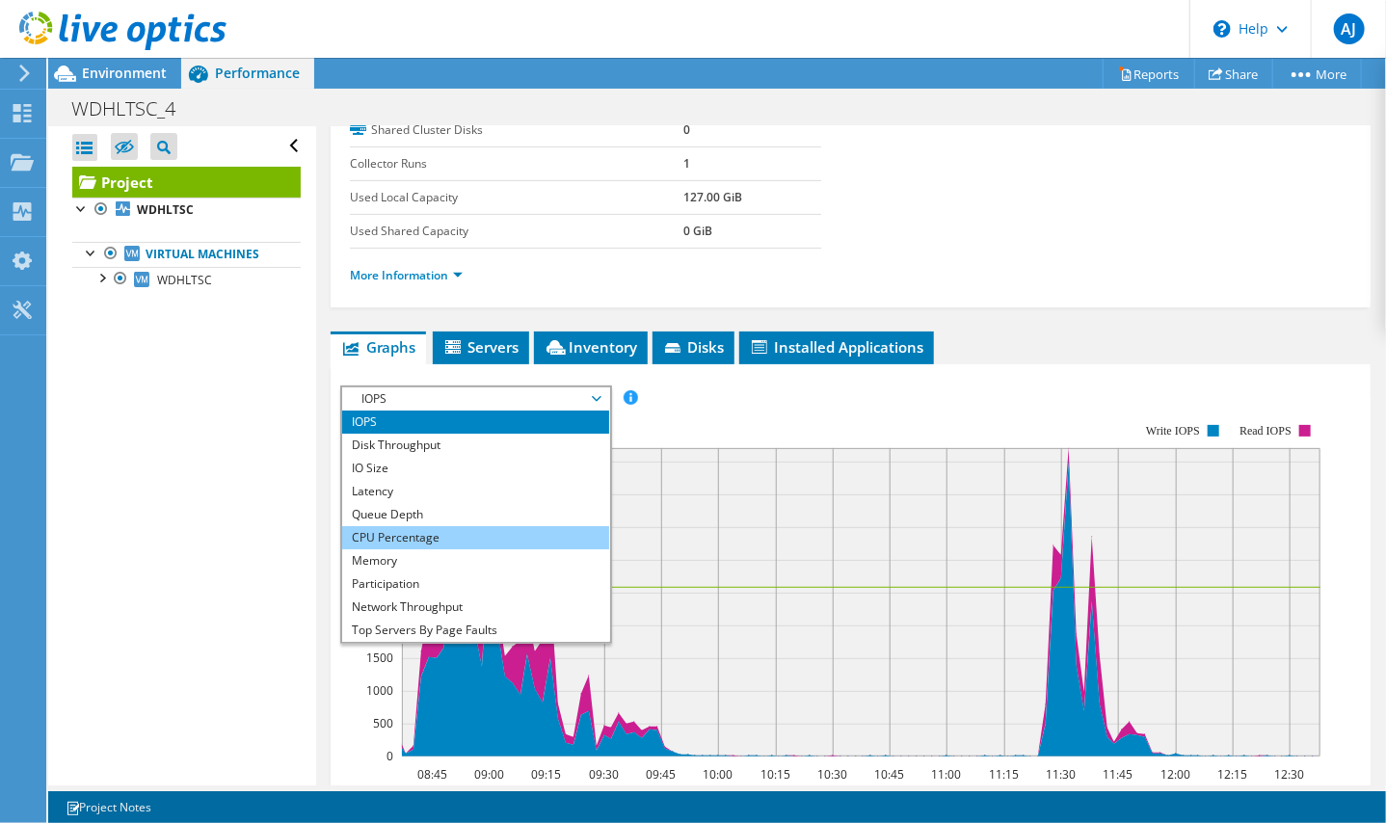
click at [421, 526] on li "CPU Percentage" at bounding box center [475, 537] width 267 height 23
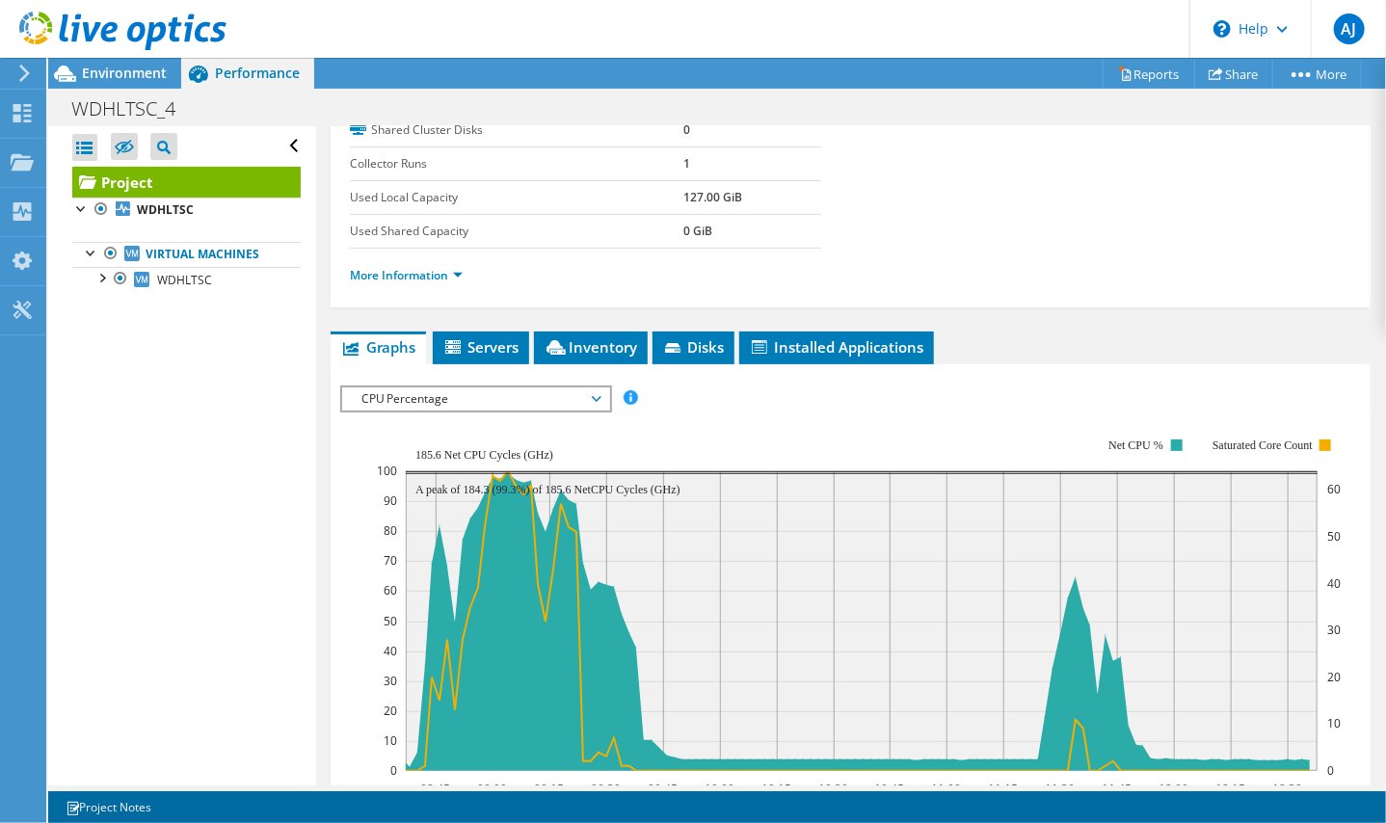
click at [224, 425] on div "Open All Close All Hide Excluded Nodes Project Tree Filter" at bounding box center [181, 455] width 267 height 659
click at [190, 442] on div "Open All Close All Hide Excluded Nodes Project Tree Filter" at bounding box center [181, 455] width 267 height 659
click at [151, 470] on div "Open All Close All Hide Excluded Nodes Project Tree Filter" at bounding box center [181, 455] width 267 height 659
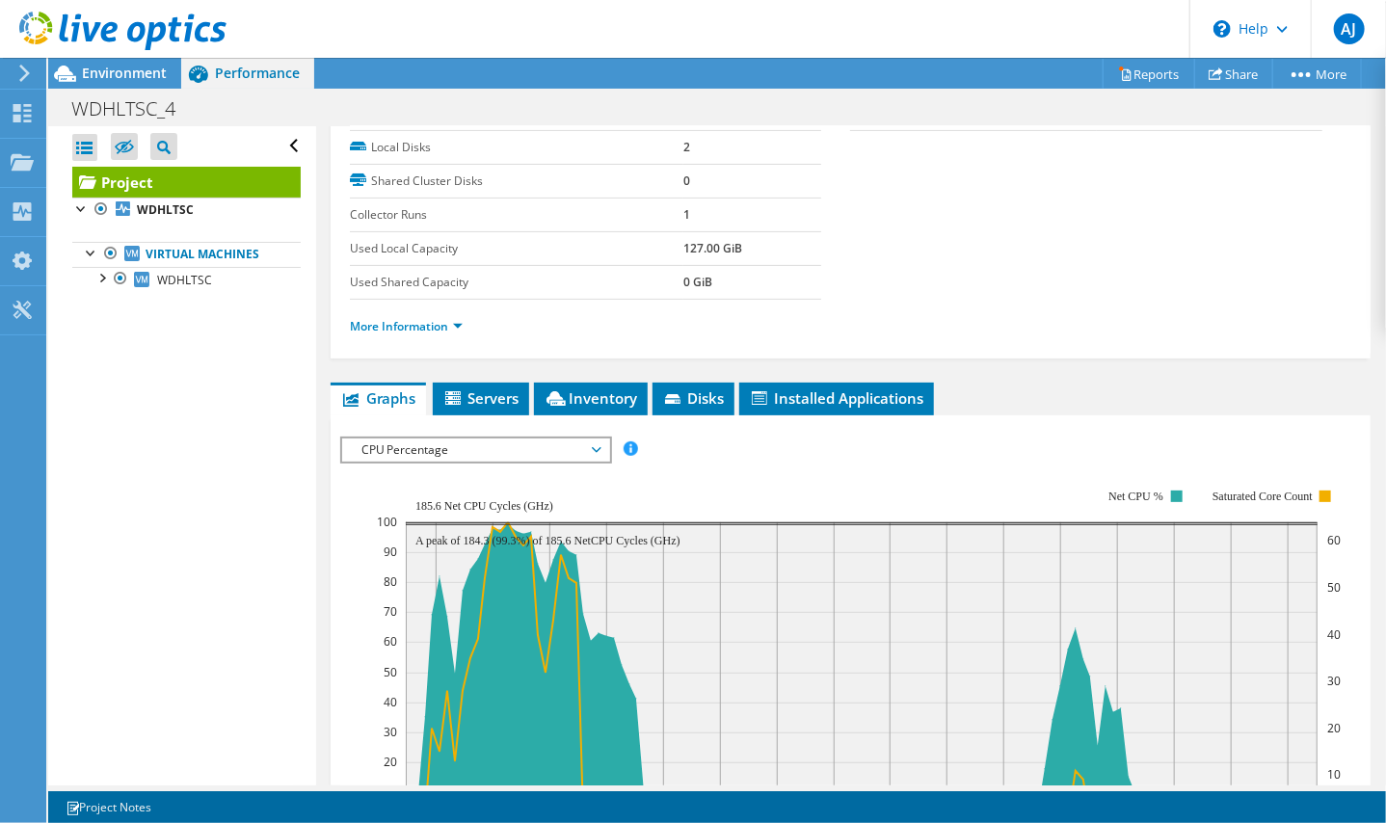
scroll to position [482, 0]
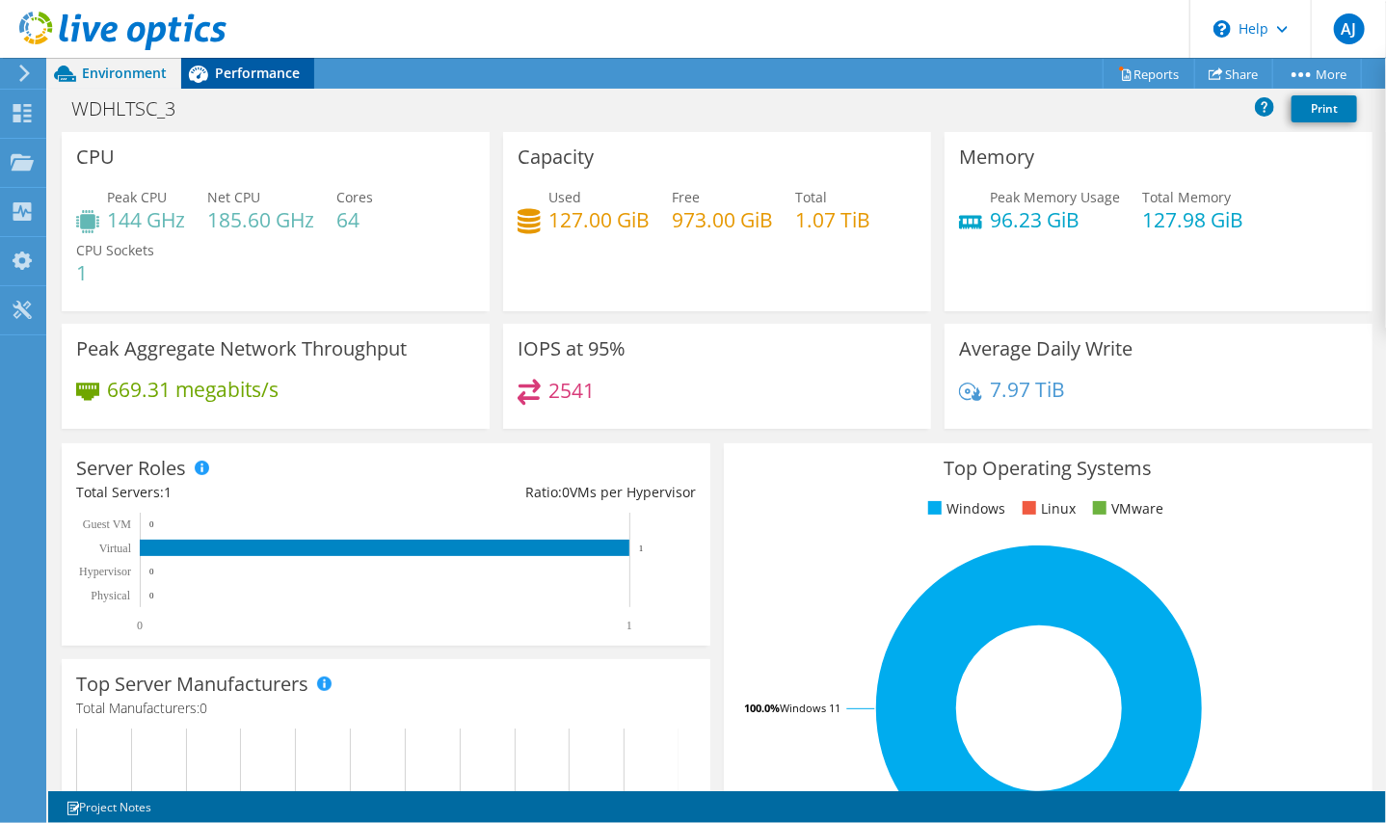
click at [262, 75] on span "Performance" at bounding box center [257, 73] width 85 height 18
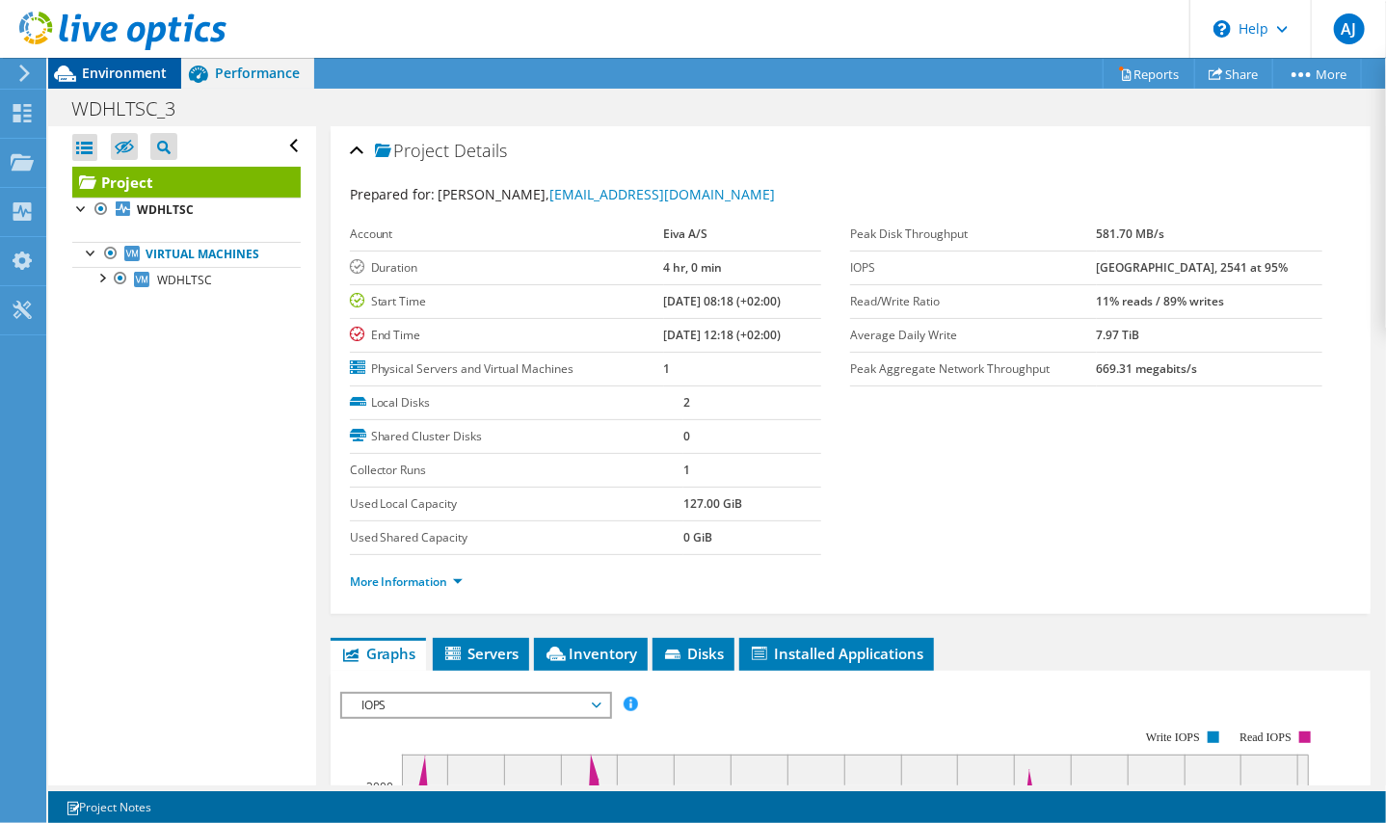
click at [81, 79] on icon at bounding box center [65, 74] width 34 height 34
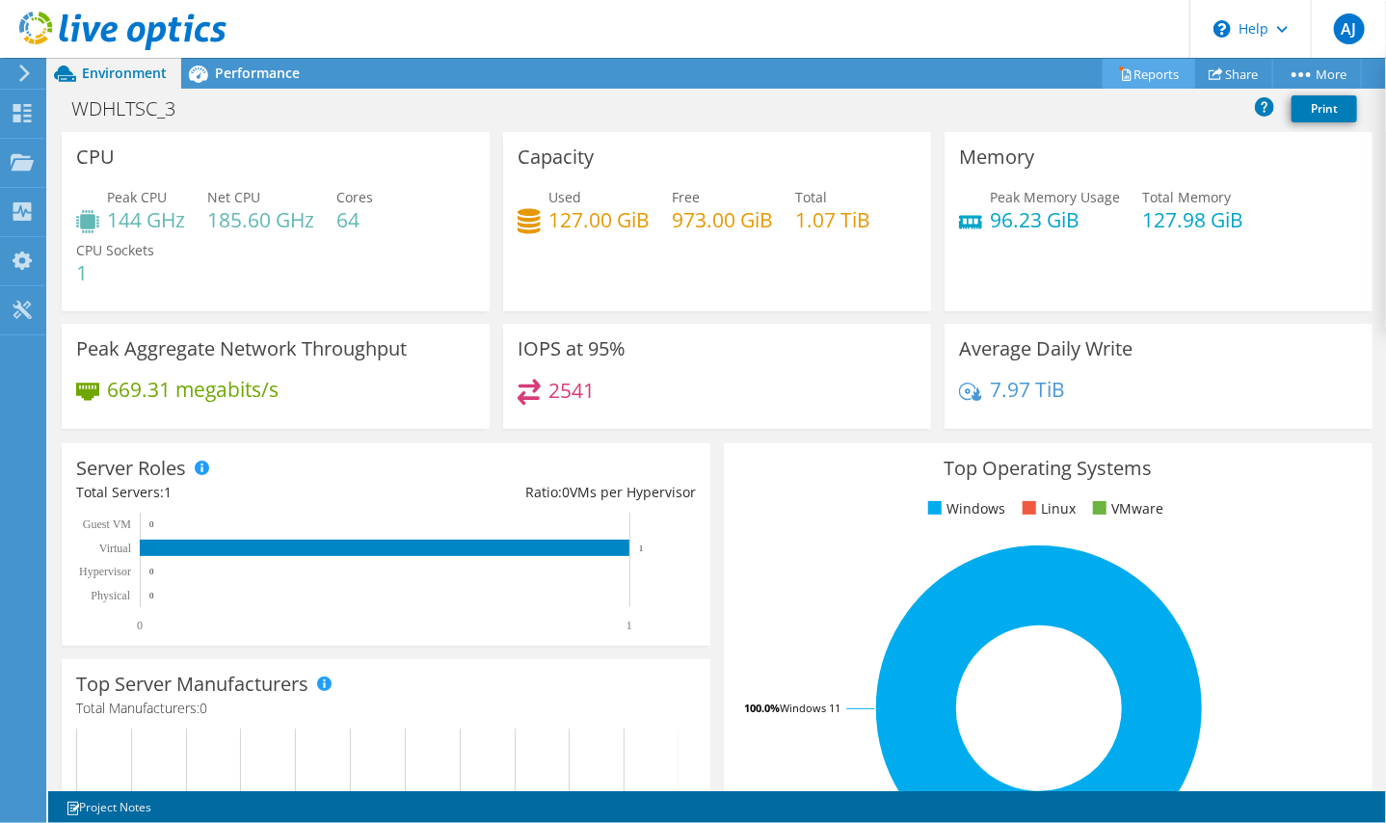
click at [1127, 73] on link "Reports" at bounding box center [1148, 74] width 93 height 30
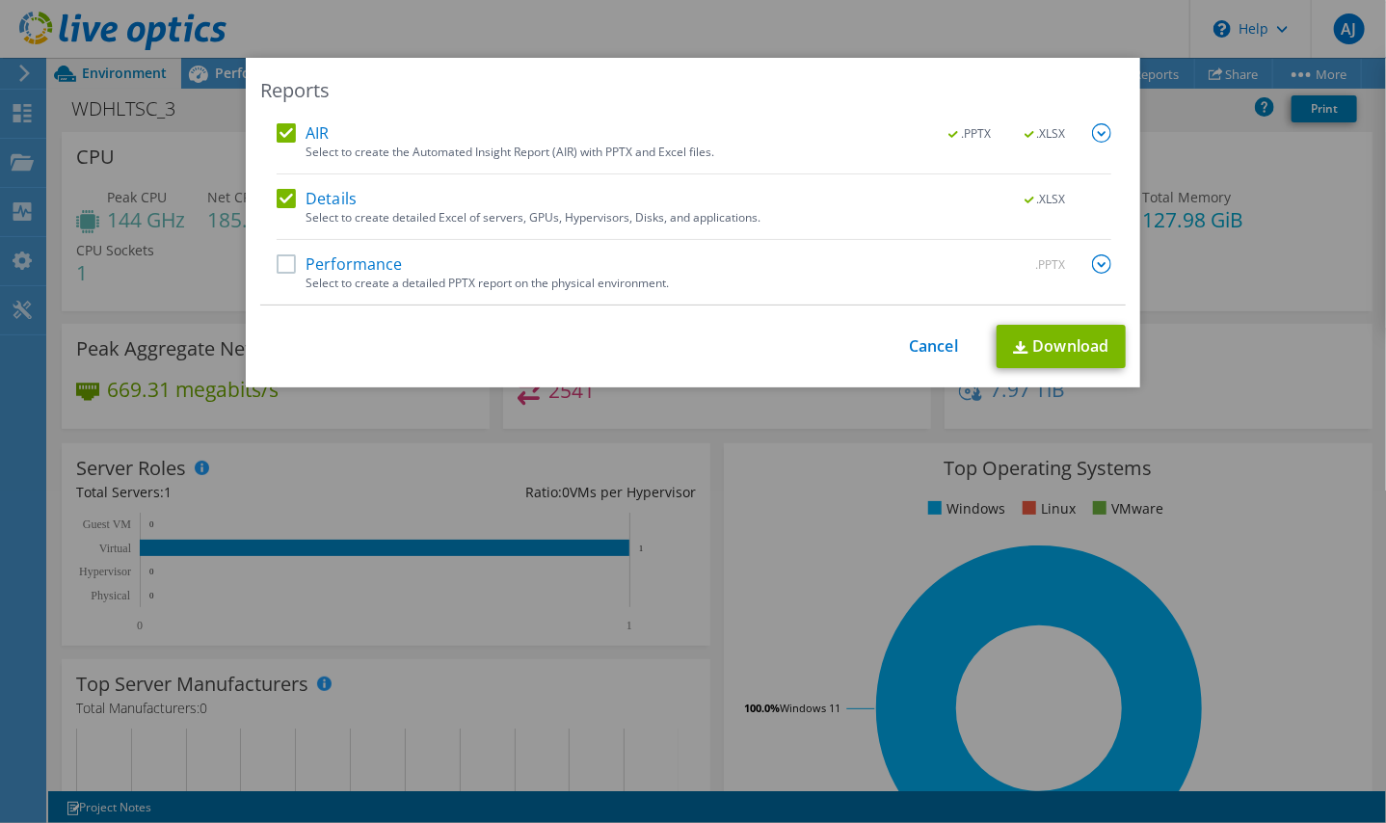
click at [1292, 275] on div "Reports AIR .PPTX .XLSX Select to create the Automated Insight Report (AIR) wit…" at bounding box center [693, 411] width 1386 height 707
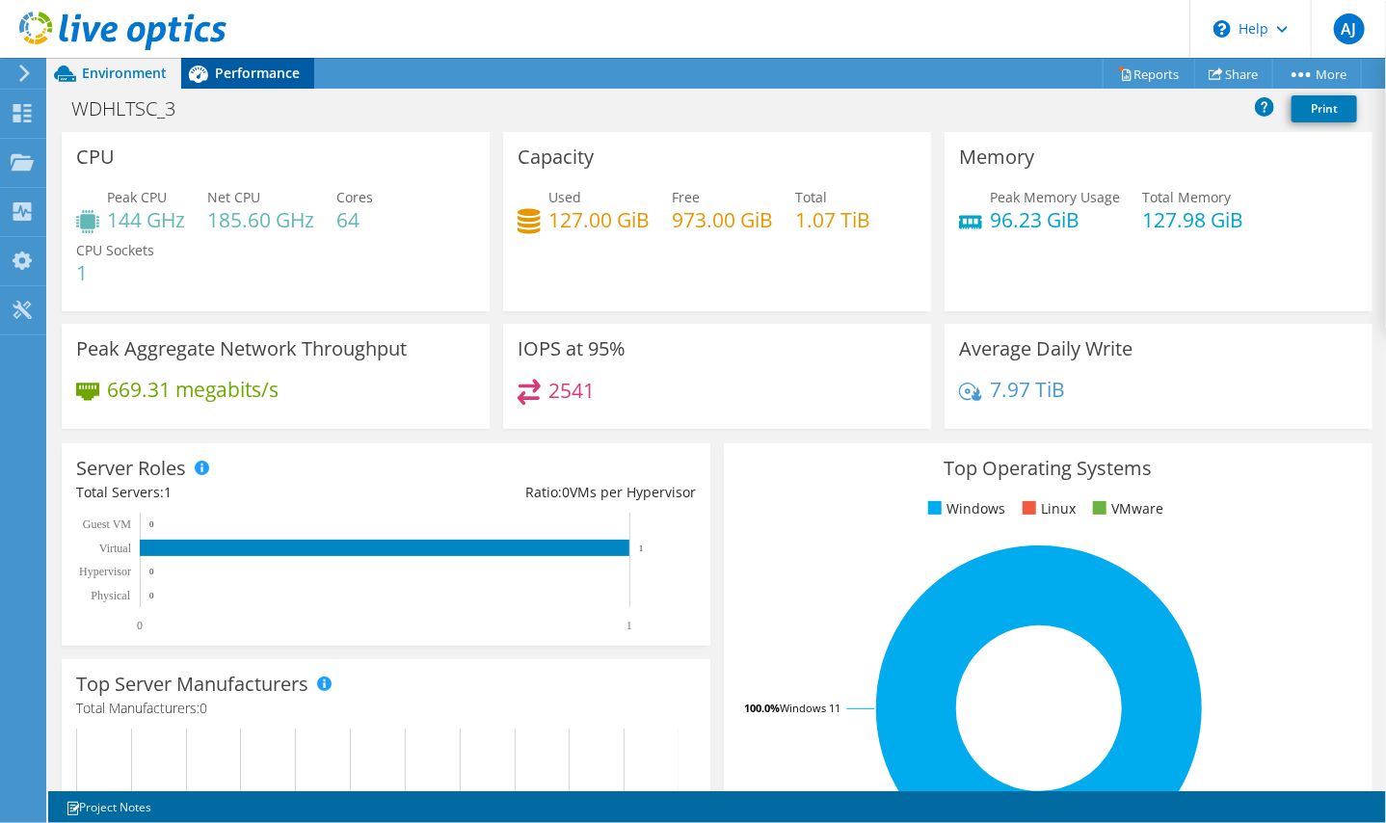
click at [231, 80] on span "Performance" at bounding box center [257, 73] width 85 height 18
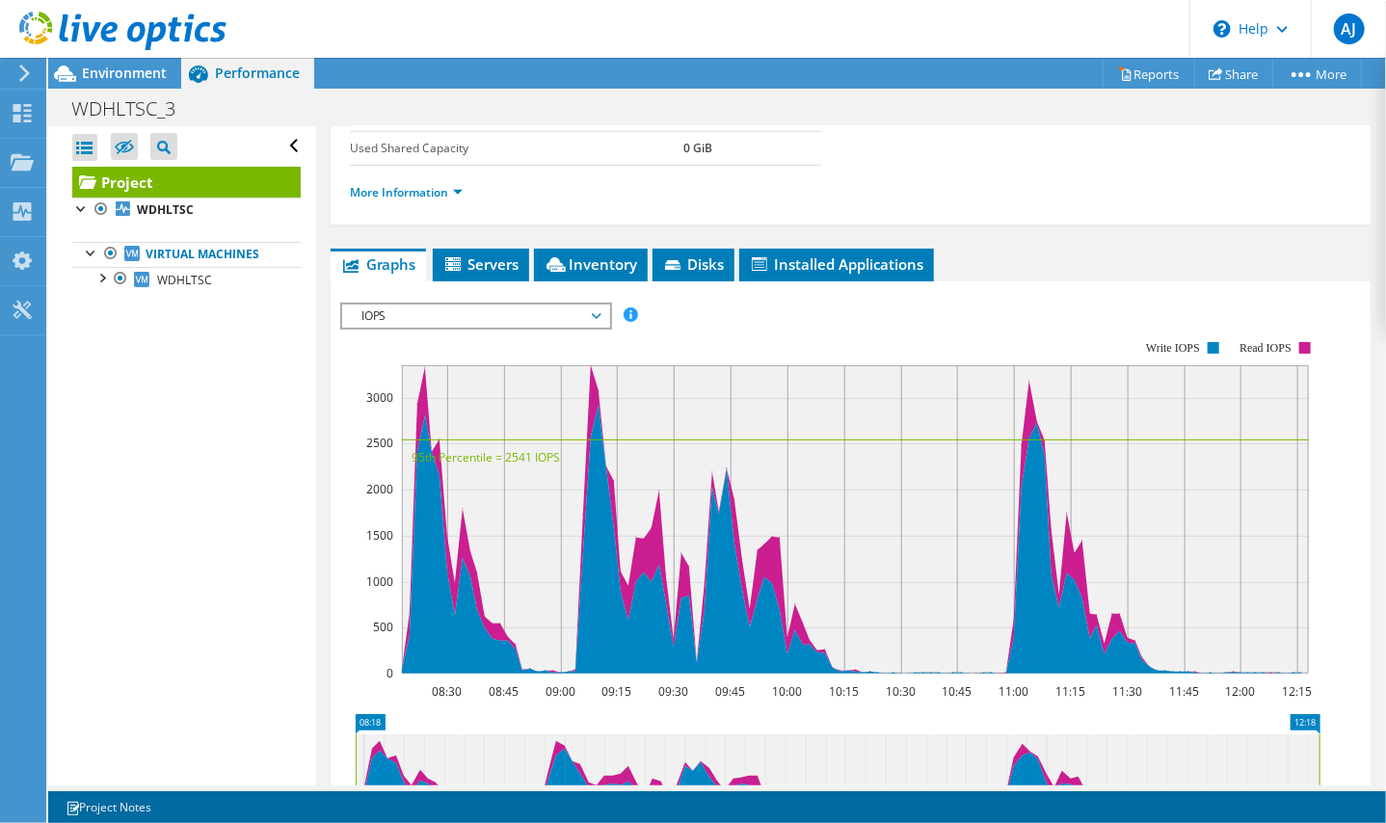
scroll to position [385, 0]
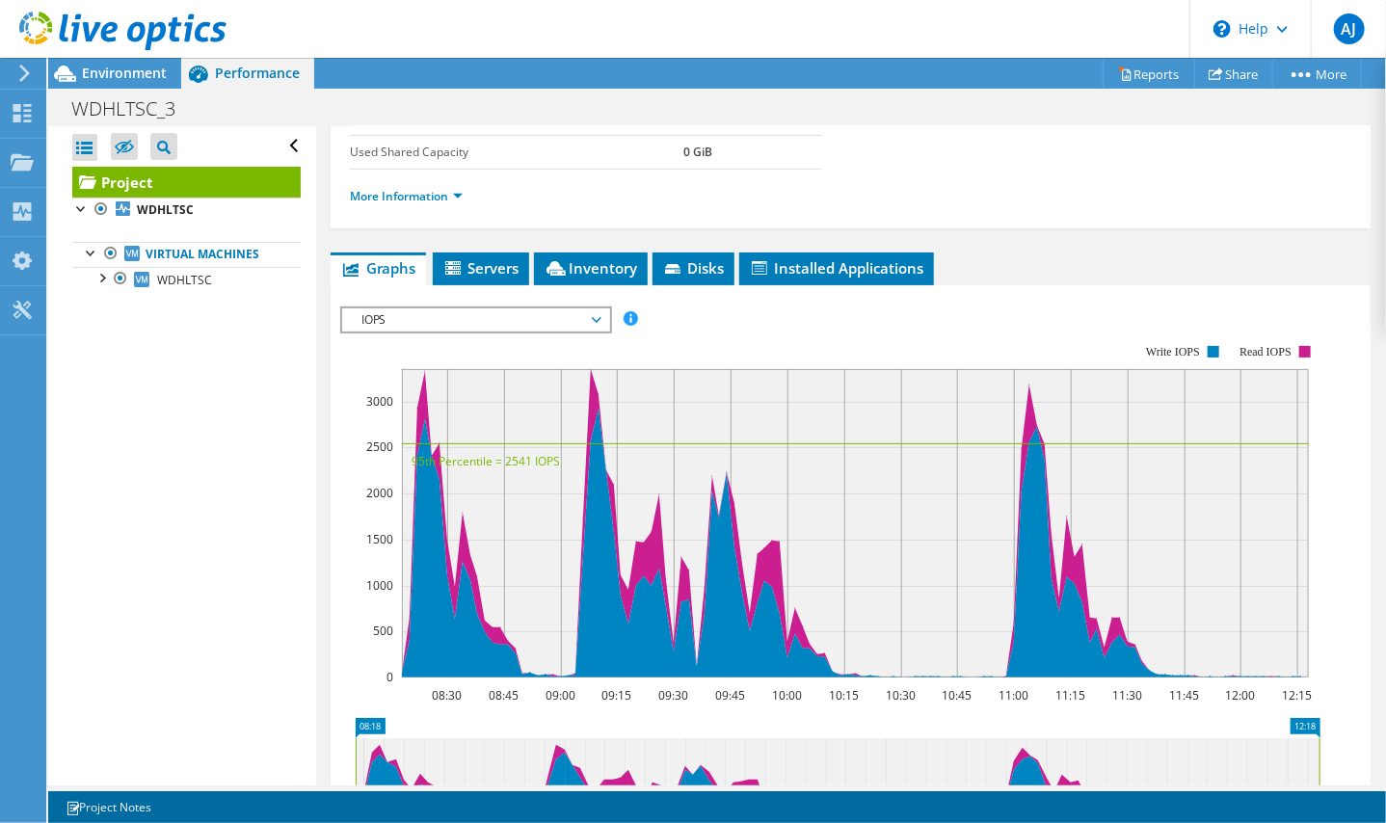
click at [487, 315] on span "IOPS" at bounding box center [476, 319] width 248 height 23
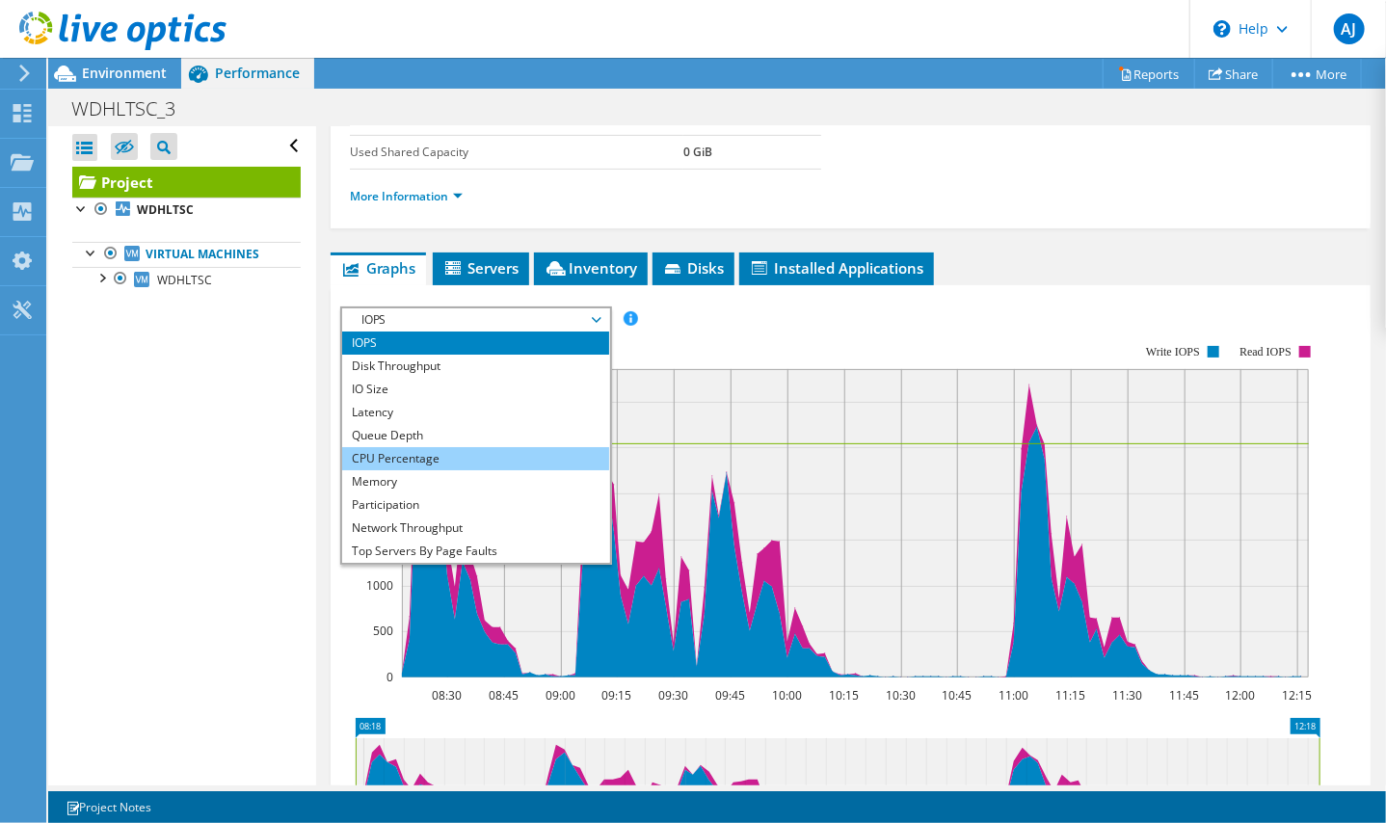
click at [428, 448] on li "CPU Percentage" at bounding box center [475, 458] width 267 height 23
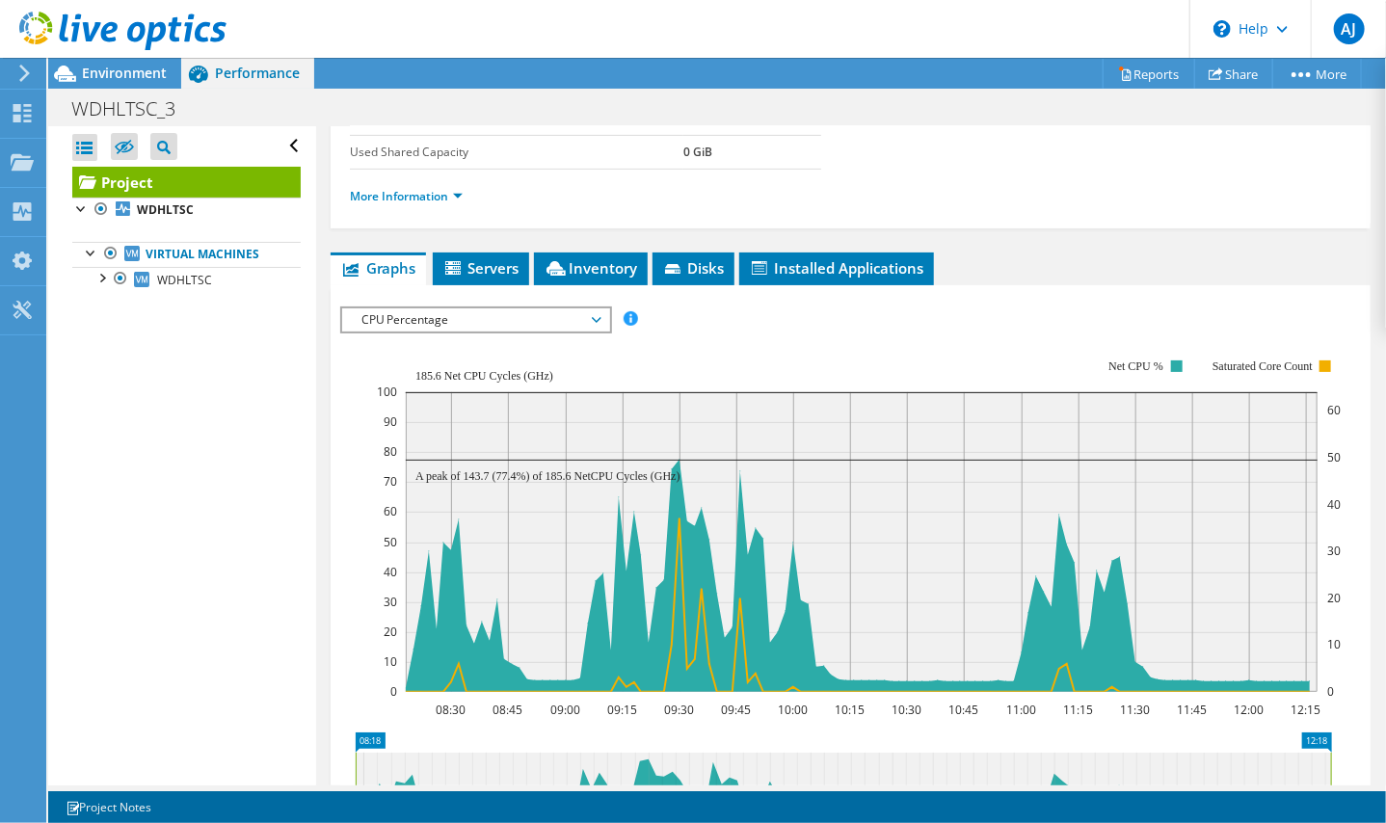
click at [257, 513] on div "Open All Close All Hide Excluded Nodes Project Tree Filter" at bounding box center [181, 455] width 267 height 659
click at [135, 399] on div "Open All Close All Hide Excluded Nodes Project Tree Filter" at bounding box center [181, 455] width 267 height 659
click at [1127, 275] on ul "Graphs Servers Inventory Hypervisor Disks Cluster Disks Installed Applications" at bounding box center [851, 268] width 1040 height 33
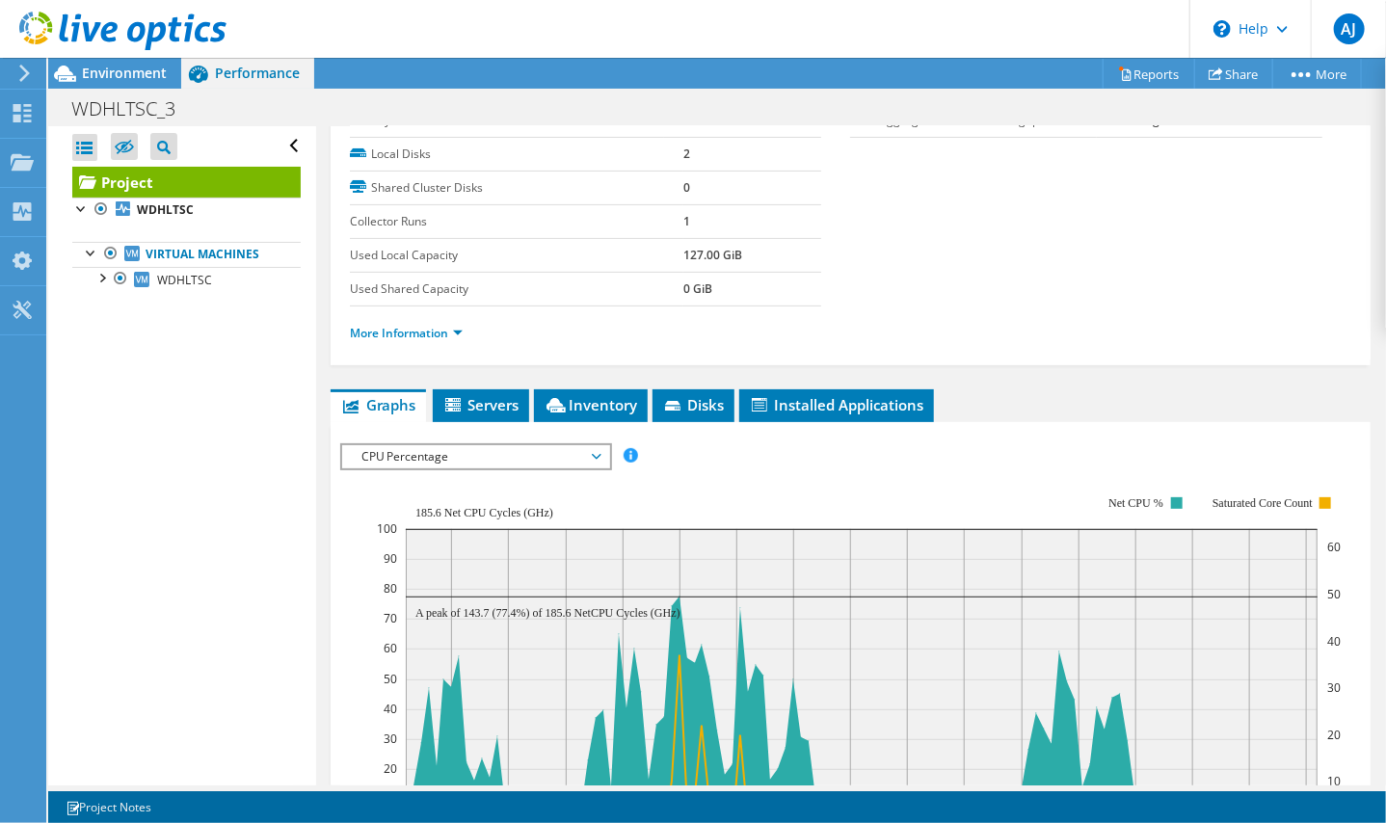
scroll to position [578, 0]
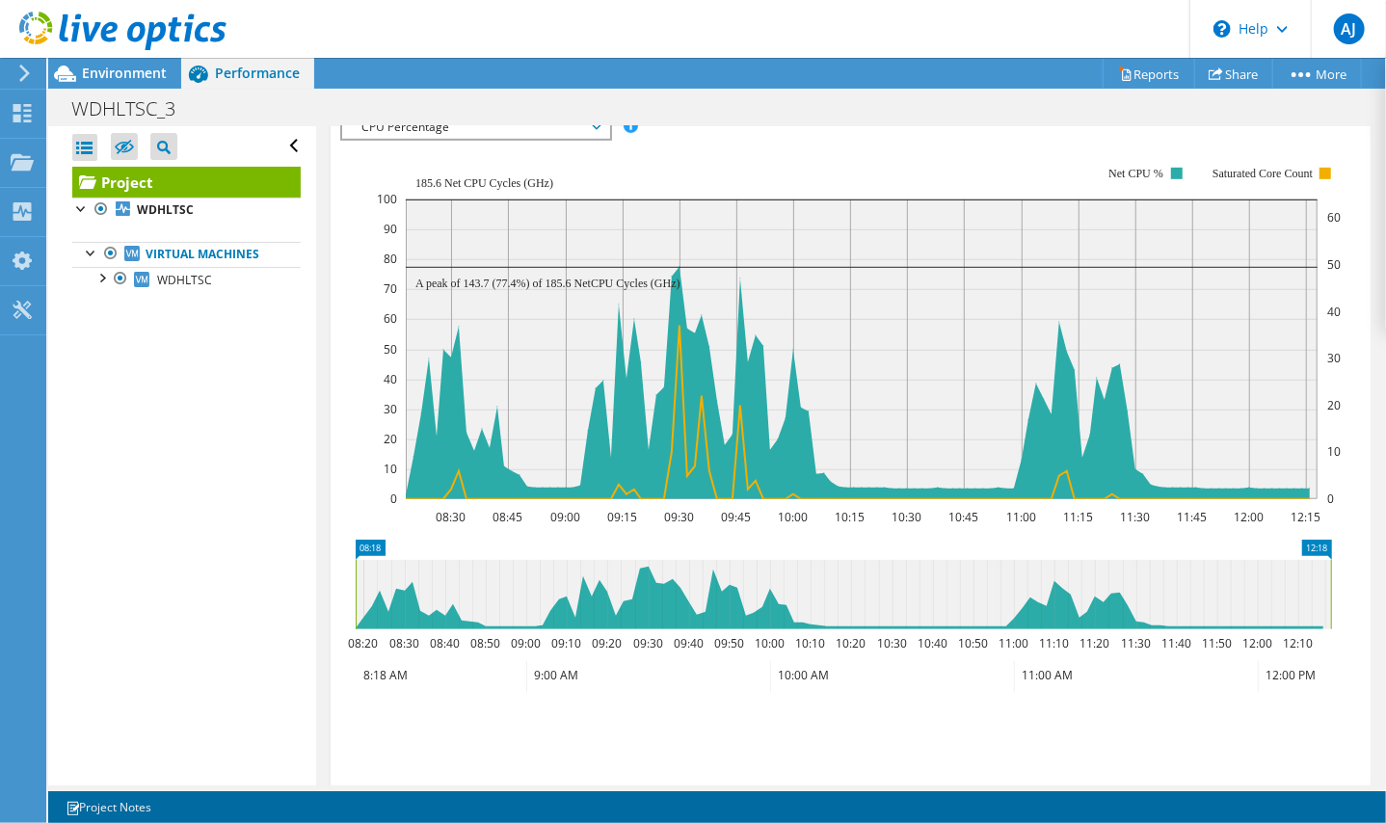
click at [216, 493] on div "Open All Close All Hide Excluded Nodes Project Tree Filter" at bounding box center [181, 455] width 267 height 659
click at [213, 471] on div "Open All Close All Hide Excluded Nodes Project Tree Filter" at bounding box center [181, 455] width 267 height 659
click at [217, 463] on div "Open All Close All Hide Excluded Nodes Project Tree Filter" at bounding box center [181, 455] width 267 height 659
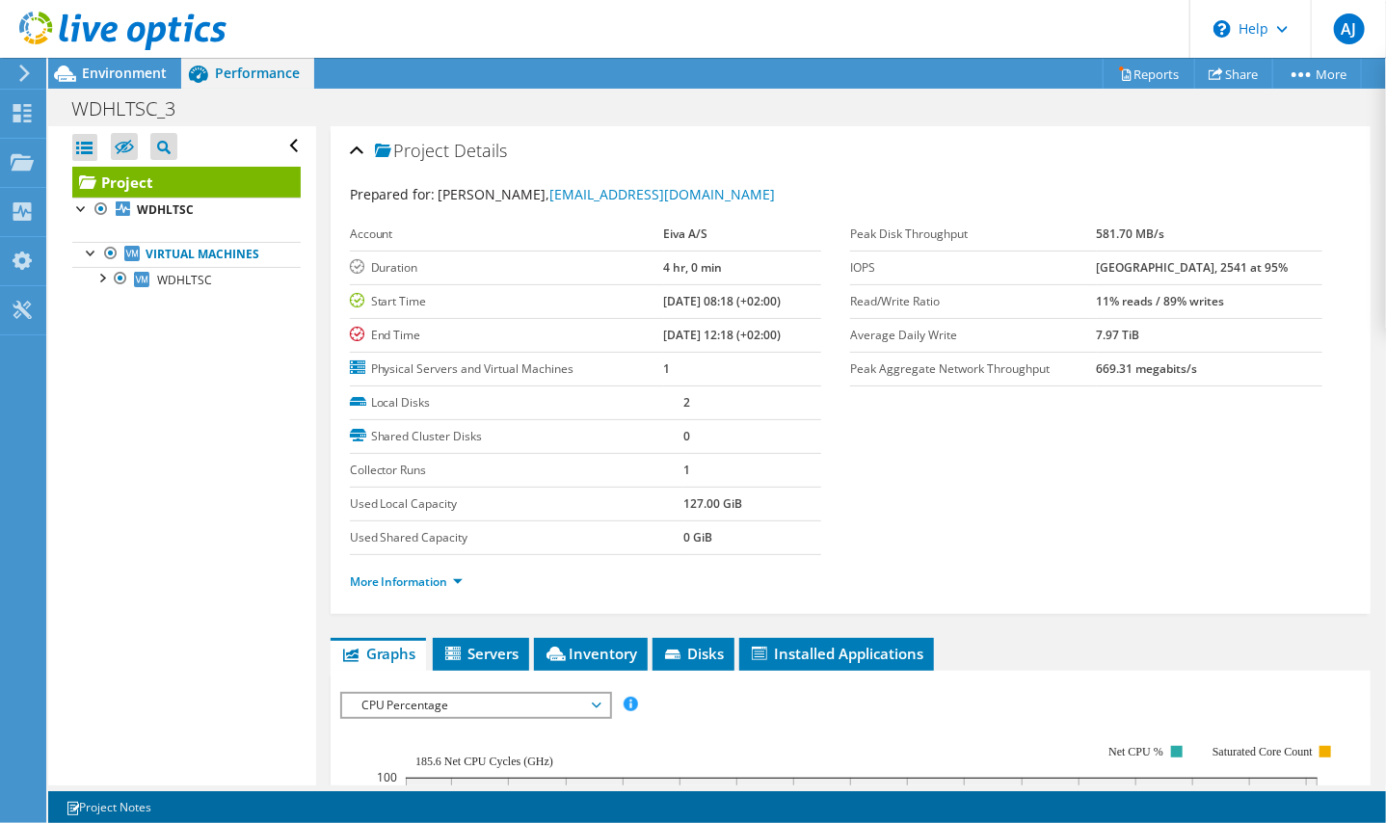
click at [985, 444] on section "Prepared for: [PERSON_NAME], [EMAIL_ADDRESS][DOMAIN_NAME] Account Eiva A/S Dura…" at bounding box center [850, 396] width 1001 height 425
click at [968, 458] on section "Prepared for: [PERSON_NAME], [EMAIL_ADDRESS][DOMAIN_NAME] Account Eiva A/S Dura…" at bounding box center [850, 396] width 1001 height 425
click at [1122, 463] on section "Prepared for: [PERSON_NAME], [EMAIL_ADDRESS][DOMAIN_NAME] Account Eiva A/S Dura…" at bounding box center [850, 396] width 1001 height 425
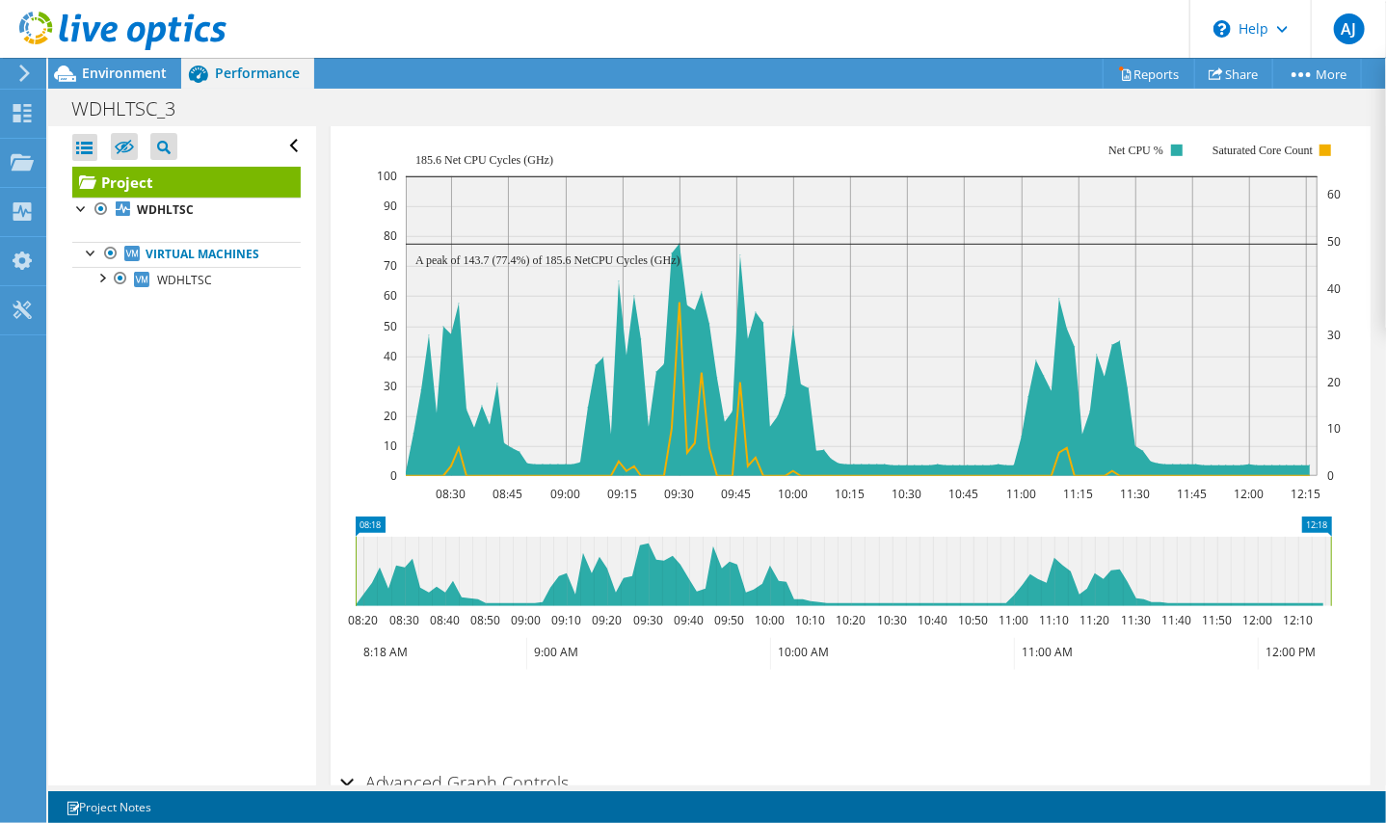
scroll to position [705, 0]
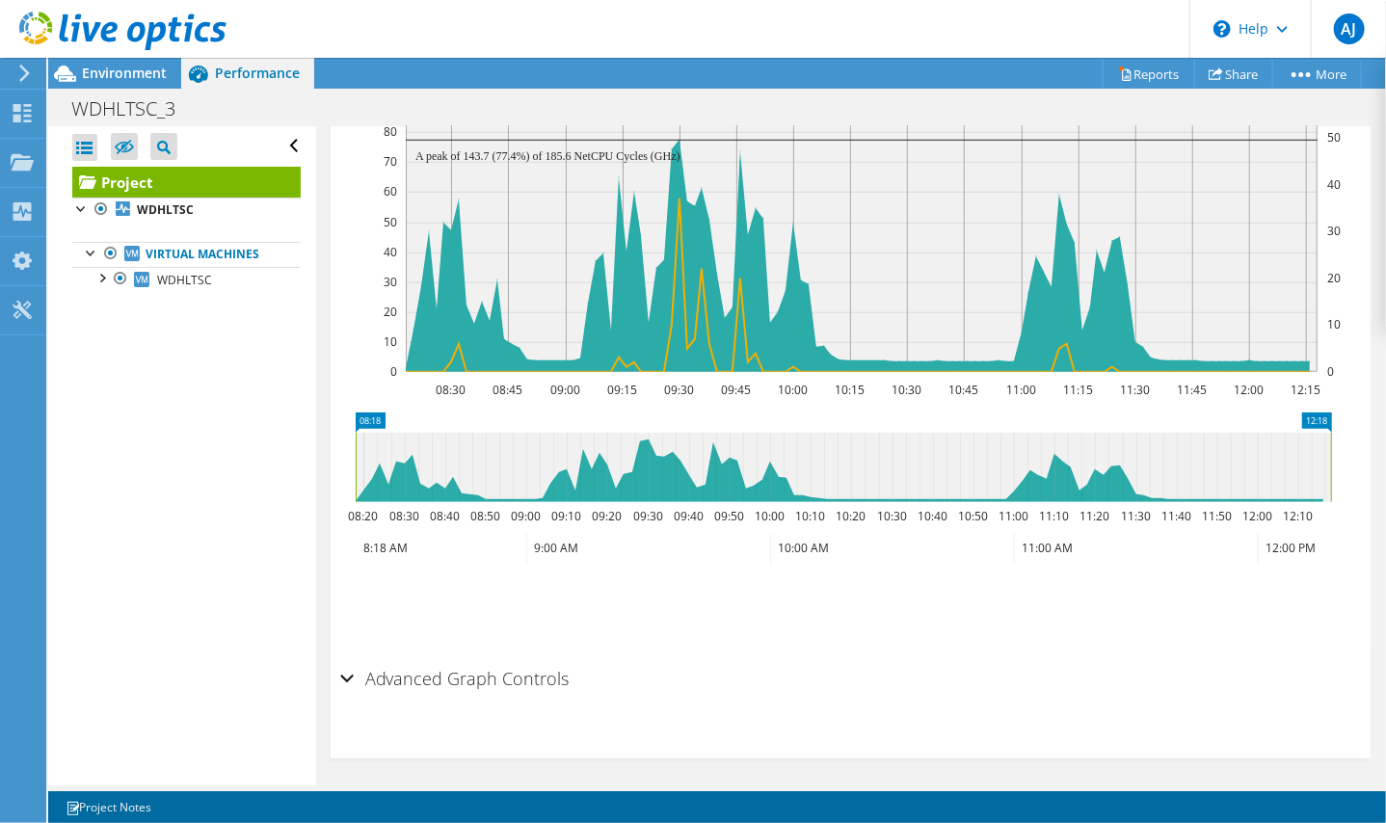
click at [347, 675] on div "Advanced Graph Controls" at bounding box center [850, 679] width 1020 height 41
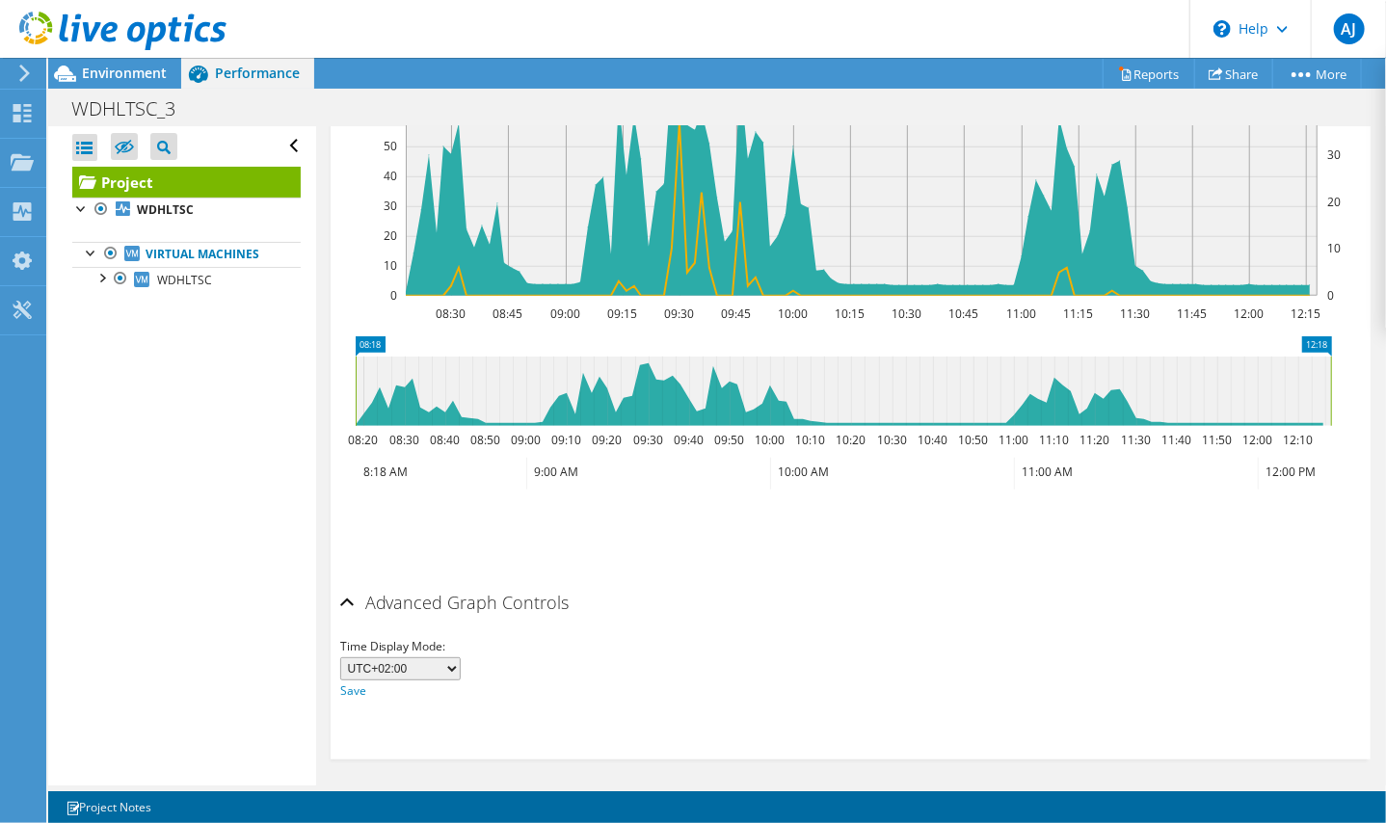
scroll to position [782, 0]
click at [350, 596] on div "Advanced Graph Controls" at bounding box center [850, 602] width 1020 height 41
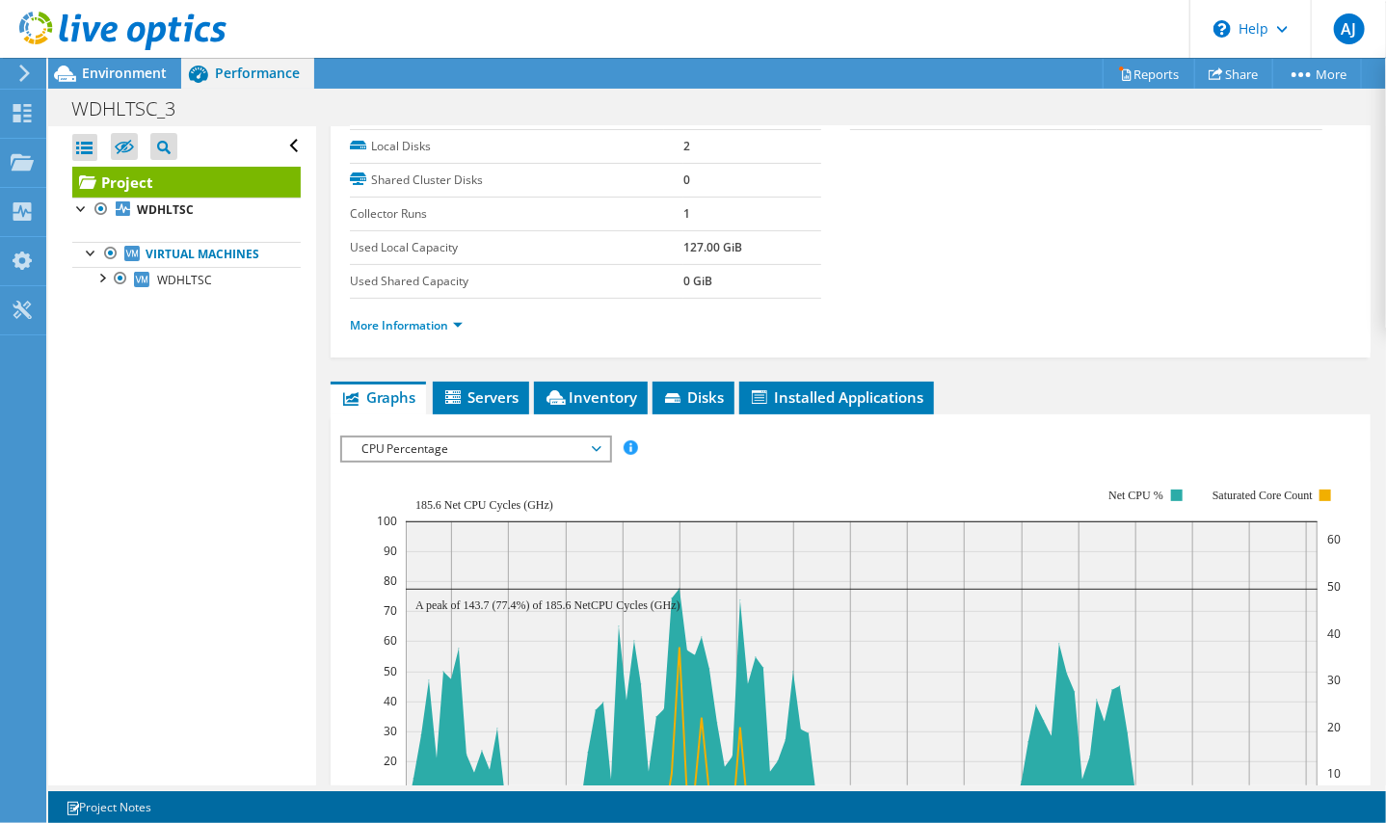
scroll to position [0, 0]
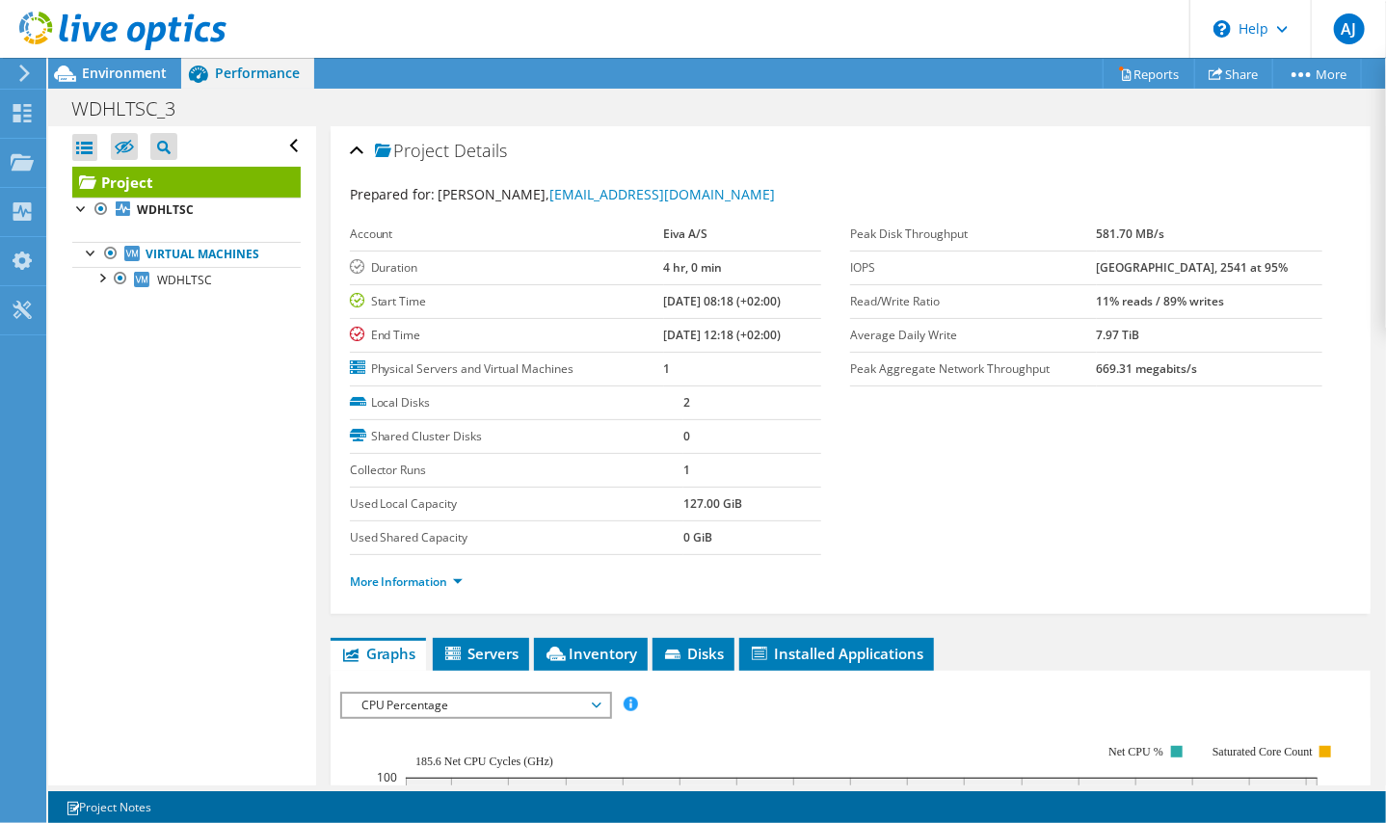
click at [827, 475] on div "Local Disks 2 Shared Cluster Disks 0 Collector Runs 1 Used Local Capacity 127.0…" at bounding box center [600, 470] width 501 height 169
click at [443, 584] on link "More Information" at bounding box center [406, 581] width 113 height 16
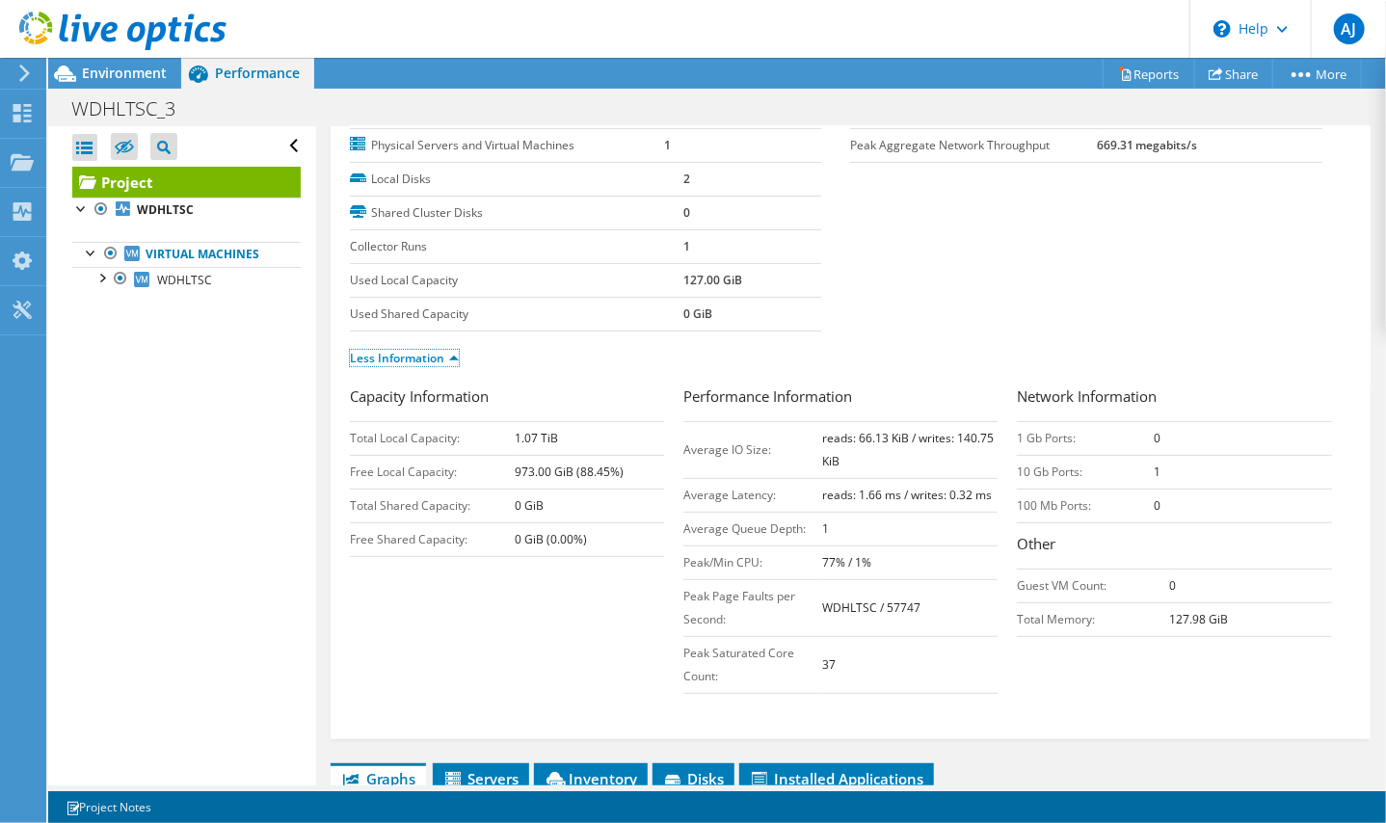
scroll to position [193, 0]
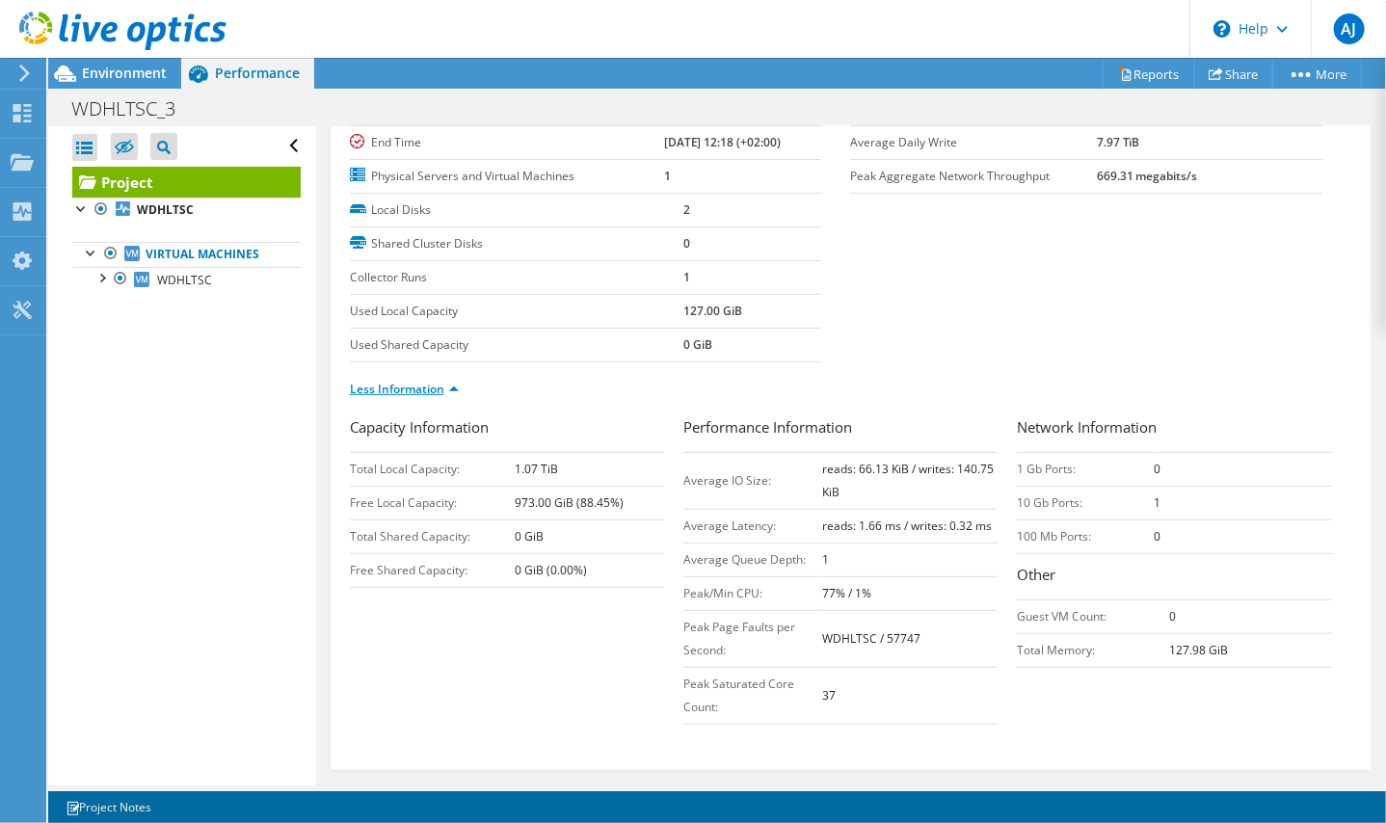
click at [432, 389] on link "Less Information" at bounding box center [404, 389] width 109 height 16
